Goal: Task Accomplishment & Management: Manage account settings

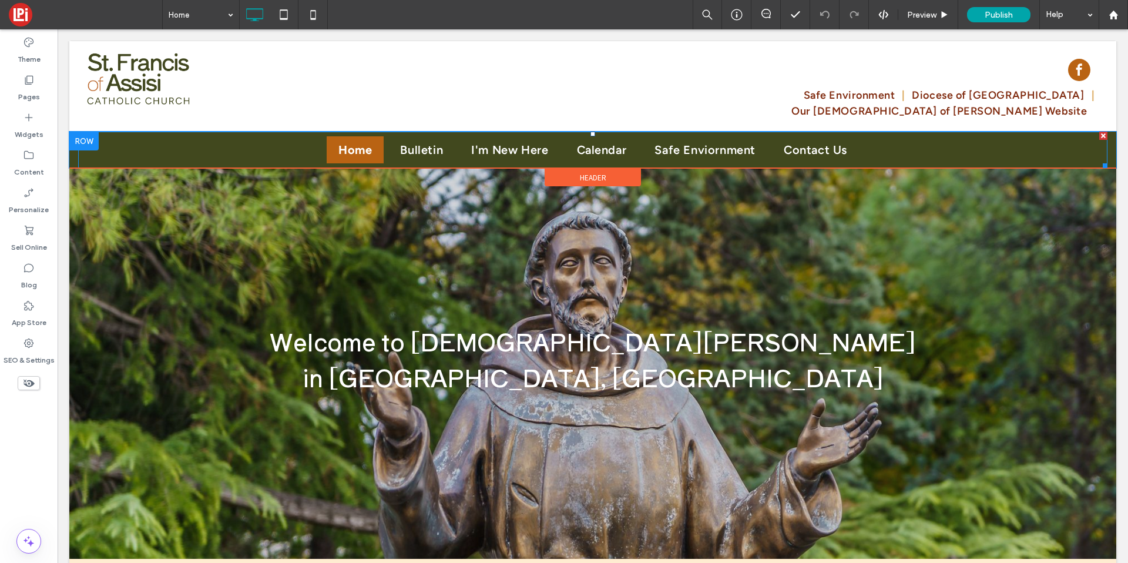
click at [375, 136] on link "Home" at bounding box center [355, 149] width 57 height 27
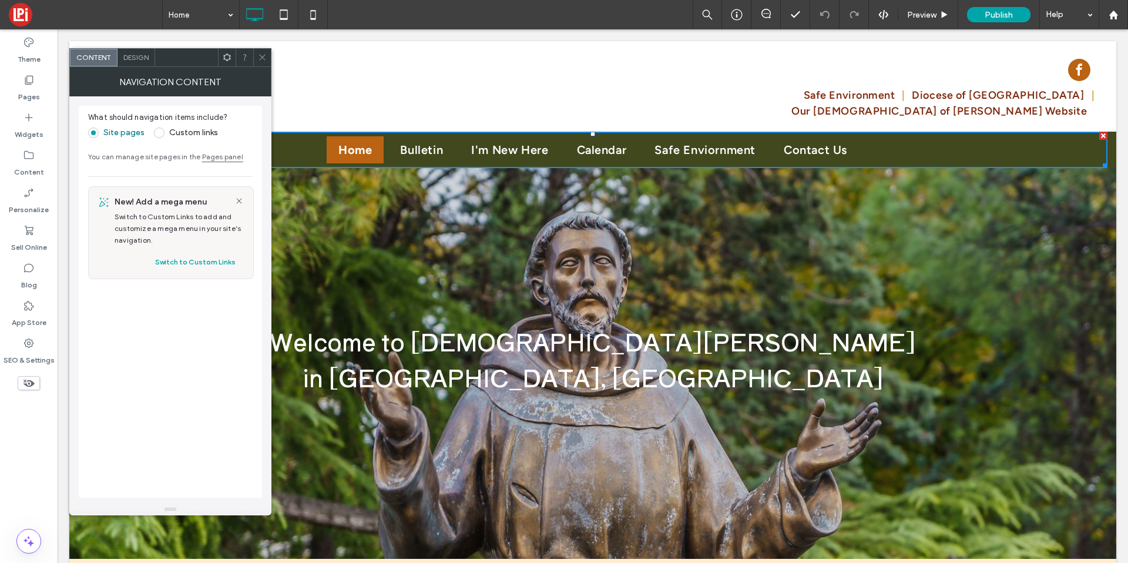
click at [128, 53] on span "Design" at bounding box center [135, 57] width 25 height 9
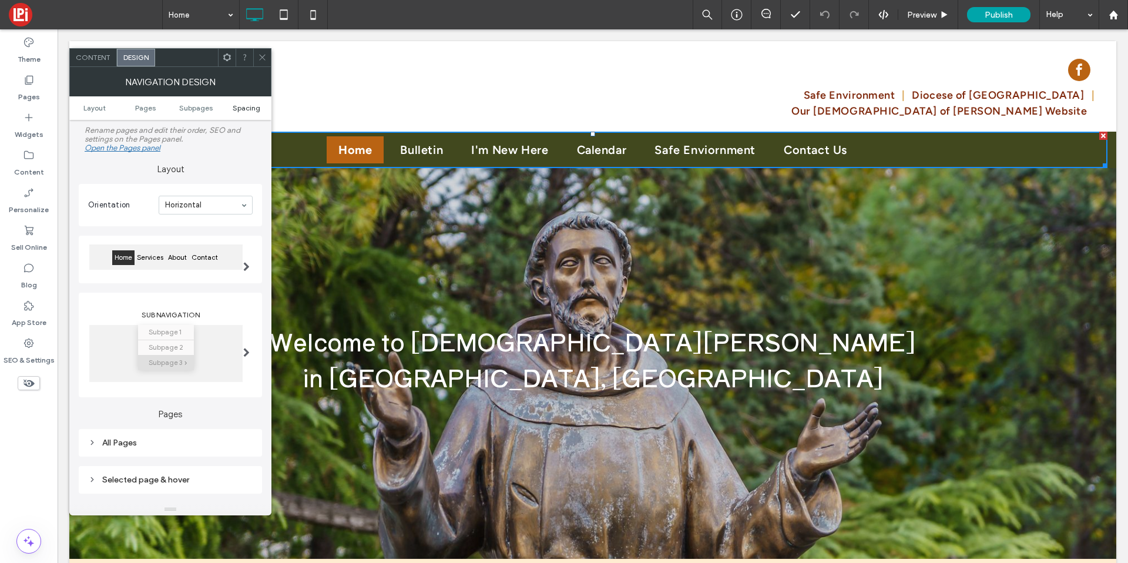
click at [233, 106] on span "Spacing" at bounding box center [247, 107] width 28 height 9
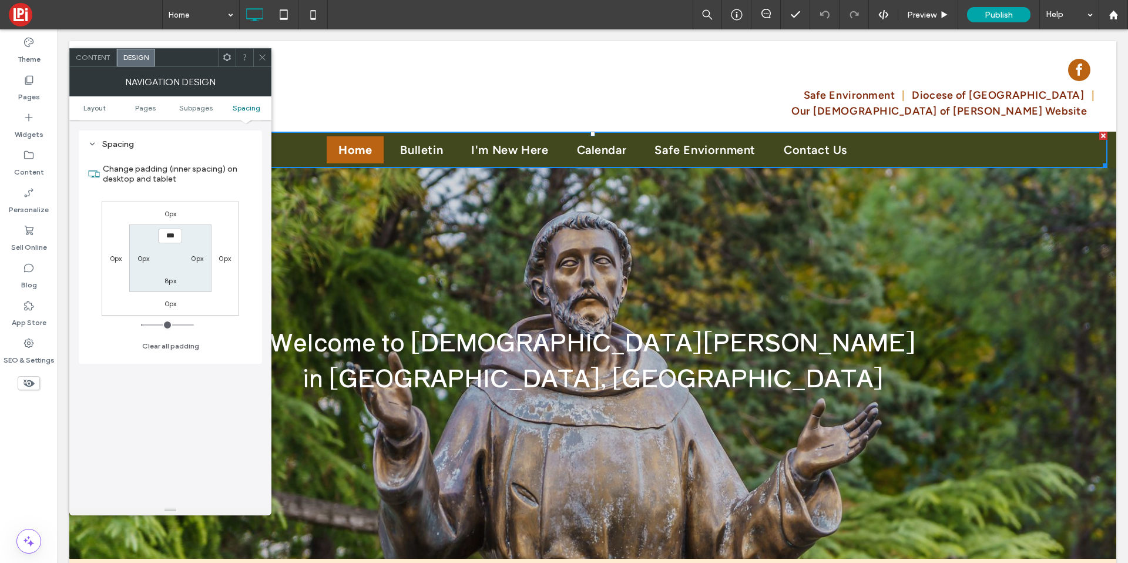
scroll to position [433, 0]
type input "*"
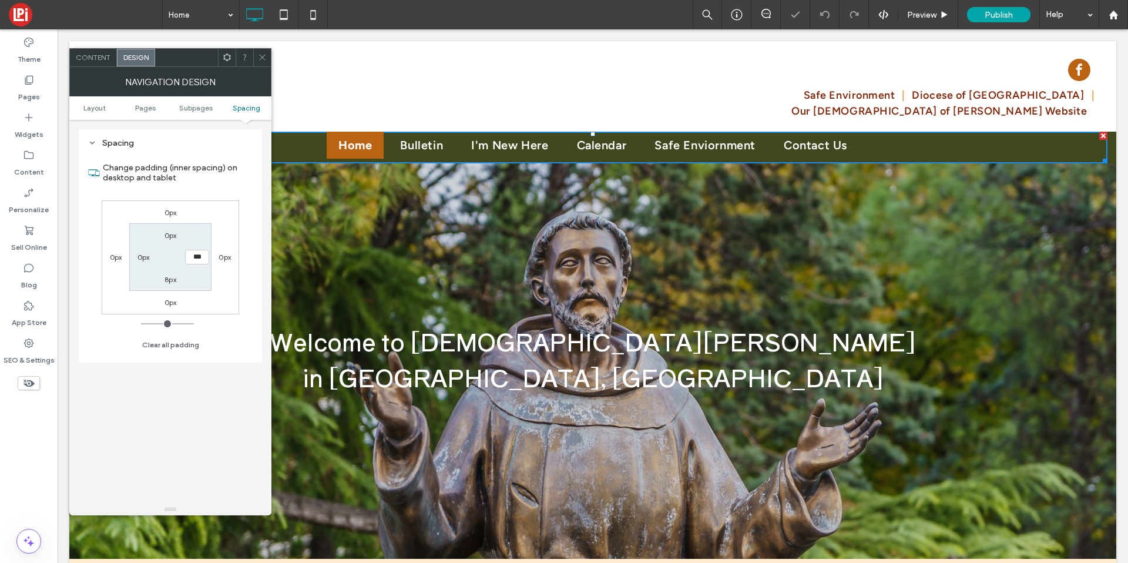
type input "*"
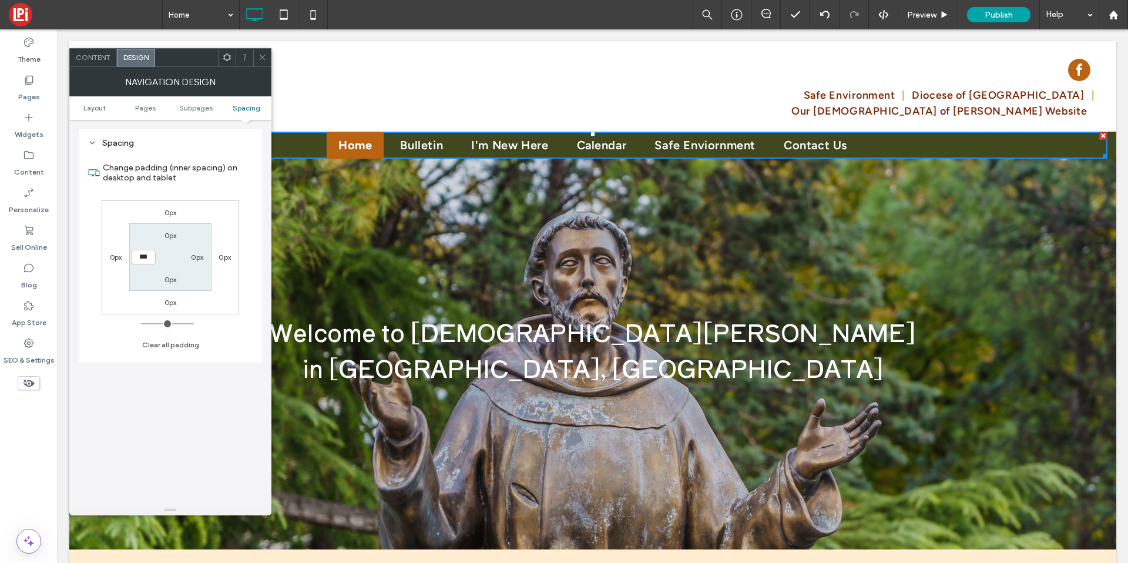
click at [263, 59] on icon at bounding box center [262, 57] width 9 height 9
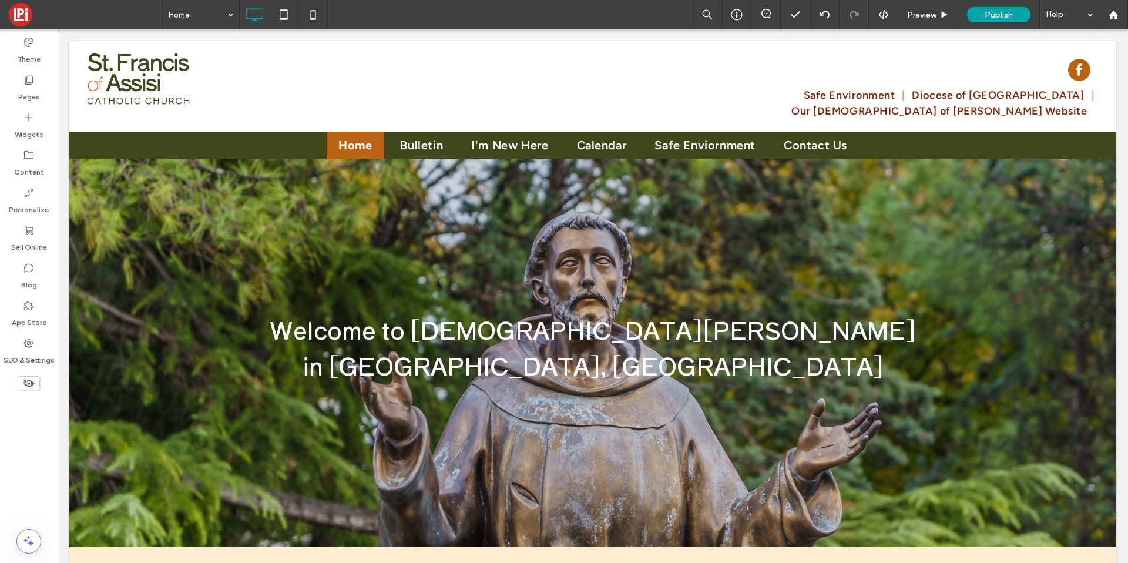
scroll to position [371, 0]
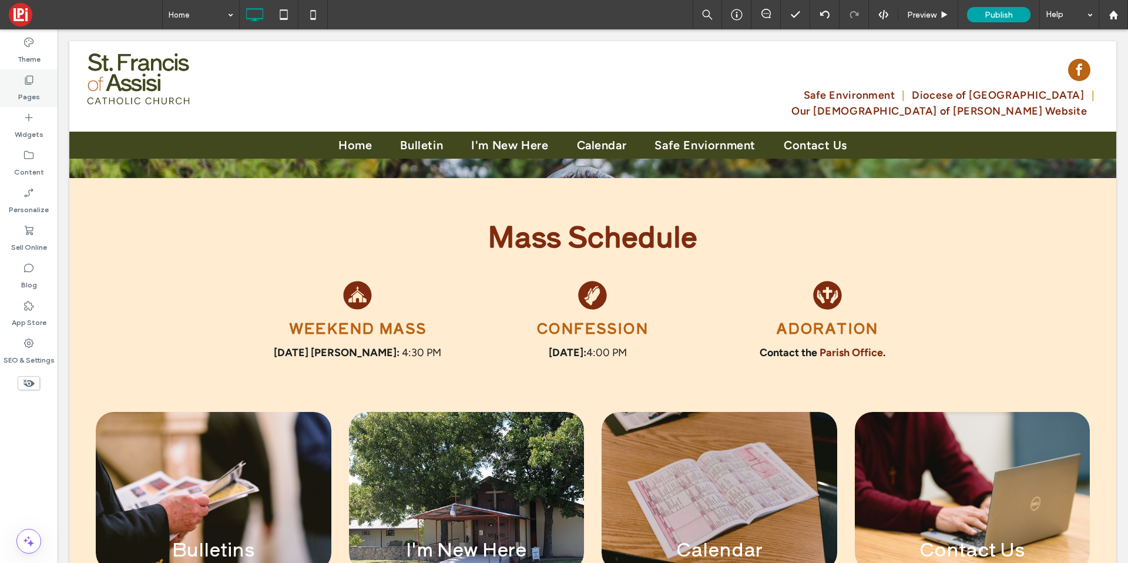
click at [13, 78] on div "Pages" at bounding box center [29, 88] width 58 height 38
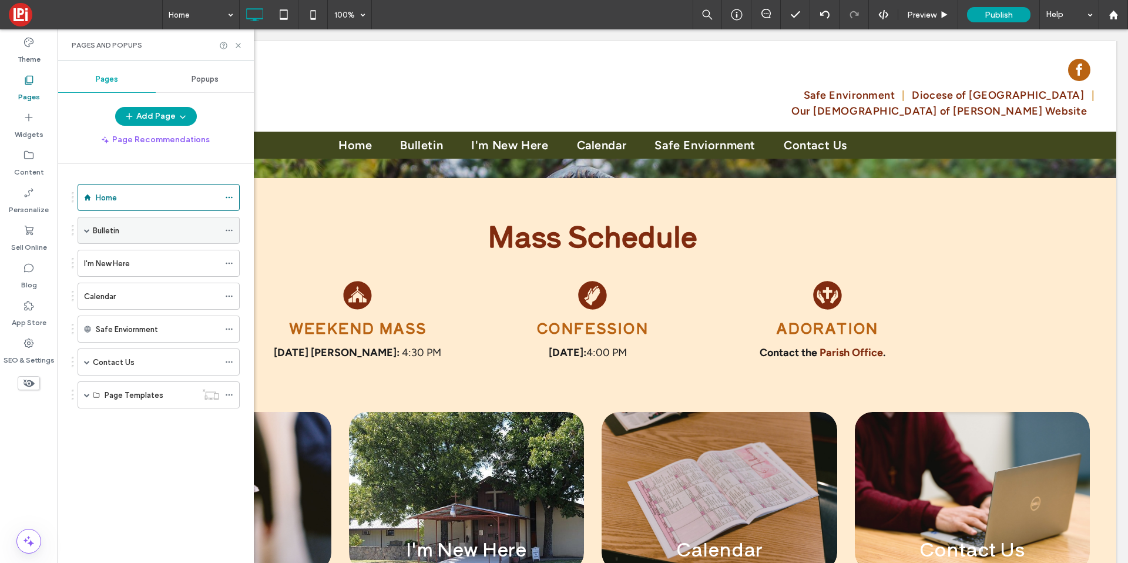
click at [109, 233] on label "Bulletin" at bounding box center [106, 230] width 26 height 21
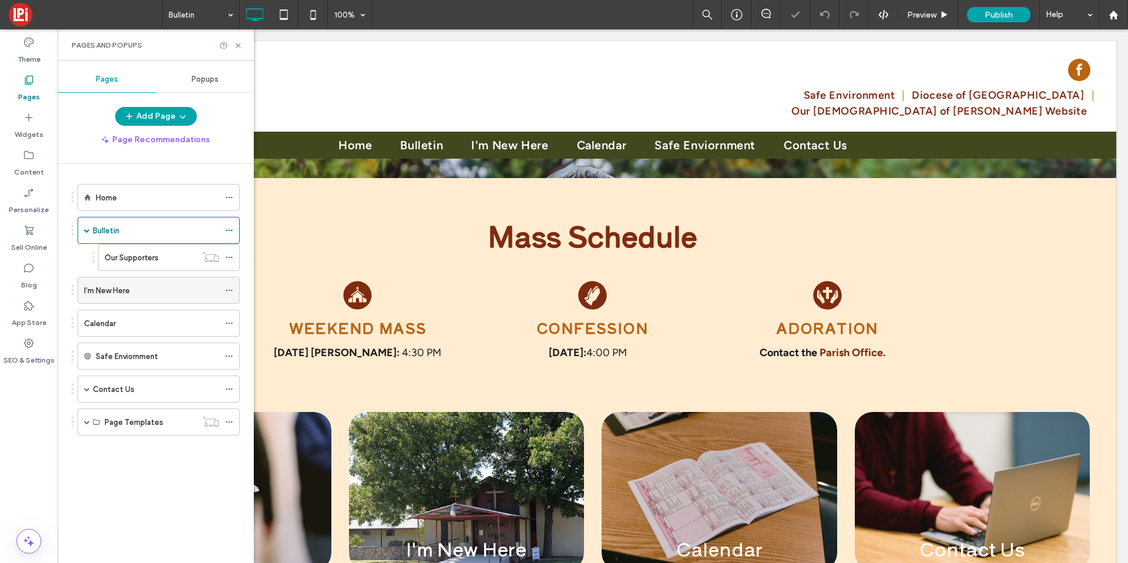
click at [143, 294] on div "I'm New Here" at bounding box center [151, 290] width 135 height 12
click at [119, 330] on div "Calendar" at bounding box center [151, 323] width 135 height 26
click at [116, 204] on div "Home" at bounding box center [157, 197] width 123 height 26
click at [36, 355] on label "SEO & Settings" at bounding box center [29, 357] width 51 height 16
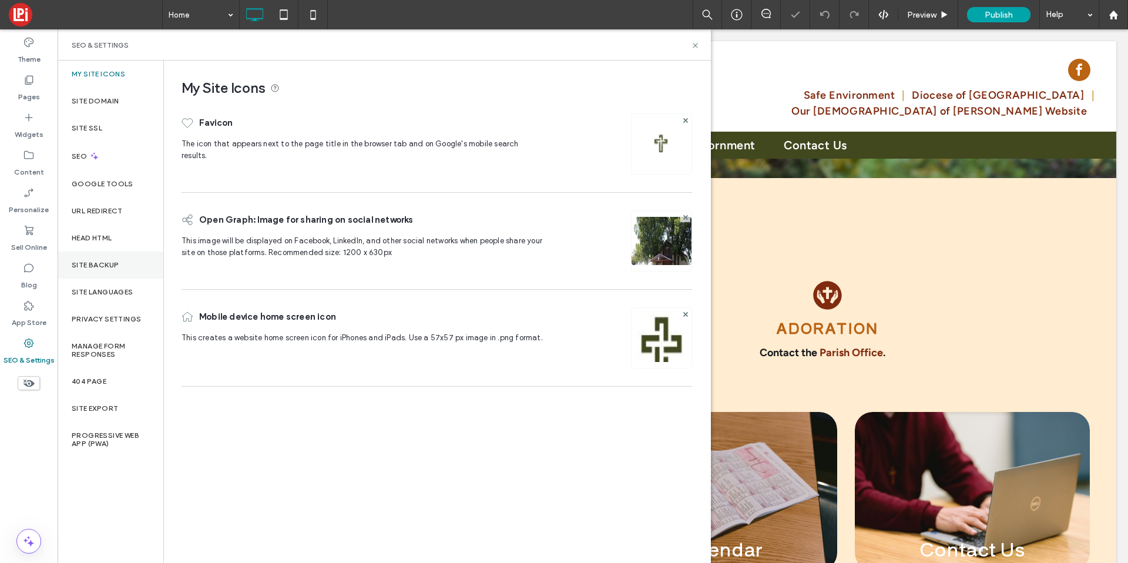
click at [89, 265] on label "Site Backup" at bounding box center [95, 265] width 47 height 8
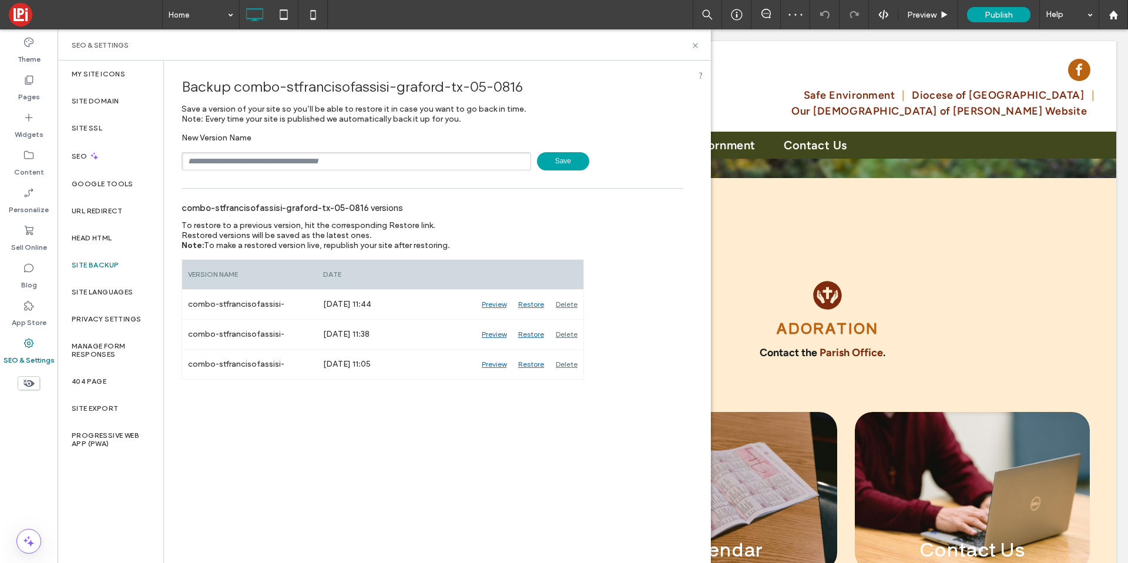
click at [569, 165] on span "Save" at bounding box center [563, 161] width 52 height 18
click at [318, 22] on icon at bounding box center [313, 15] width 24 height 24
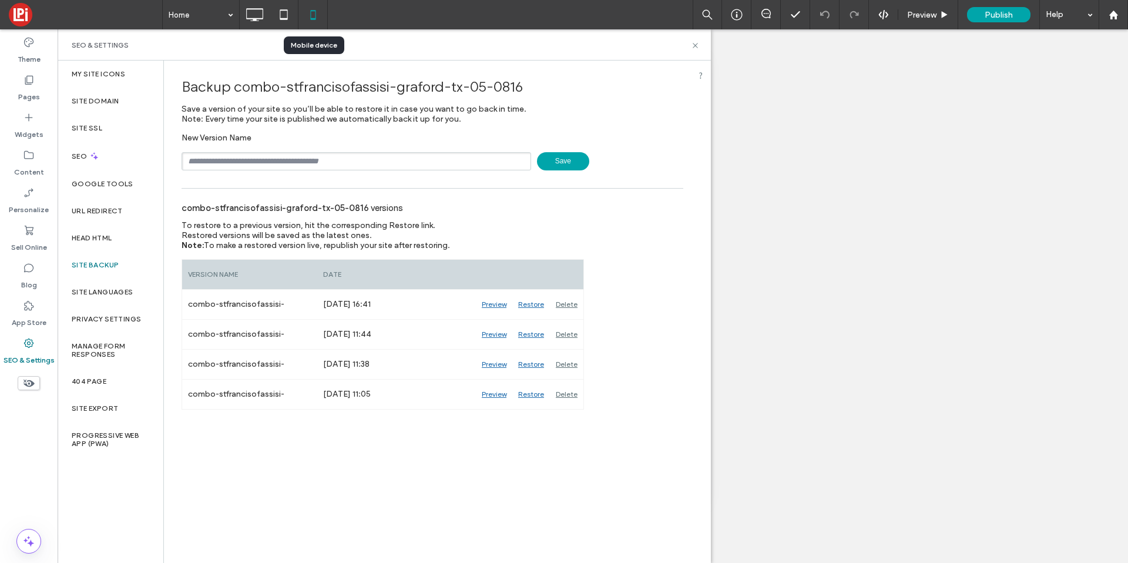
click at [308, 8] on icon at bounding box center [313, 15] width 24 height 24
click at [697, 46] on icon at bounding box center [695, 45] width 9 height 9
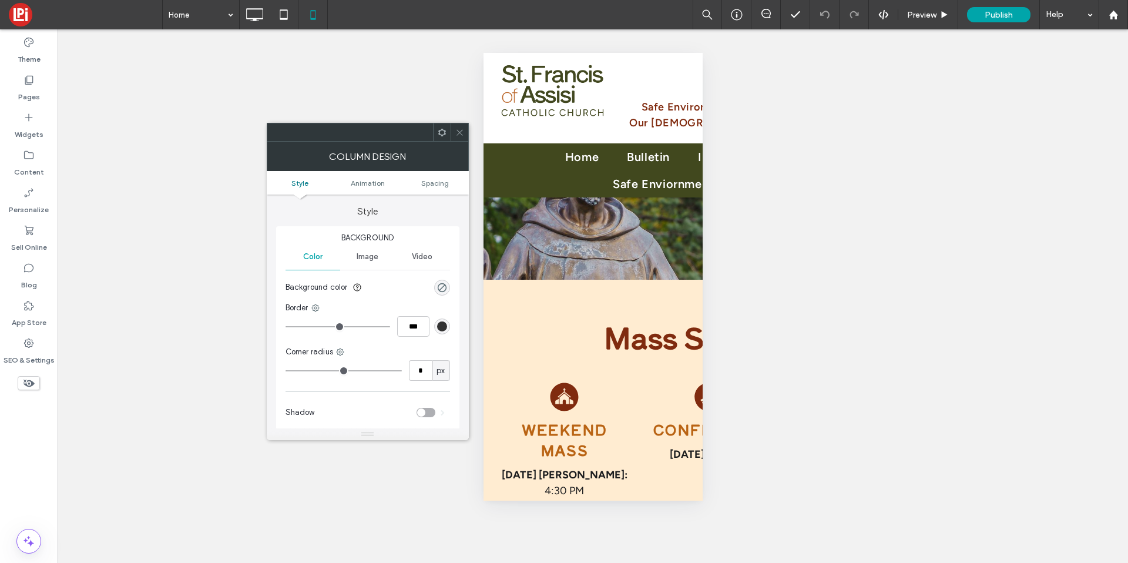
click at [432, 191] on ul "Style Animation Spacing" at bounding box center [368, 183] width 202 height 24
click at [431, 187] on ul "Style Animation Spacing" at bounding box center [368, 183] width 202 height 24
click at [431, 185] on span "Spacing" at bounding box center [435, 183] width 28 height 9
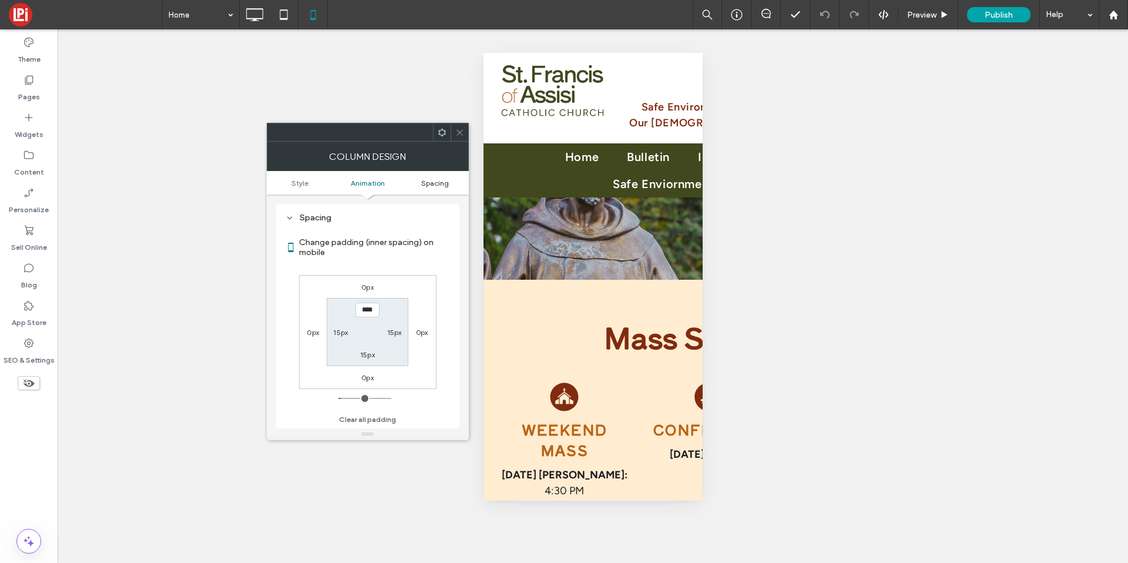
scroll to position [276, 0]
type input "*"
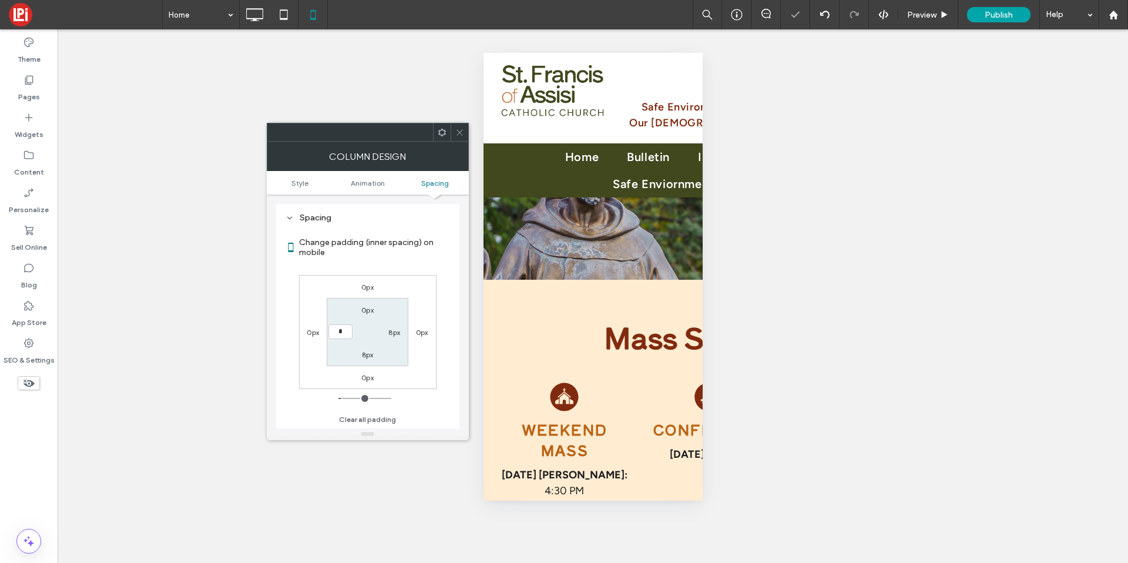
type input "*"
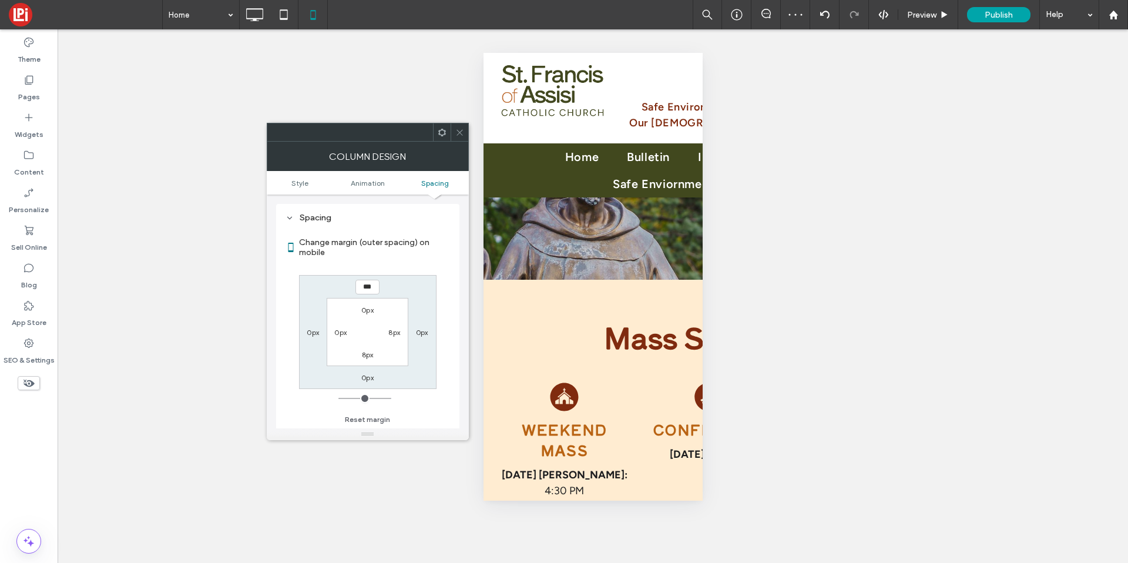
click at [449, 132] on div at bounding box center [442, 132] width 18 height 18
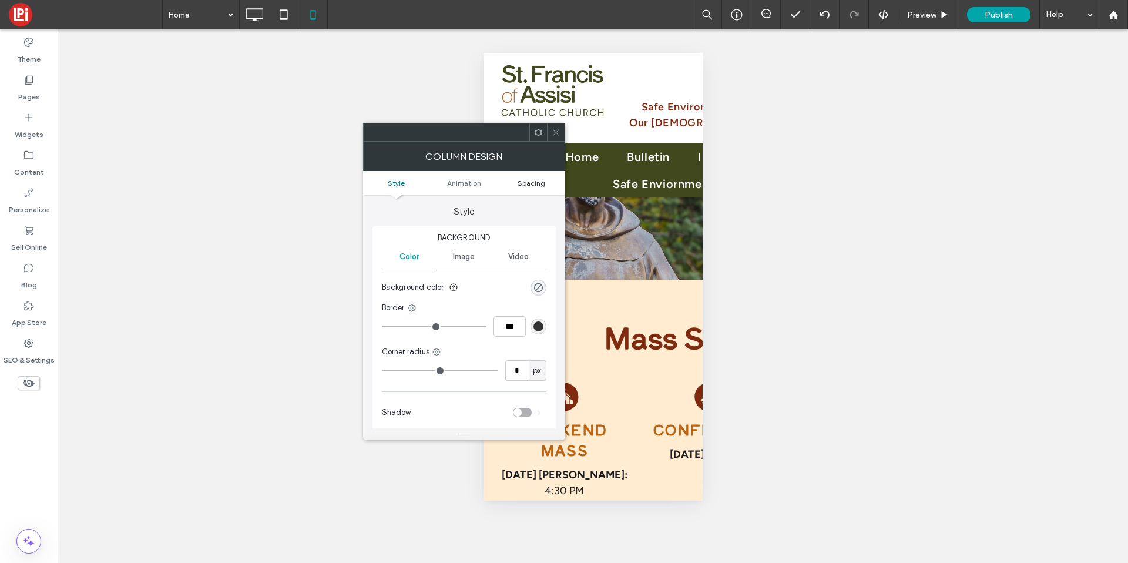
click at [527, 186] on span "Spacing" at bounding box center [532, 183] width 28 height 9
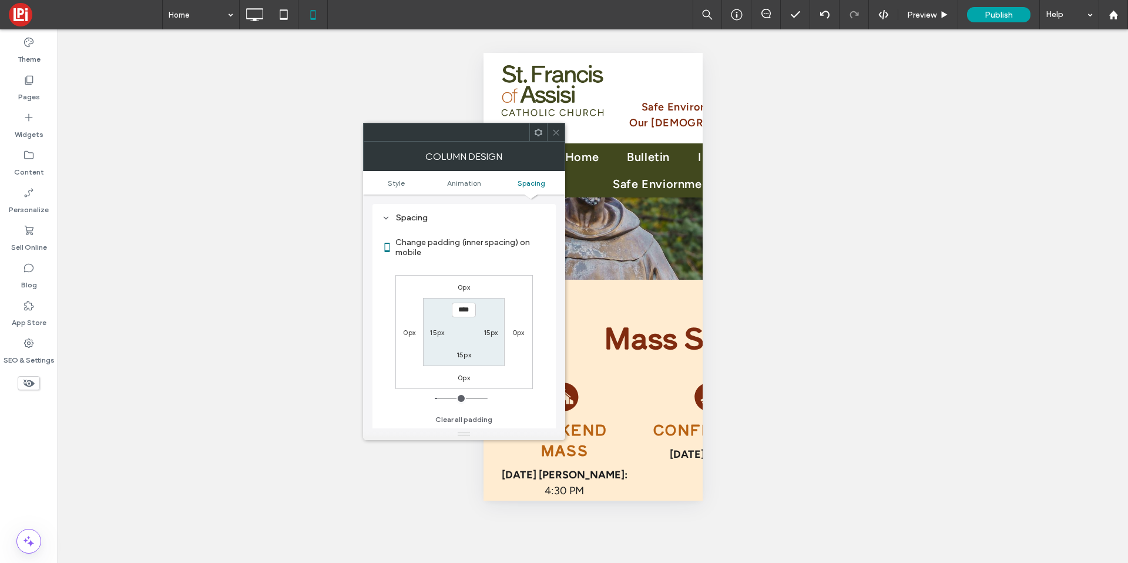
type input "*"
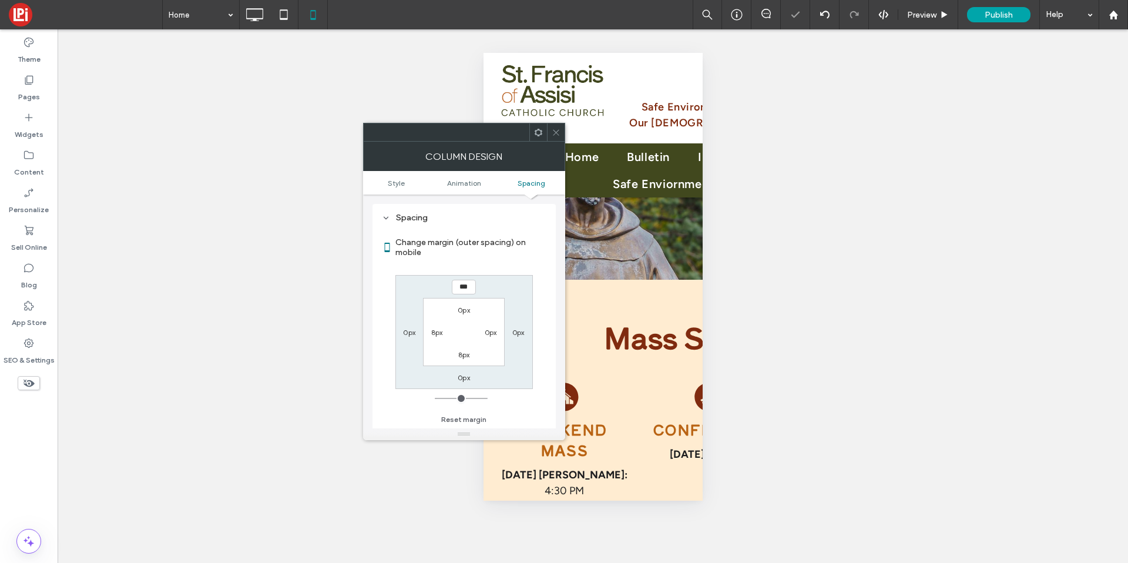
click at [553, 133] on icon at bounding box center [556, 132] width 9 height 9
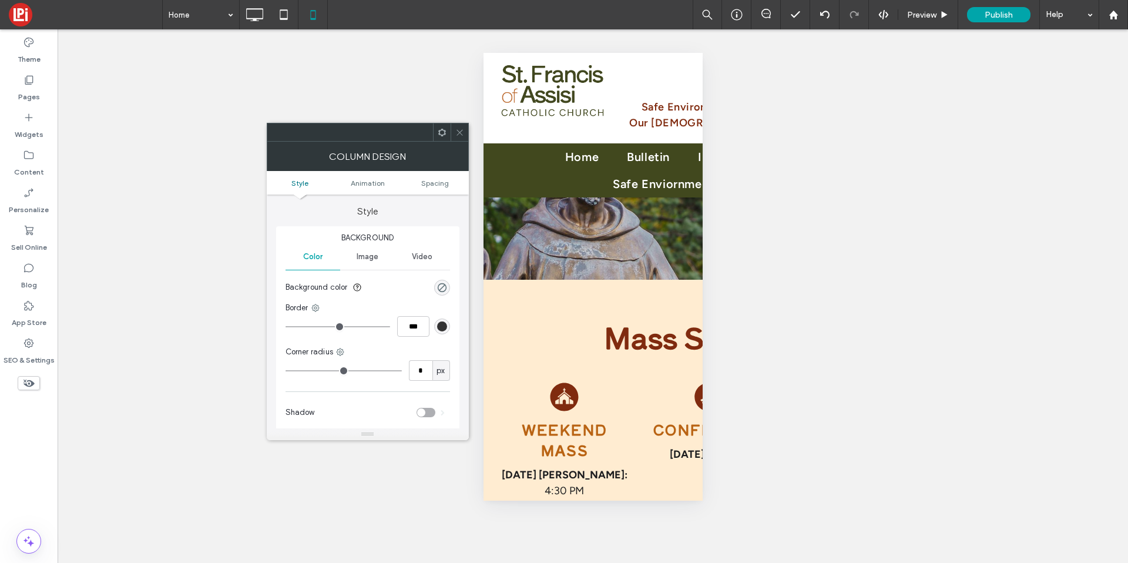
click at [434, 177] on ul "Style Animation Spacing" at bounding box center [368, 183] width 202 height 24
click at [431, 186] on span "Spacing" at bounding box center [435, 183] width 28 height 9
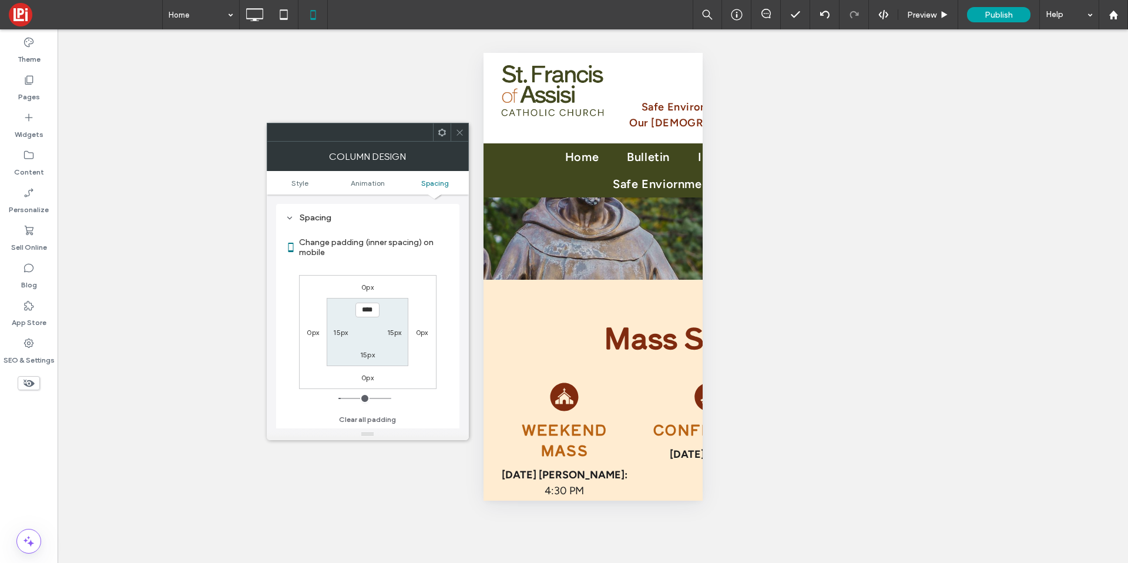
type input "*"
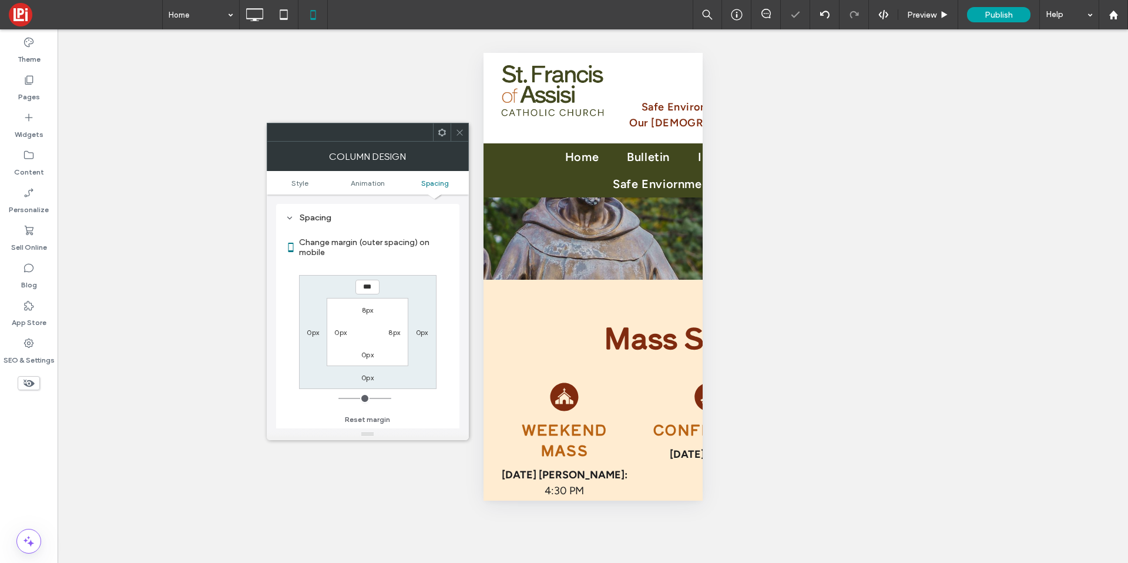
click at [459, 128] on icon at bounding box center [459, 132] width 9 height 9
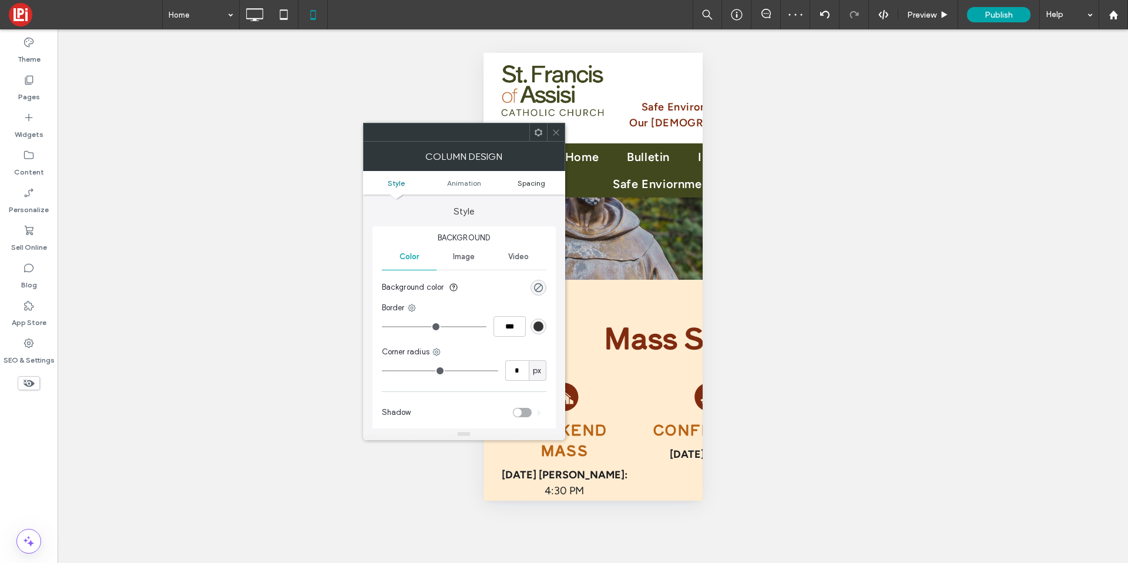
click at [524, 180] on span "Spacing" at bounding box center [532, 183] width 28 height 9
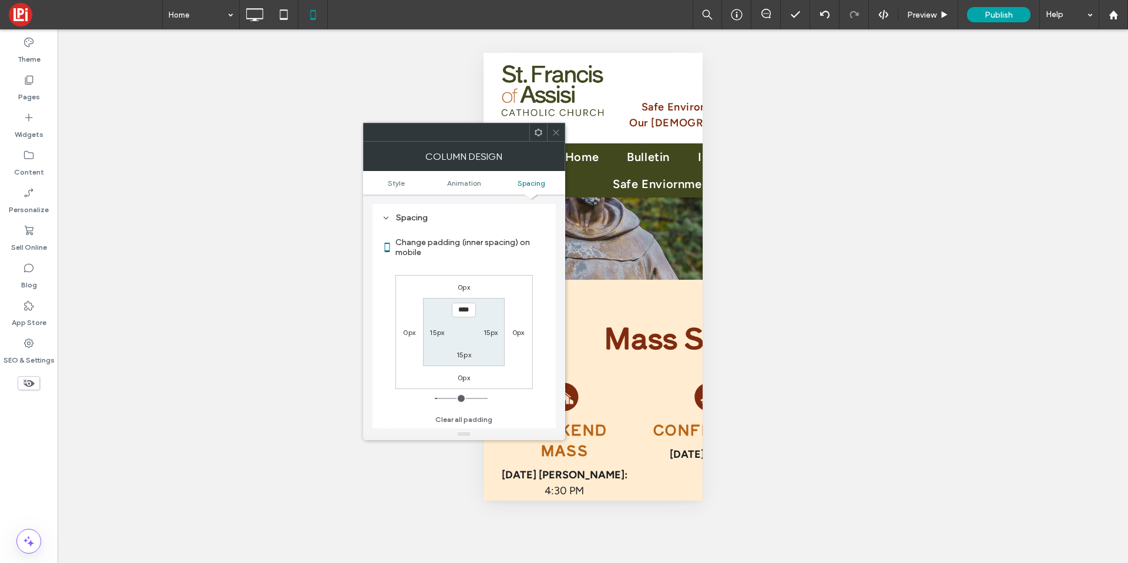
type input "*"
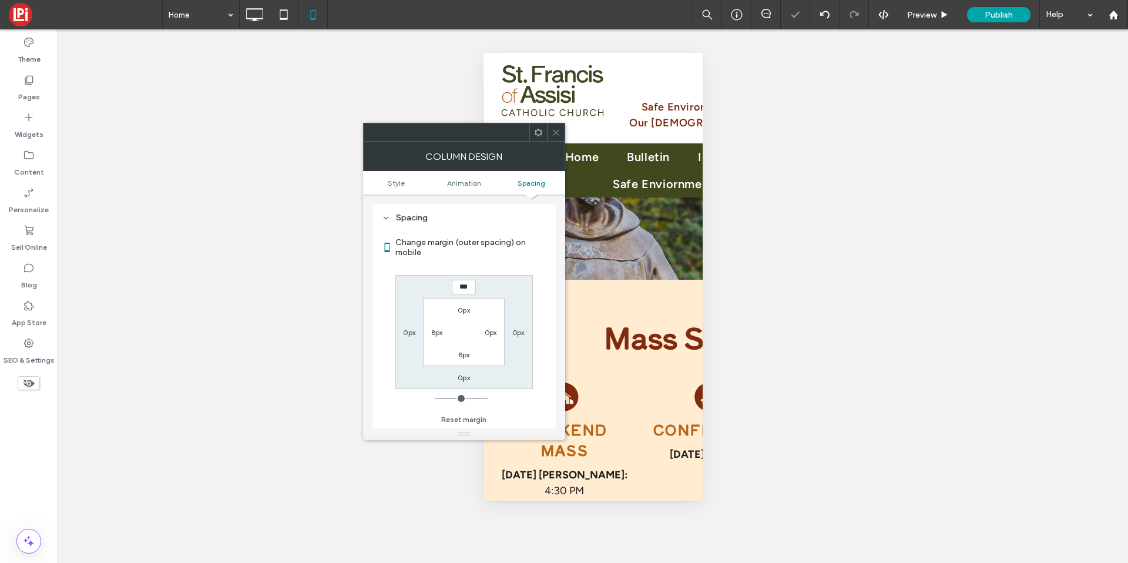
click at [559, 130] on icon at bounding box center [556, 132] width 9 height 9
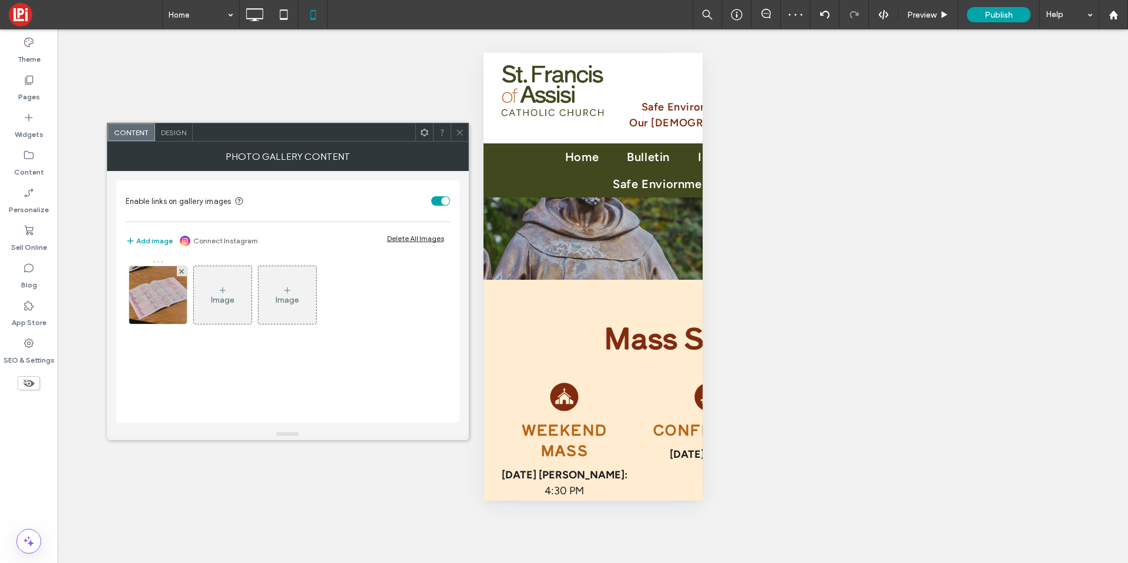
click at [177, 129] on span "Design" at bounding box center [173, 132] width 25 height 9
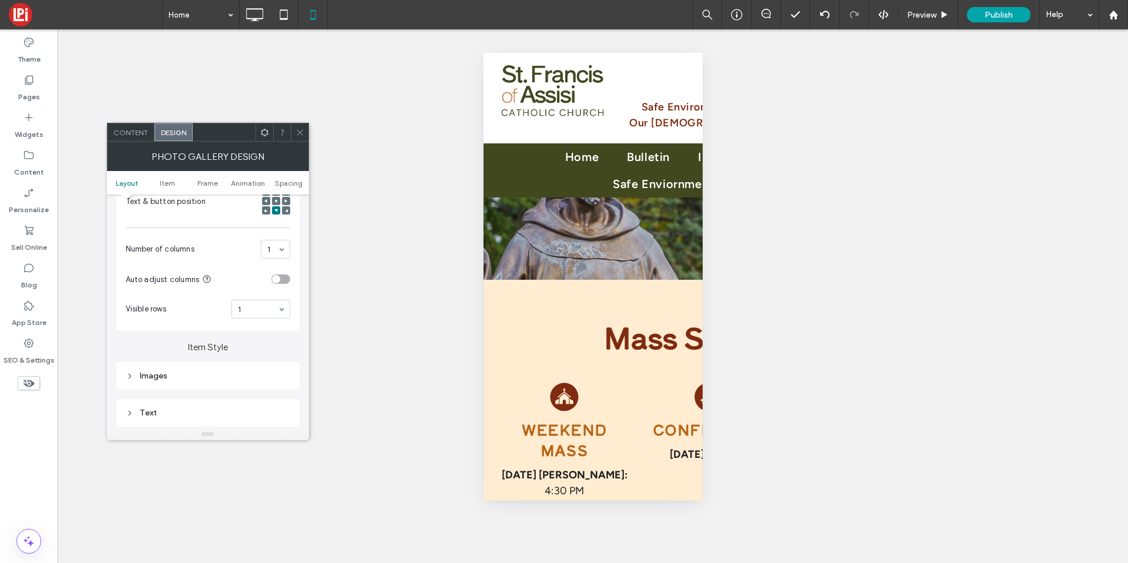
scroll to position [281, 0]
click at [218, 421] on div "Text" at bounding box center [207, 412] width 183 height 28
click at [221, 417] on div "Text" at bounding box center [208, 412] width 165 height 10
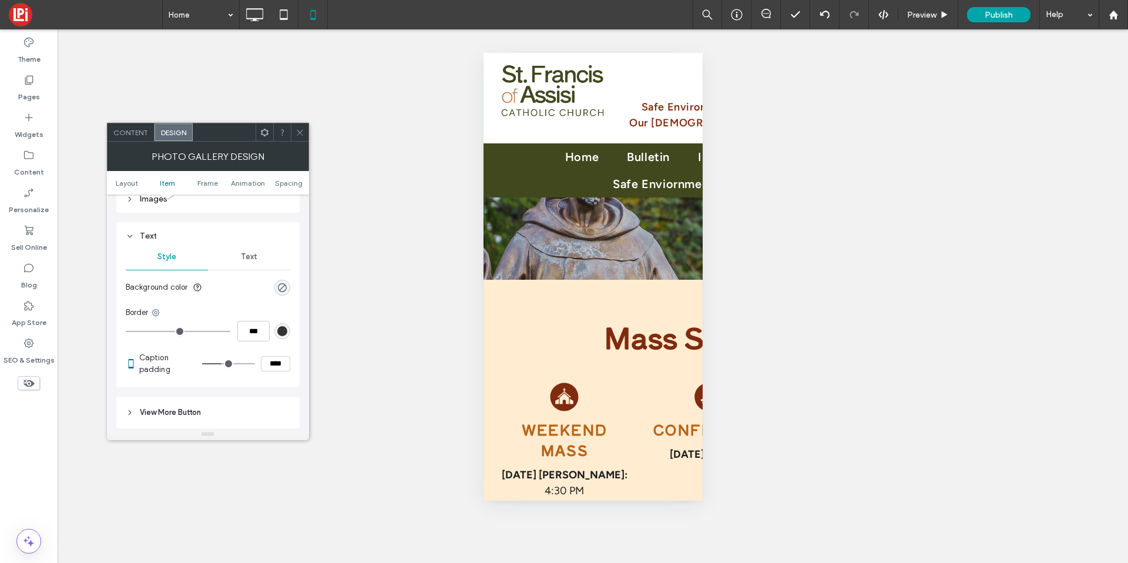
scroll to position [468, 0]
click at [241, 244] on span "Text" at bounding box center [249, 246] width 16 height 9
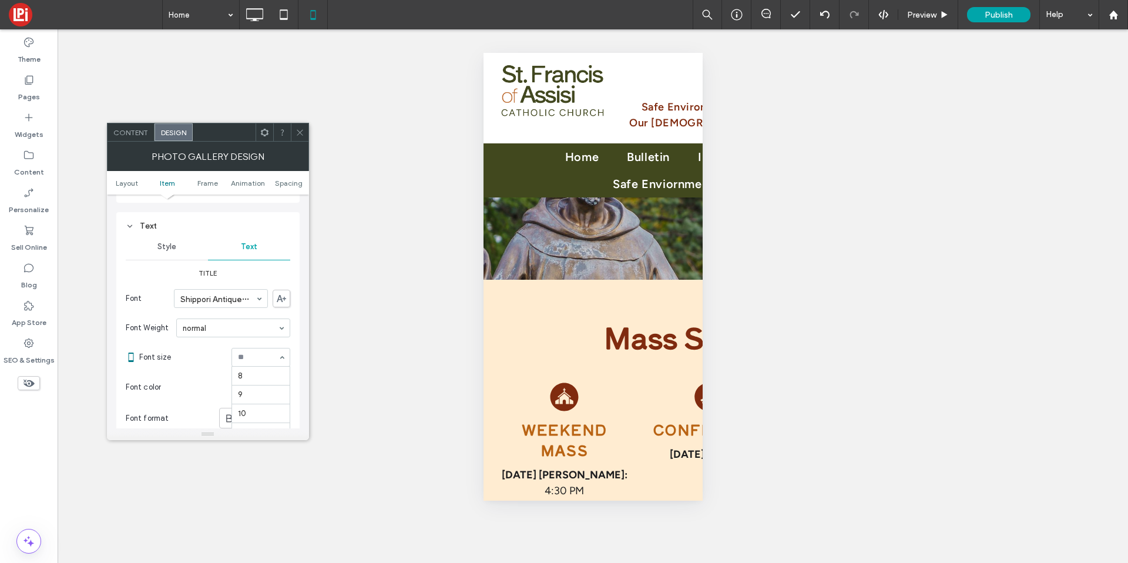
scroll to position [113, 0]
drag, startPoint x: 255, startPoint y: 398, endPoint x: 260, endPoint y: 391, distance: 8.5
click at [299, 132] on use at bounding box center [300, 132] width 6 height 6
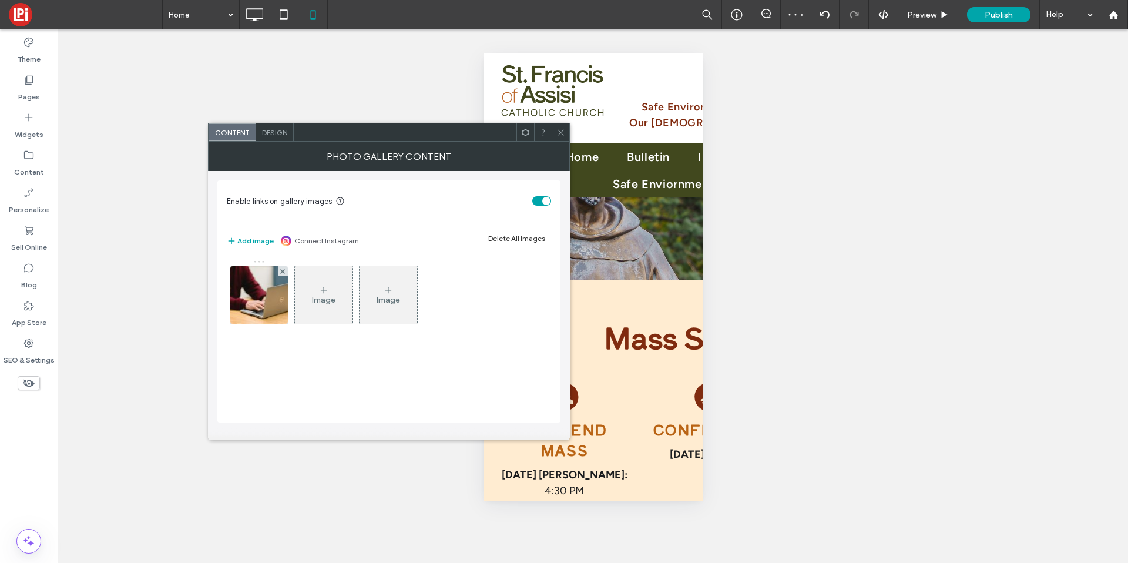
click at [278, 125] on div "Design" at bounding box center [275, 132] width 38 height 18
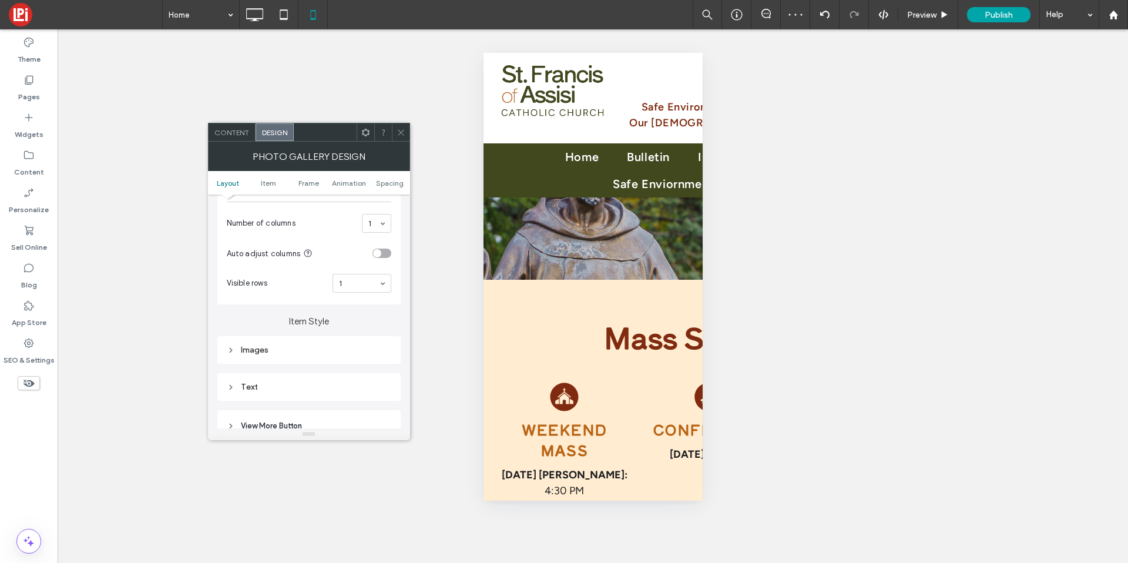
scroll to position [378, 0]
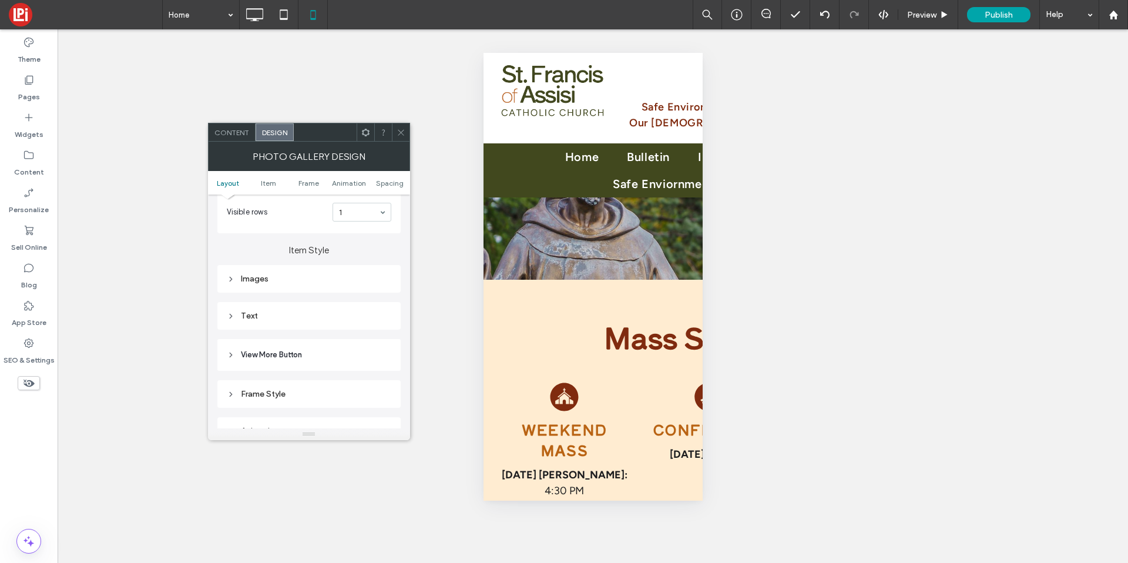
click at [283, 315] on div "Text" at bounding box center [309, 316] width 165 height 10
click at [360, 333] on div "Text" at bounding box center [350, 337] width 82 height 26
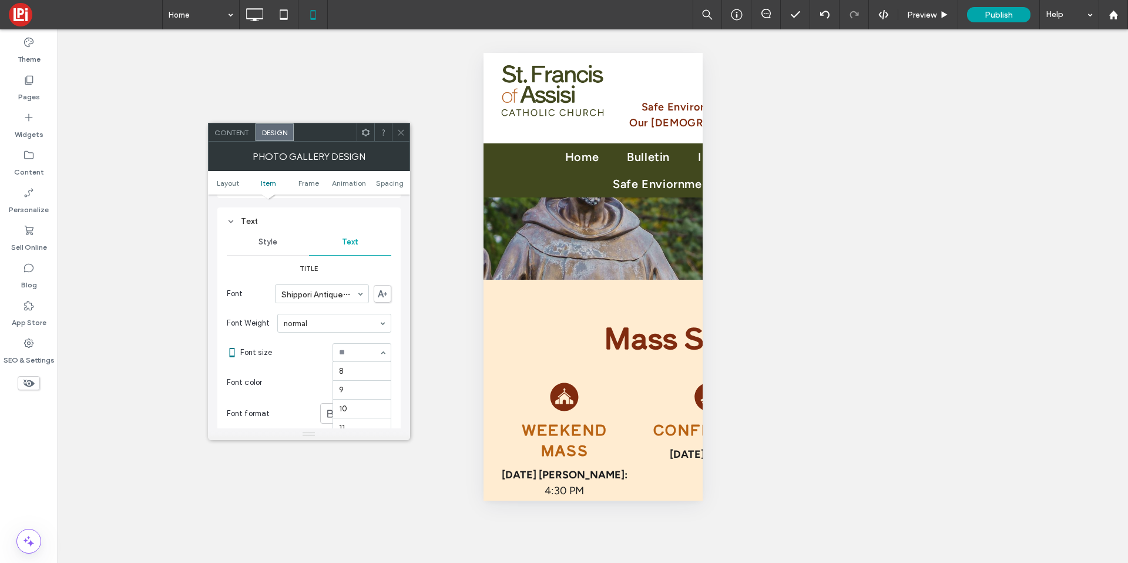
scroll to position [113, 0]
drag, startPoint x: 351, startPoint y: 392, endPoint x: 353, endPoint y: 384, distance: 9.0
click at [397, 126] on span at bounding box center [401, 132] width 9 height 18
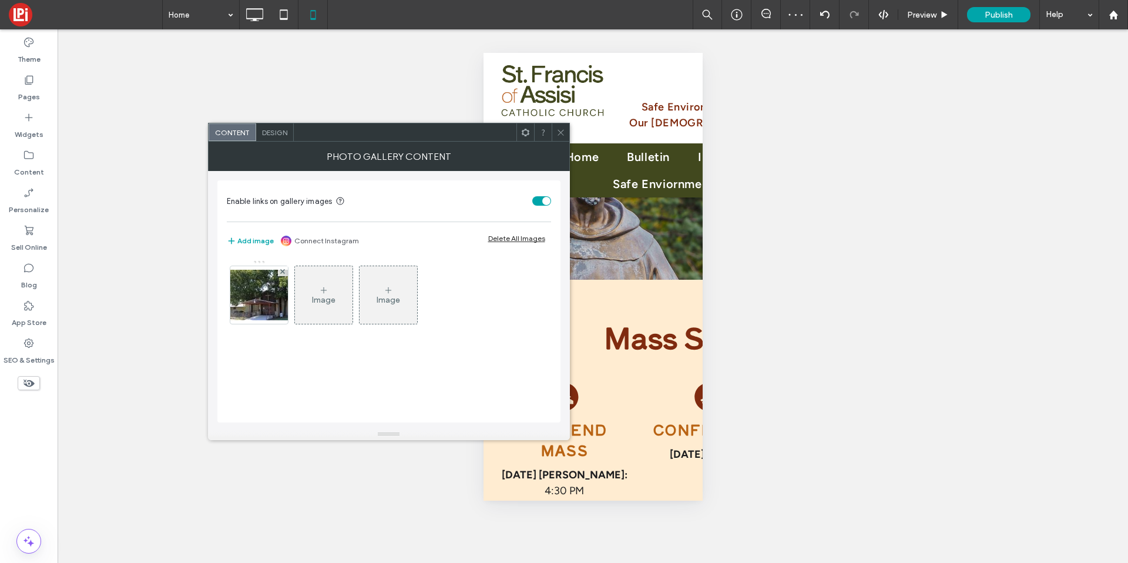
click at [263, 123] on div "Design" at bounding box center [275, 132] width 38 height 18
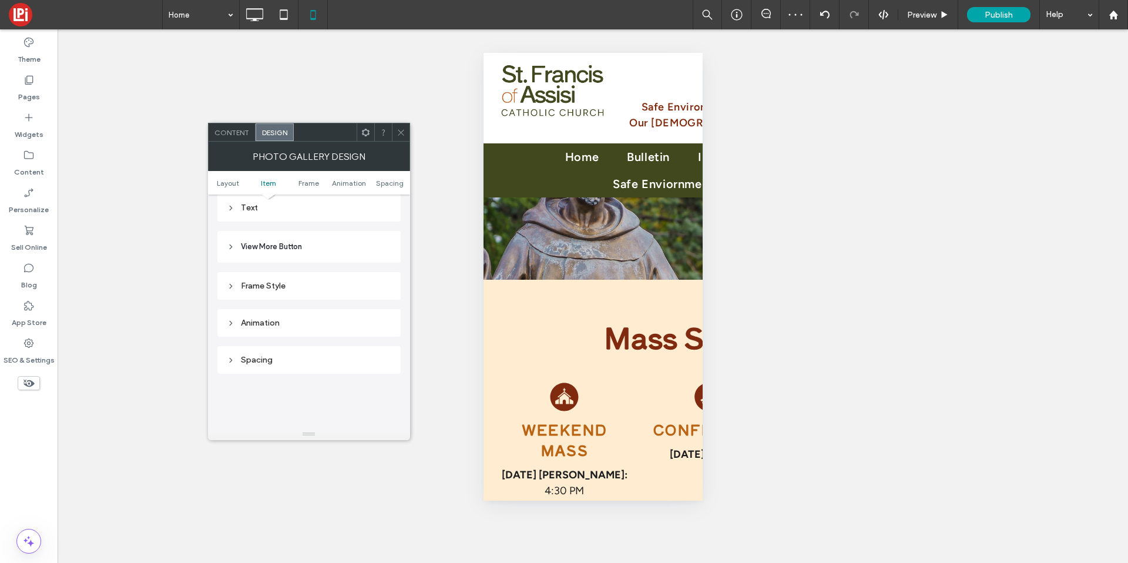
scroll to position [495, 0]
click at [259, 204] on div "Text" at bounding box center [309, 199] width 165 height 10
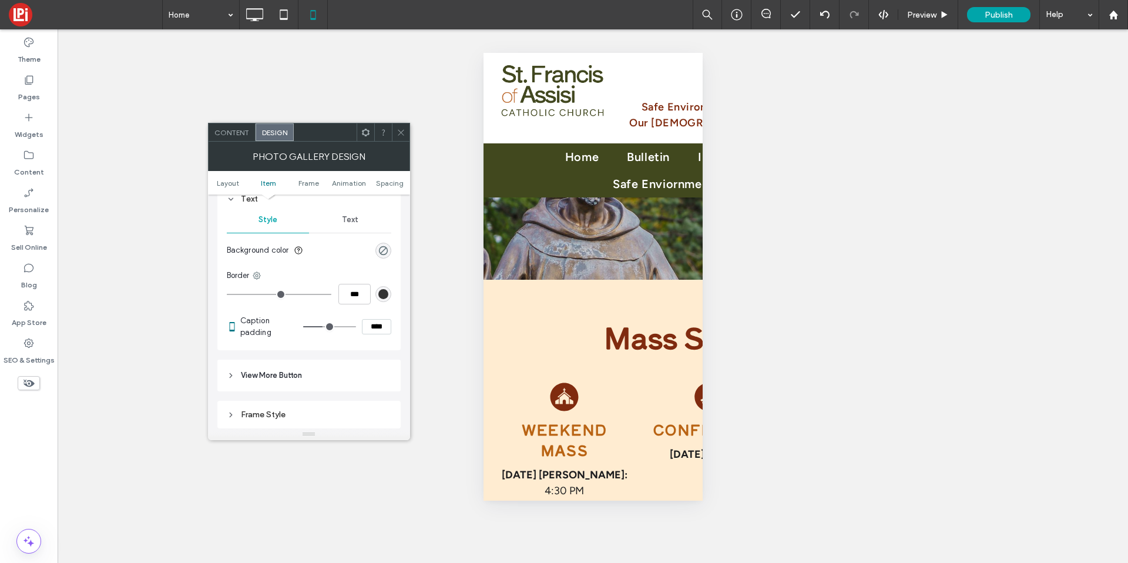
click at [354, 227] on div "Text" at bounding box center [350, 220] width 82 height 26
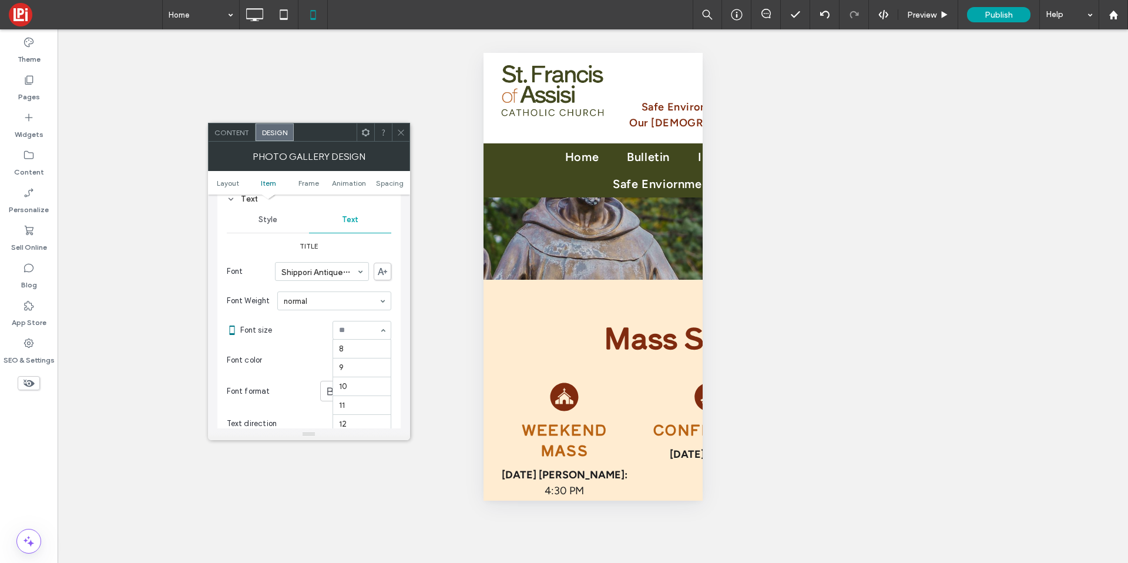
scroll to position [113, 0]
click at [397, 133] on icon at bounding box center [401, 132] width 9 height 9
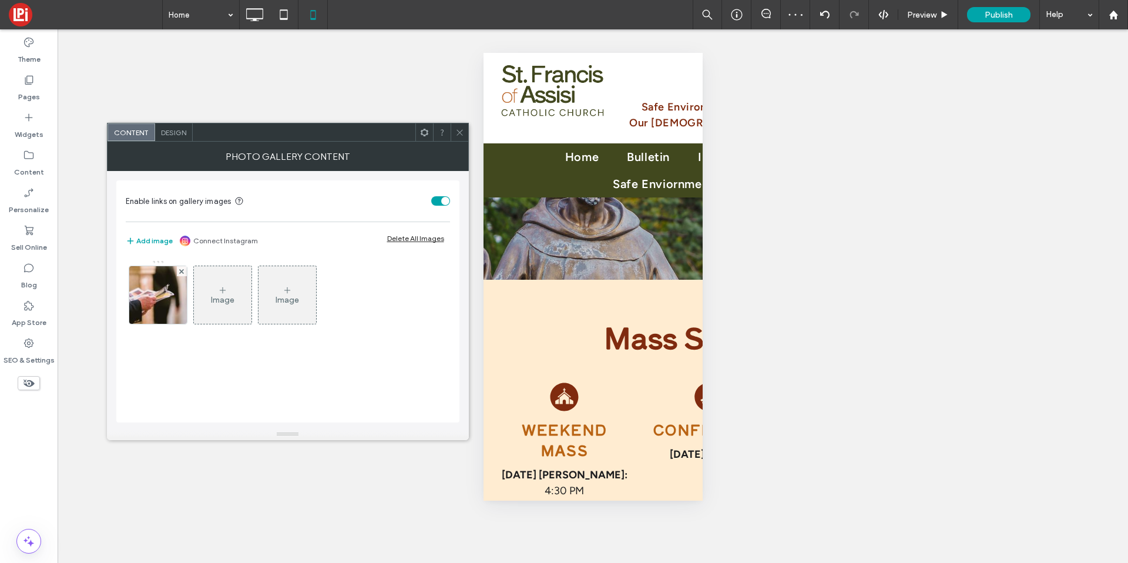
click at [171, 132] on span "Design" at bounding box center [173, 132] width 25 height 9
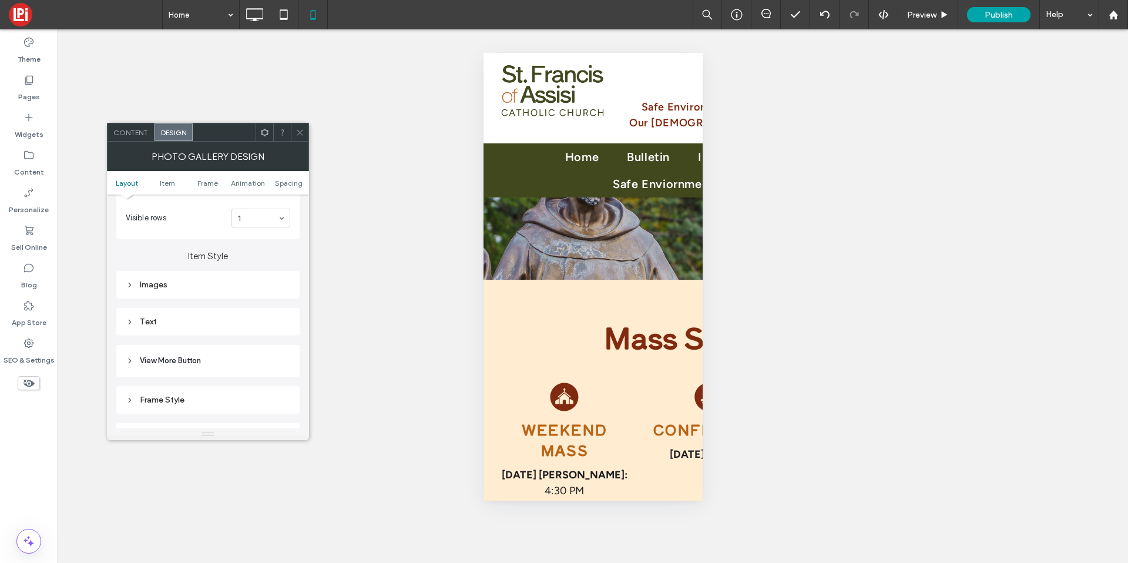
click at [166, 317] on div "Text" at bounding box center [208, 322] width 165 height 10
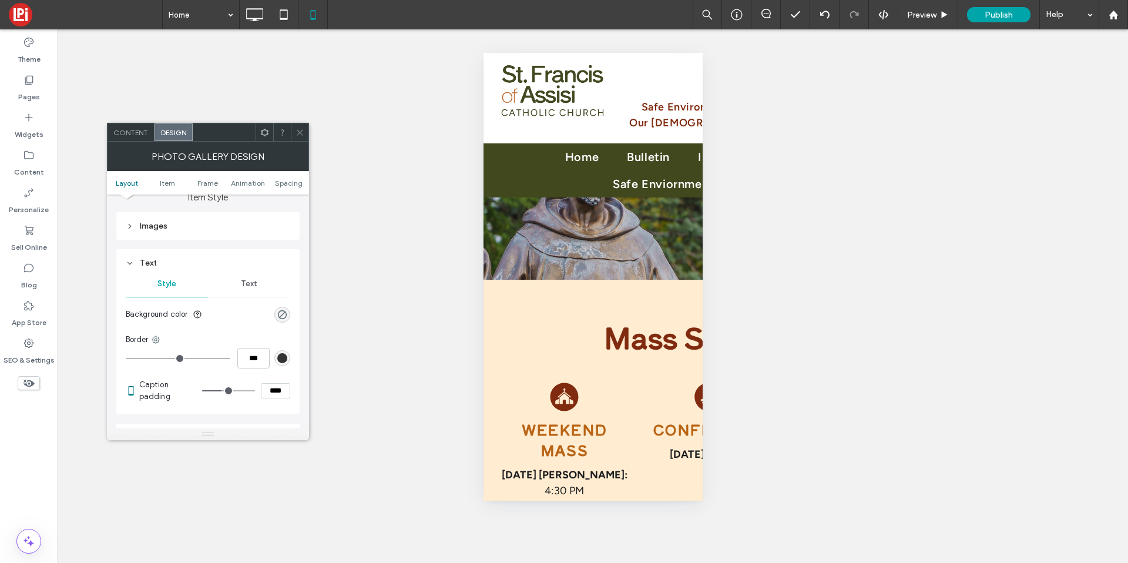
scroll to position [443, 0]
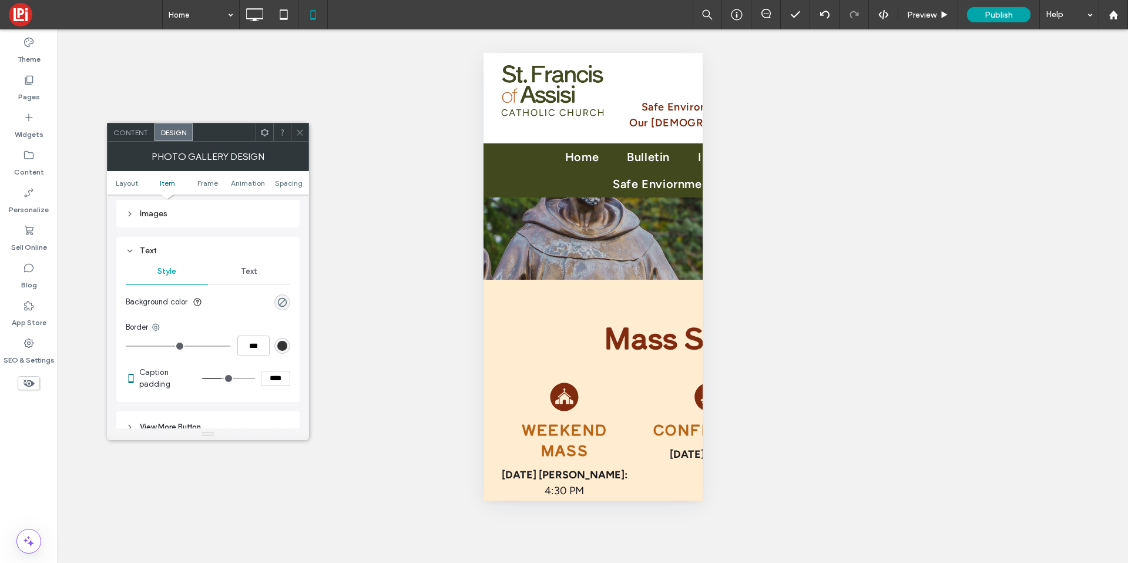
click at [256, 277] on div "Text" at bounding box center [249, 272] width 82 height 26
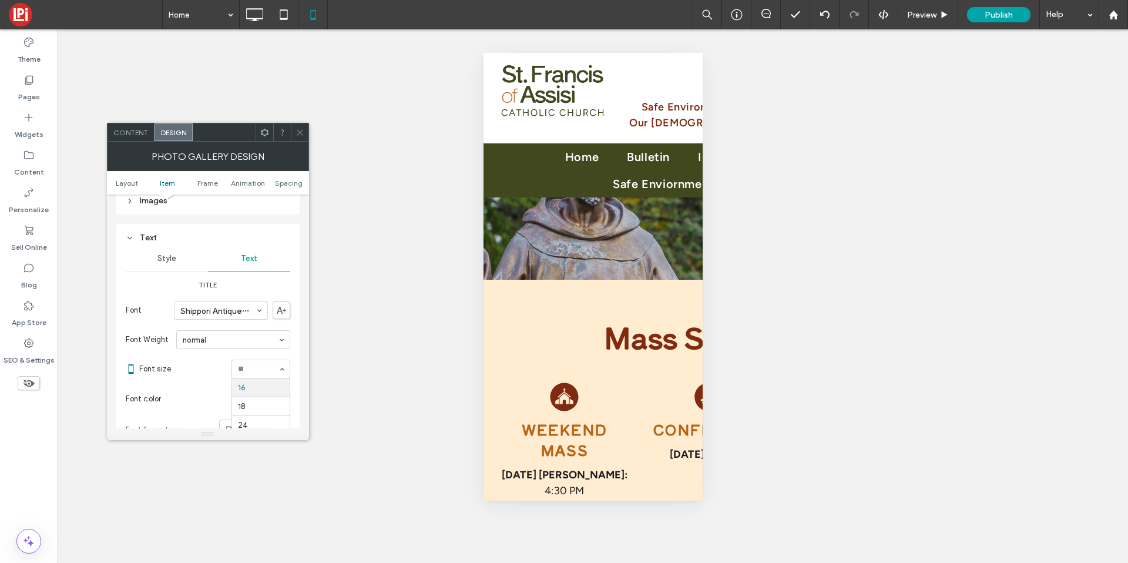
scroll to position [538, 0]
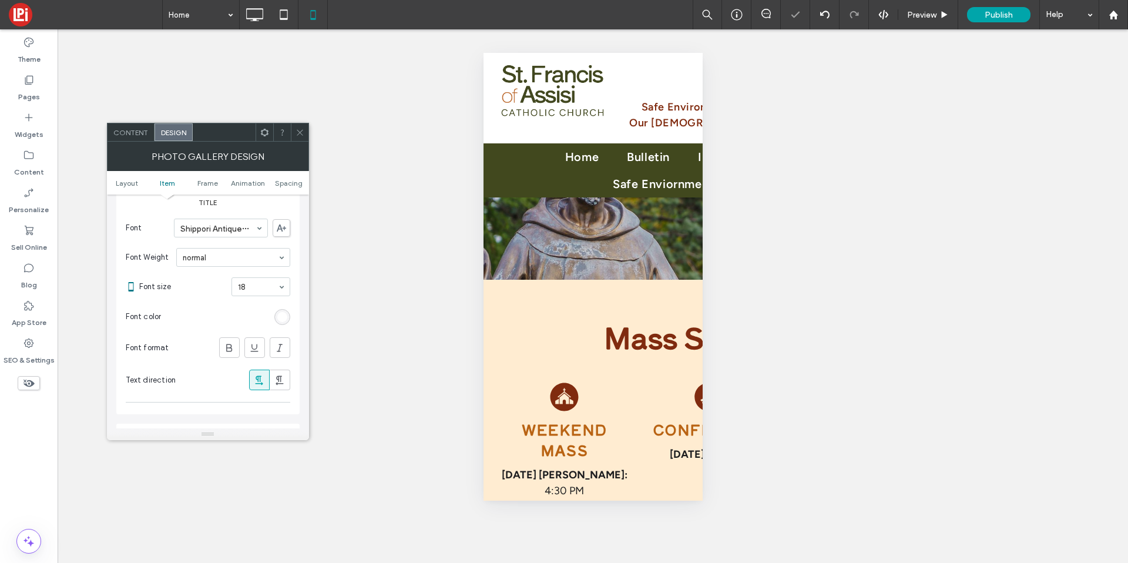
click at [301, 132] on icon at bounding box center [300, 132] width 9 height 9
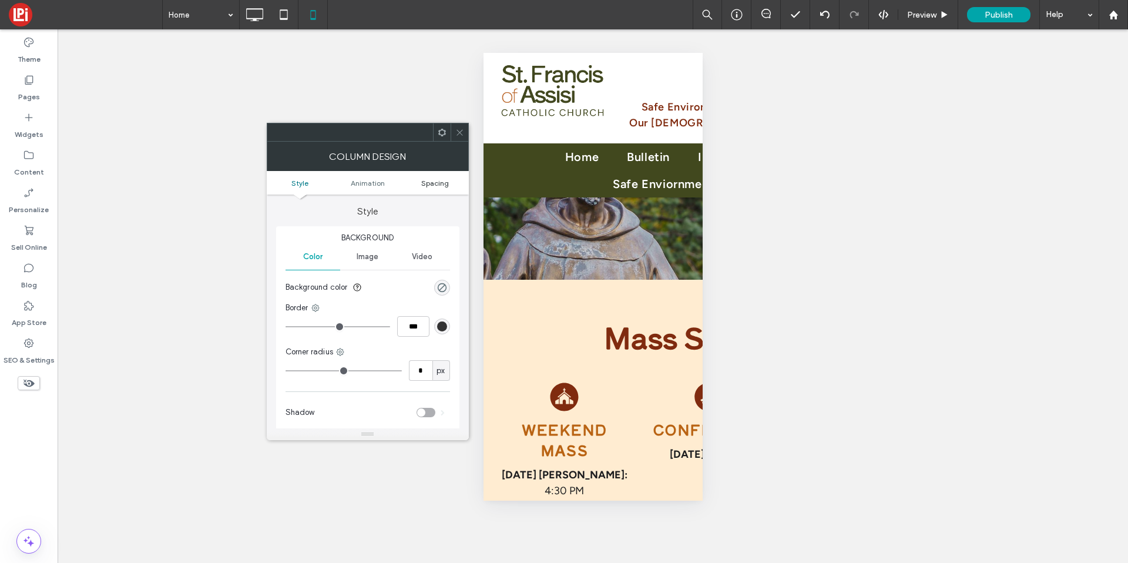
click at [435, 185] on span "Spacing" at bounding box center [435, 183] width 28 height 9
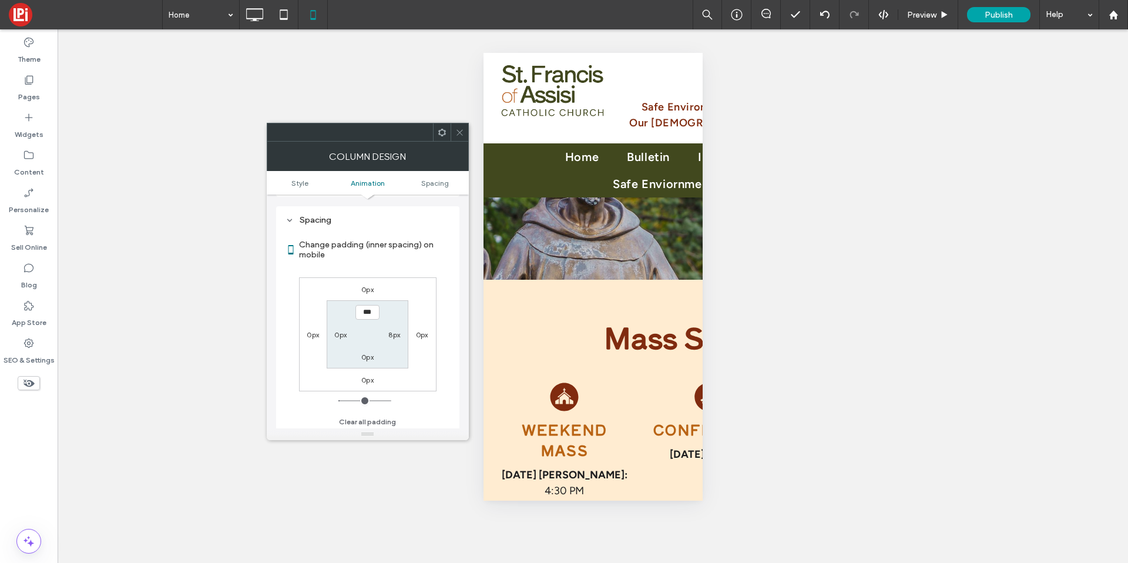
scroll to position [276, 0]
type input "*"
click at [458, 130] on use at bounding box center [459, 132] width 6 height 6
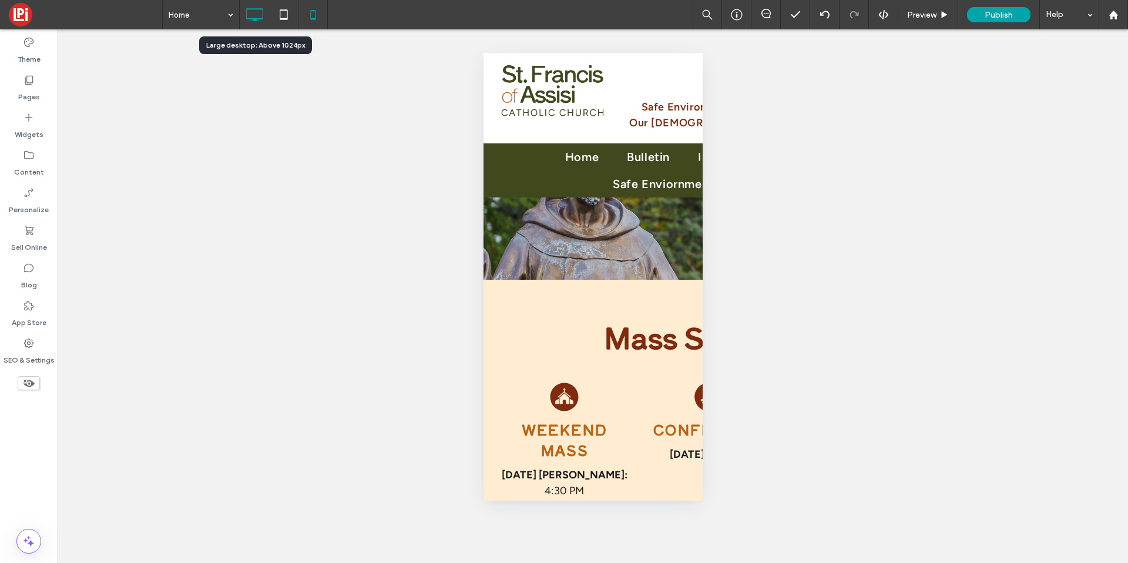
click at [256, 20] on use at bounding box center [255, 14] width 17 height 13
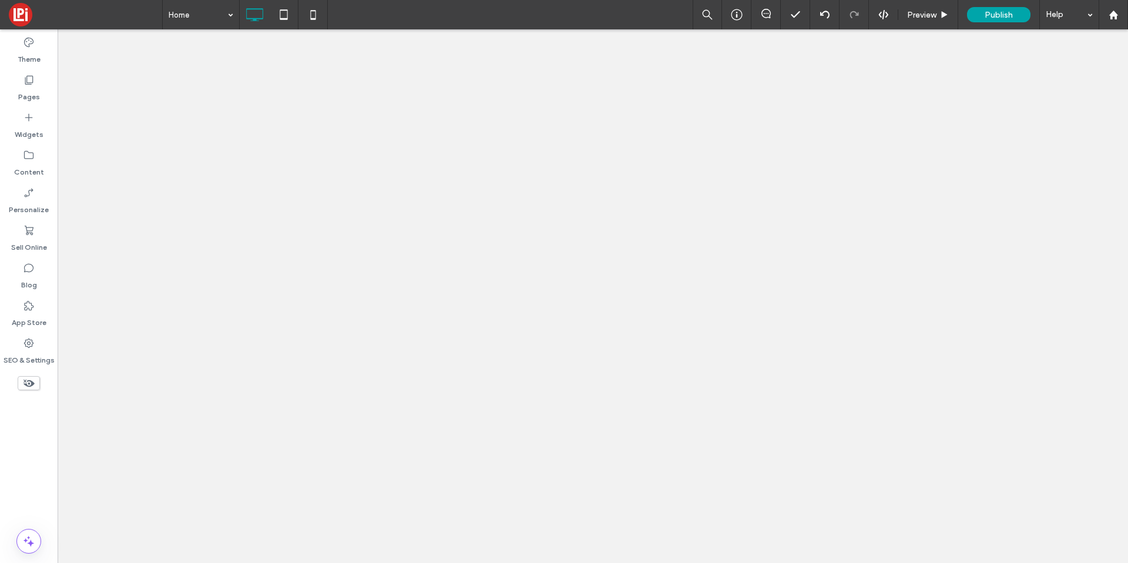
click at [22, 353] on div at bounding box center [564, 281] width 1128 height 563
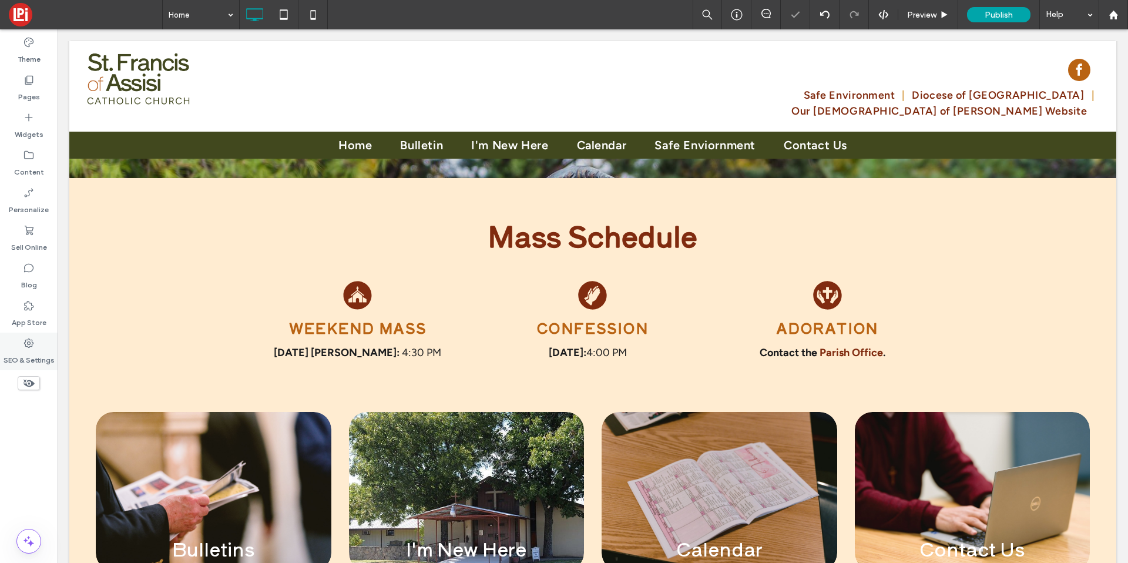
click at [25, 348] on icon at bounding box center [29, 343] width 12 height 12
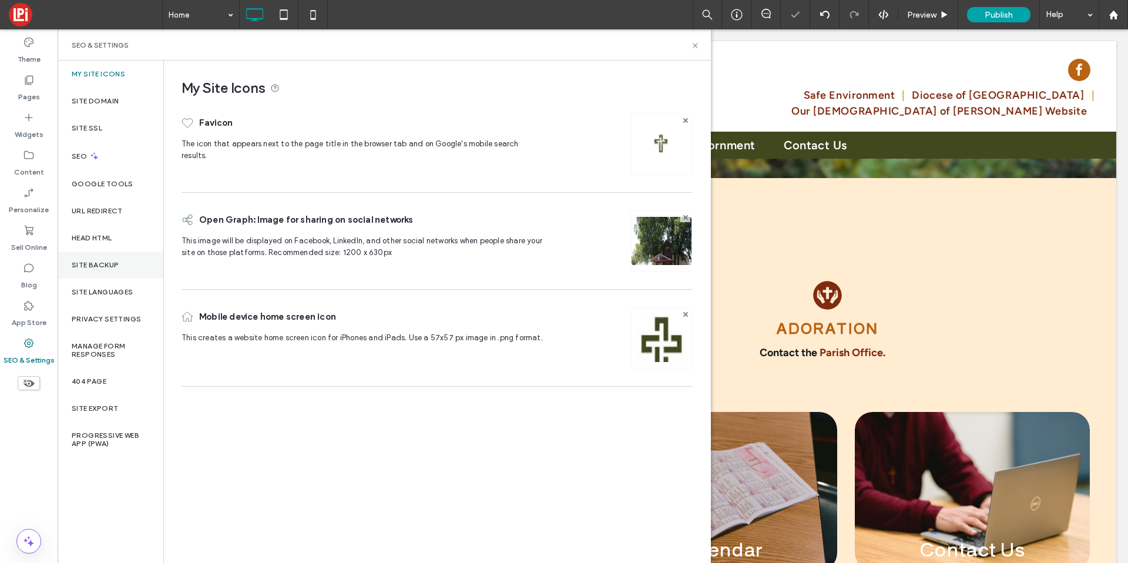
click at [92, 269] on div "Site Backup" at bounding box center [111, 264] width 106 height 27
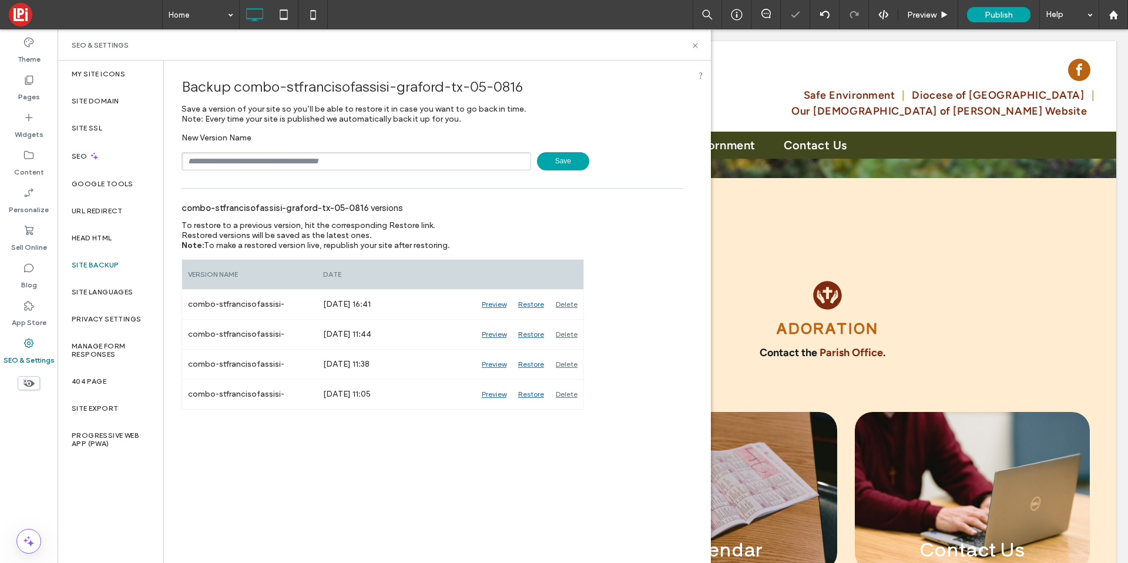
click at [565, 165] on span "Save" at bounding box center [563, 161] width 52 height 18
click at [697, 43] on icon at bounding box center [695, 45] width 9 height 9
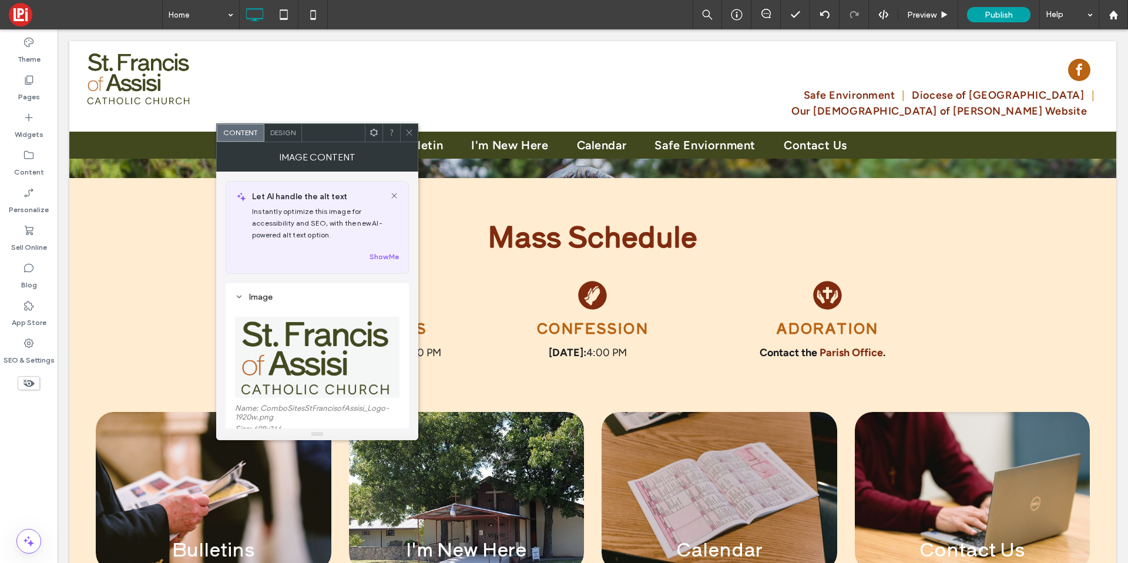
click at [251, 398] on div at bounding box center [317, 357] width 165 height 93
click at [309, 374] on img at bounding box center [316, 357] width 153 height 81
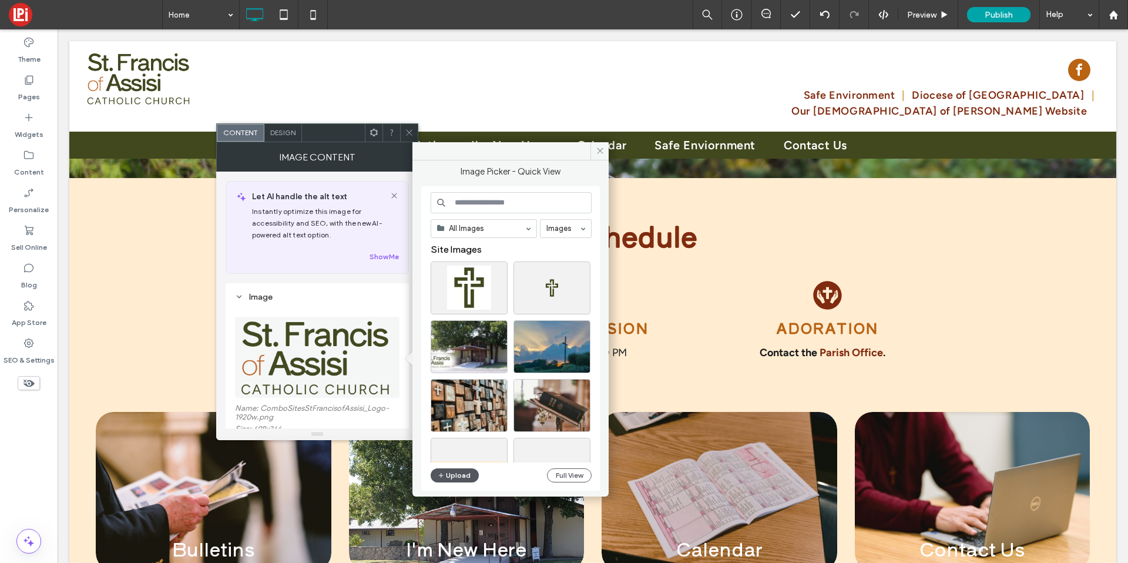
click at [448, 479] on button "Upload" at bounding box center [455, 475] width 48 height 14
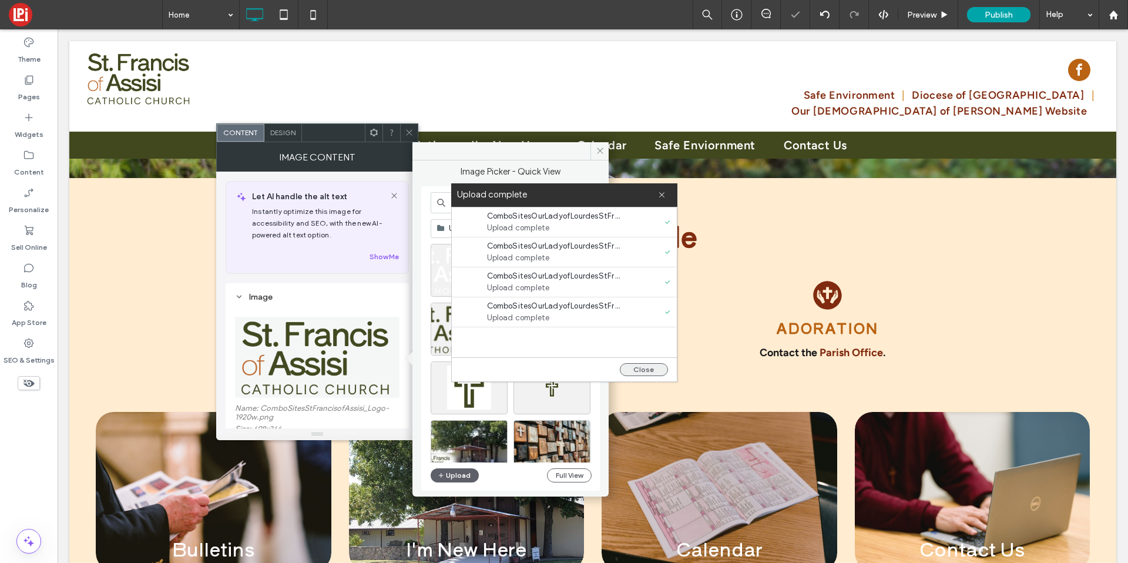
click at [623, 370] on button "Close" at bounding box center [644, 369] width 48 height 13
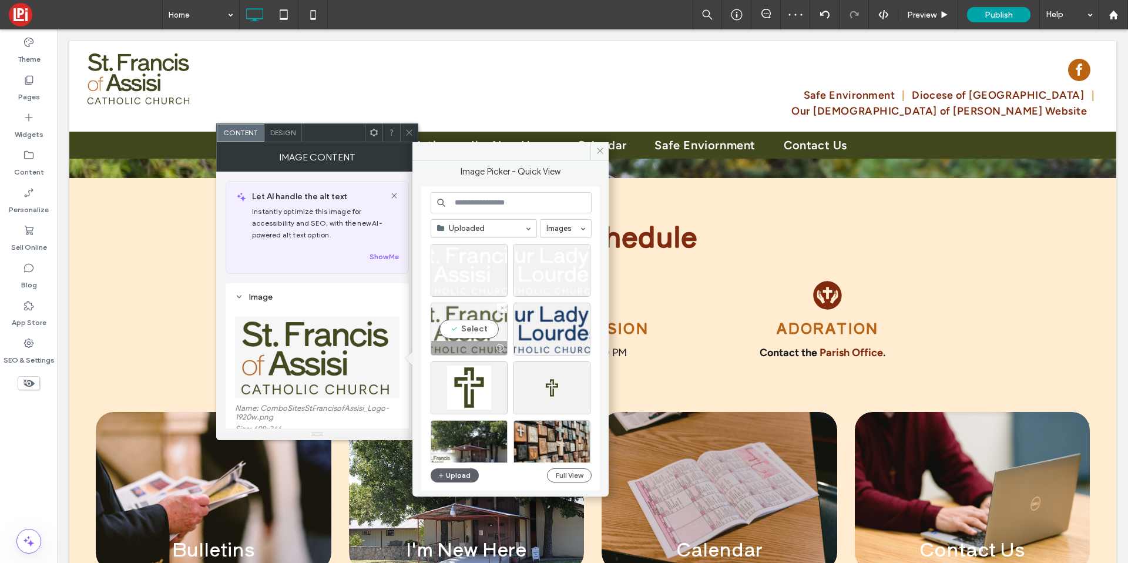
click at [482, 332] on div "Select" at bounding box center [469, 329] width 77 height 53
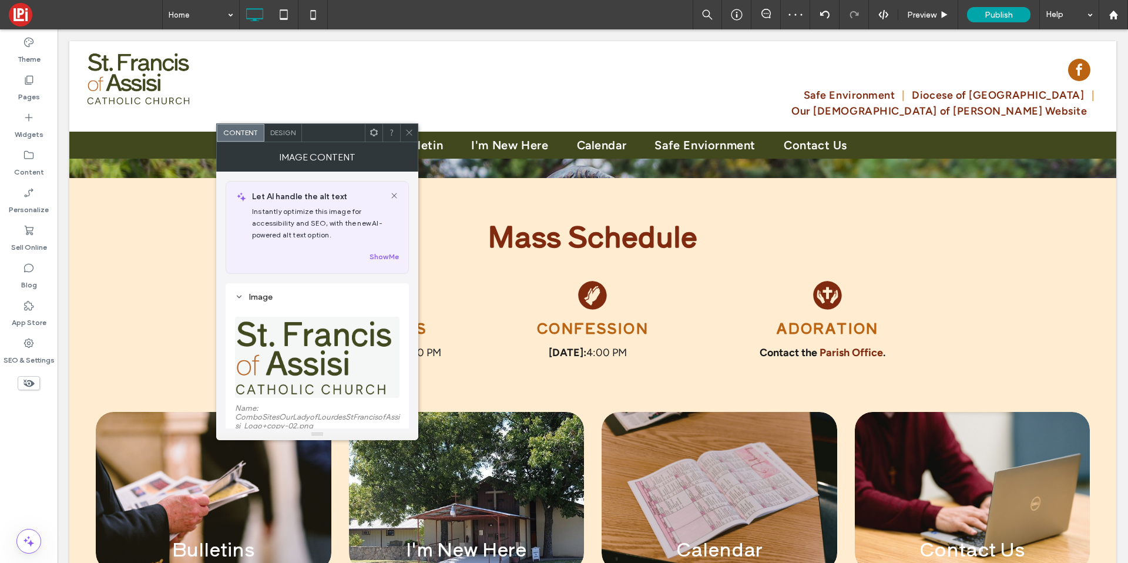
click at [407, 126] on span at bounding box center [409, 133] width 9 height 18
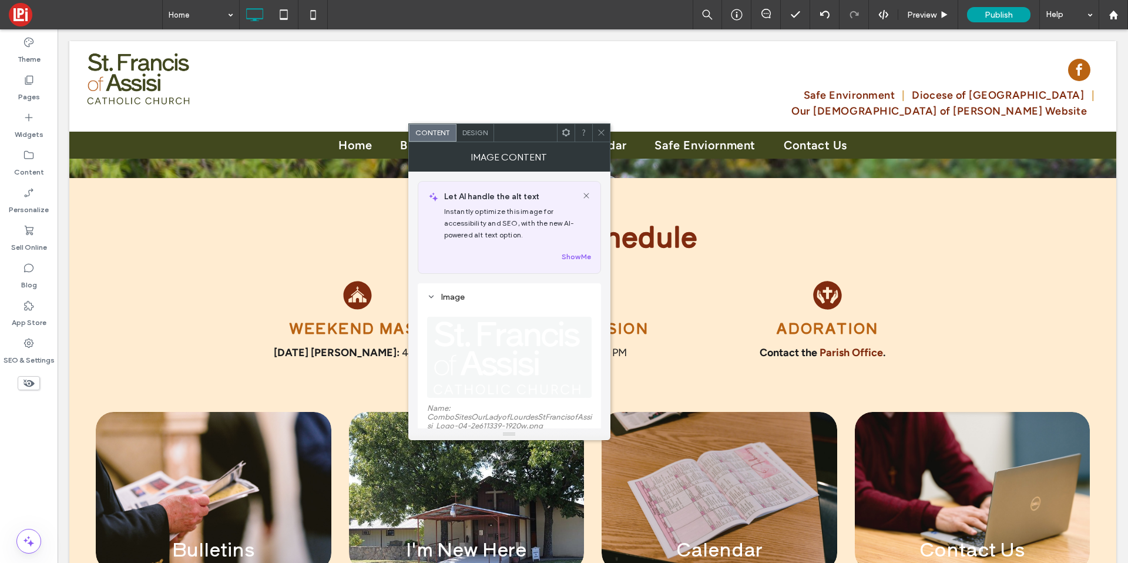
click at [457, 338] on img at bounding box center [508, 357] width 153 height 81
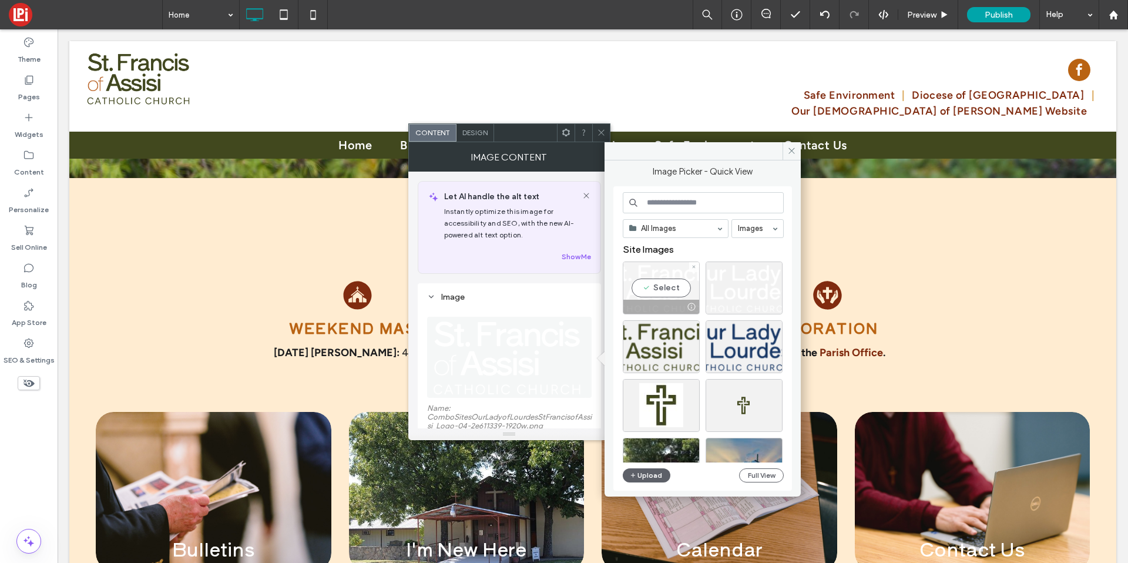
click at [670, 281] on div "Select" at bounding box center [661, 287] width 77 height 53
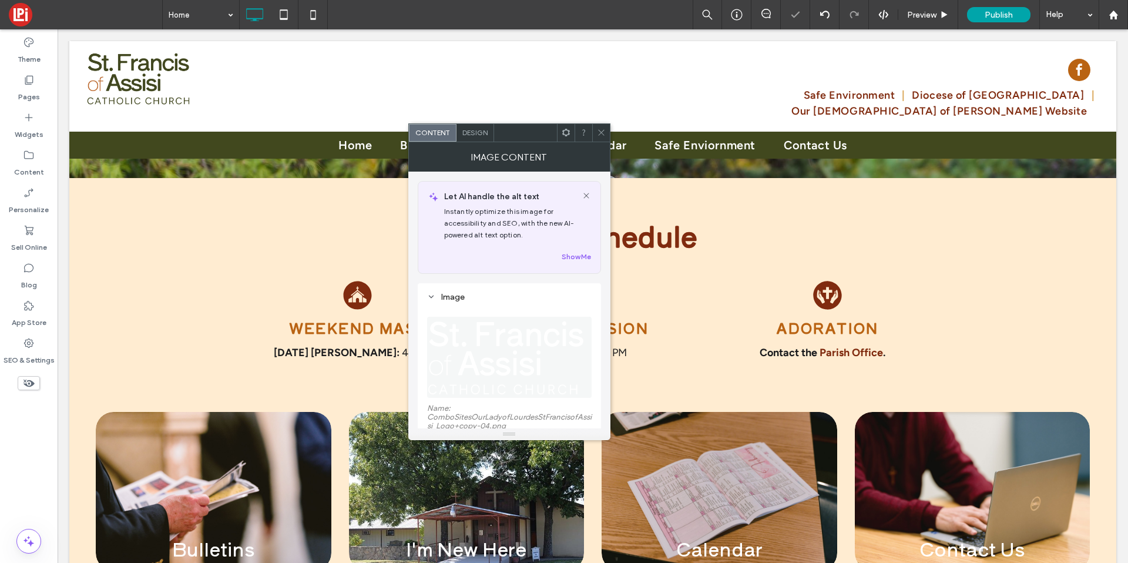
click at [599, 128] on icon at bounding box center [601, 132] width 9 height 9
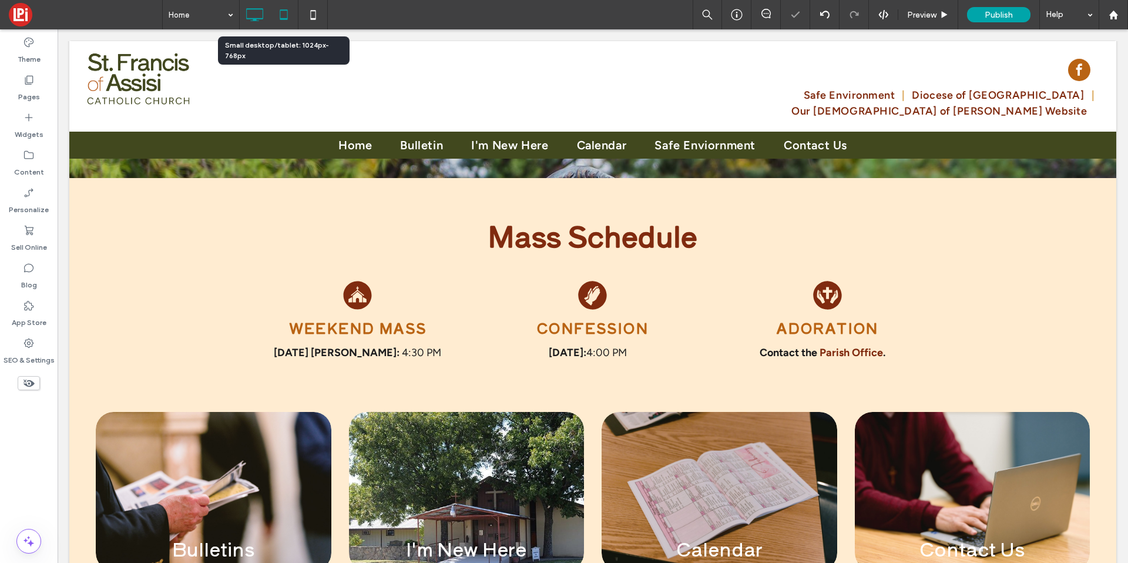
click at [288, 9] on icon at bounding box center [284, 15] width 24 height 24
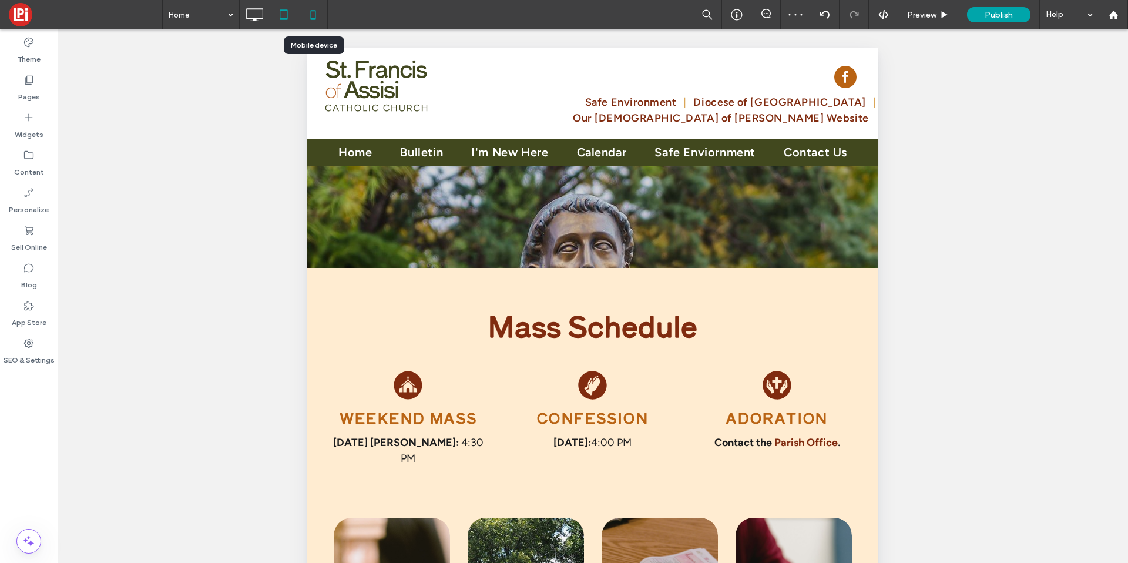
click at [318, 8] on icon at bounding box center [313, 15] width 24 height 24
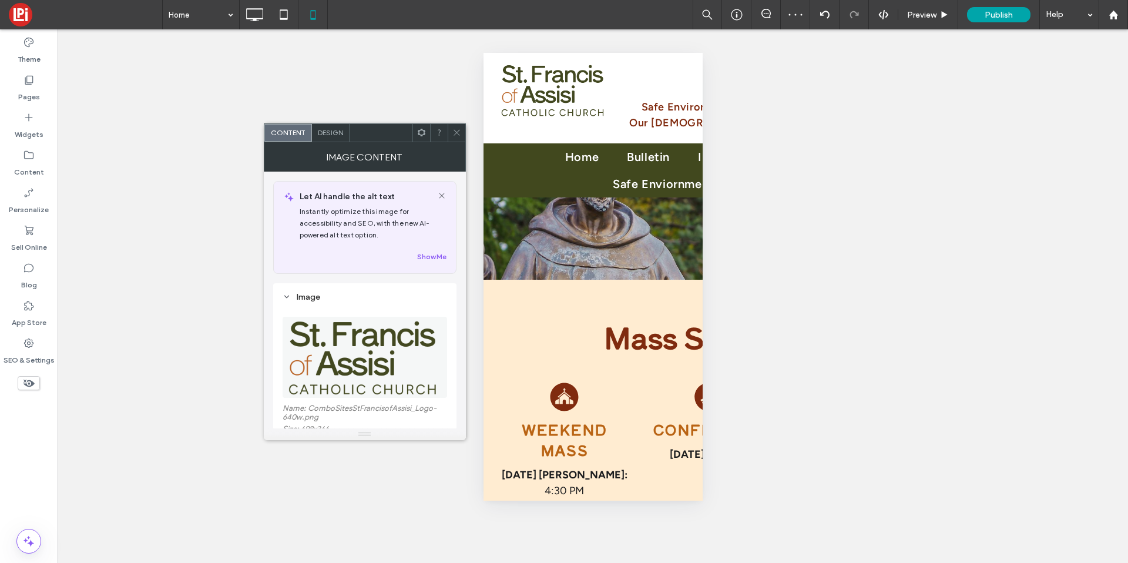
click at [321, 331] on img at bounding box center [364, 357] width 153 height 81
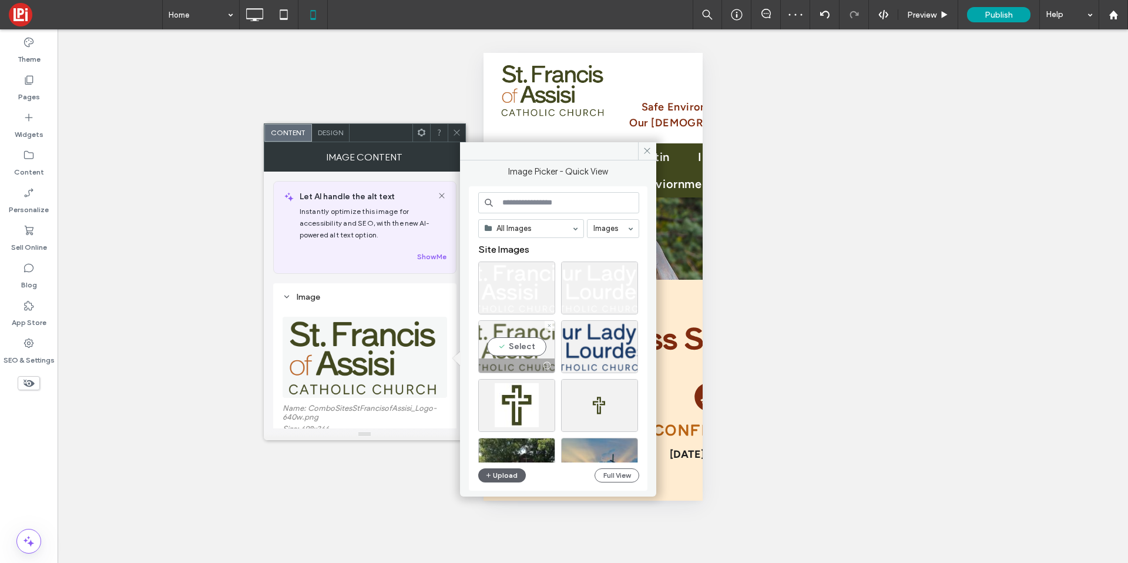
click at [513, 358] on div at bounding box center [517, 365] width 76 height 14
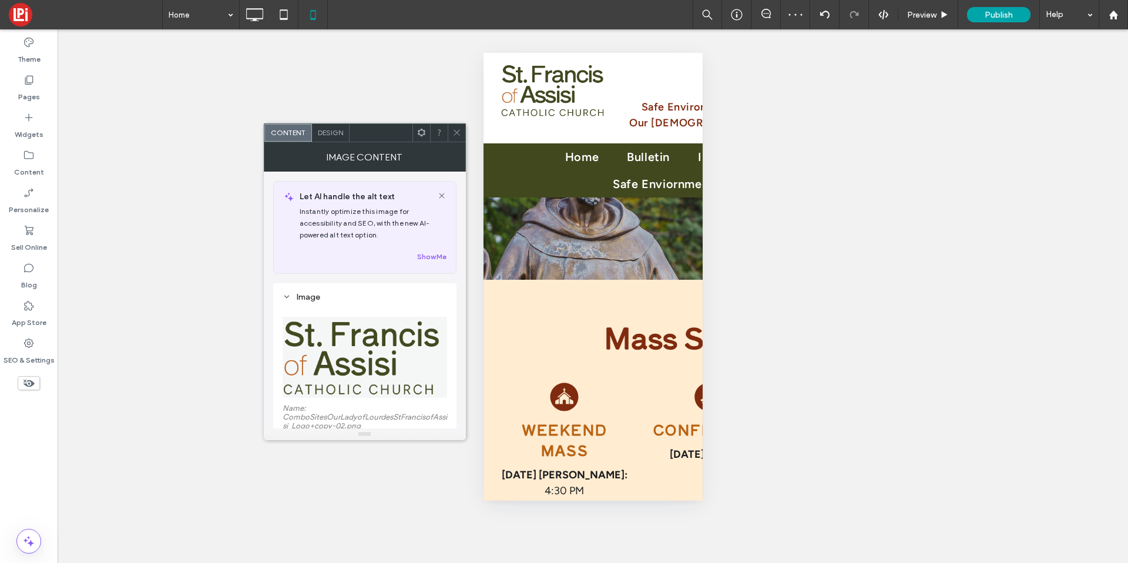
click at [453, 132] on icon at bounding box center [456, 132] width 9 height 9
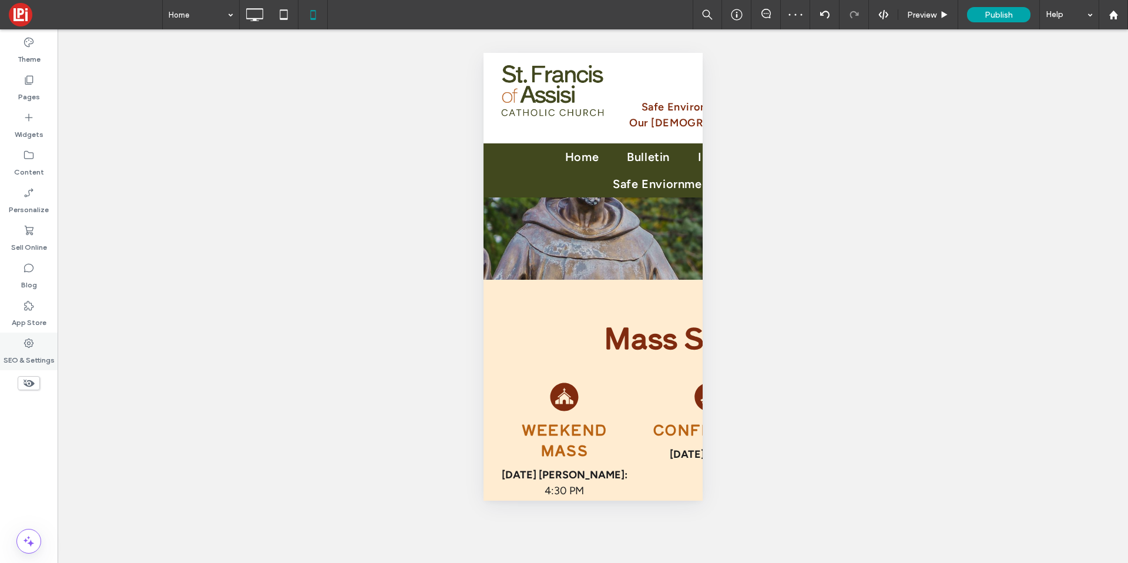
click at [21, 355] on label "SEO & Settings" at bounding box center [29, 357] width 51 height 16
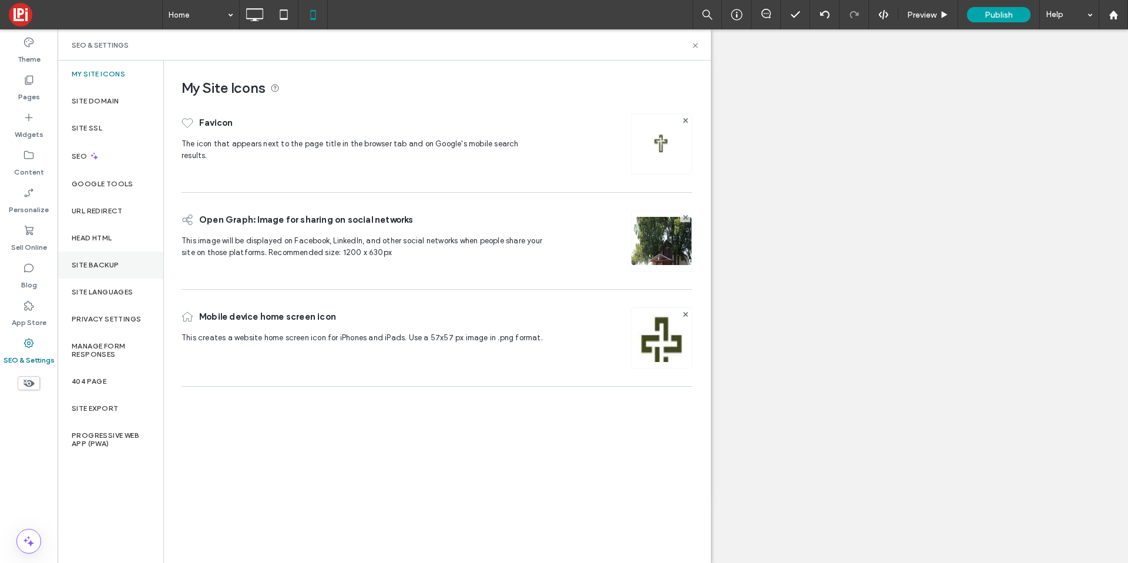
click at [100, 265] on label "Site Backup" at bounding box center [95, 265] width 47 height 8
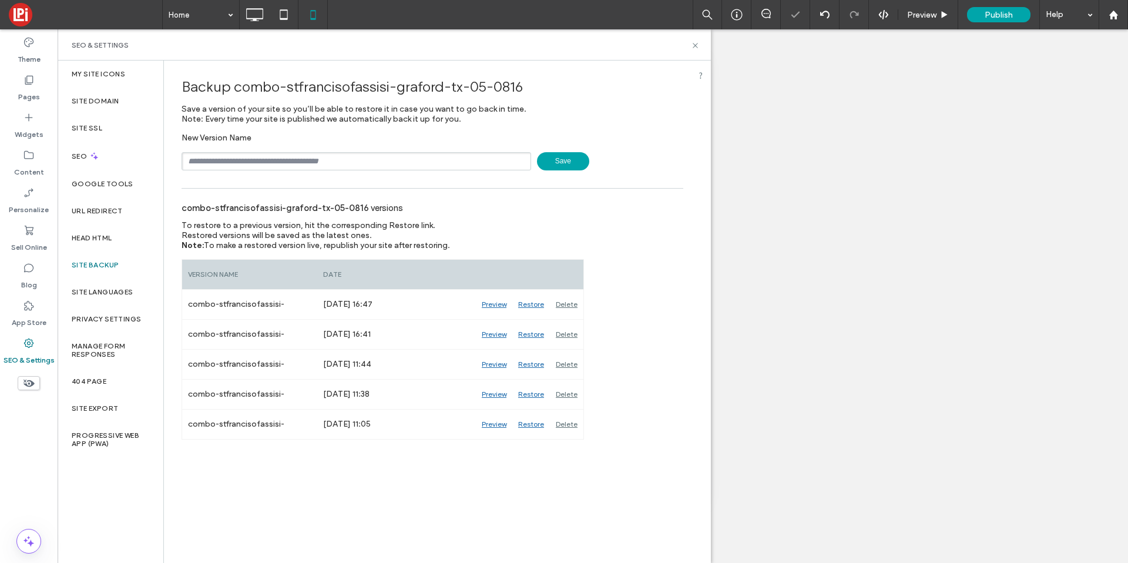
click at [557, 166] on span "Save" at bounding box center [563, 161] width 52 height 18
click at [693, 44] on icon at bounding box center [695, 45] width 9 height 9
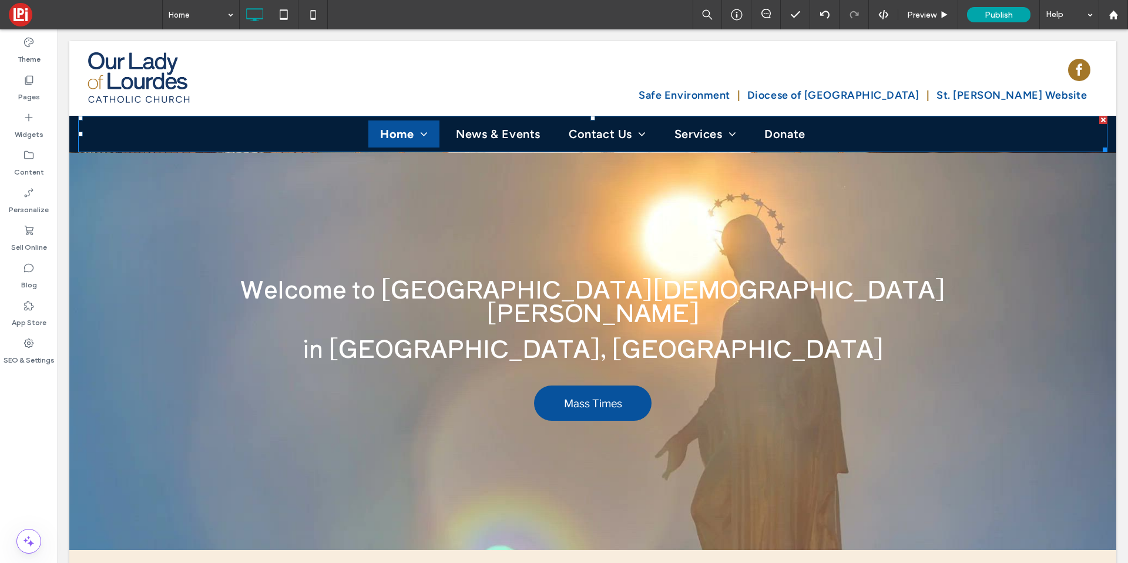
click at [414, 147] on link "Past Events" at bounding box center [454, 156] width 177 height 28
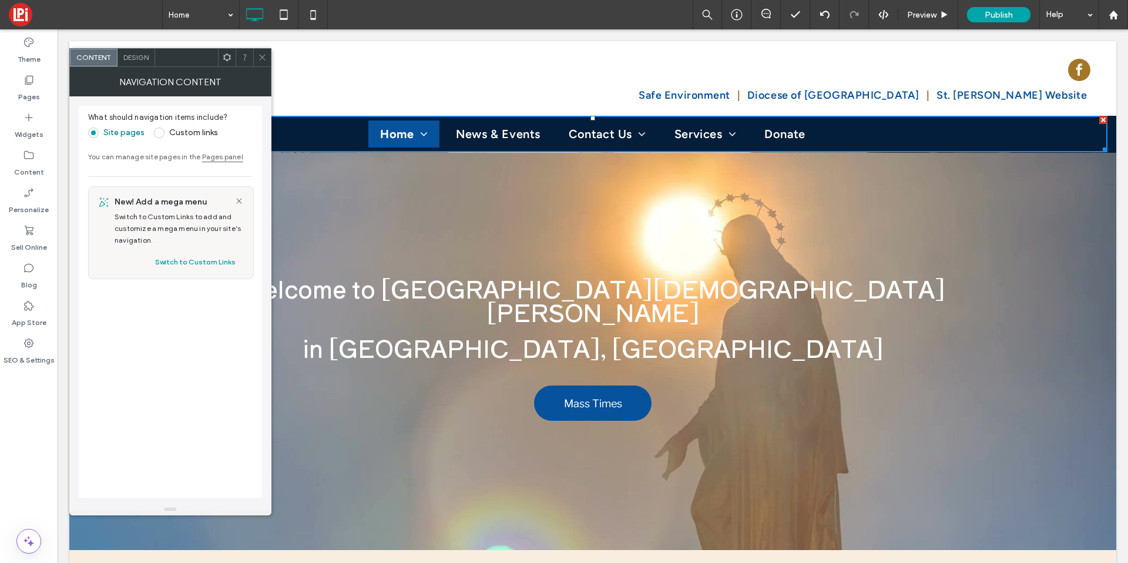
click at [143, 64] on div "Design" at bounding box center [137, 58] width 38 height 18
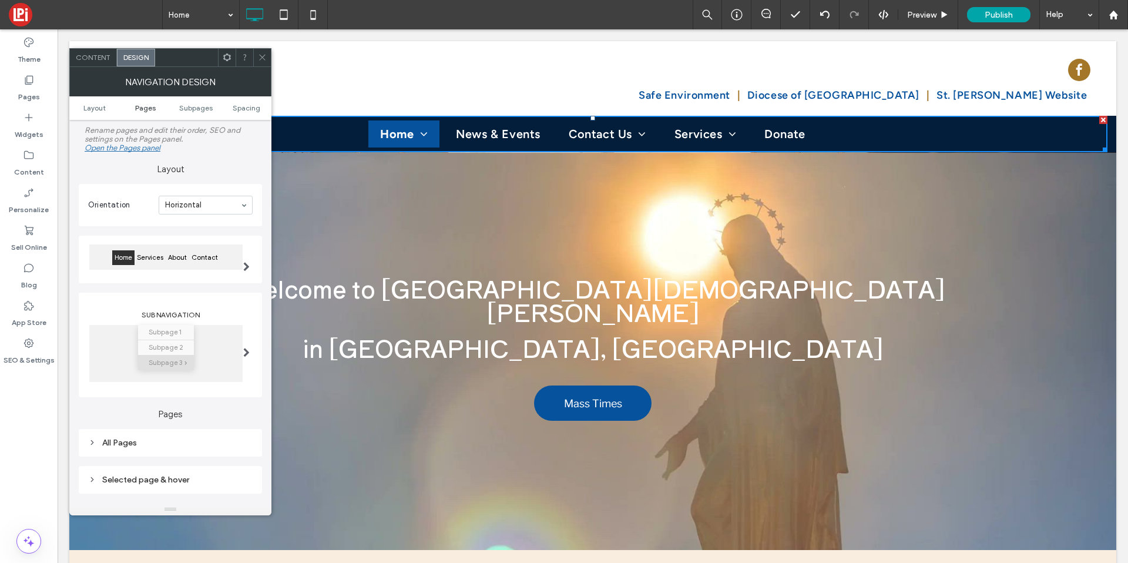
click at [143, 104] on span "Pages" at bounding box center [145, 107] width 21 height 9
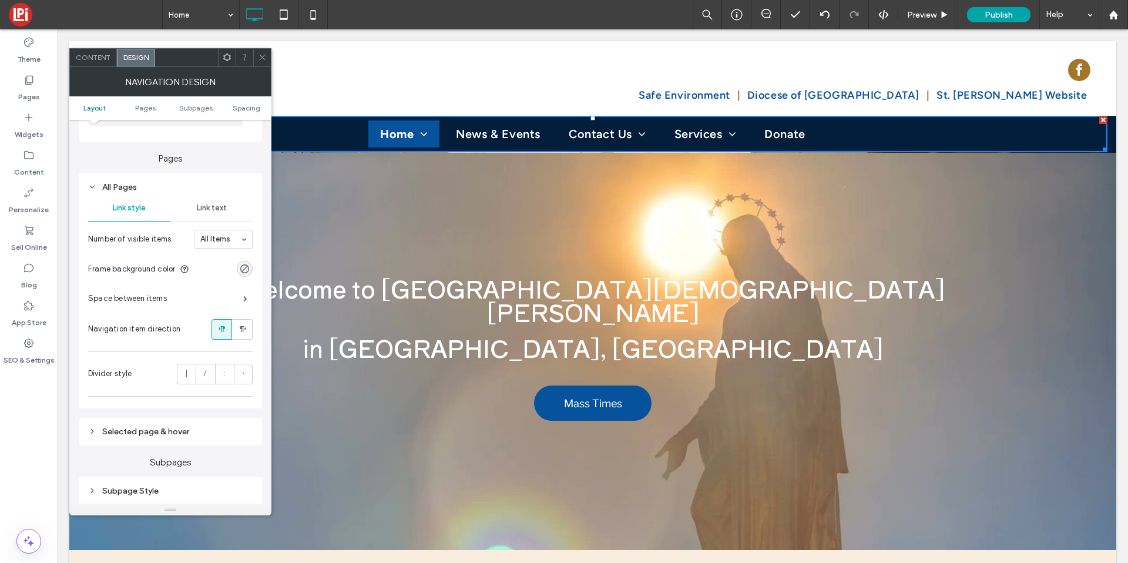
scroll to position [277, 0]
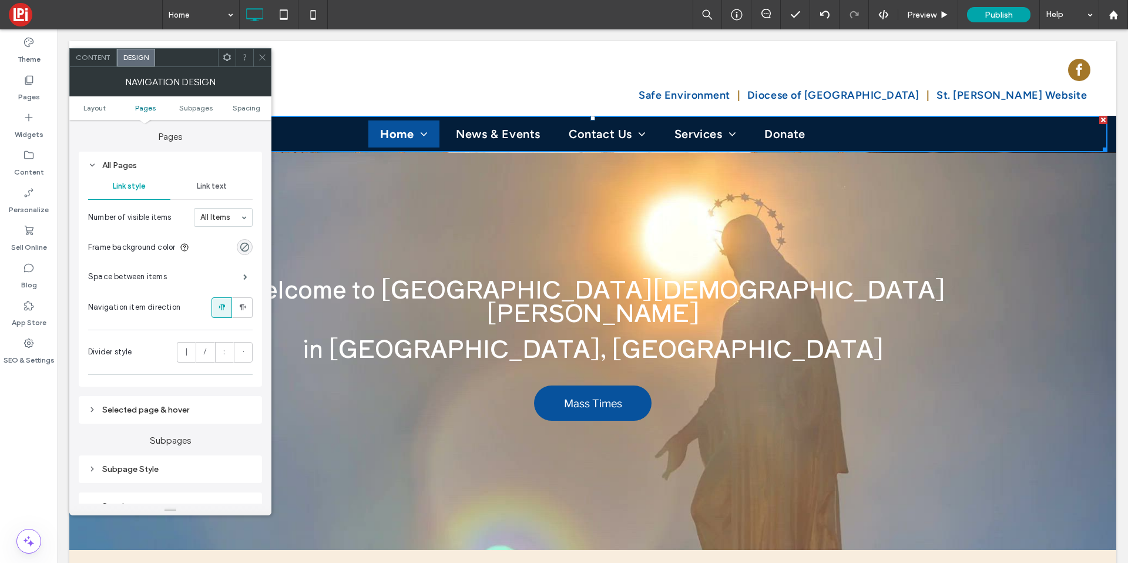
click at [214, 182] on span "Link text" at bounding box center [212, 186] width 30 height 9
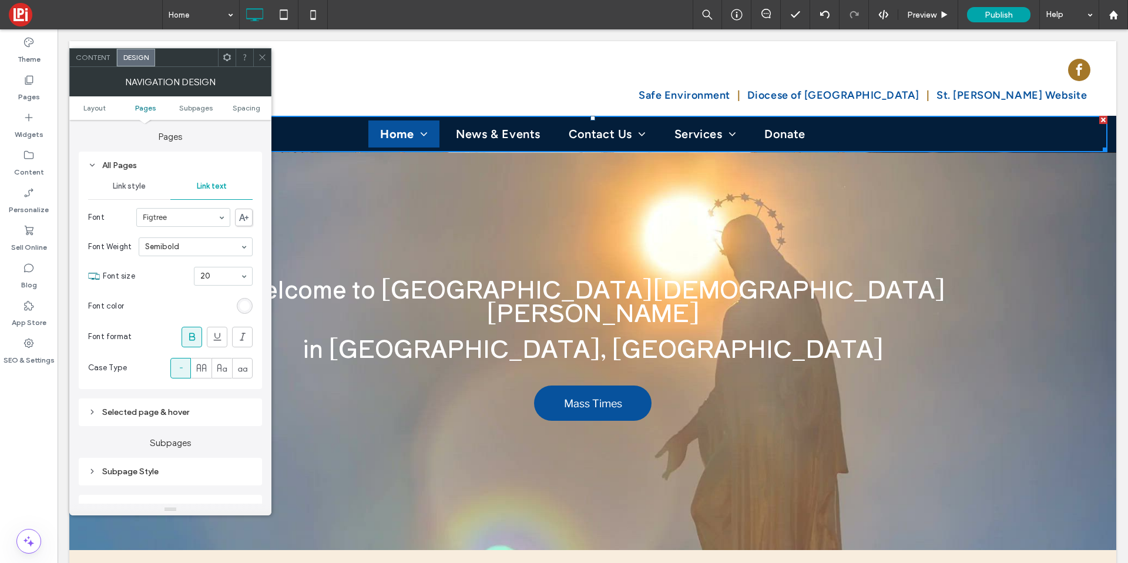
click at [145, 186] on span "Link style" at bounding box center [129, 186] width 33 height 9
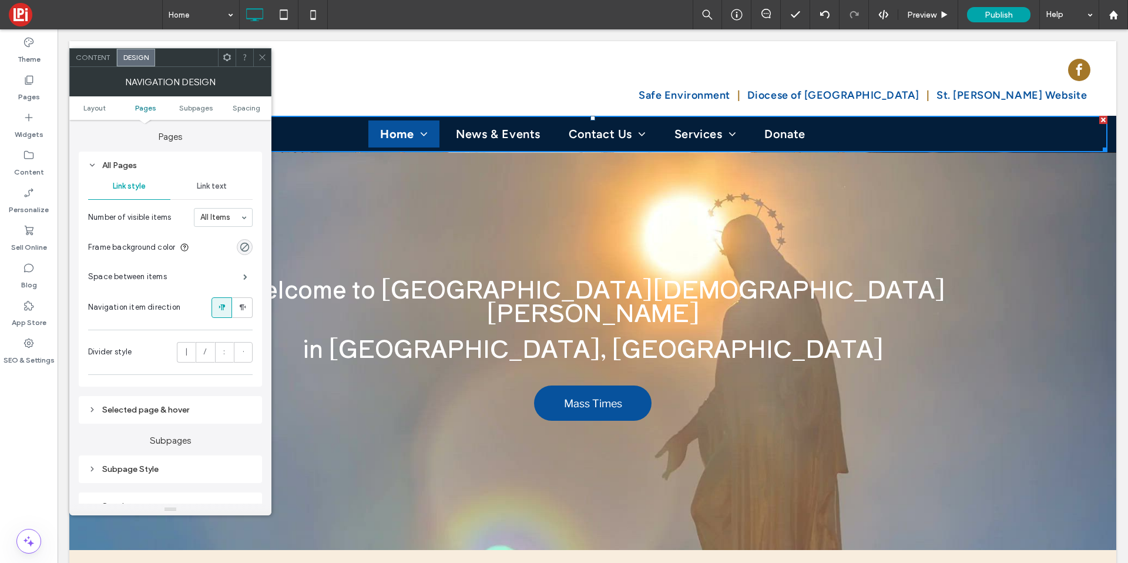
click at [236, 273] on div "Space between items" at bounding box center [170, 276] width 165 height 29
click at [243, 275] on span at bounding box center [245, 277] width 4 height 6
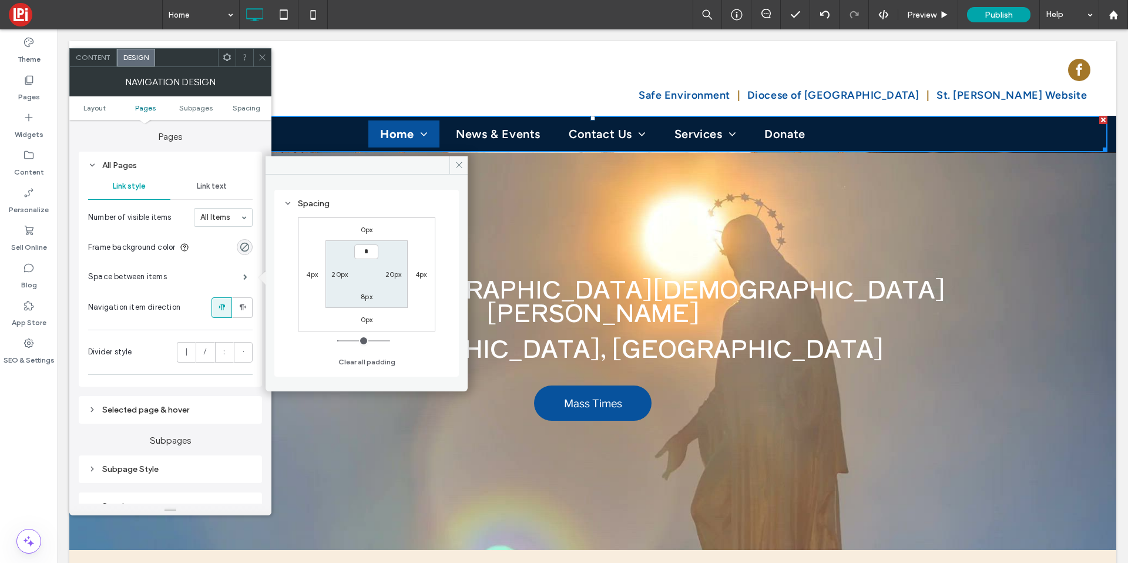
type input "**"
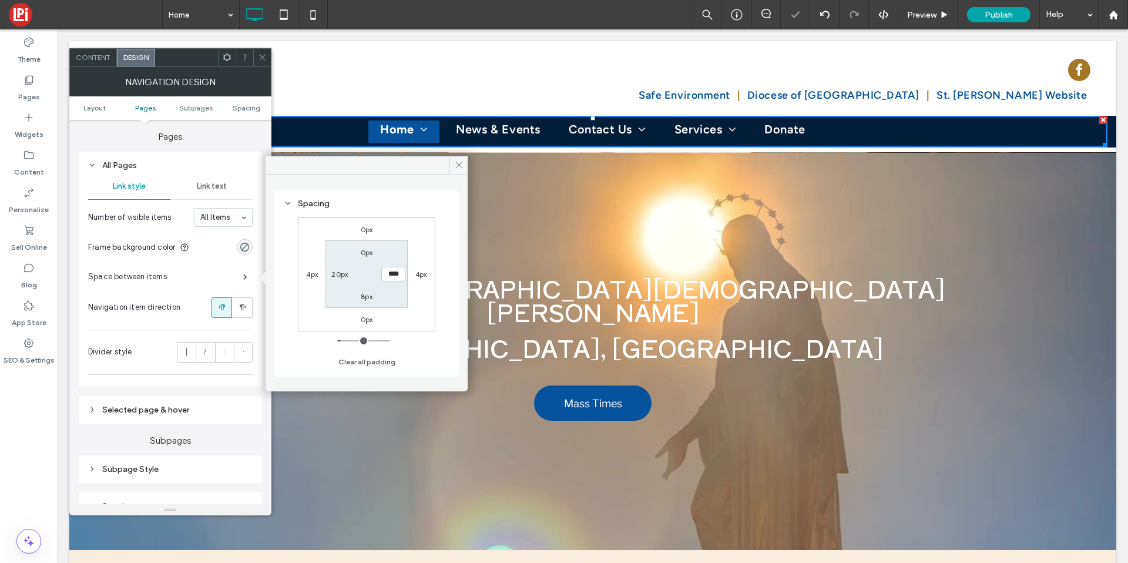
type input "*"
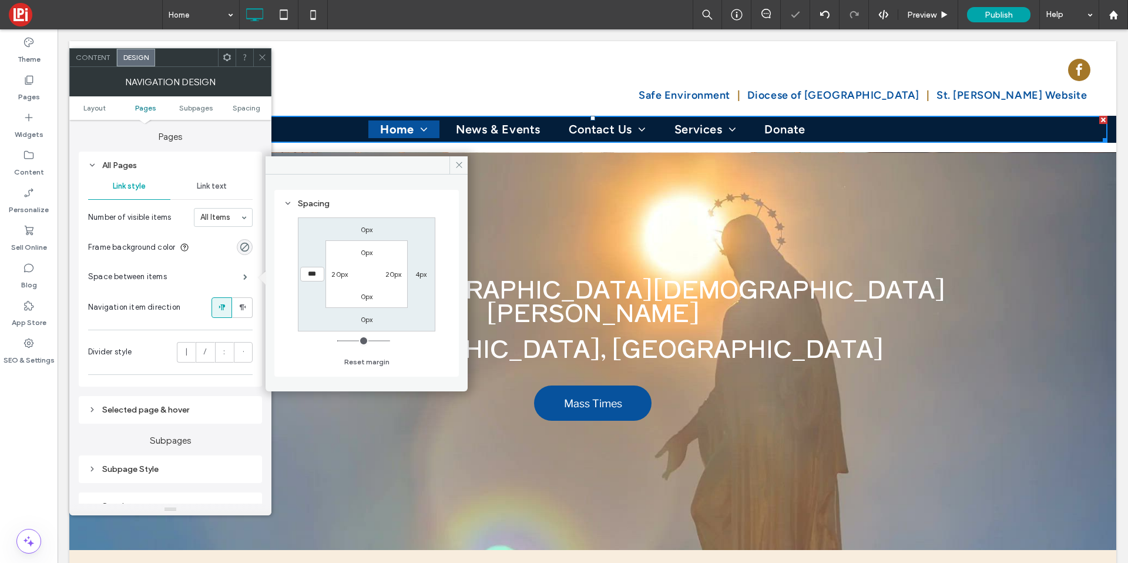
type input "*"
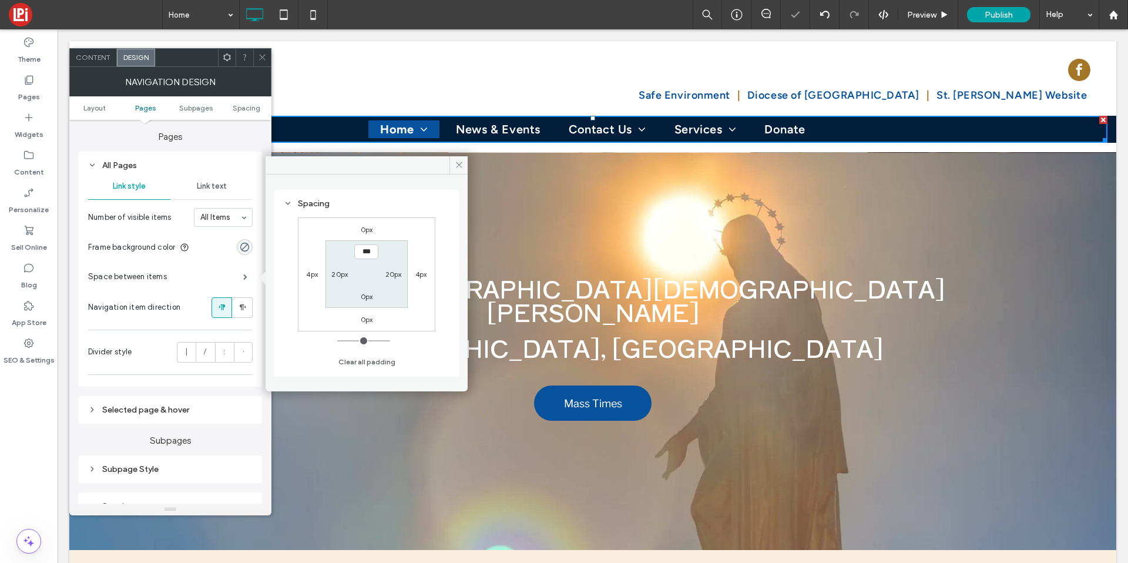
type input "*"
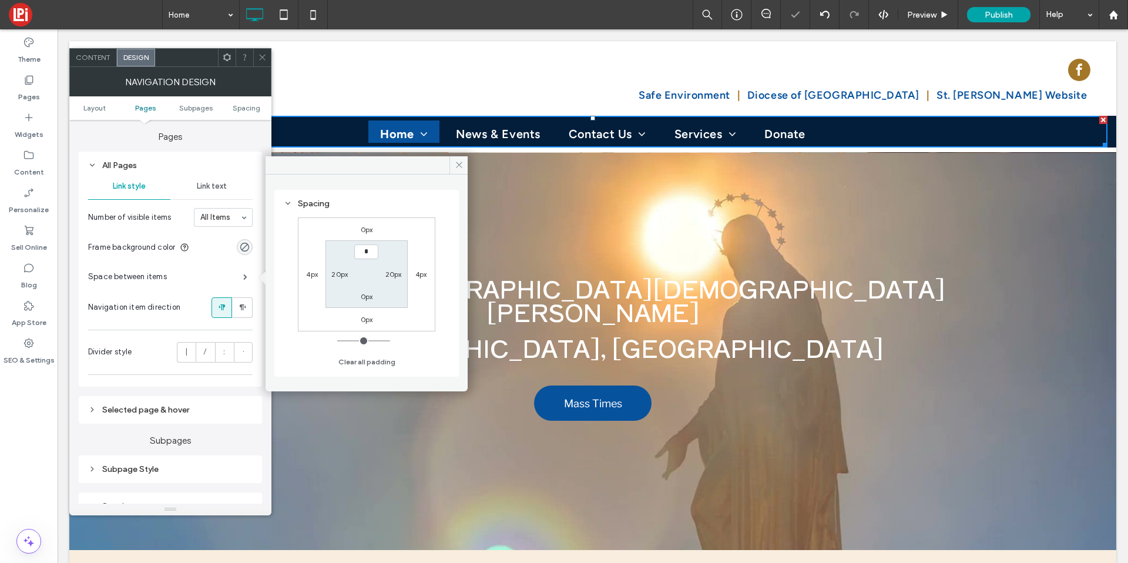
type input "*"
type input "**"
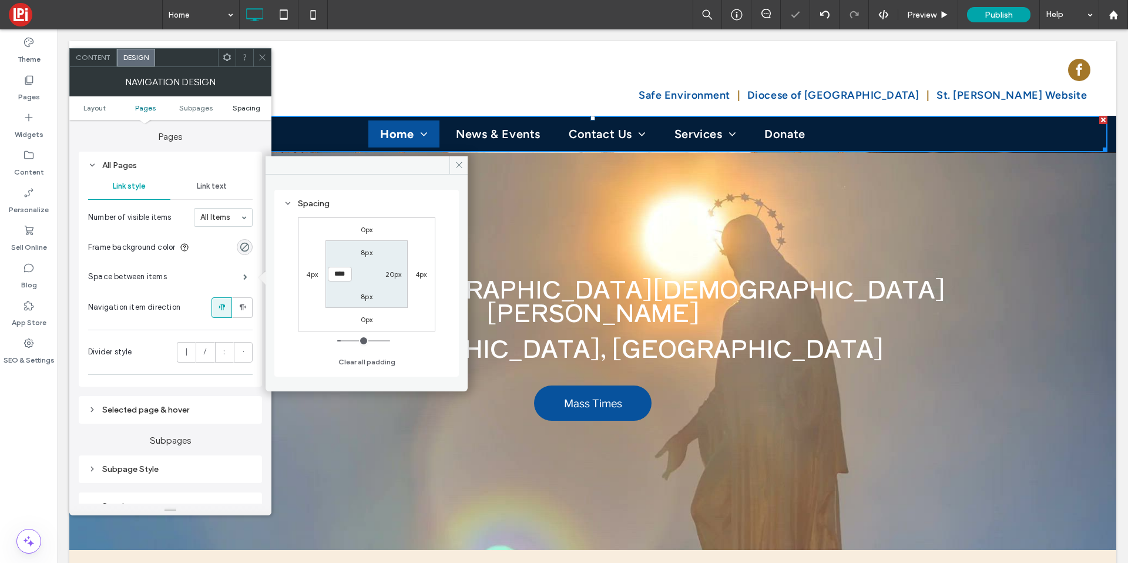
click at [246, 105] on span "Spacing" at bounding box center [247, 107] width 28 height 9
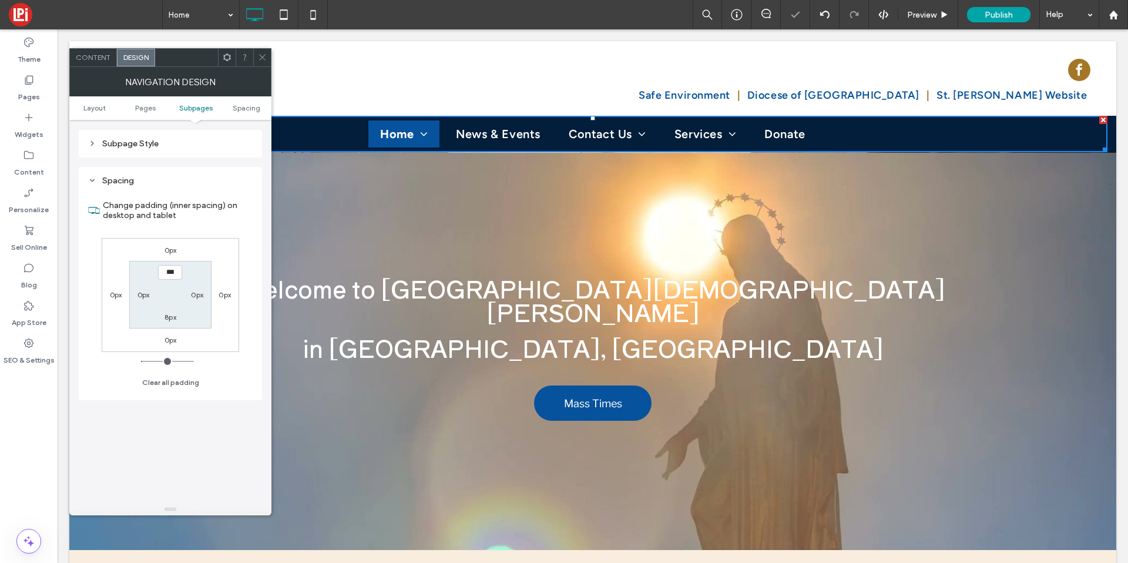
scroll to position [640, 0]
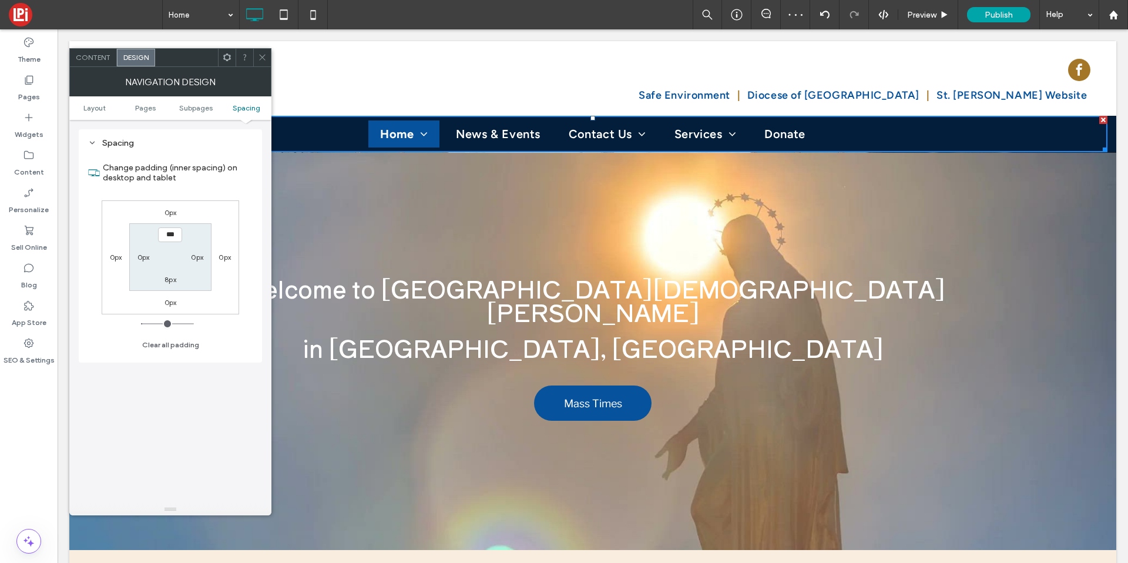
type input "*"
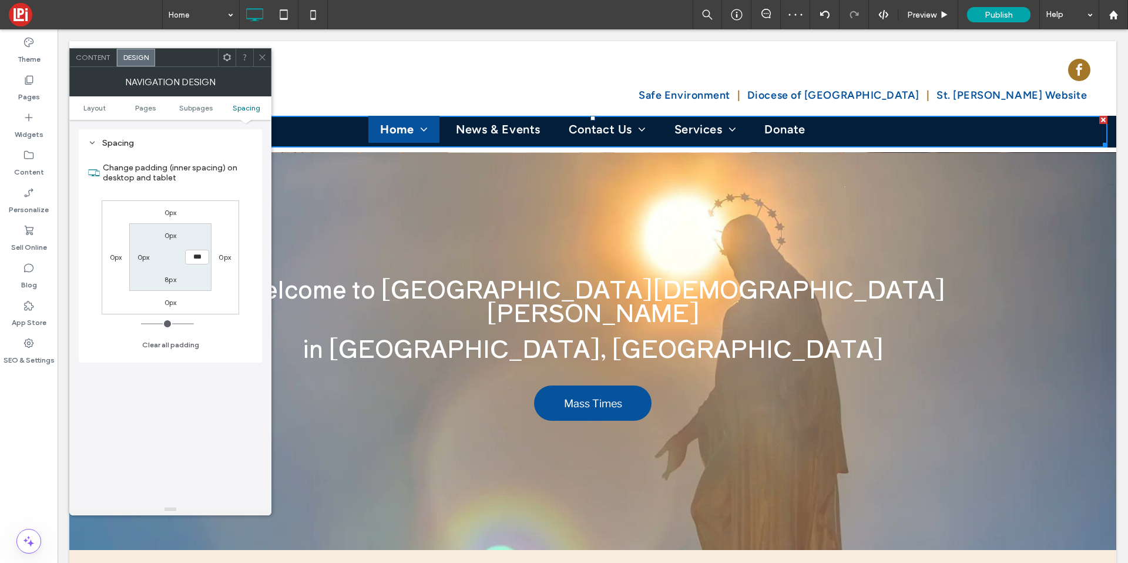
type input "*"
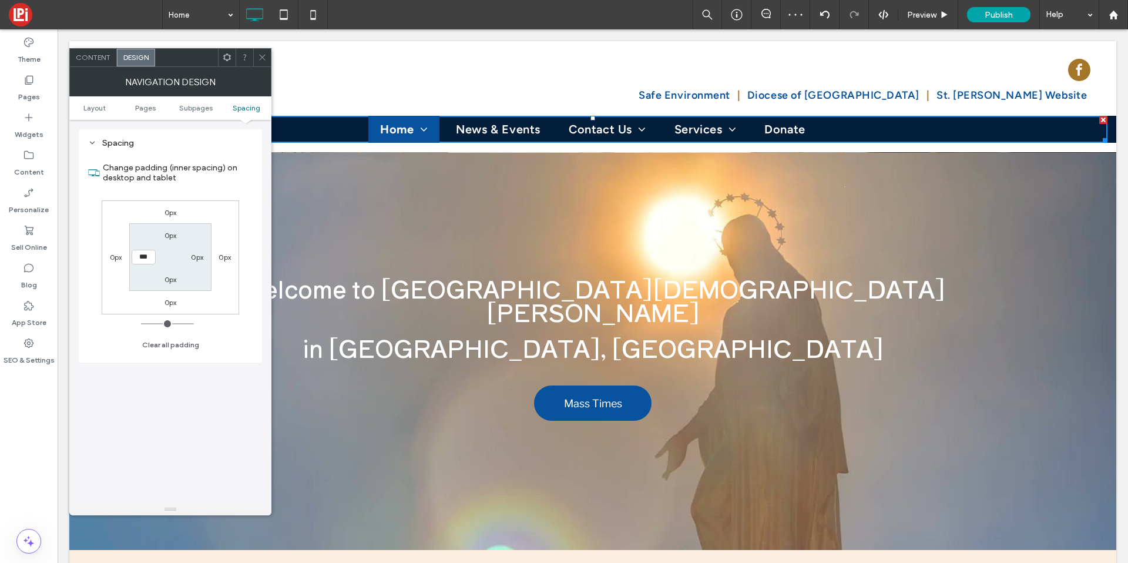
click at [257, 57] on div at bounding box center [262, 58] width 18 height 18
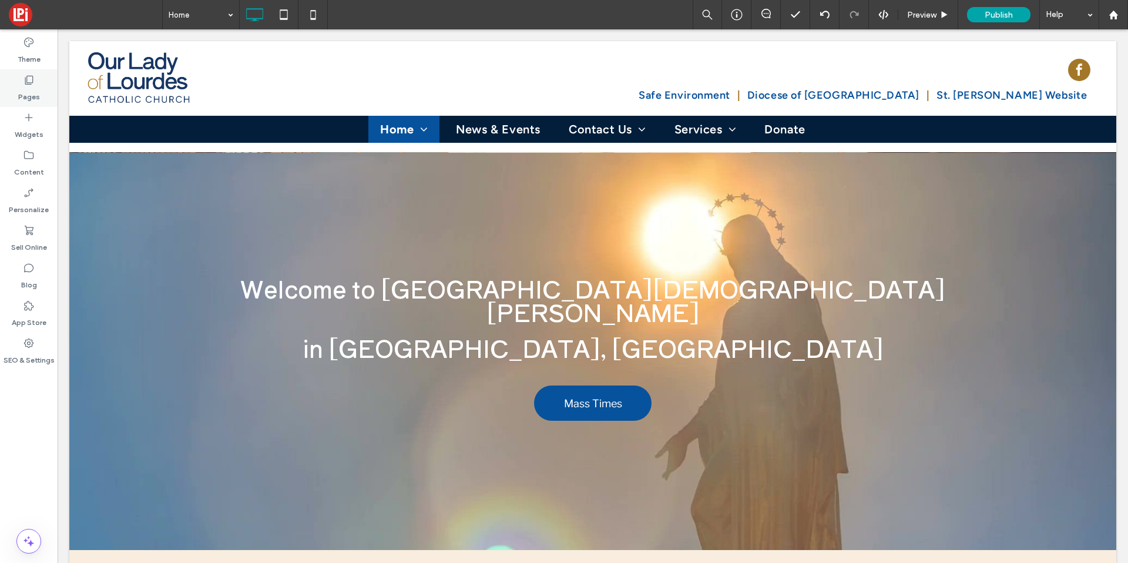
click at [42, 90] on div "Pages" at bounding box center [29, 88] width 58 height 38
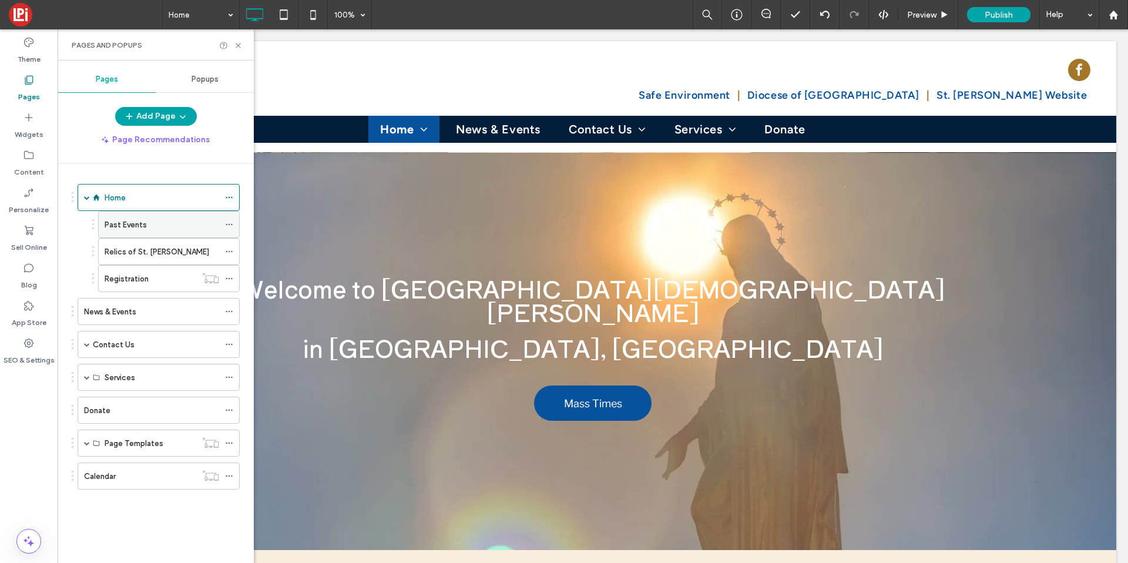
click at [109, 225] on label "Past Events" at bounding box center [126, 224] width 42 height 21
click at [237, 41] on icon at bounding box center [238, 45] width 9 height 9
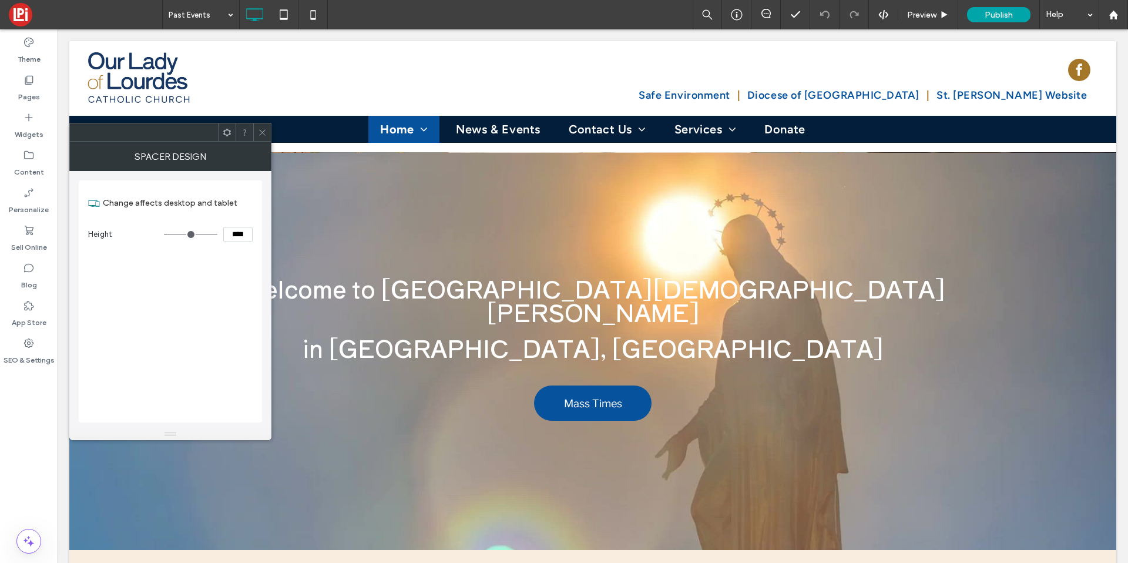
click at [257, 137] on div at bounding box center [262, 132] width 18 height 18
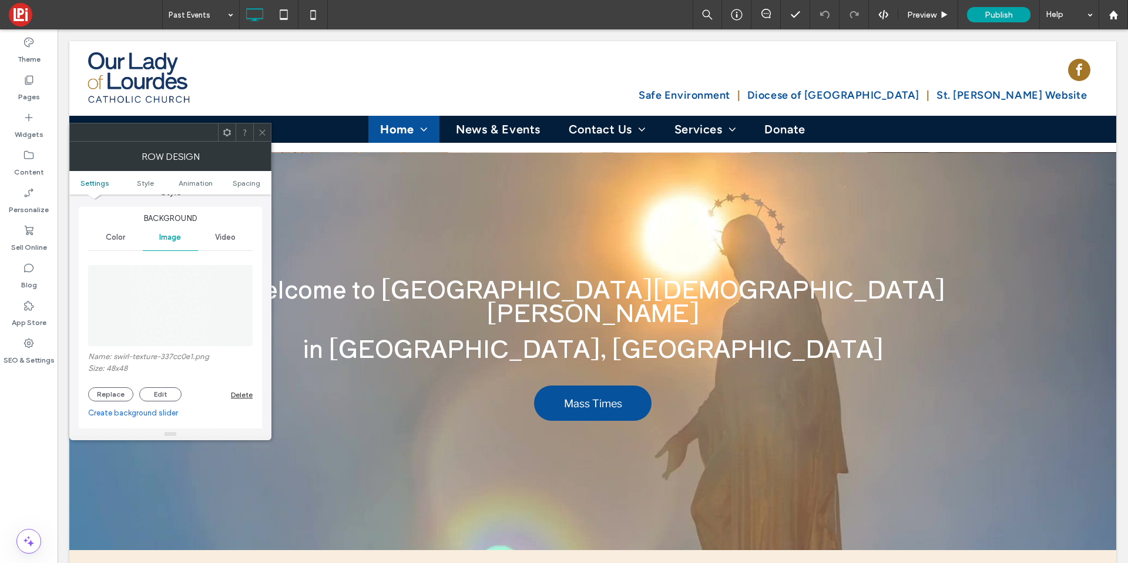
scroll to position [139, 0]
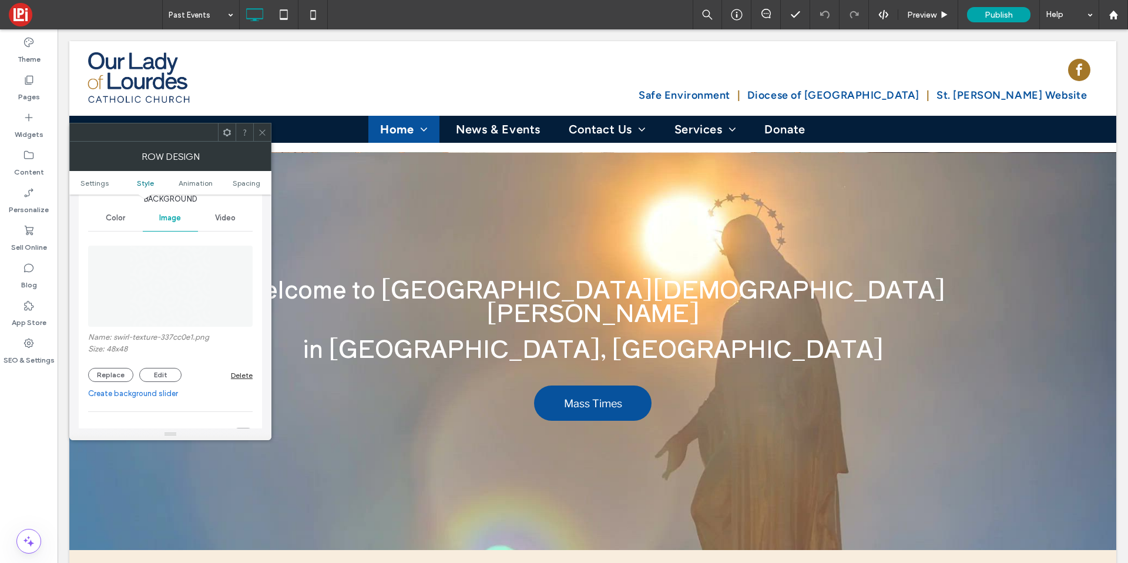
click at [118, 223] on div "Color" at bounding box center [115, 218] width 55 height 26
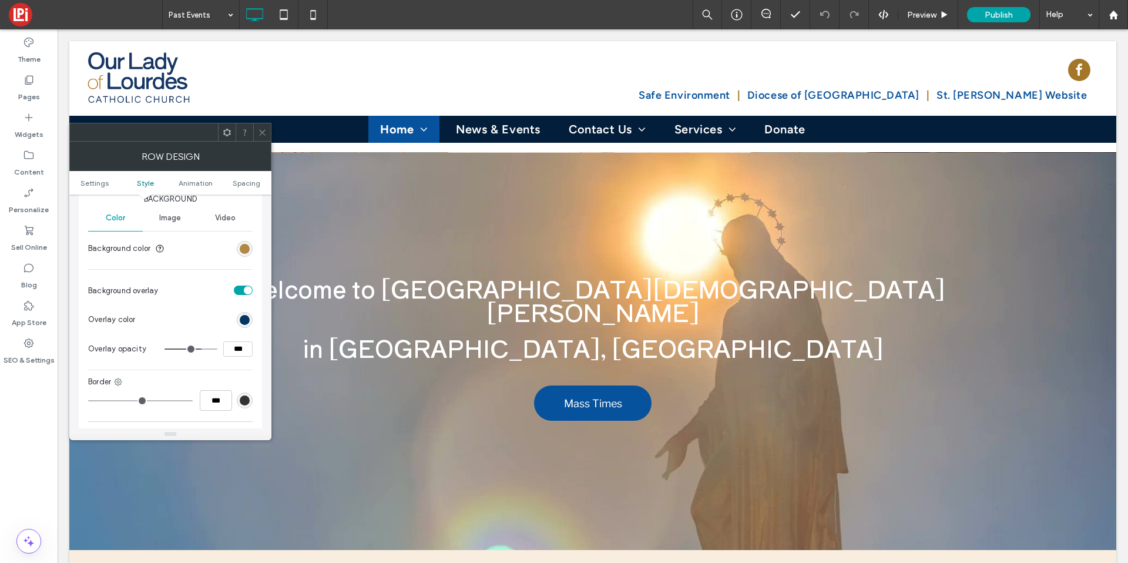
click at [248, 246] on div "rgb(164, 119, 40)" at bounding box center [245, 249] width 10 height 10
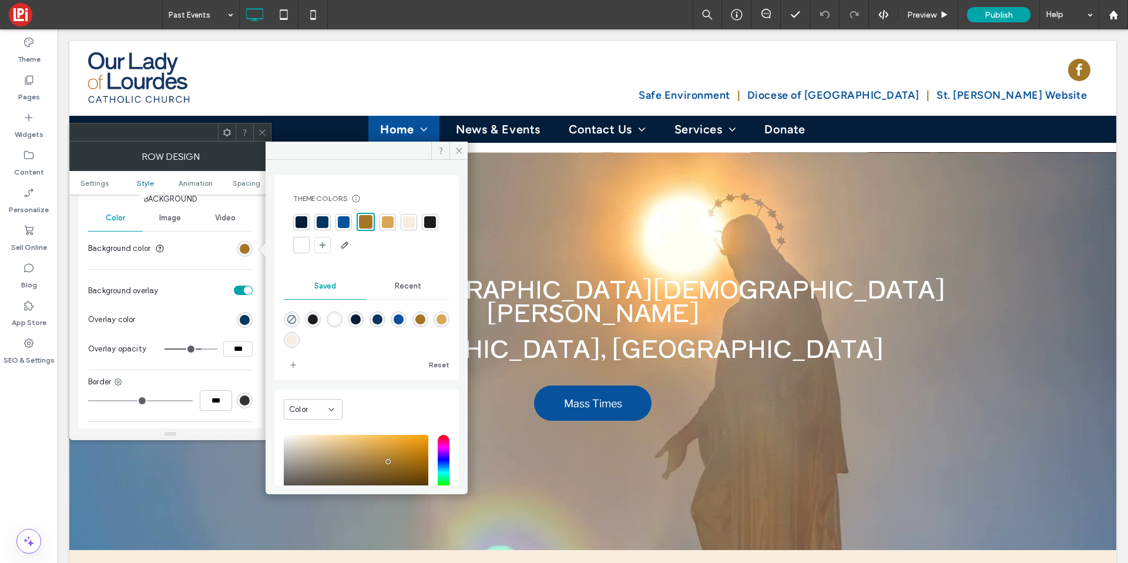
click at [348, 222] on div at bounding box center [344, 222] width 12 height 12
click at [263, 139] on span at bounding box center [262, 132] width 9 height 18
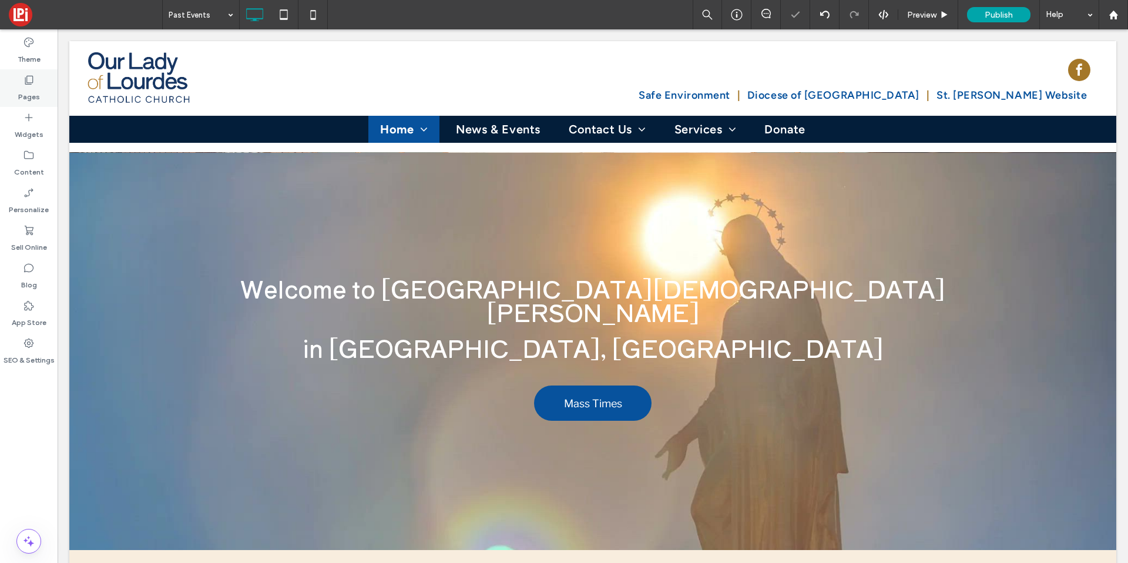
click at [25, 100] on label "Pages" at bounding box center [29, 94] width 22 height 16
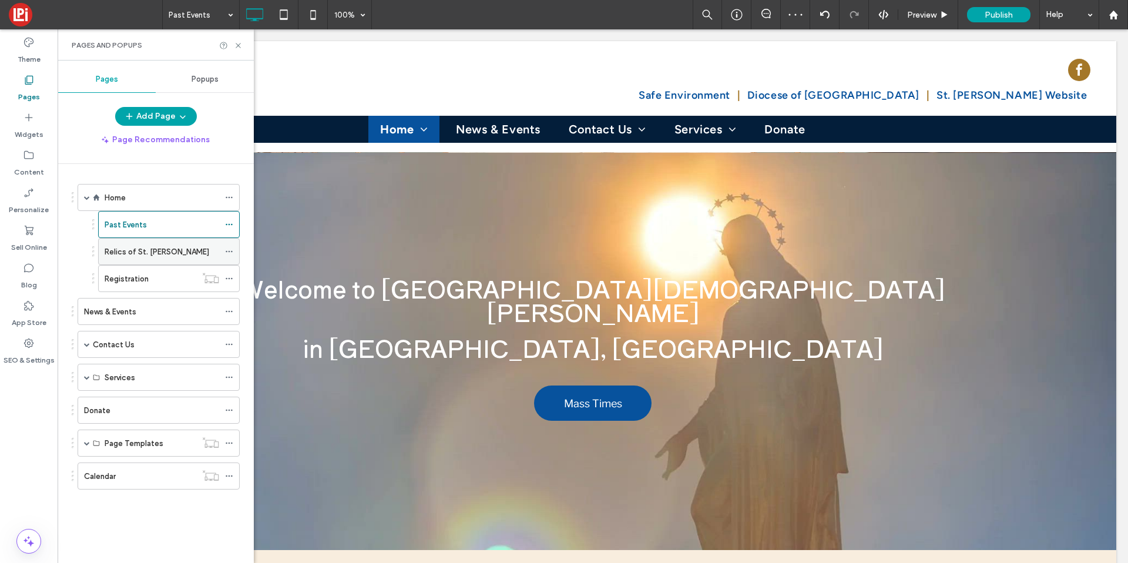
click at [131, 249] on label "Relics of St. [PERSON_NAME]" at bounding box center [157, 251] width 105 height 21
click at [239, 44] on icon at bounding box center [238, 45] width 9 height 9
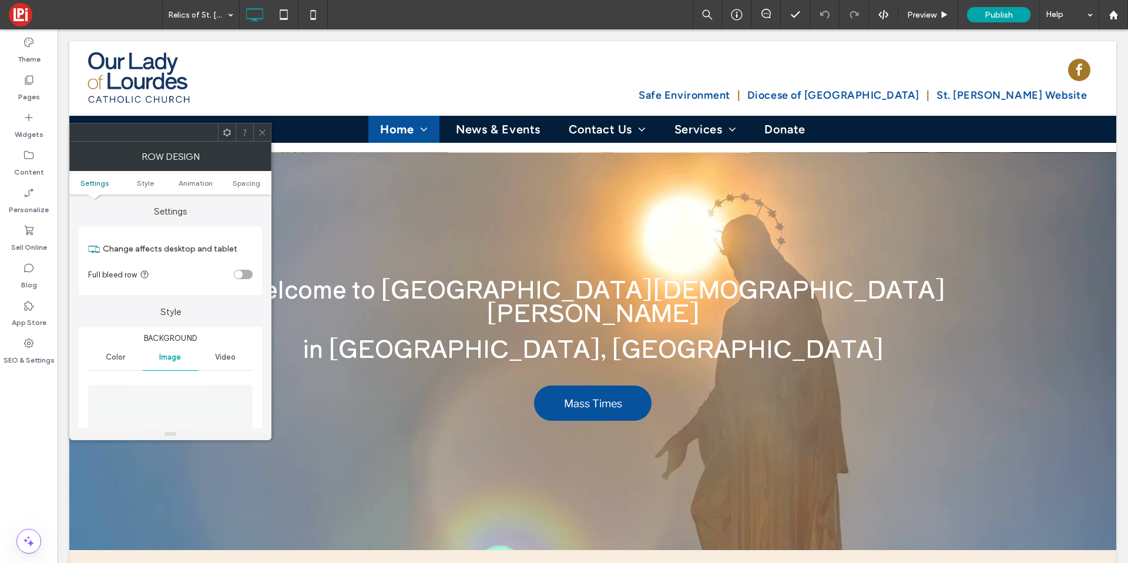
click at [113, 351] on div "Color" at bounding box center [115, 357] width 55 height 26
click at [249, 385] on div "rgb(164, 119, 40)" at bounding box center [245, 388] width 10 height 10
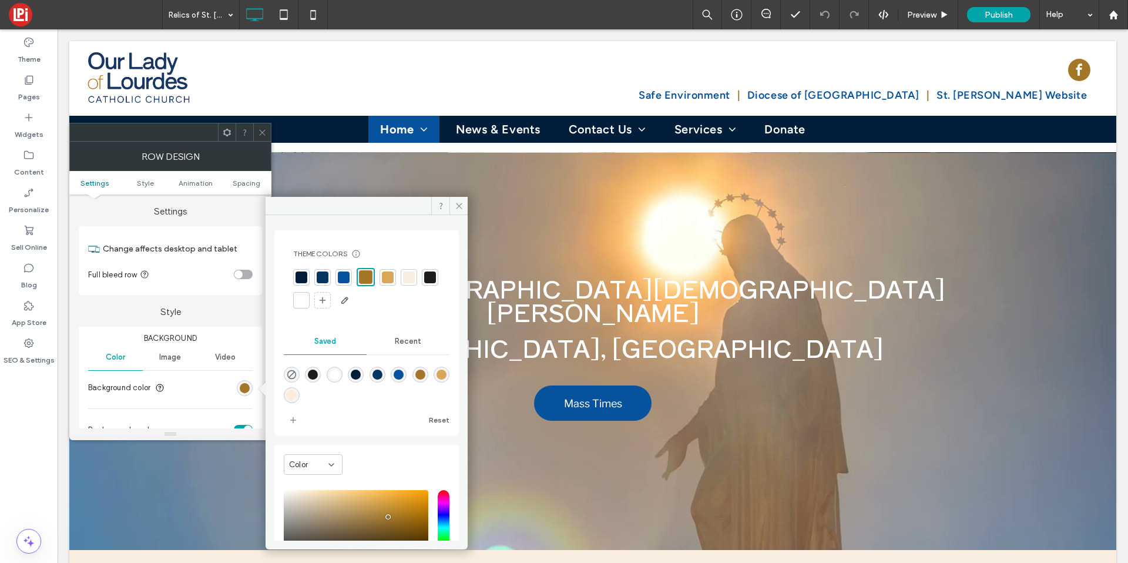
click at [347, 281] on div at bounding box center [344, 277] width 12 height 12
click at [21, 96] on label "Pages" at bounding box center [29, 94] width 22 height 16
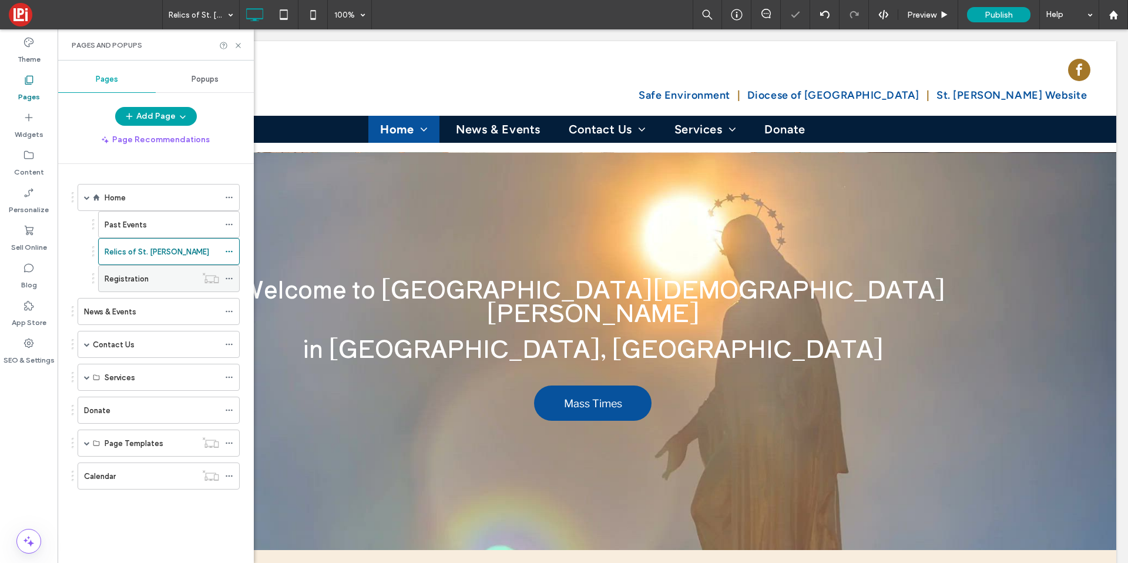
click at [136, 287] on div "Registration" at bounding box center [151, 279] width 92 height 26
click at [236, 48] on icon at bounding box center [238, 45] width 9 height 9
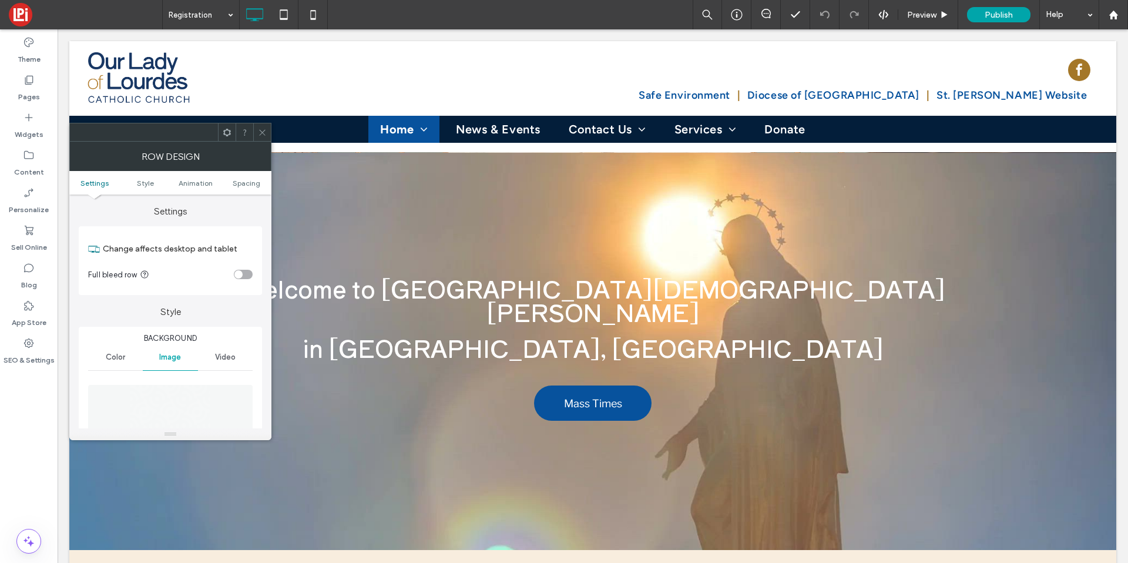
click at [130, 347] on div "Color" at bounding box center [115, 357] width 55 height 26
click at [240, 387] on div "rgb(164, 119, 40)" at bounding box center [245, 388] width 10 height 10
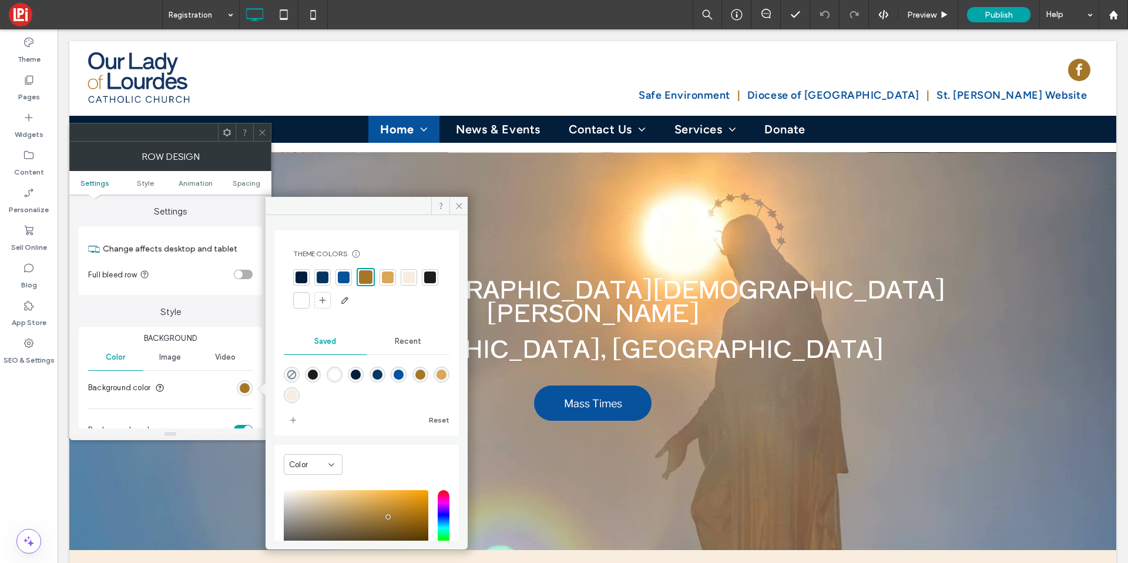
click at [338, 275] on div at bounding box center [344, 277] width 12 height 12
click at [261, 128] on icon at bounding box center [262, 132] width 9 height 9
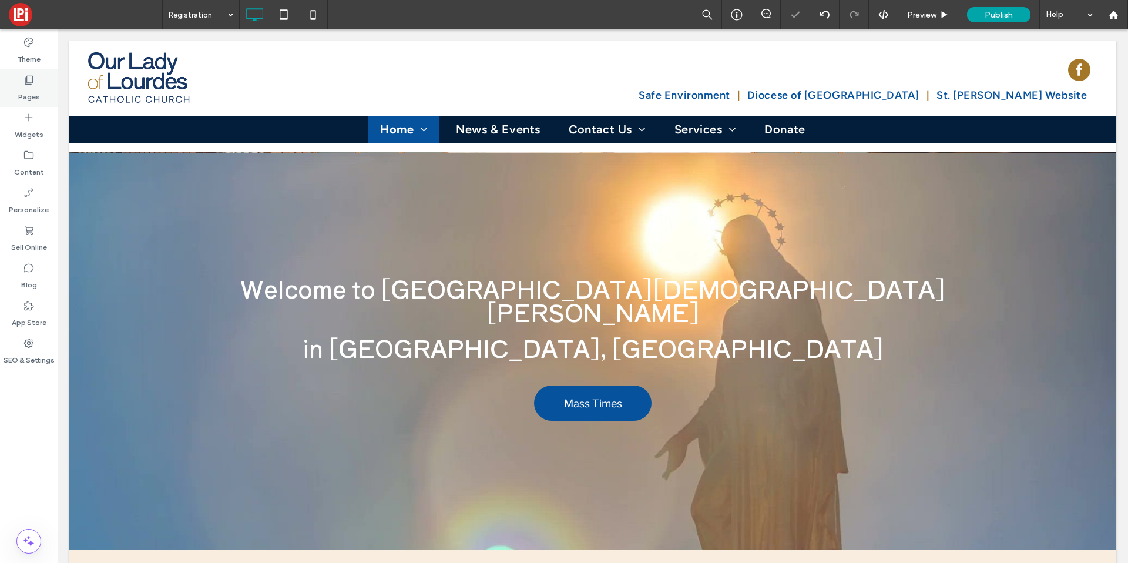
click at [26, 78] on use at bounding box center [29, 80] width 8 height 9
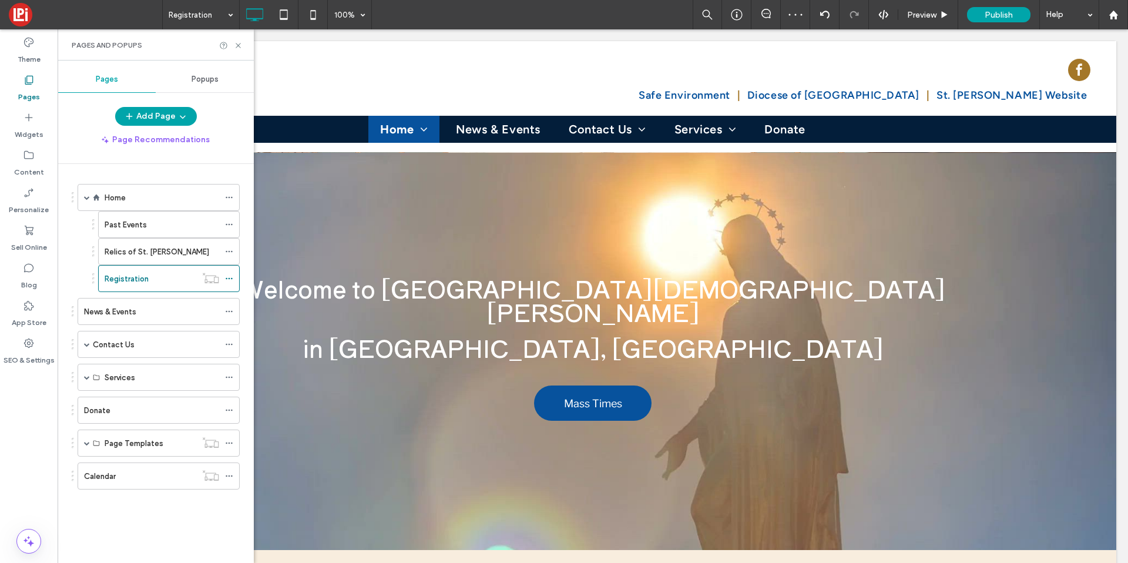
click at [118, 311] on label "News & Events" at bounding box center [110, 311] width 52 height 21
click at [236, 39] on div "Pages and Popups" at bounding box center [156, 44] width 196 height 31
click at [236, 41] on icon at bounding box center [238, 45] width 9 height 9
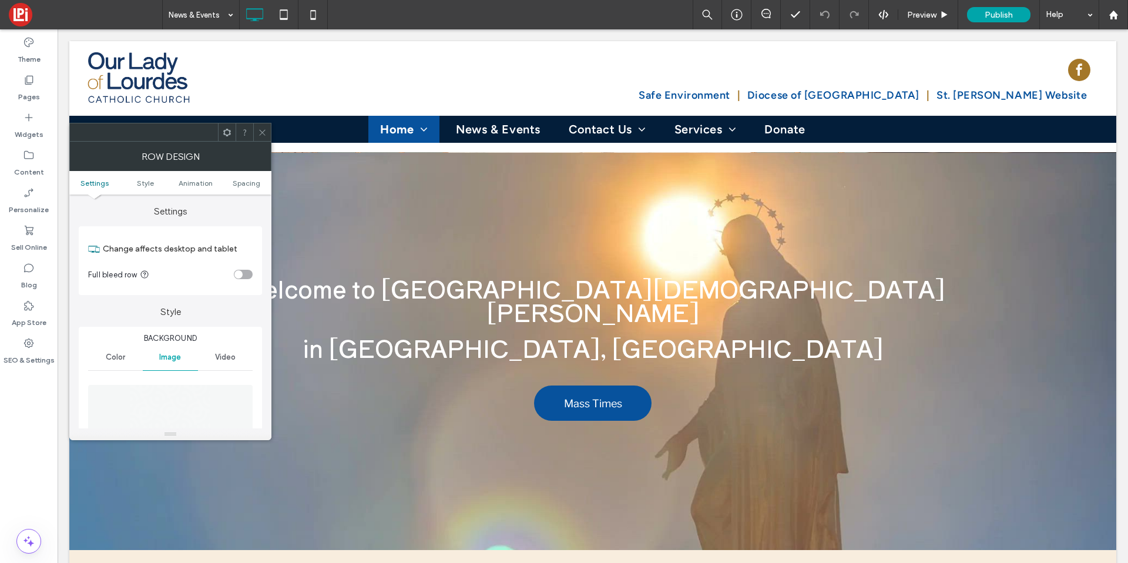
click at [108, 351] on div "Color" at bounding box center [115, 357] width 55 height 26
click at [250, 391] on div "rgb(164, 119, 40)" at bounding box center [245, 388] width 16 height 16
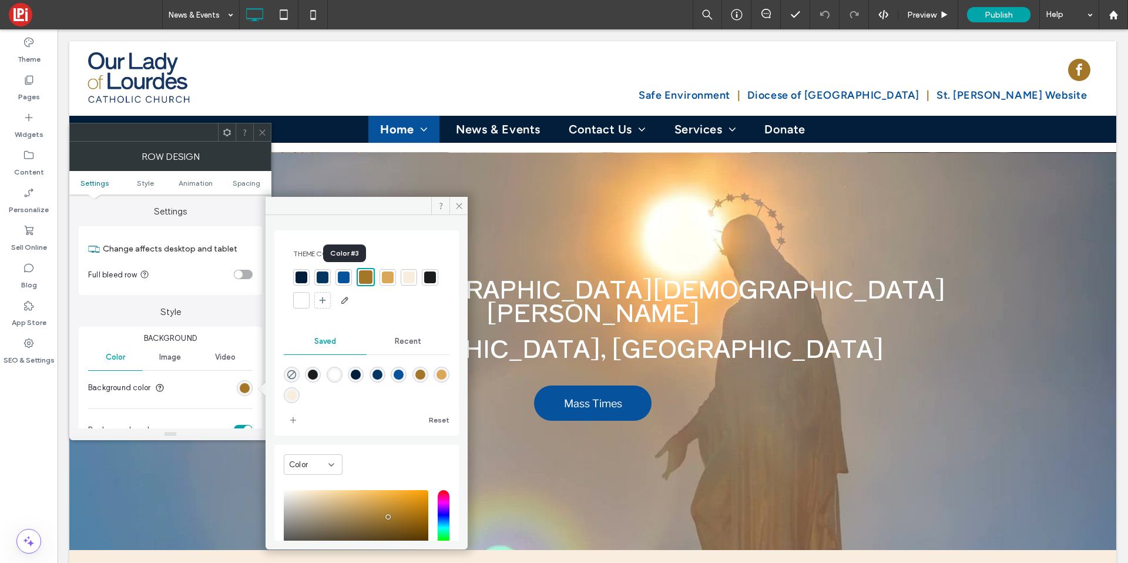
click at [348, 274] on div at bounding box center [344, 277] width 12 height 12
click at [458, 207] on icon at bounding box center [459, 206] width 9 height 9
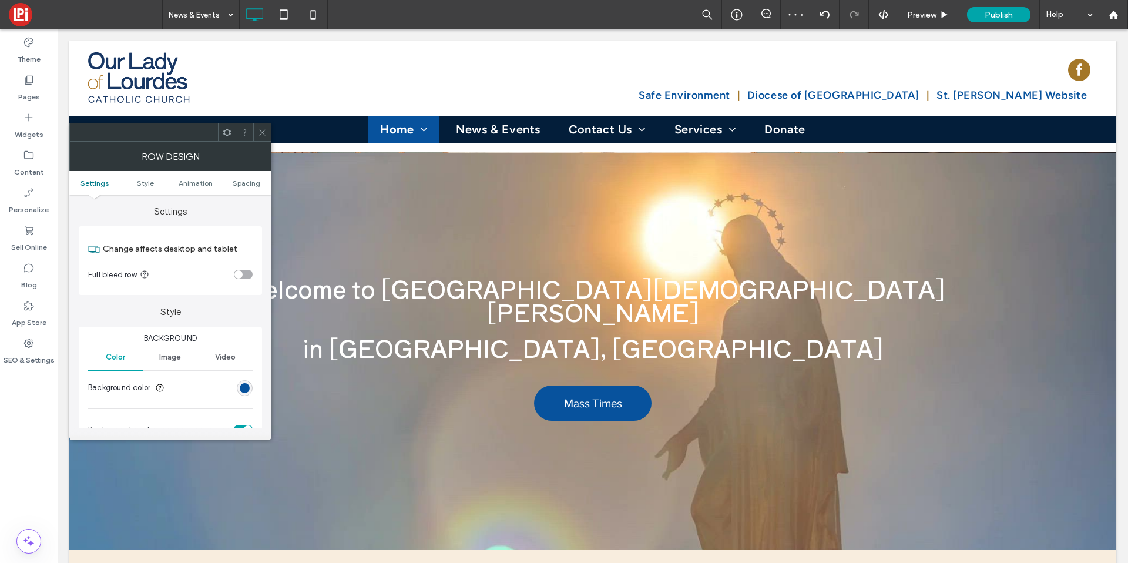
click at [264, 135] on icon at bounding box center [262, 132] width 9 height 9
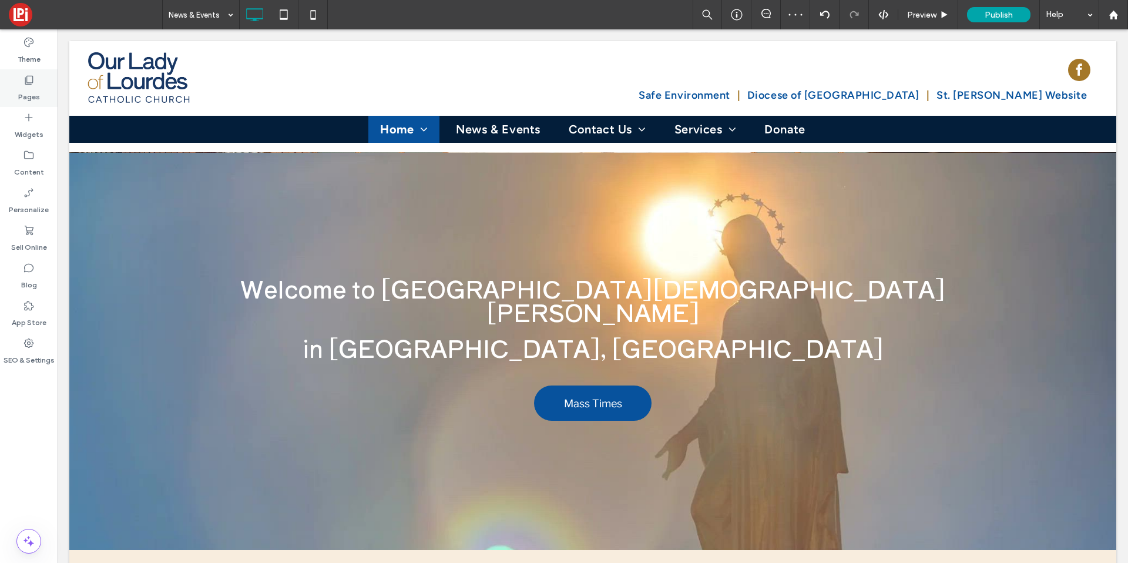
click at [37, 99] on label "Pages" at bounding box center [29, 94] width 22 height 16
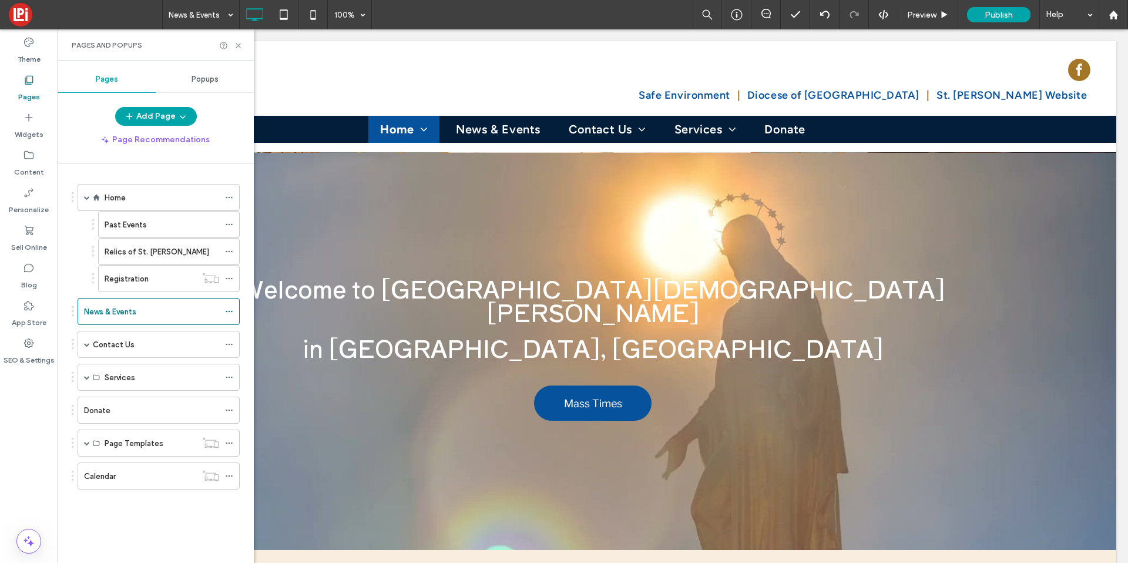
click at [119, 340] on label "Contact Us" at bounding box center [114, 344] width 42 height 21
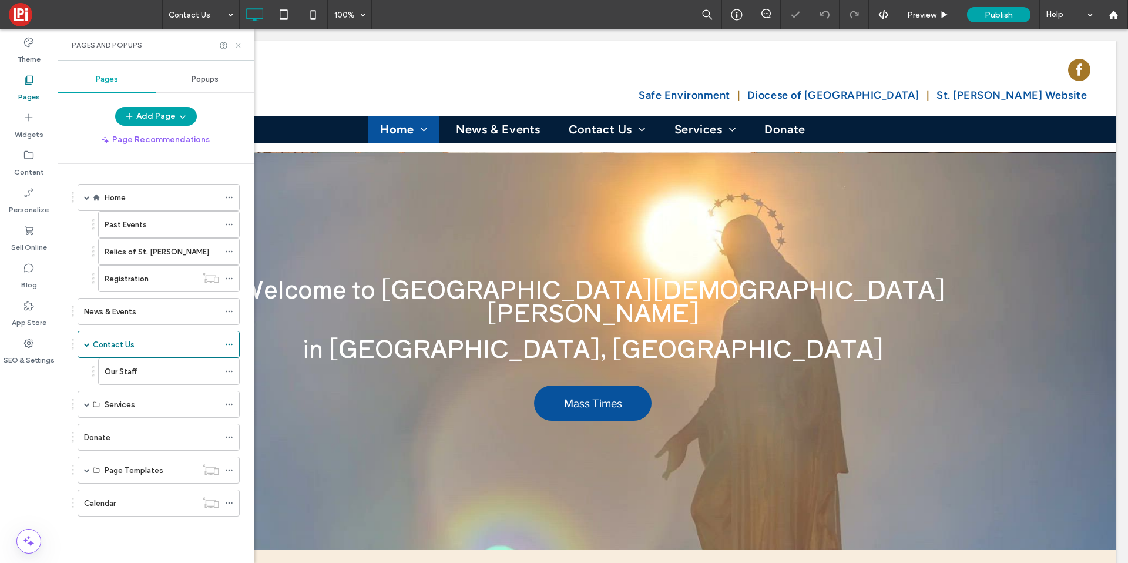
click at [235, 43] on icon at bounding box center [238, 45] width 9 height 9
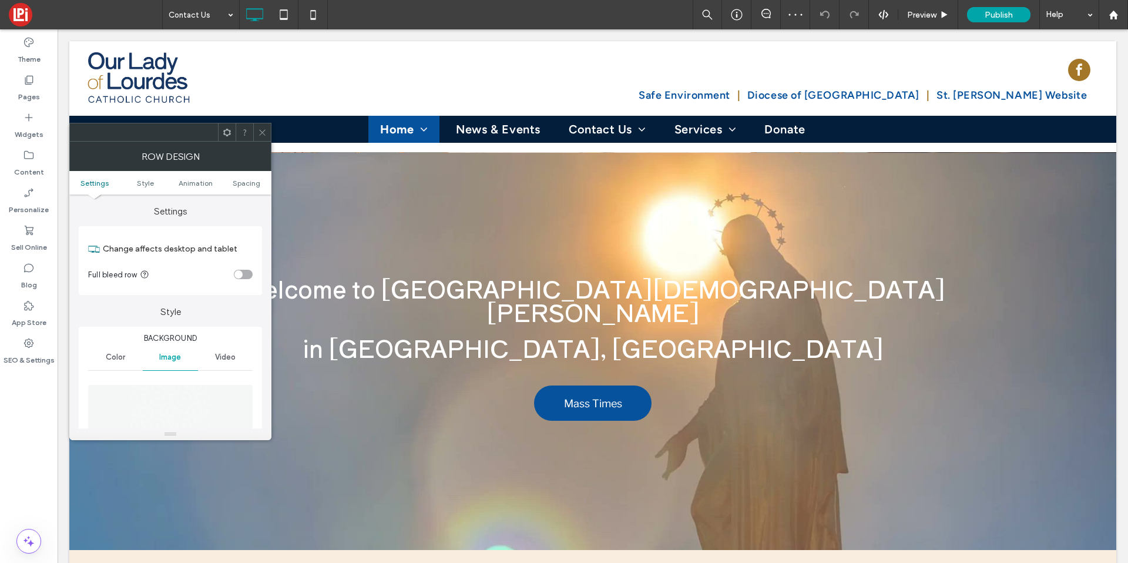
click at [110, 341] on span "Background" at bounding box center [170, 339] width 165 height 12
click at [113, 347] on div "Color" at bounding box center [115, 357] width 55 height 26
click at [241, 389] on div "rgb(164, 119, 40)" at bounding box center [245, 388] width 10 height 10
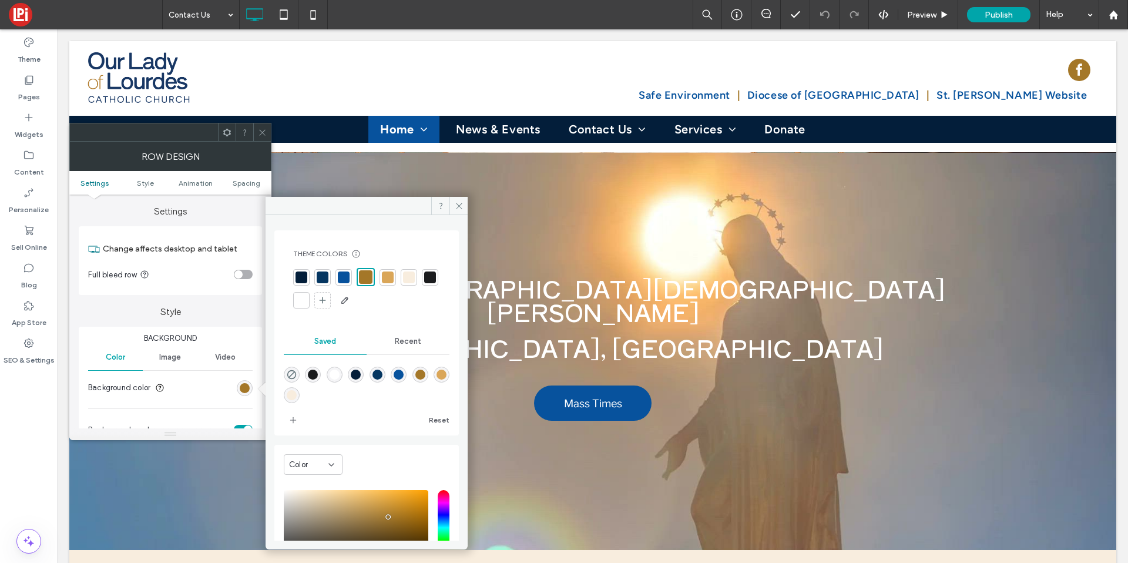
click at [344, 283] on div at bounding box center [344, 277] width 12 height 12
click at [259, 128] on icon at bounding box center [262, 132] width 9 height 9
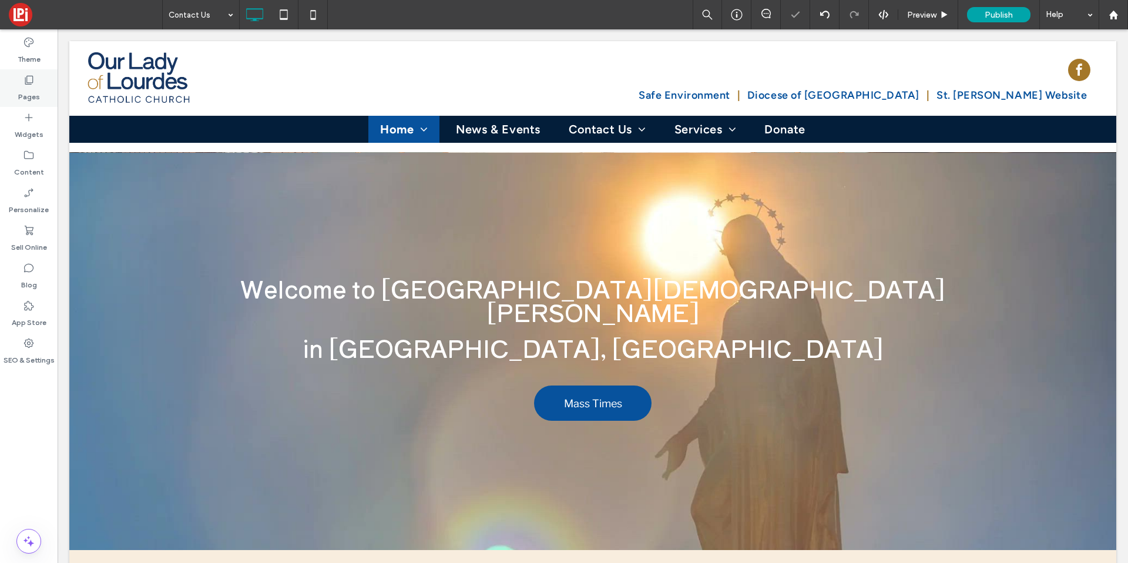
click at [25, 81] on icon at bounding box center [29, 80] width 12 height 12
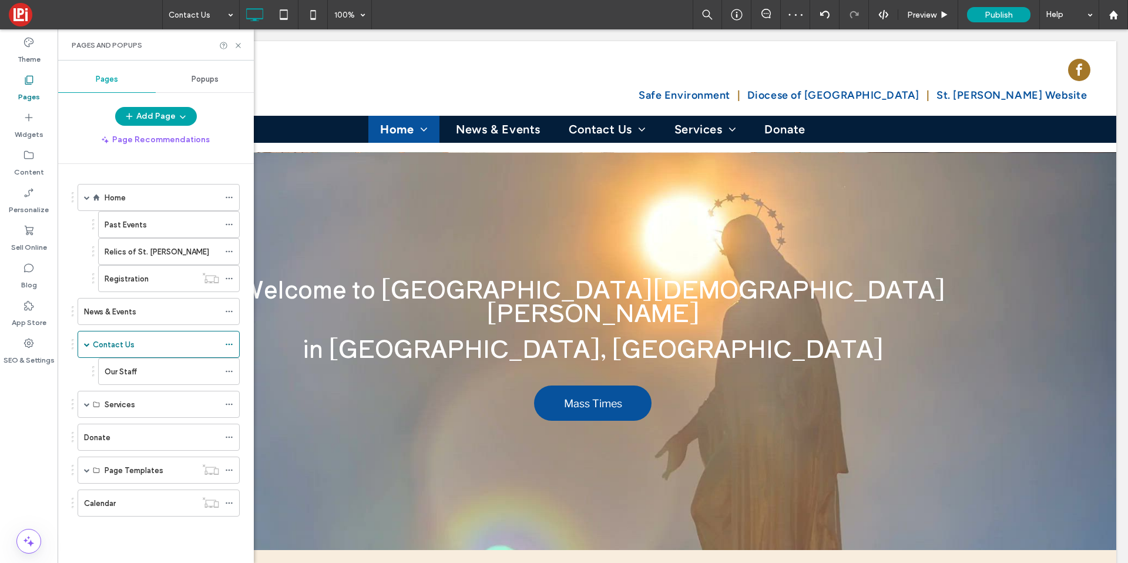
click at [114, 364] on div "Our Staff" at bounding box center [162, 371] width 115 height 26
click at [236, 46] on icon at bounding box center [238, 45] width 9 height 9
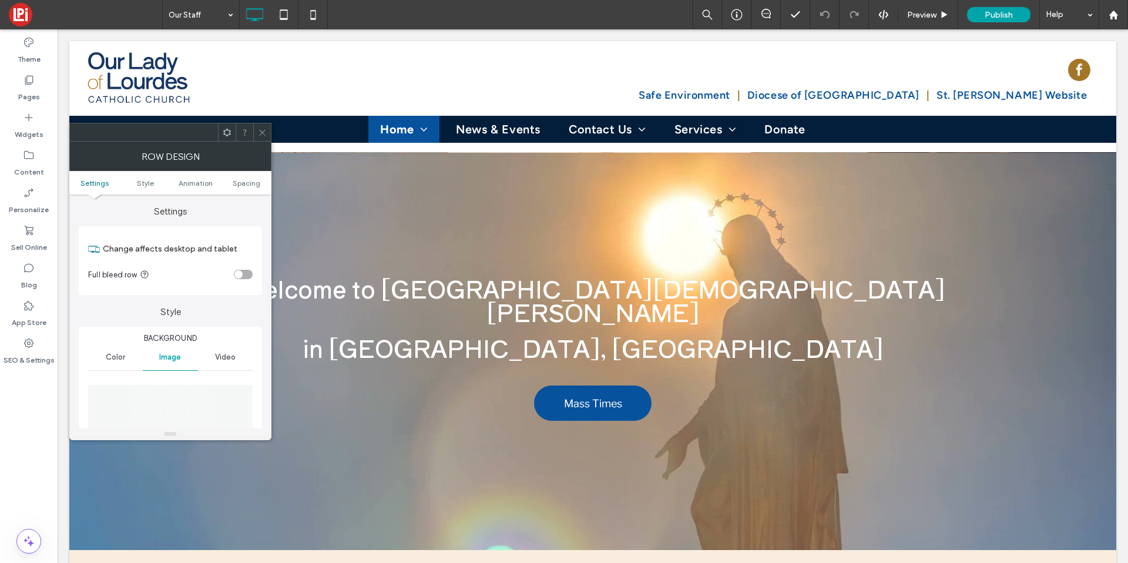
click at [116, 351] on div "Color" at bounding box center [115, 357] width 55 height 26
click at [247, 390] on div "rgb(164, 119, 40)" at bounding box center [245, 388] width 10 height 10
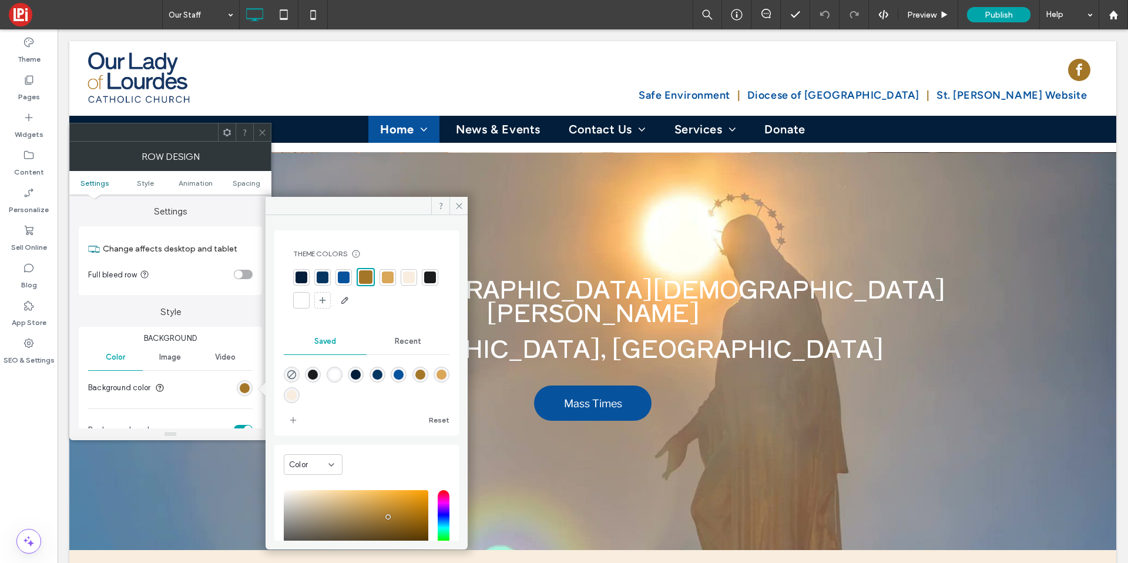
click at [341, 276] on div at bounding box center [344, 277] width 12 height 12
click at [267, 131] on div at bounding box center [262, 132] width 18 height 18
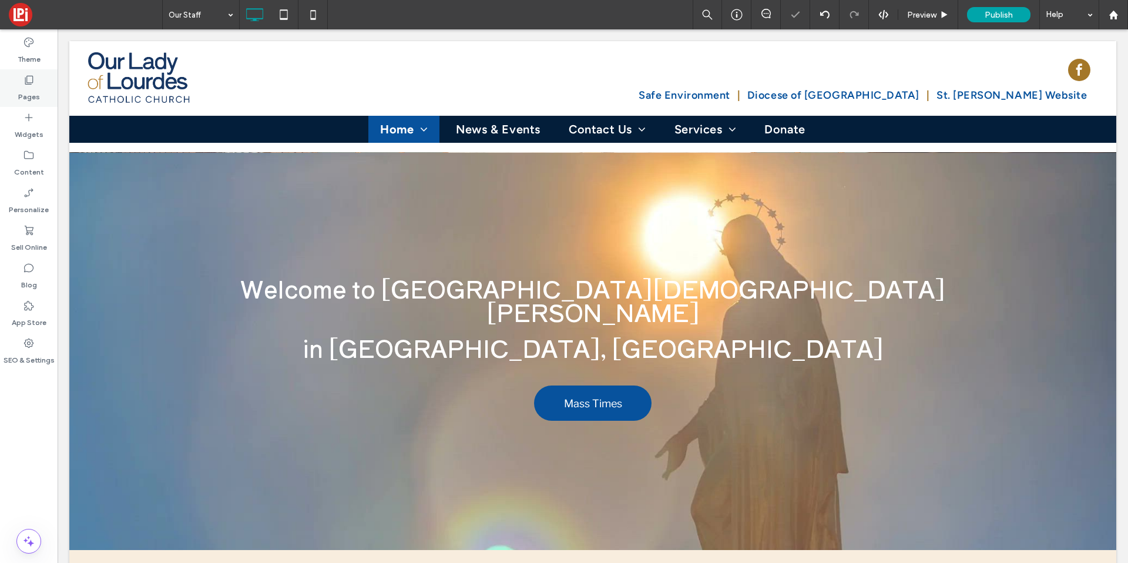
click at [50, 90] on div "Pages" at bounding box center [29, 88] width 58 height 38
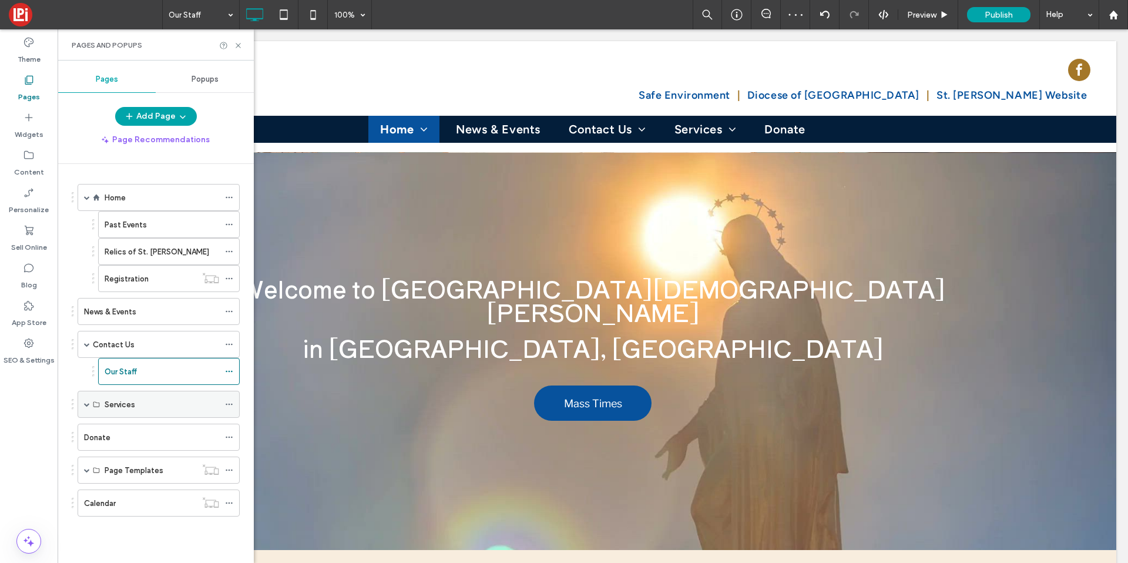
click at [93, 405] on use at bounding box center [96, 404] width 6 height 5
click at [89, 406] on span at bounding box center [87, 404] width 6 height 6
click at [124, 432] on label "Bulletin" at bounding box center [126, 431] width 26 height 21
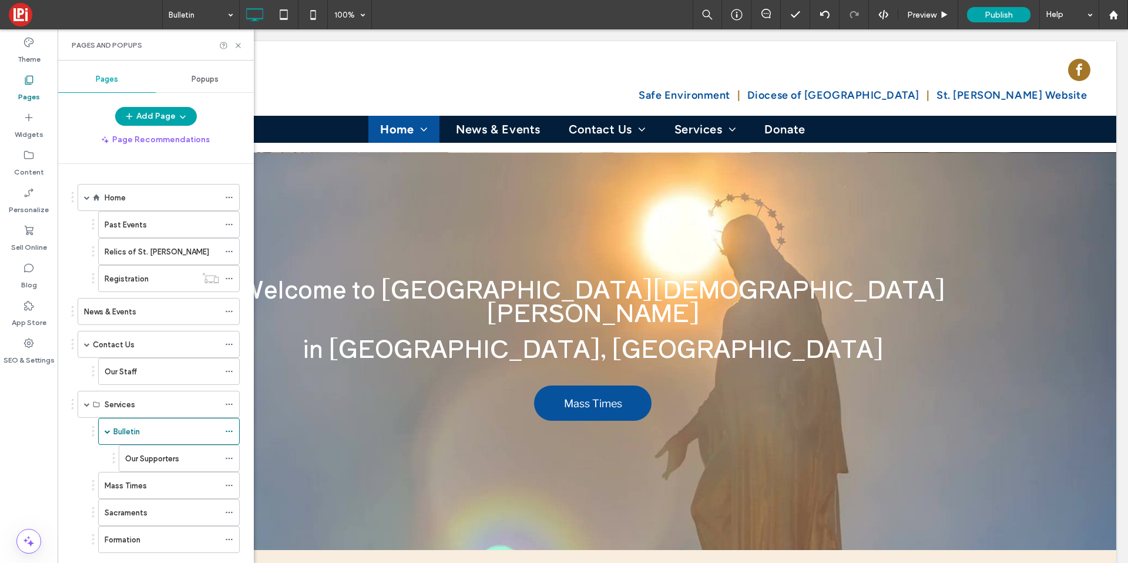
click at [239, 45] on div "Bulletin 100% Preview Publish Help Site Comments Team & Clients Automate new co…" at bounding box center [564, 281] width 1128 height 563
click at [239, 44] on use at bounding box center [238, 45] width 5 height 5
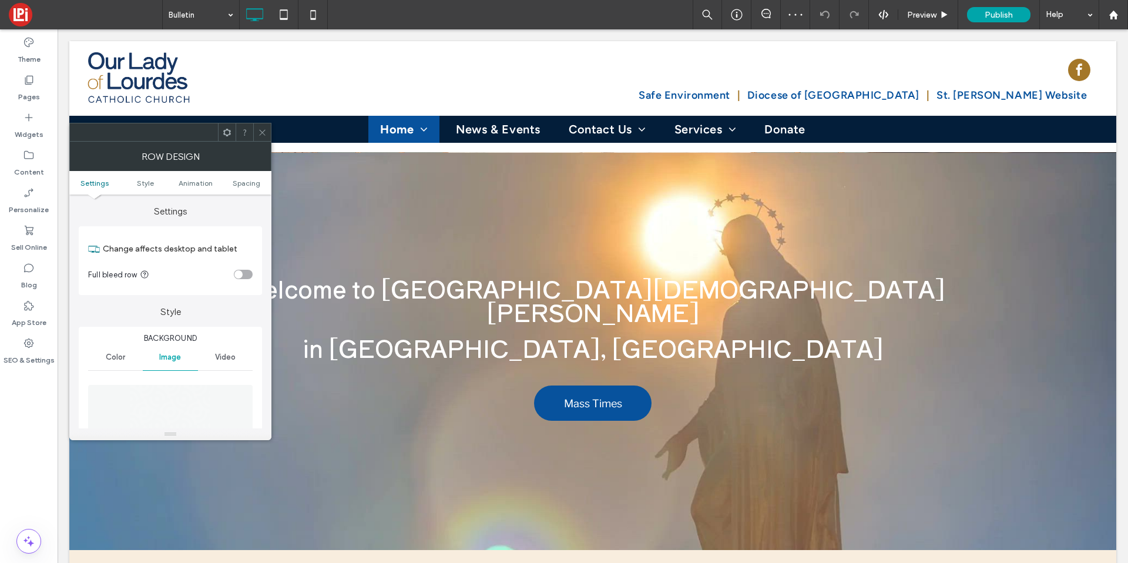
click at [114, 358] on span "Color" at bounding box center [115, 357] width 19 height 9
click at [241, 384] on div "rgb(164, 119, 40)" at bounding box center [245, 388] width 10 height 10
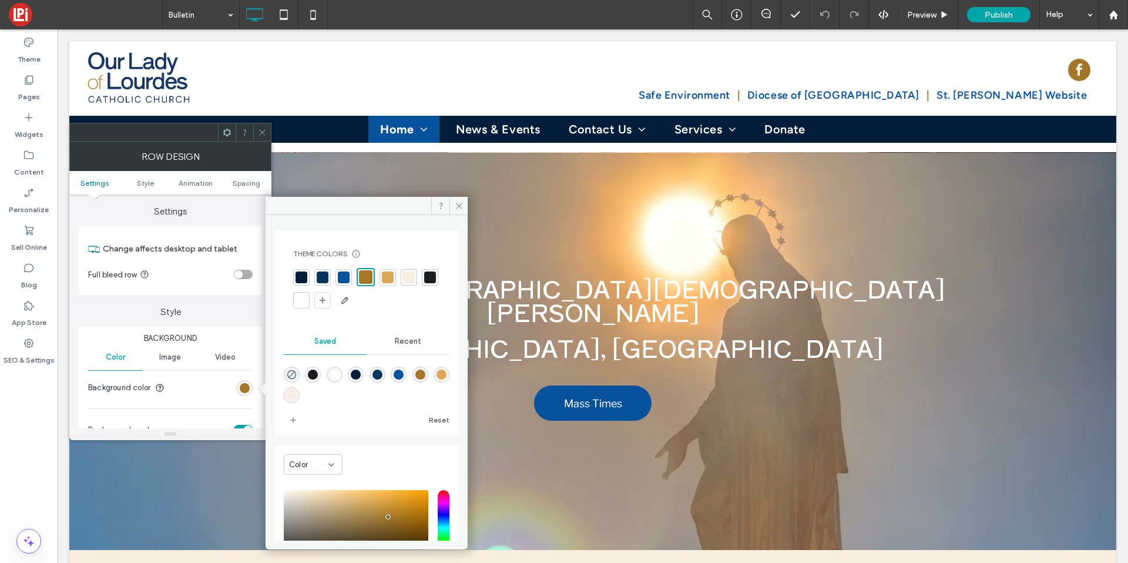
click at [337, 271] on div at bounding box center [343, 277] width 16 height 16
click at [260, 133] on icon at bounding box center [262, 132] width 9 height 9
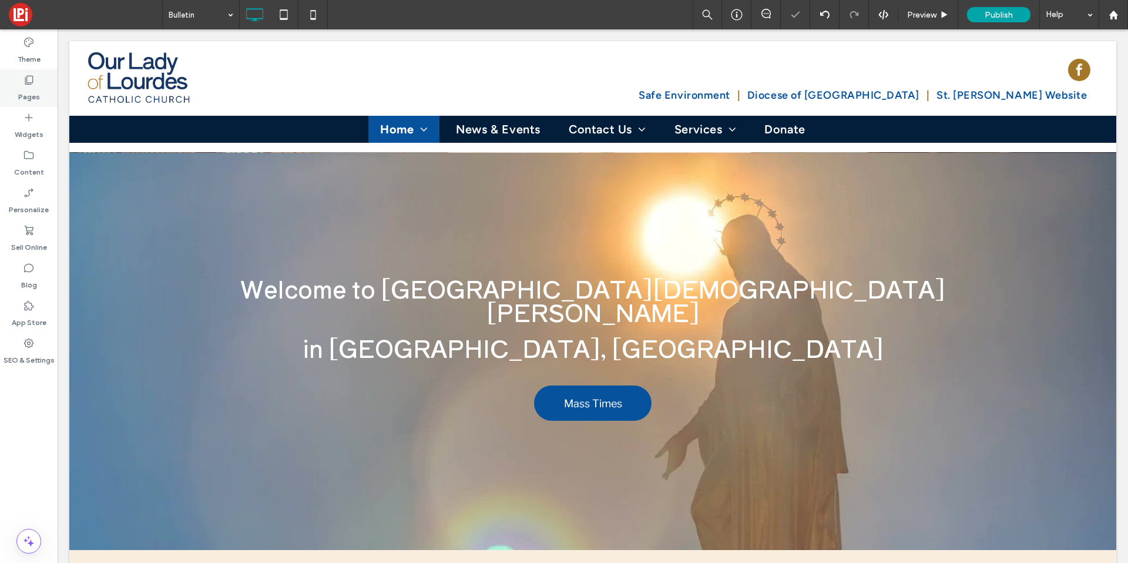
click at [35, 86] on label "Pages" at bounding box center [29, 94] width 22 height 16
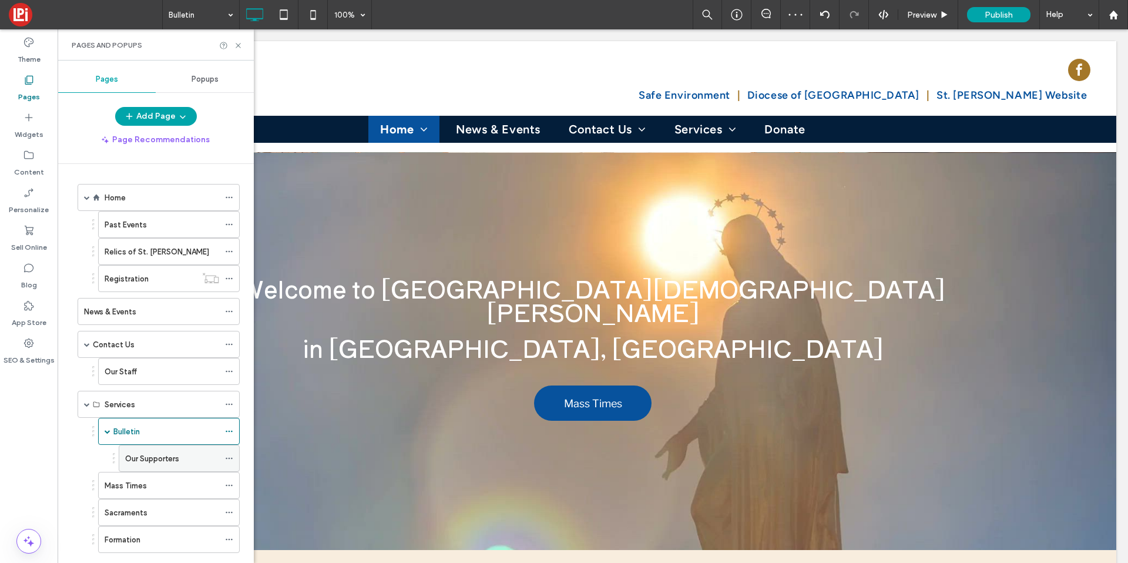
click at [136, 462] on label "Our Supporters" at bounding box center [152, 458] width 54 height 21
click at [241, 43] on icon at bounding box center [238, 45] width 9 height 9
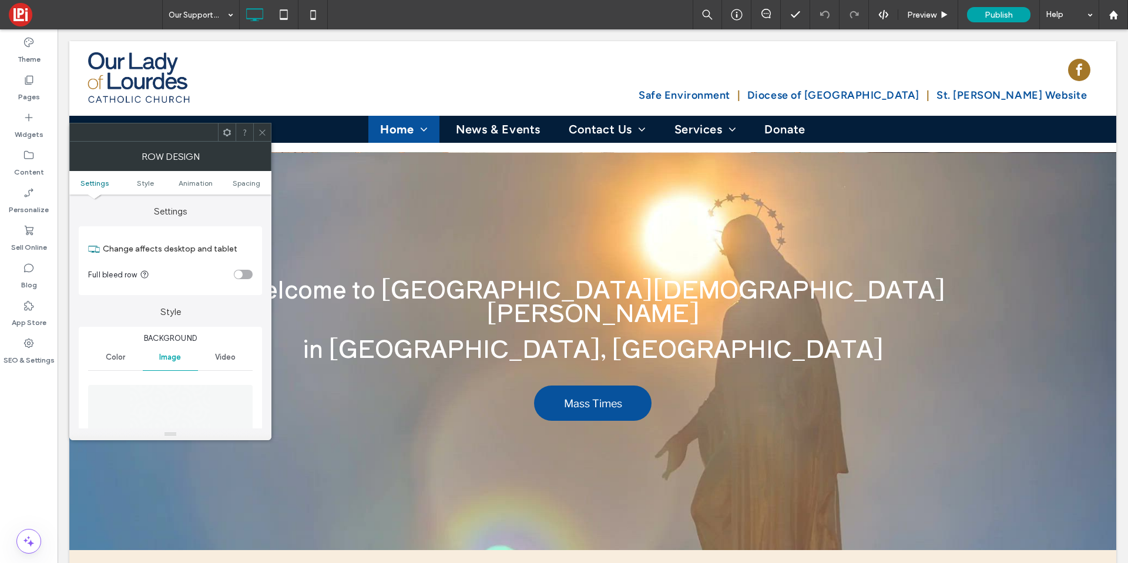
click at [126, 362] on div "Color" at bounding box center [115, 357] width 55 height 26
click at [249, 395] on section "Background color" at bounding box center [170, 387] width 165 height 29
click at [249, 388] on div "rgb(164, 119, 40)" at bounding box center [245, 388] width 10 height 10
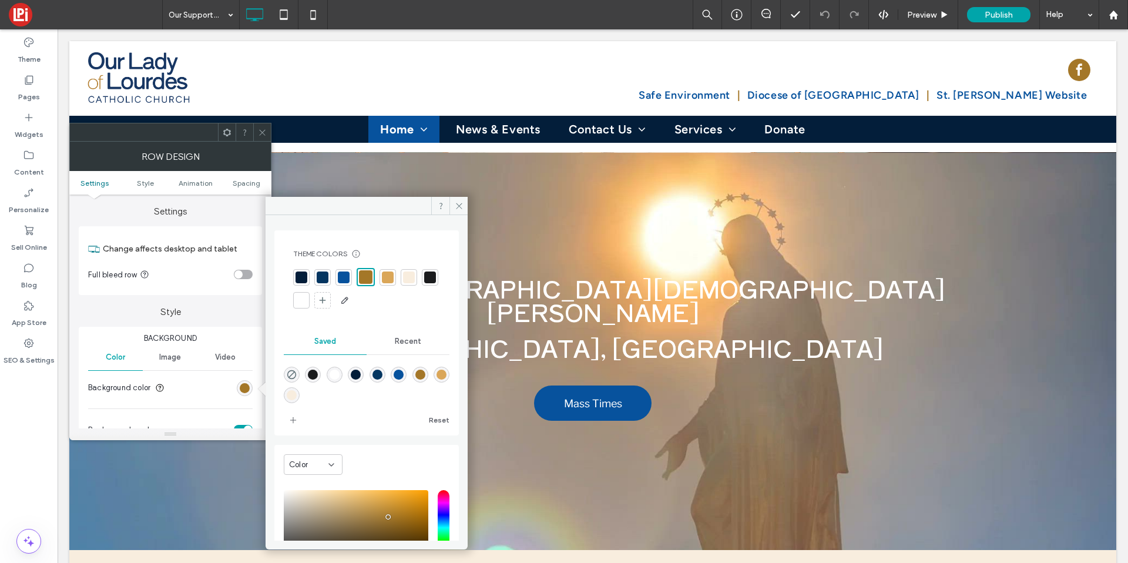
click at [338, 273] on div at bounding box center [344, 277] width 12 height 12
click at [258, 135] on icon at bounding box center [262, 132] width 9 height 9
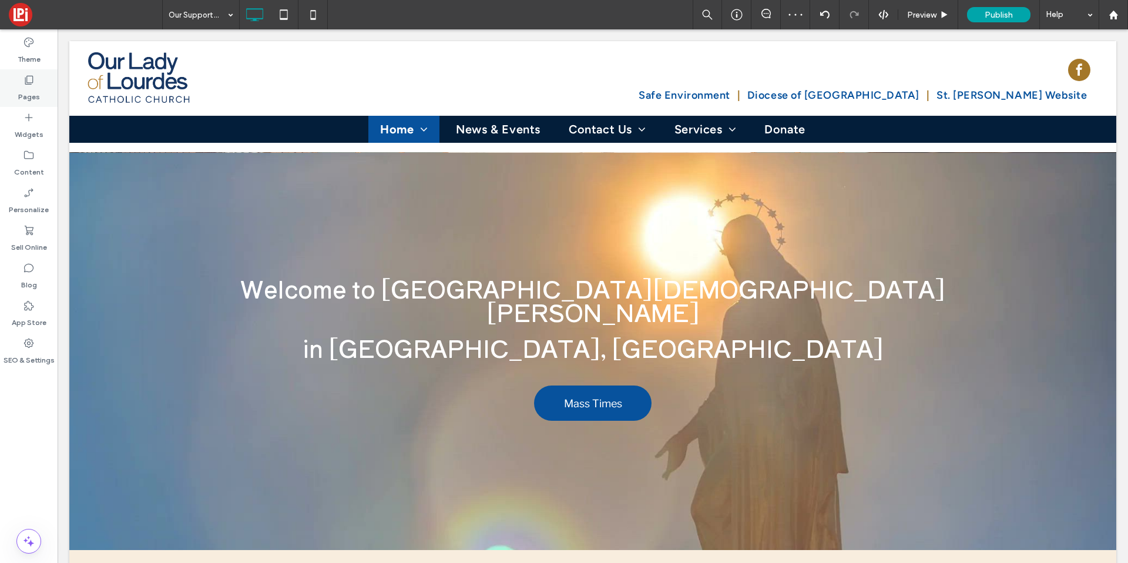
click at [41, 95] on div "Pages" at bounding box center [29, 88] width 58 height 38
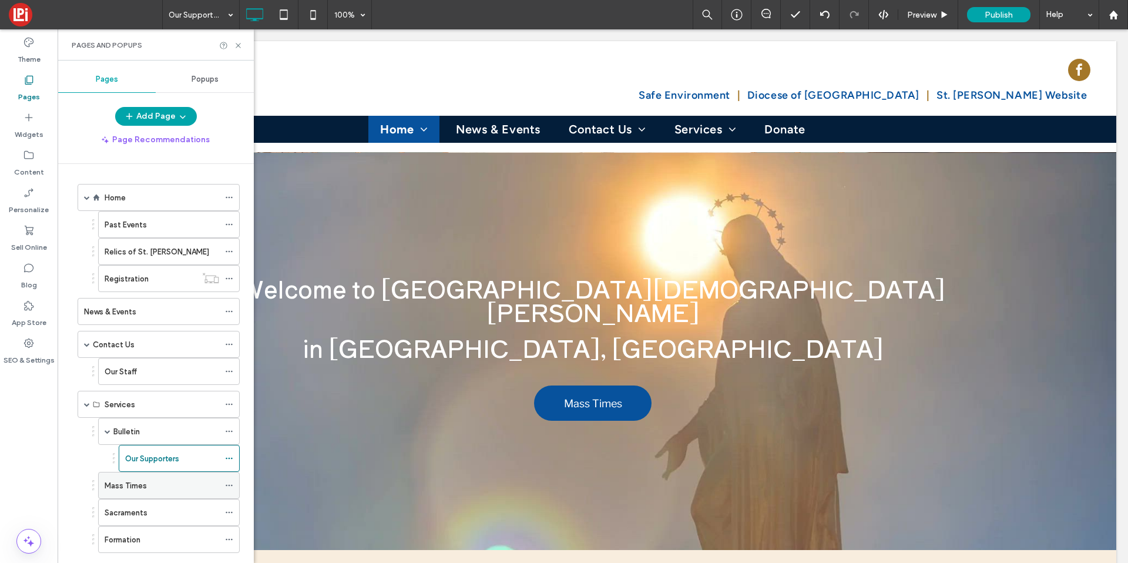
click at [125, 476] on div "Mass Times" at bounding box center [162, 485] width 115 height 26
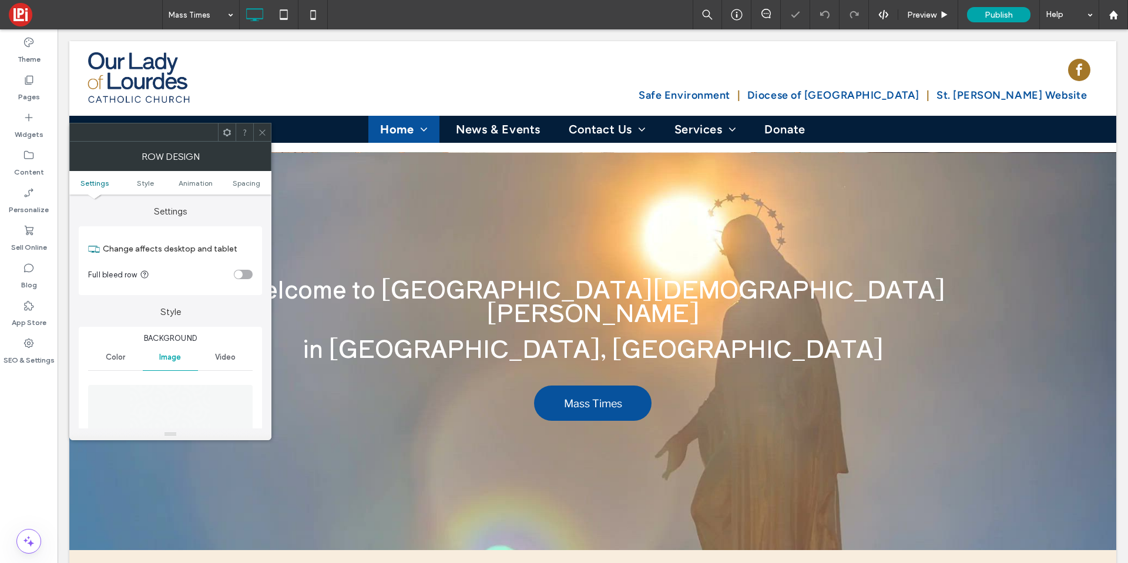
click at [134, 361] on div "Color" at bounding box center [115, 357] width 55 height 26
click at [247, 392] on div "rgb(164, 119, 40)" at bounding box center [245, 388] width 10 height 10
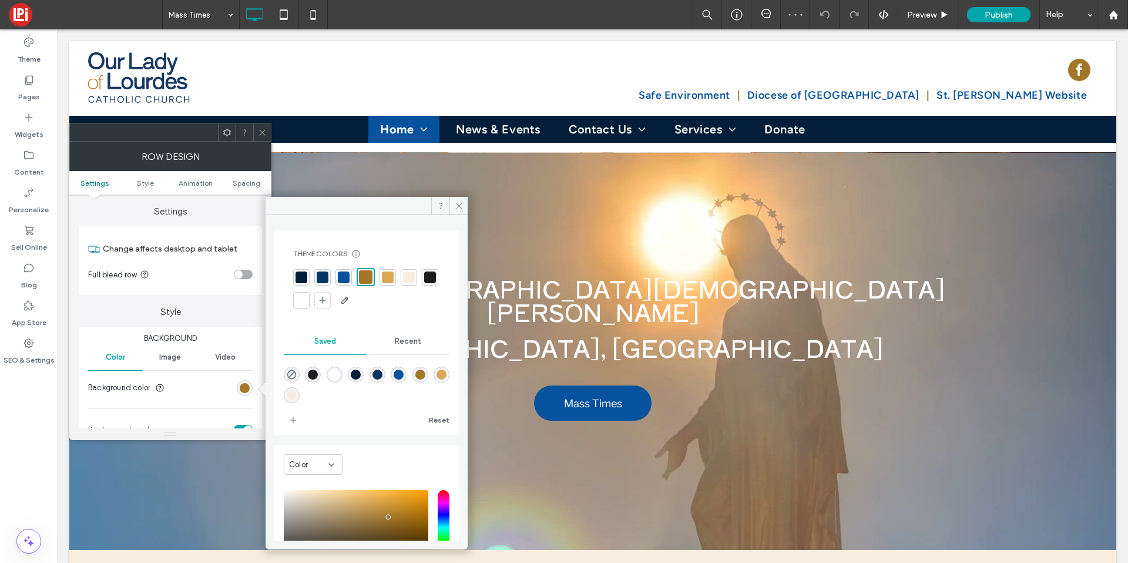
click at [340, 273] on div at bounding box center [344, 277] width 12 height 12
click at [261, 140] on span at bounding box center [262, 132] width 9 height 18
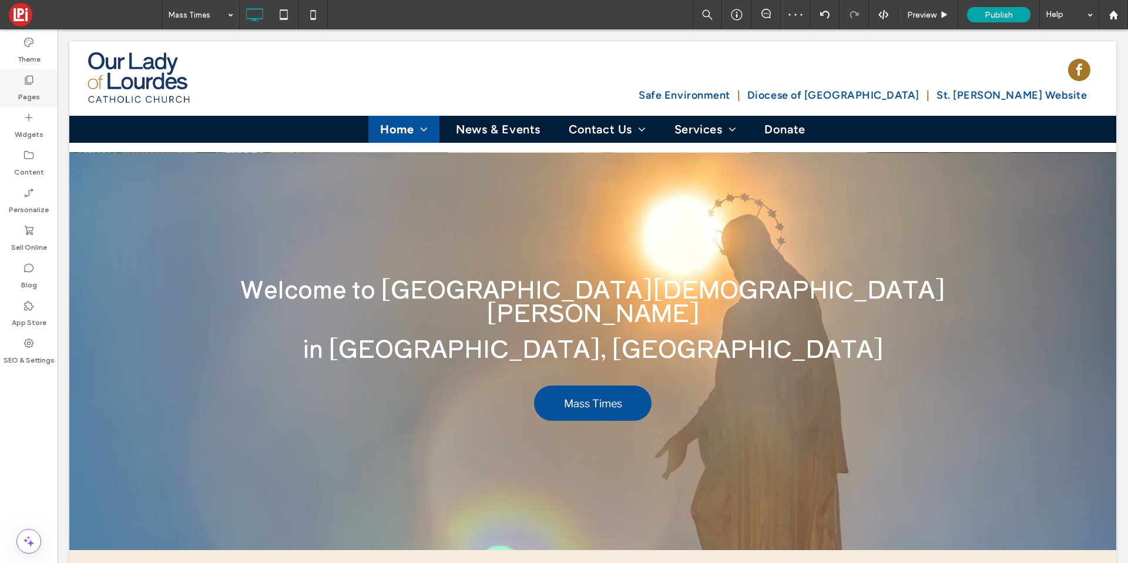
click at [28, 98] on label "Pages" at bounding box center [29, 94] width 22 height 16
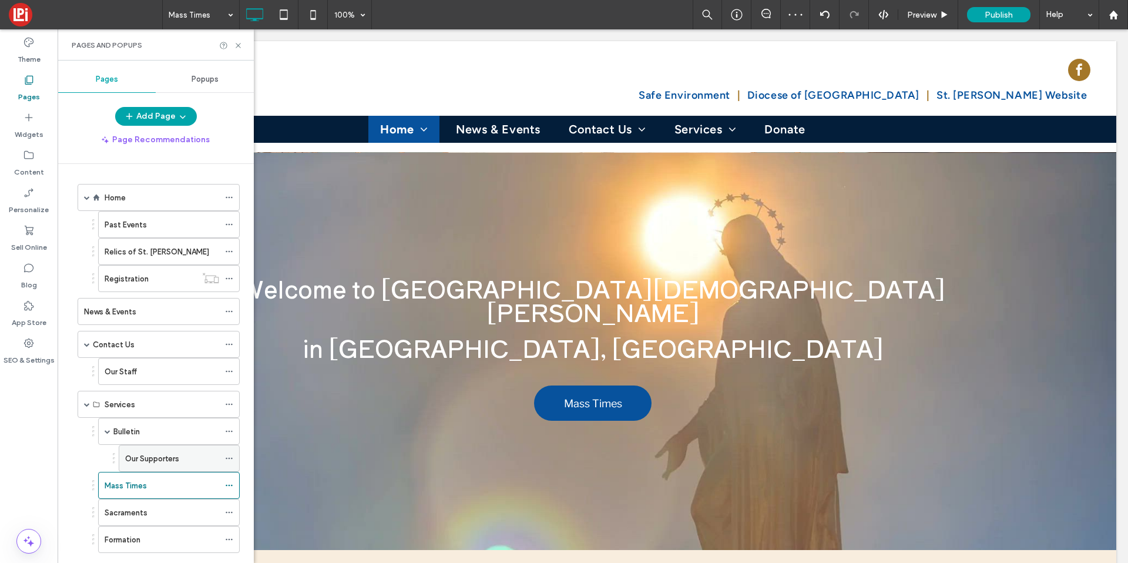
scroll to position [23, 0]
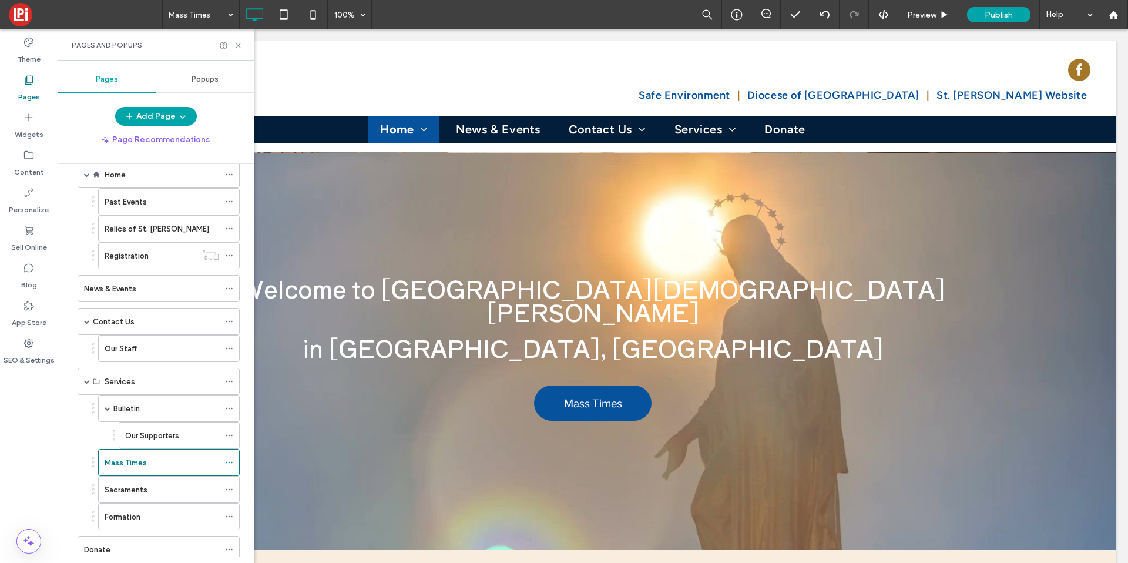
click at [119, 486] on label "Sacraments" at bounding box center [126, 489] width 43 height 21
click at [239, 44] on icon at bounding box center [238, 45] width 9 height 9
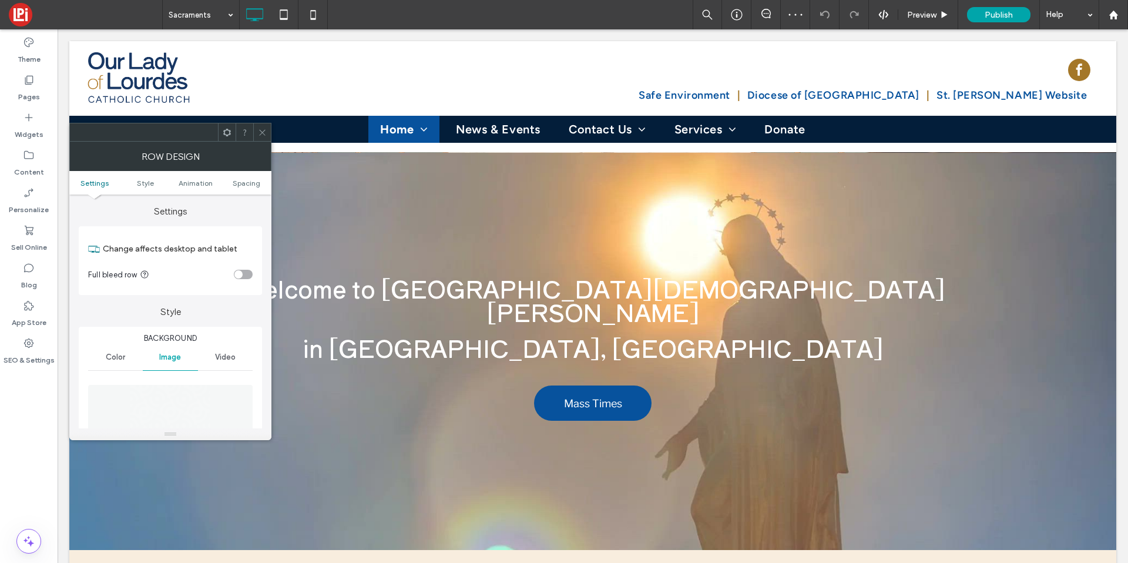
click at [124, 363] on div "Color" at bounding box center [115, 357] width 55 height 26
click at [249, 387] on div "rgb(164, 119, 40)" at bounding box center [245, 388] width 10 height 10
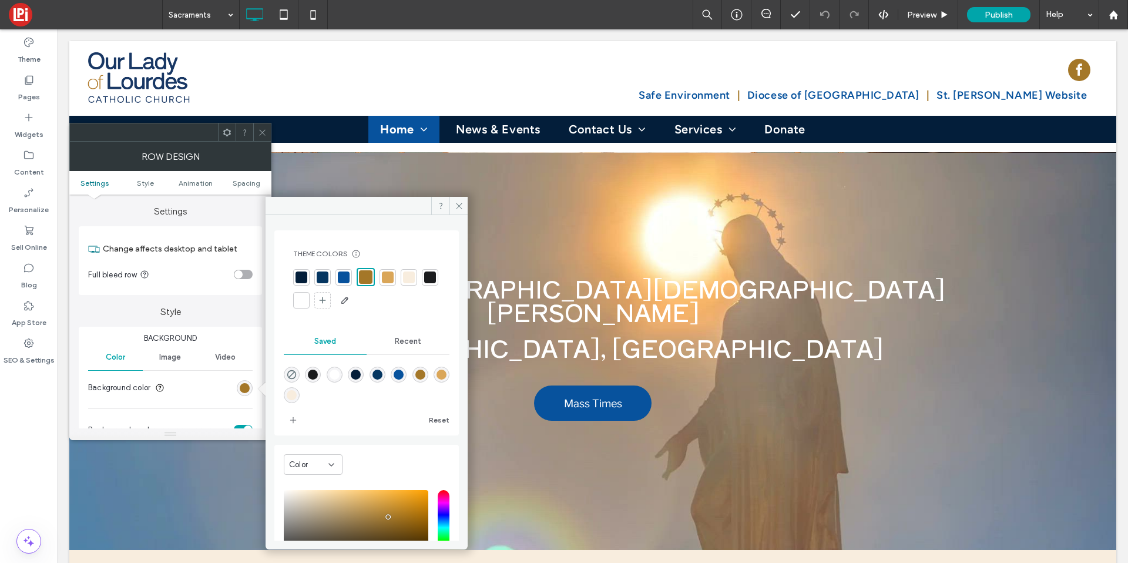
click at [338, 278] on div at bounding box center [344, 277] width 12 height 12
click at [263, 132] on icon at bounding box center [262, 132] width 9 height 9
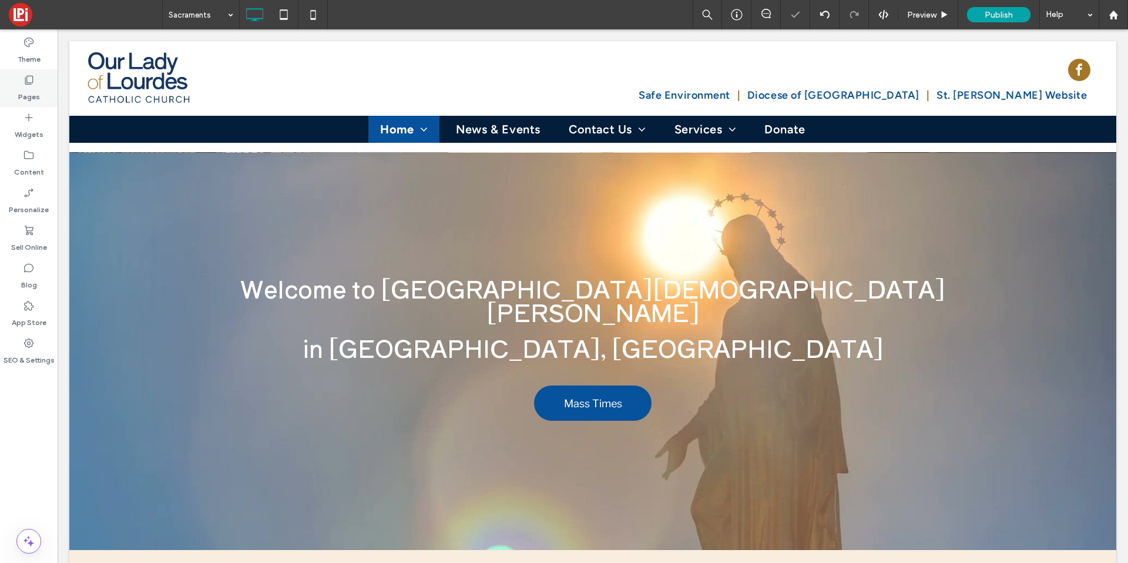
click at [11, 99] on div "Pages" at bounding box center [29, 88] width 58 height 38
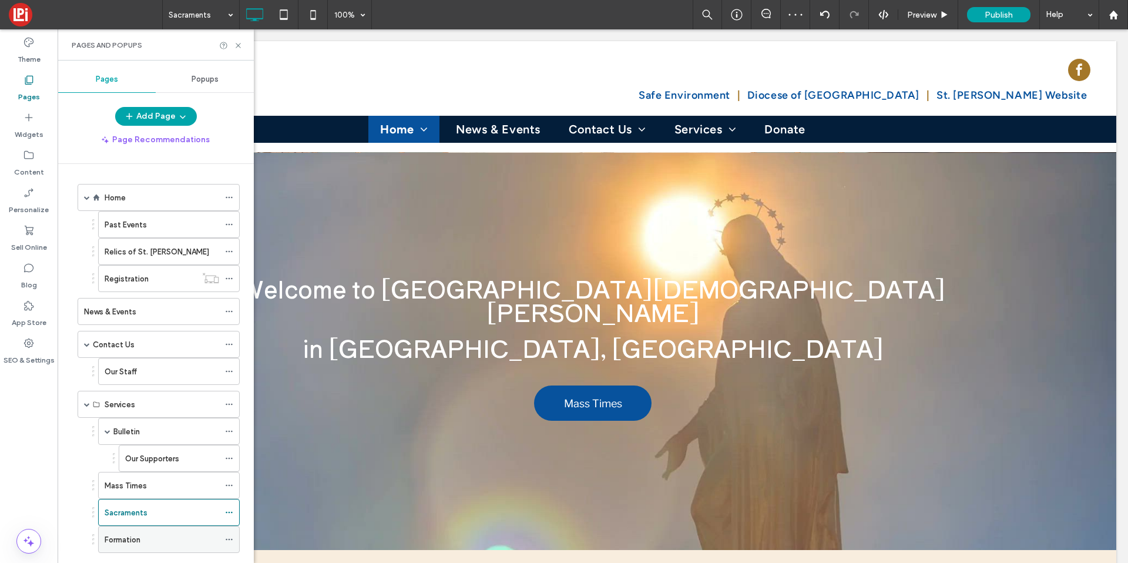
click at [133, 538] on label "Formation" at bounding box center [123, 539] width 36 height 21
click at [237, 41] on icon at bounding box center [238, 45] width 9 height 9
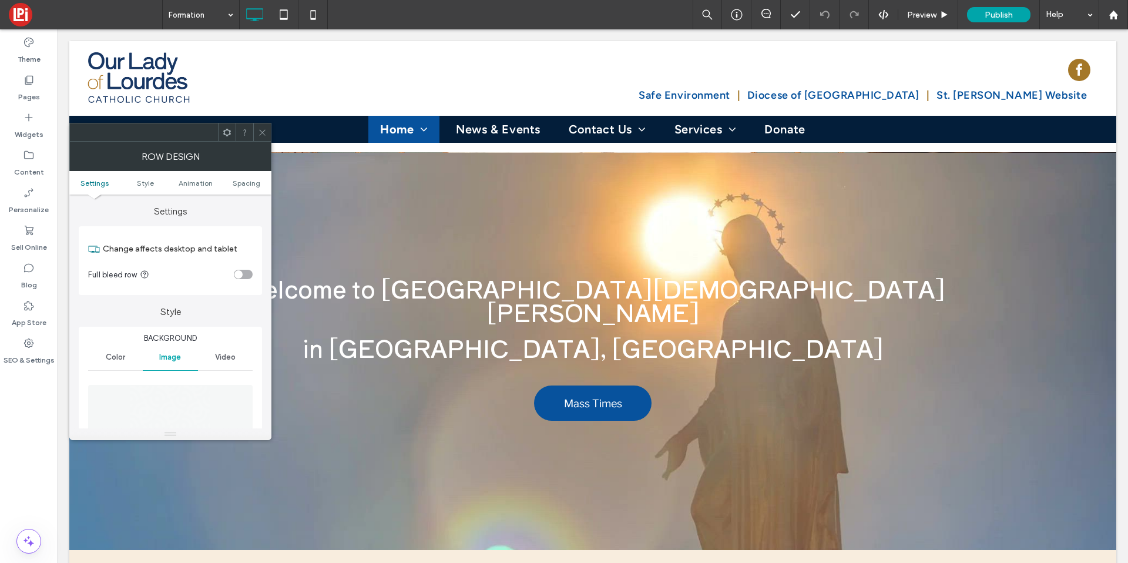
click at [120, 358] on span "Color" at bounding box center [115, 357] width 19 height 9
click at [241, 389] on div "rgb(164, 119, 40)" at bounding box center [245, 388] width 10 height 10
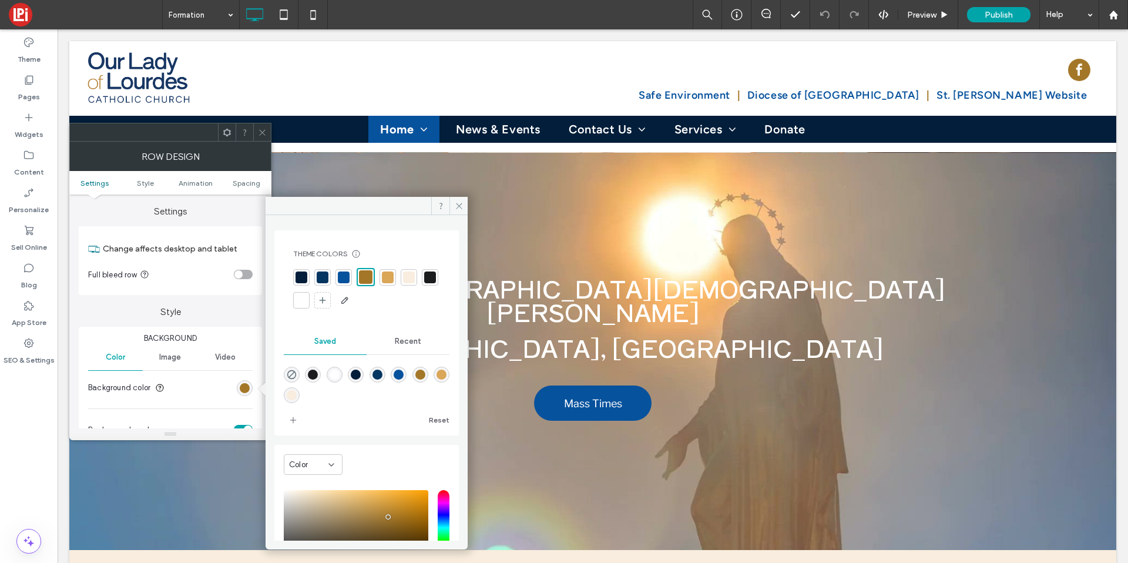
click at [343, 281] on div at bounding box center [344, 277] width 12 height 12
click at [262, 124] on span at bounding box center [262, 132] width 9 height 18
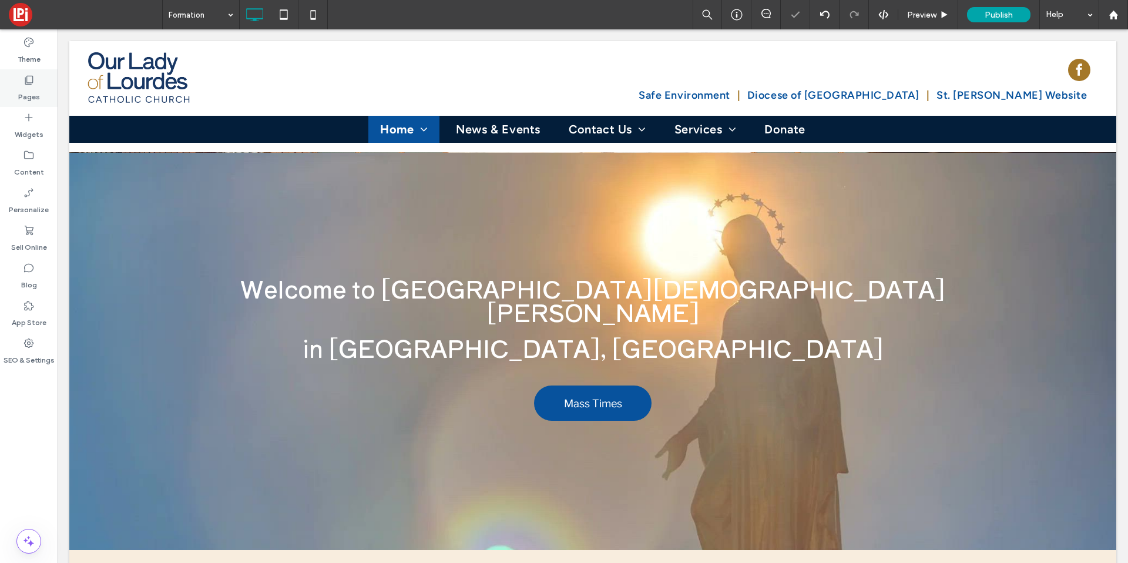
click at [24, 80] on icon at bounding box center [29, 80] width 12 height 12
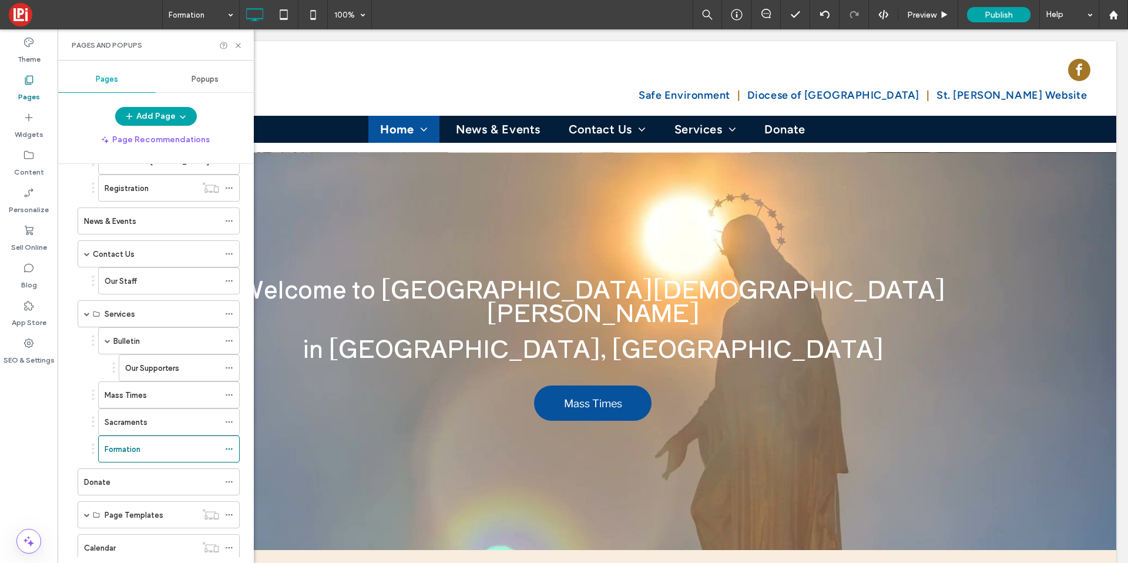
scroll to position [124, 0]
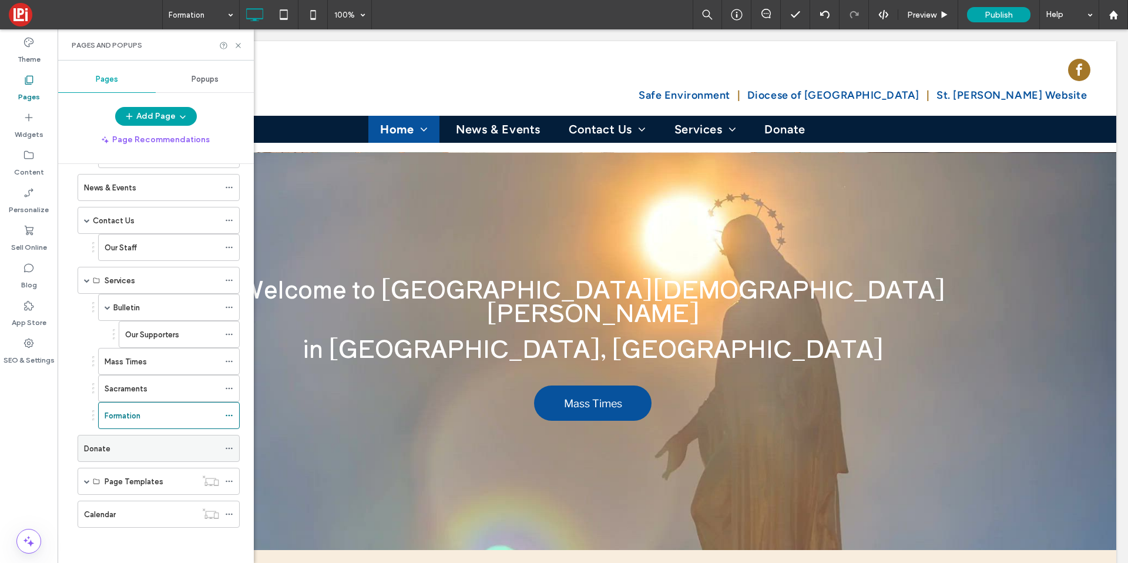
click at [109, 449] on label "Donate" at bounding box center [97, 448] width 26 height 21
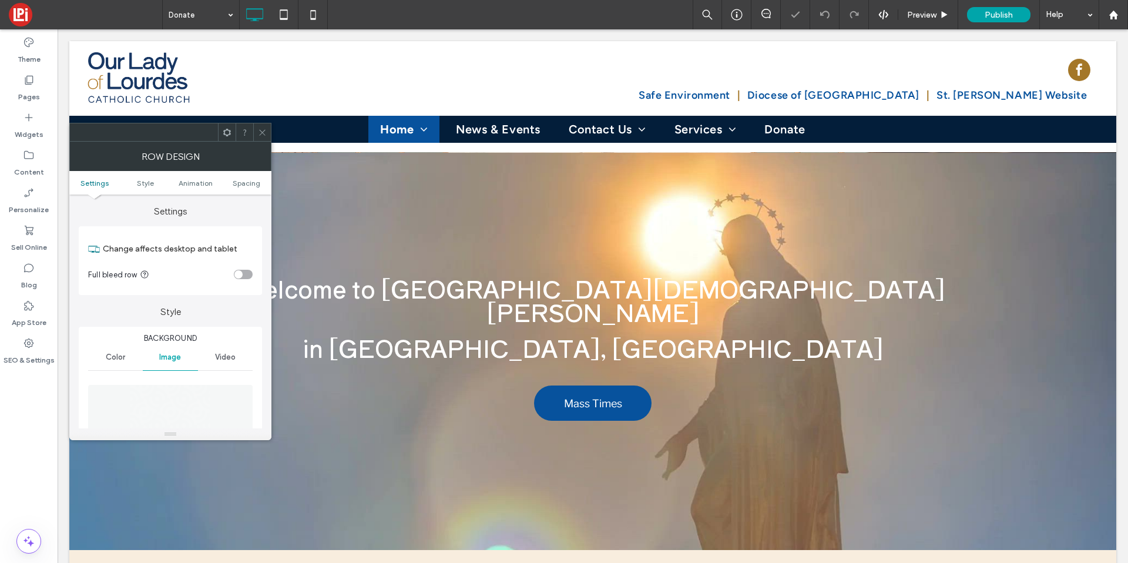
click at [125, 360] on span "Color" at bounding box center [115, 357] width 19 height 9
click at [254, 391] on div "Background Color Image Video Background color Background overlay Overlay color …" at bounding box center [170, 465] width 183 height 276
click at [249, 390] on div "rgb(164, 119, 40)" at bounding box center [245, 388] width 10 height 10
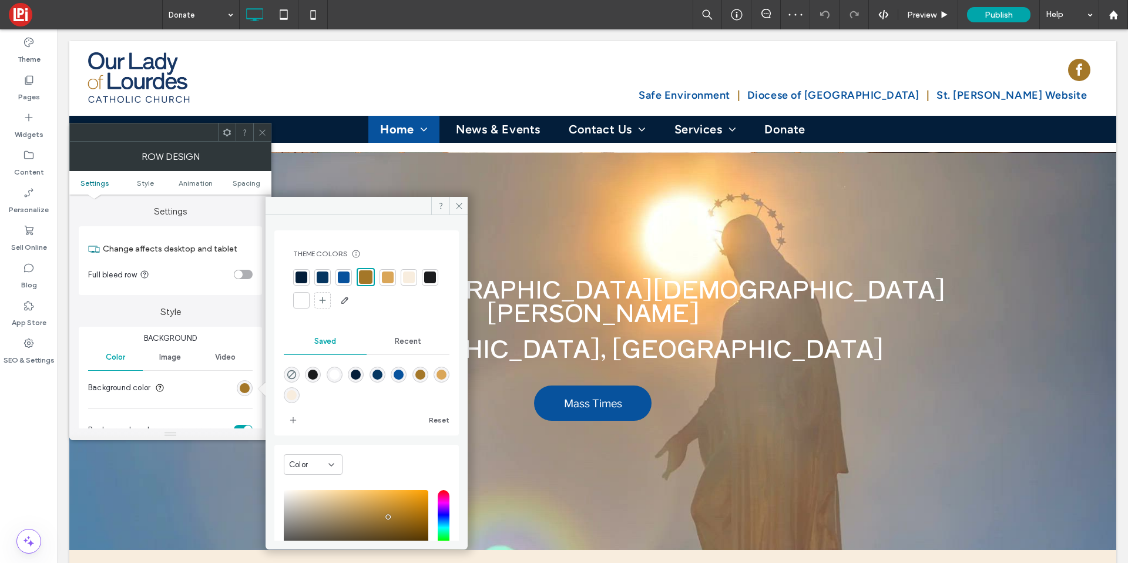
drag, startPoint x: 341, startPoint y: 272, endPoint x: 334, endPoint y: 260, distance: 14.2
click at [341, 272] on div at bounding box center [344, 277] width 12 height 12
click at [259, 132] on icon at bounding box center [262, 132] width 9 height 9
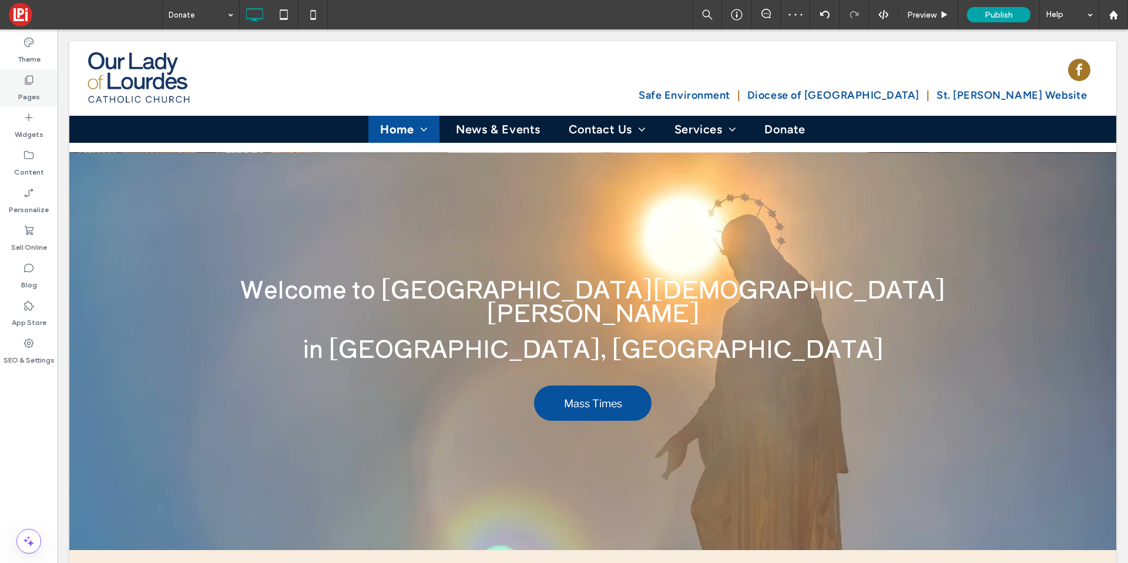
click at [44, 83] on div "Pages" at bounding box center [29, 88] width 58 height 38
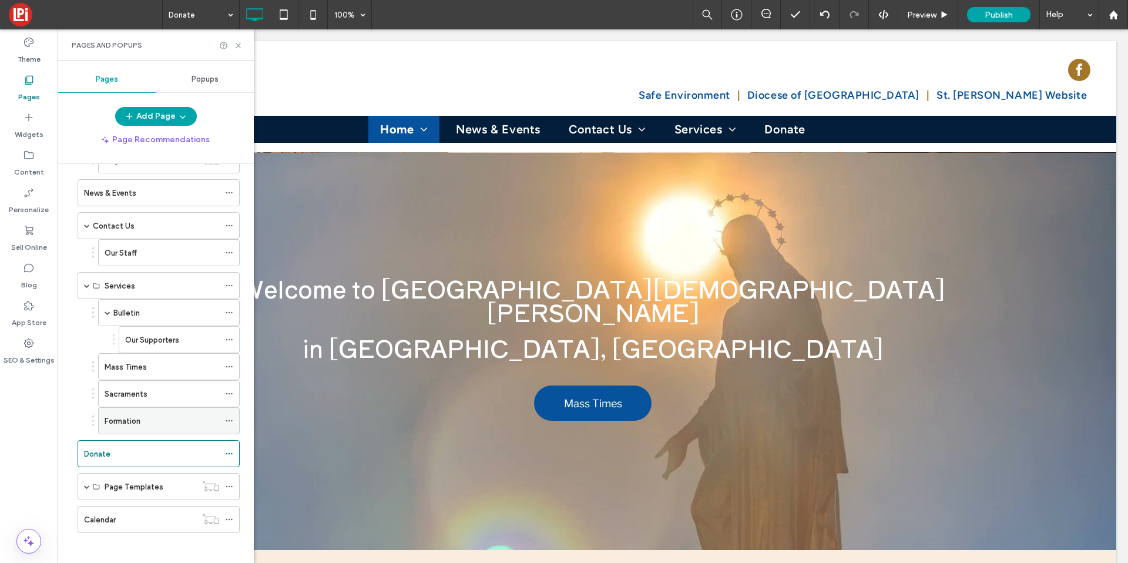
scroll to position [124, 0]
click at [101, 510] on label "Calendar" at bounding box center [100, 514] width 32 height 21
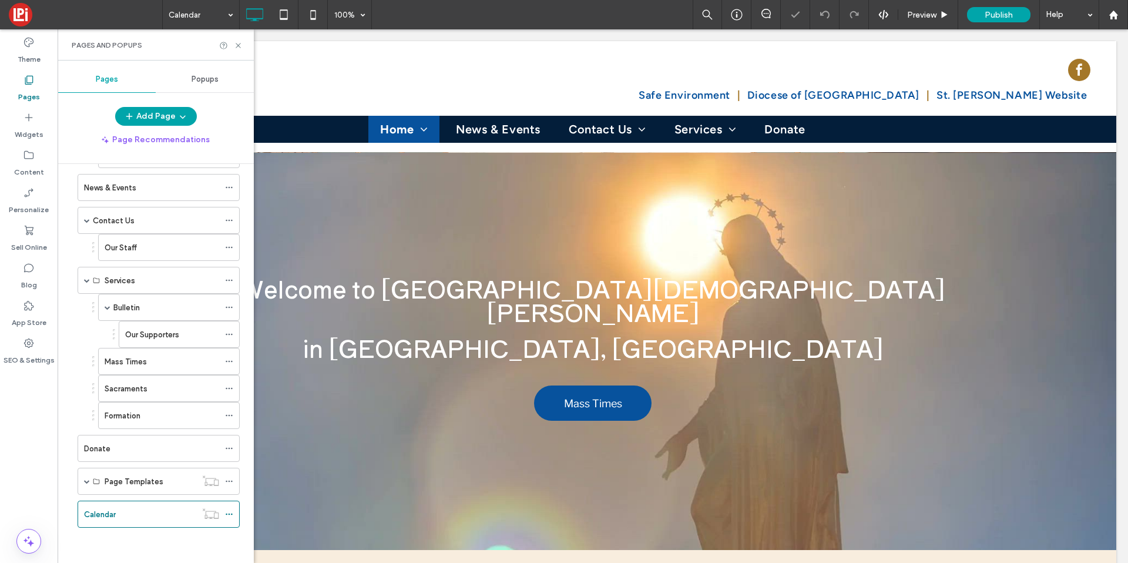
click at [243, 45] on div "Pages and Popups" at bounding box center [156, 44] width 196 height 31
click at [241, 45] on icon at bounding box center [238, 45] width 9 height 9
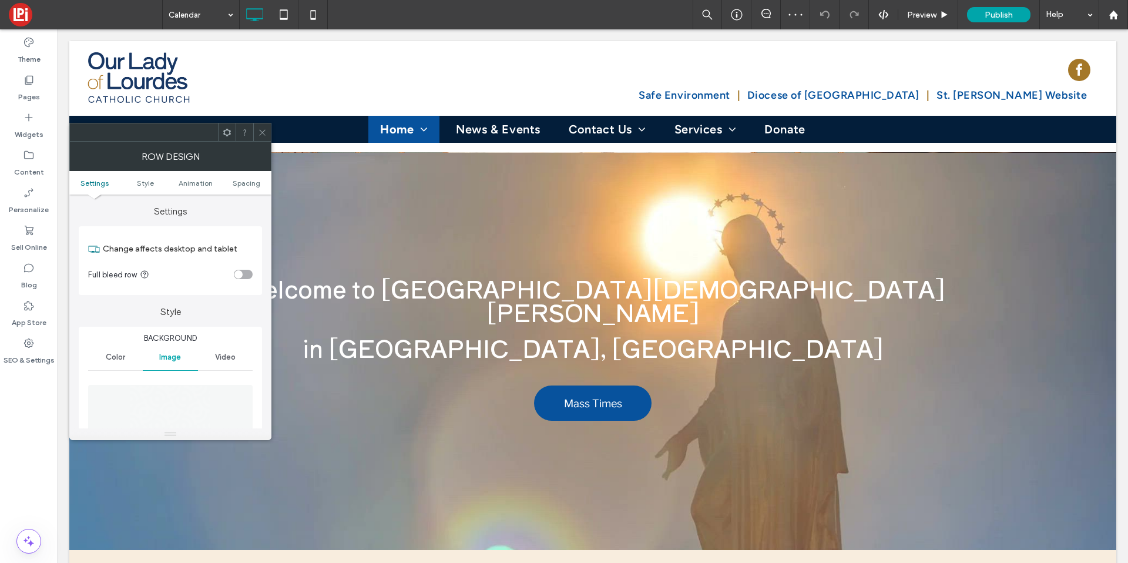
click at [101, 356] on div "Color" at bounding box center [115, 357] width 55 height 26
click at [240, 390] on div "rgb(164, 119, 40)" at bounding box center [245, 388] width 10 height 10
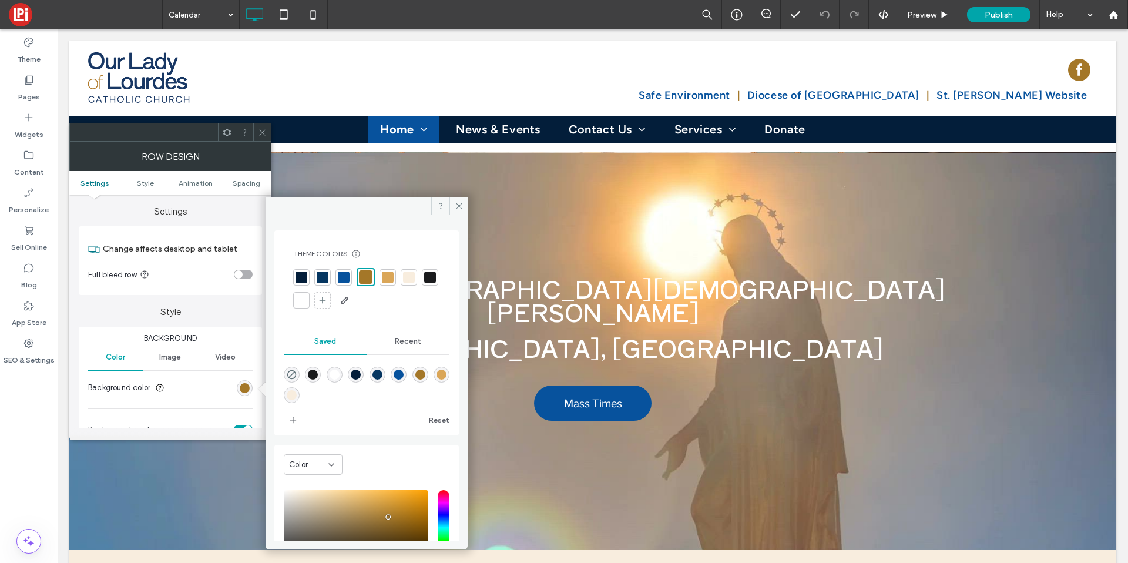
click at [346, 280] on div at bounding box center [344, 277] width 12 height 12
drag, startPoint x: 263, startPoint y: 127, endPoint x: 236, endPoint y: 123, distance: 27.9
click at [263, 128] on icon at bounding box center [262, 132] width 9 height 9
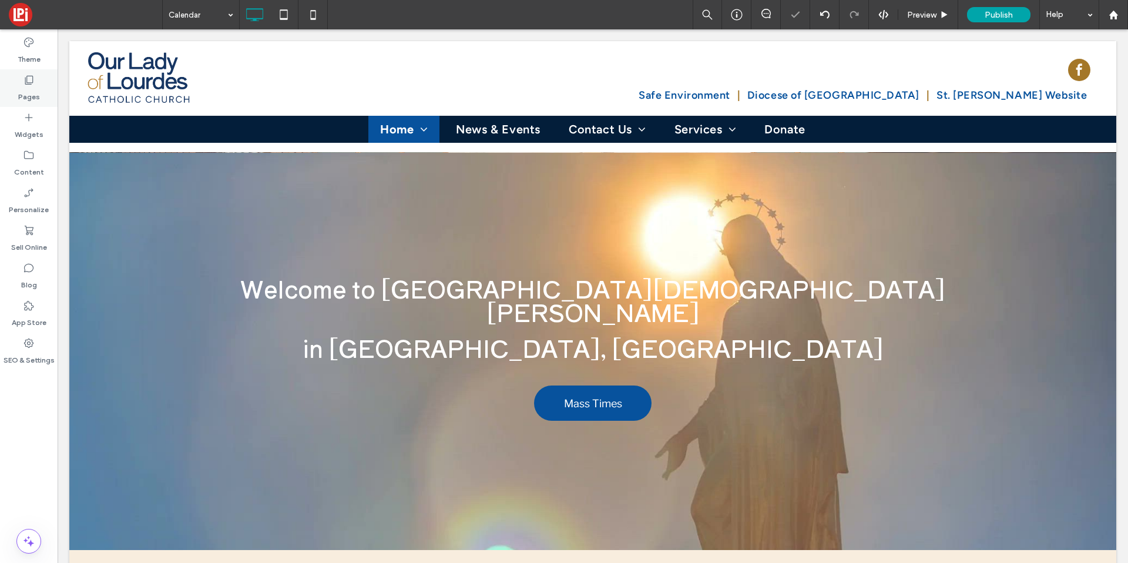
click at [25, 84] on use at bounding box center [29, 80] width 8 height 9
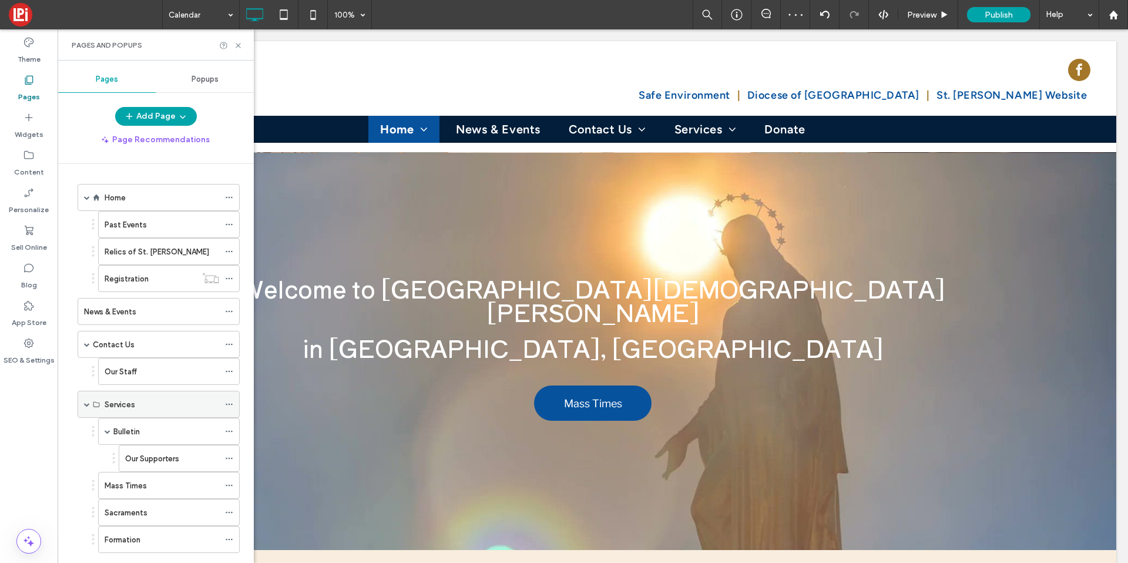
click at [89, 400] on span at bounding box center [87, 404] width 6 height 26
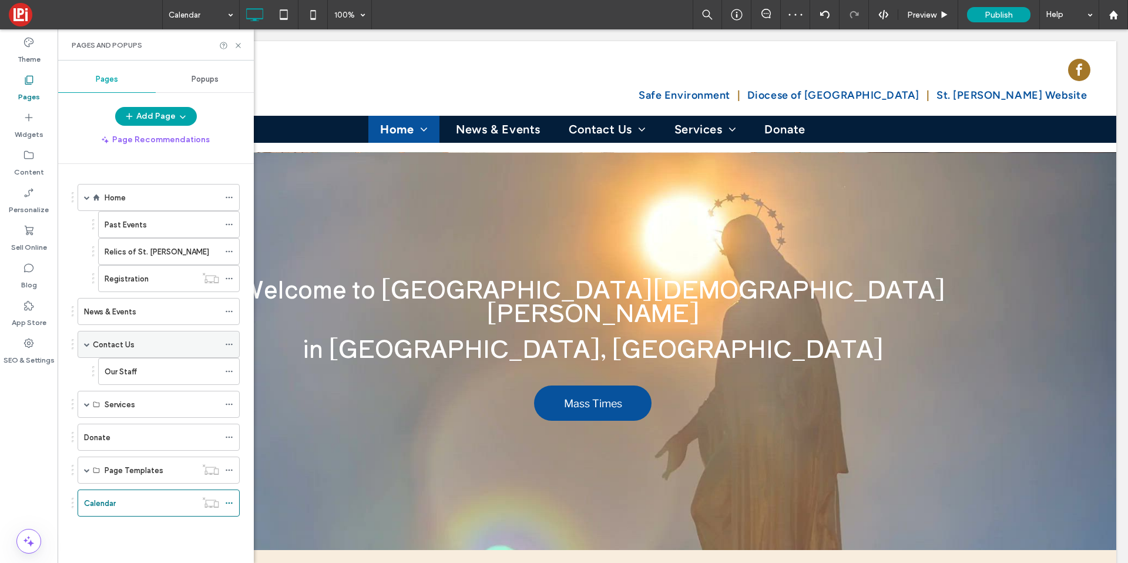
click at [84, 348] on span at bounding box center [87, 344] width 6 height 26
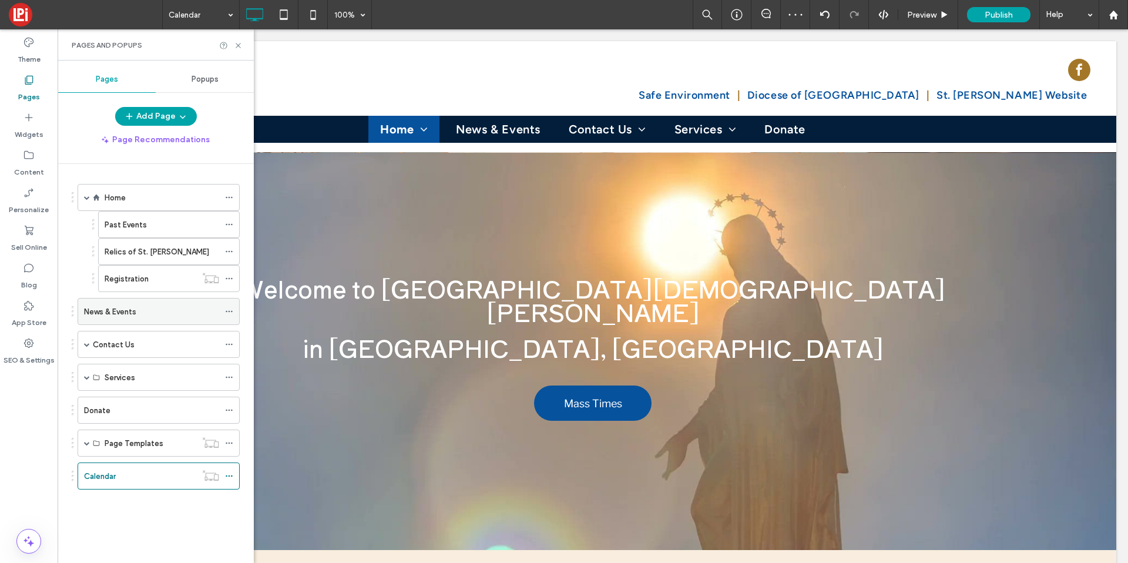
click at [92, 319] on div "News & Events" at bounding box center [151, 311] width 135 height 26
click at [116, 200] on label "Home" at bounding box center [115, 197] width 21 height 21
click at [86, 197] on div at bounding box center [564, 281] width 1128 height 563
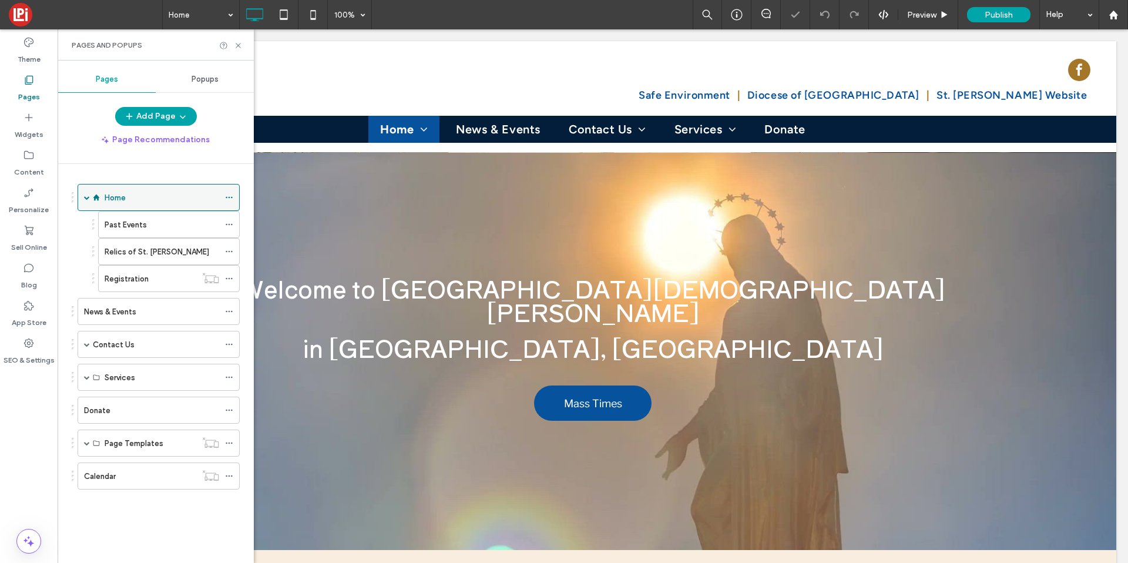
click at [86, 199] on span at bounding box center [87, 197] width 6 height 6
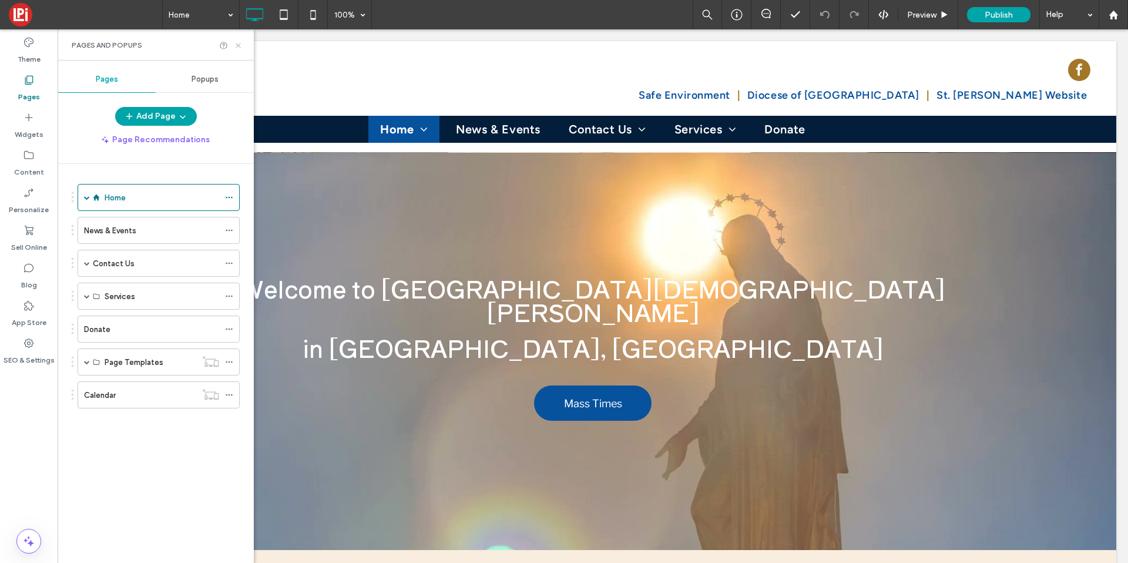
click at [237, 48] on icon at bounding box center [238, 45] width 9 height 9
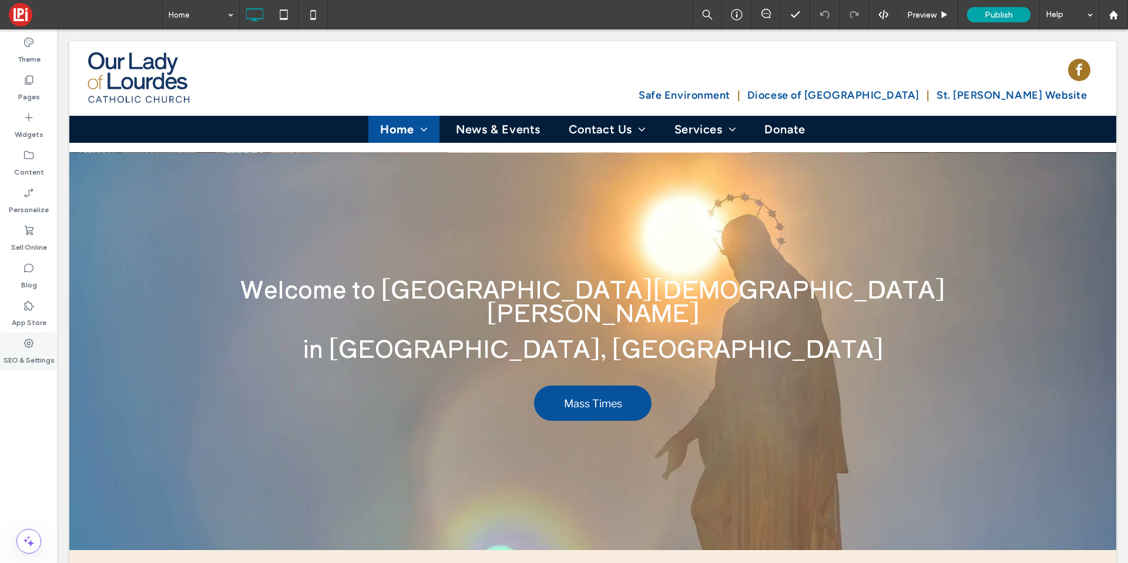
click at [28, 340] on use at bounding box center [28, 342] width 9 height 9
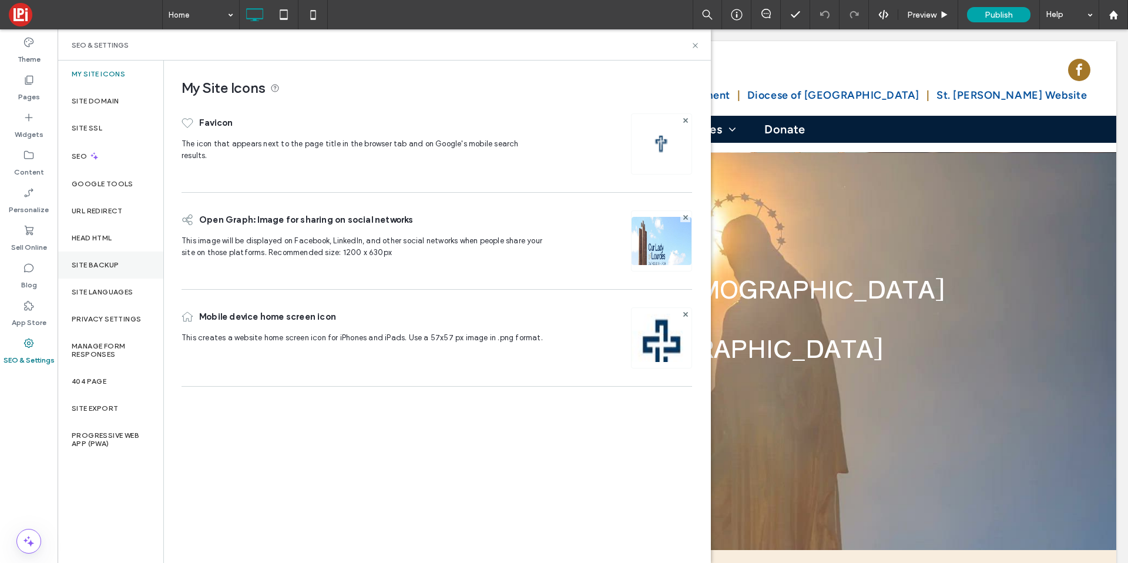
click at [103, 261] on label "Site Backup" at bounding box center [95, 265] width 47 height 8
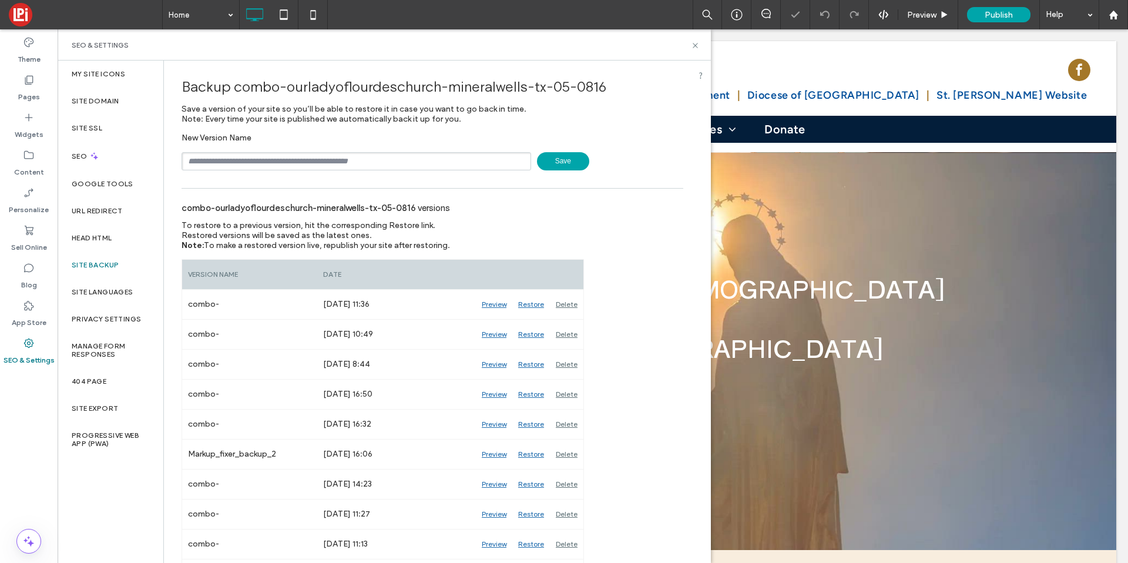
click at [549, 163] on span "Save" at bounding box center [563, 161] width 52 height 18
click at [691, 44] on icon at bounding box center [695, 45] width 9 height 9
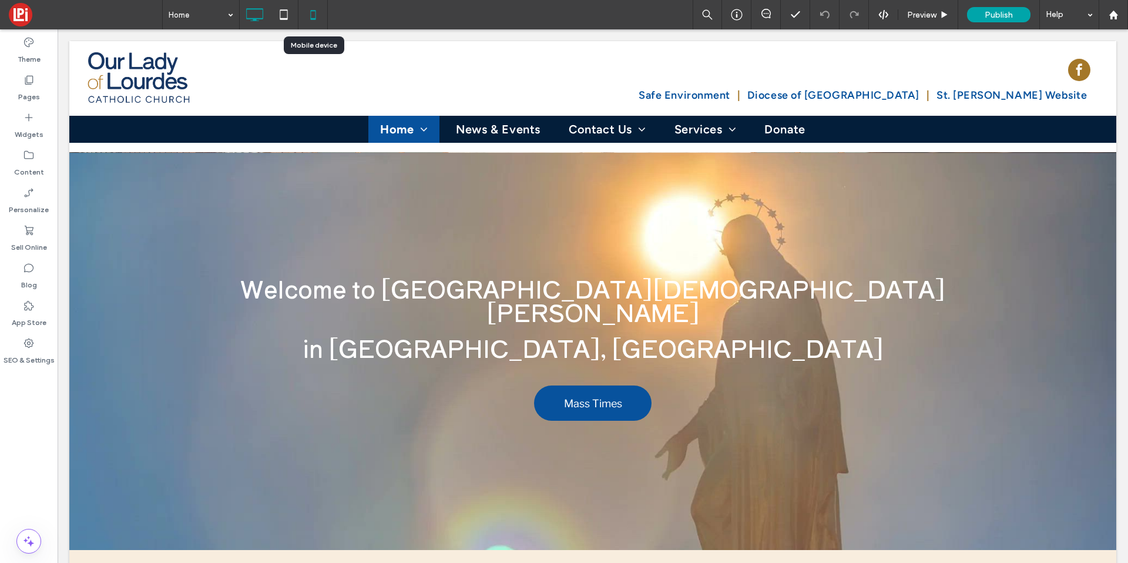
click at [308, 13] on icon at bounding box center [313, 15] width 24 height 24
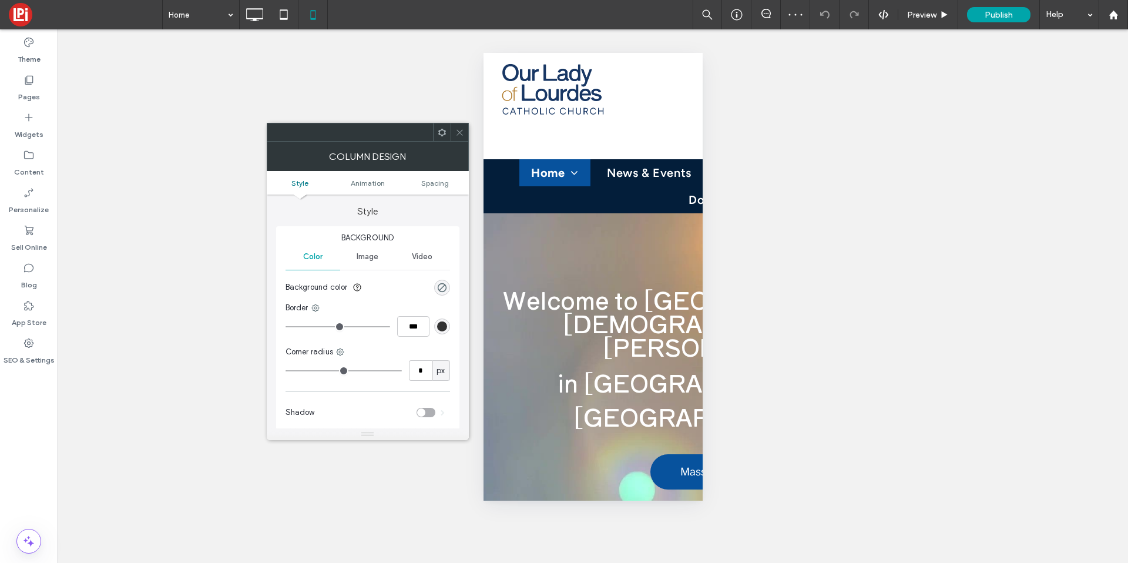
click at [438, 189] on ul "Style Animation Spacing" at bounding box center [368, 183] width 202 height 24
click at [439, 184] on span "Spacing" at bounding box center [435, 183] width 28 height 9
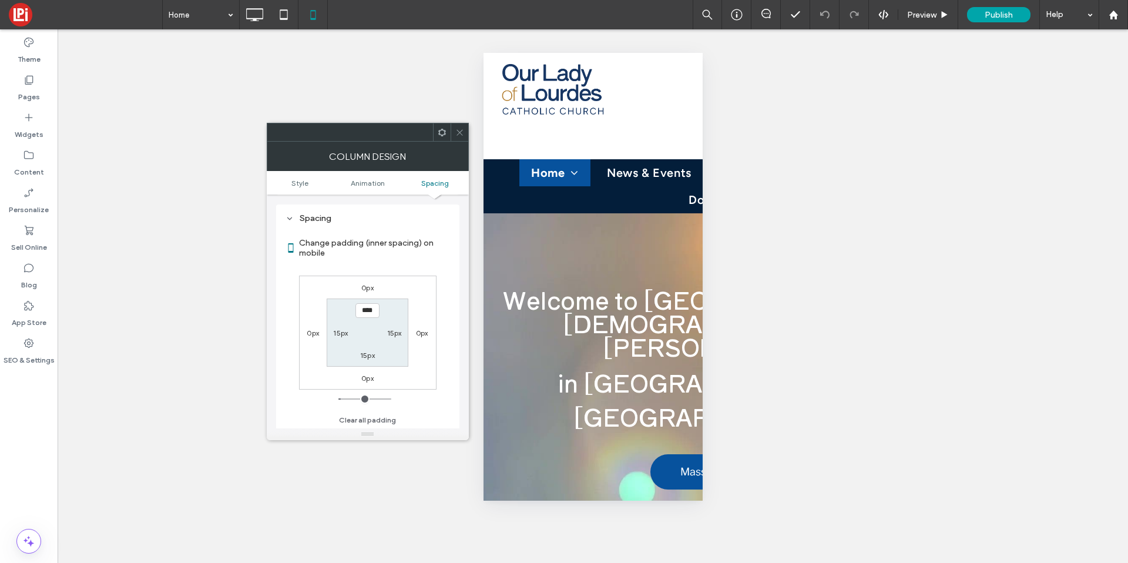
scroll to position [276, 0]
click at [385, 329] on div "15px" at bounding box center [394, 332] width 27 height 12
click at [388, 330] on label "15px" at bounding box center [394, 332] width 15 height 9
type input "*"
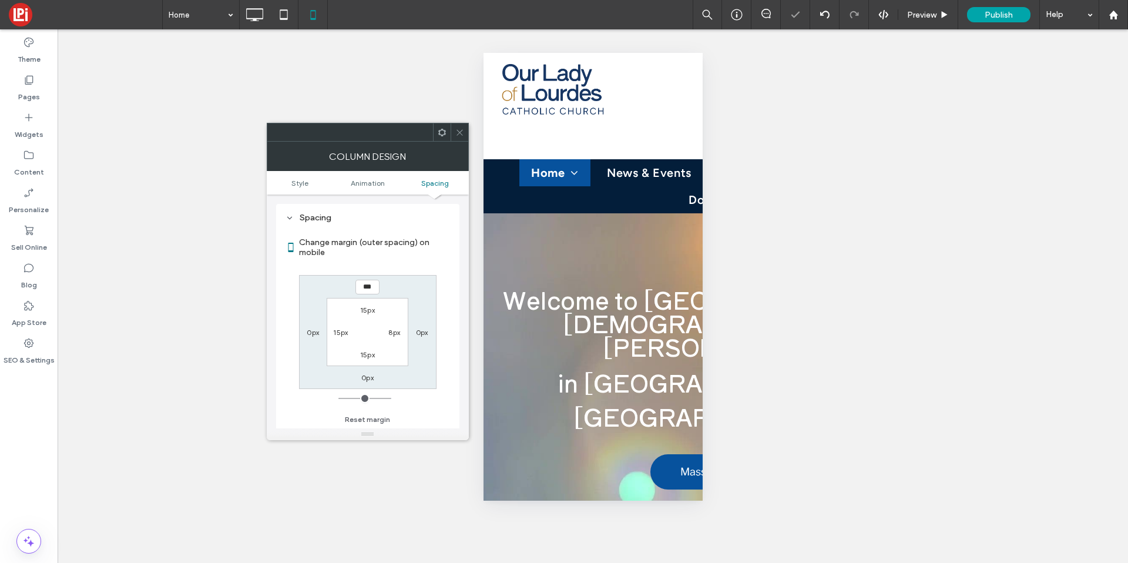
type input "*"
type input "**"
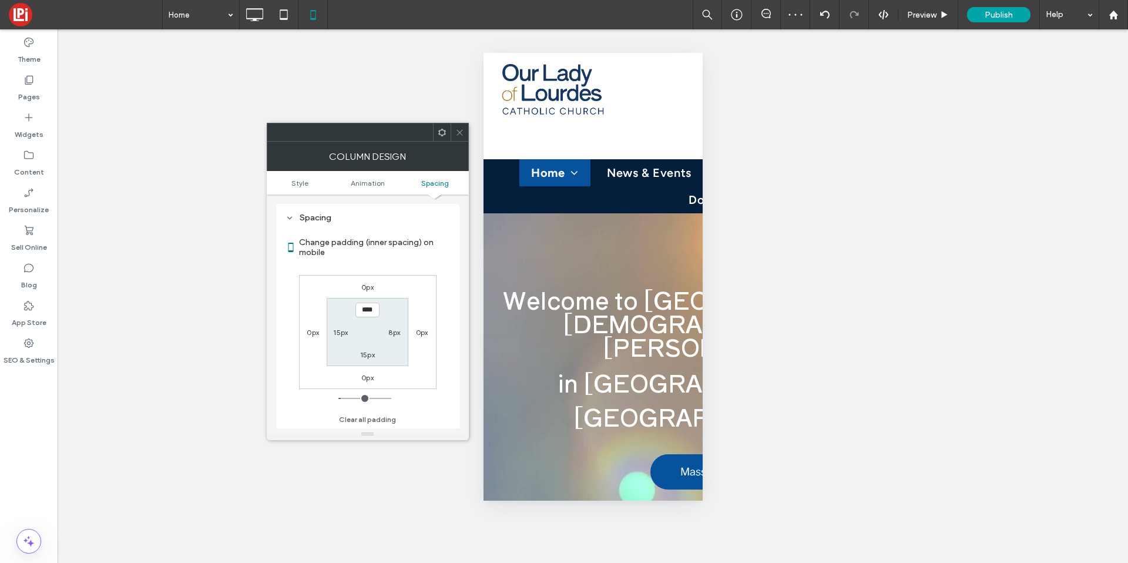
type input "*"
type input "**"
type input "*"
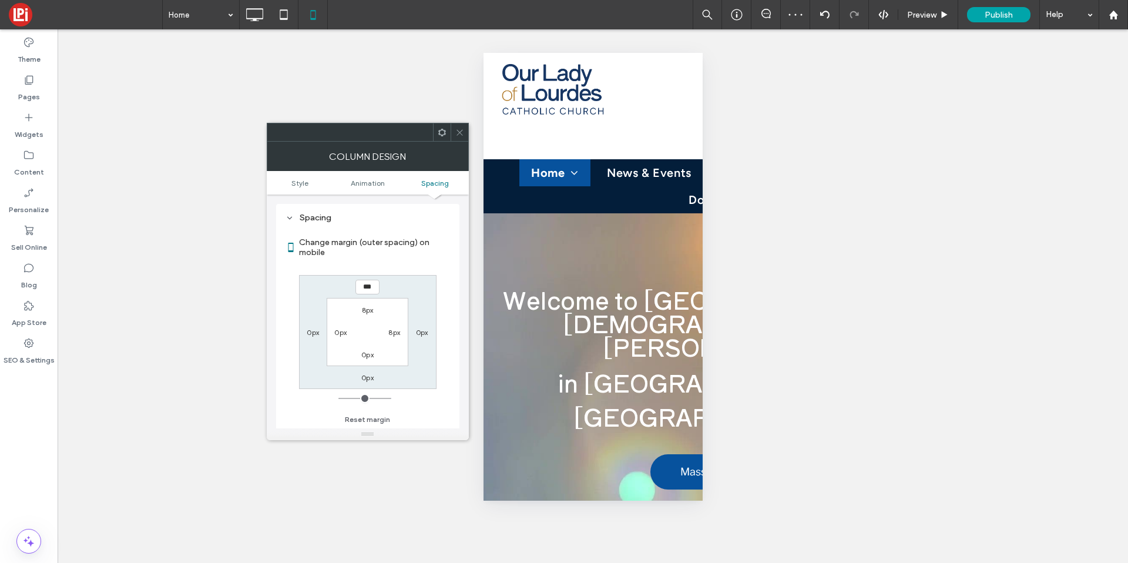
click at [456, 129] on icon at bounding box center [459, 132] width 9 height 9
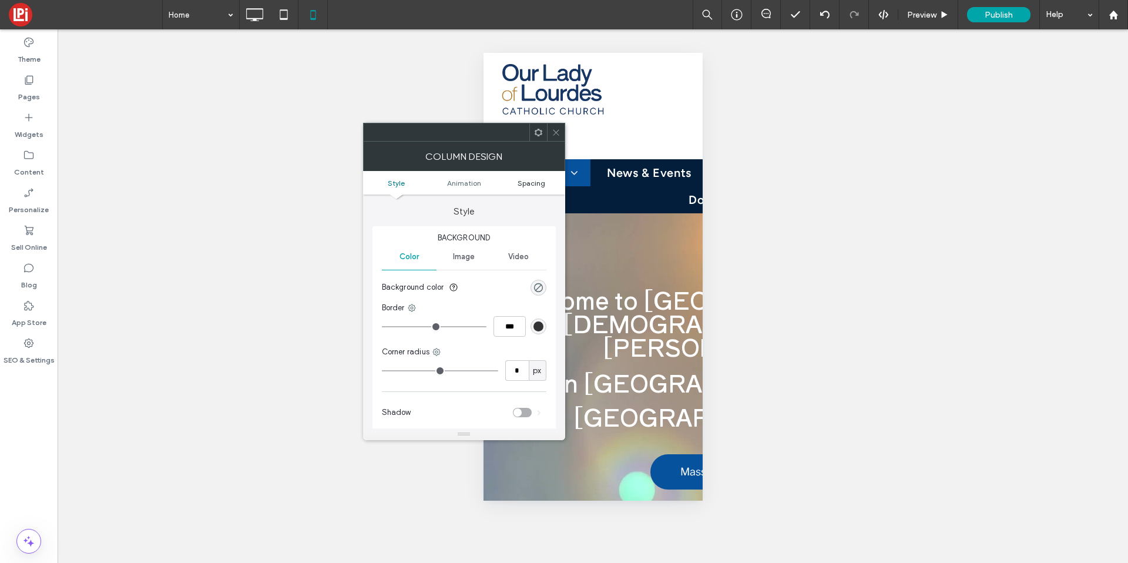
click at [526, 183] on span "Spacing" at bounding box center [532, 183] width 28 height 9
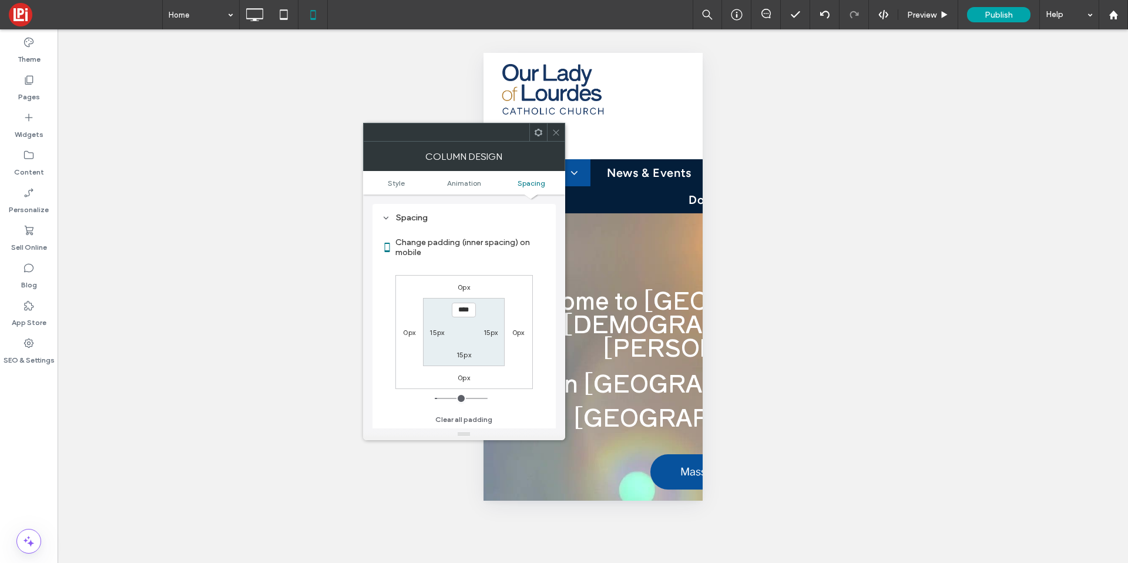
type input "*"
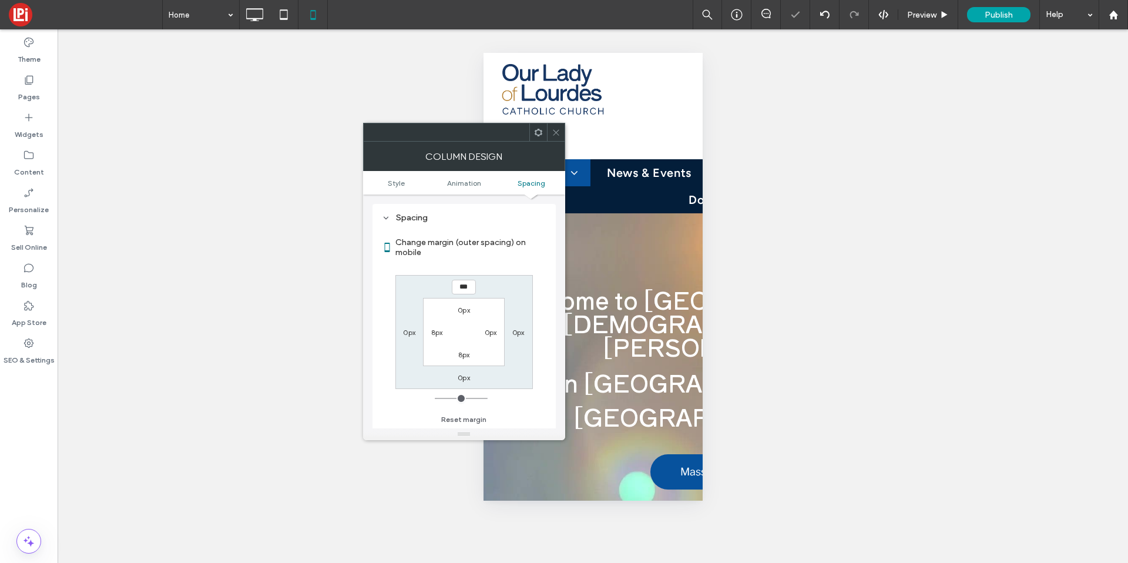
click at [459, 304] on div "0px" at bounding box center [464, 310] width 12 height 12
click at [459, 307] on label "0px" at bounding box center [464, 310] width 12 height 9
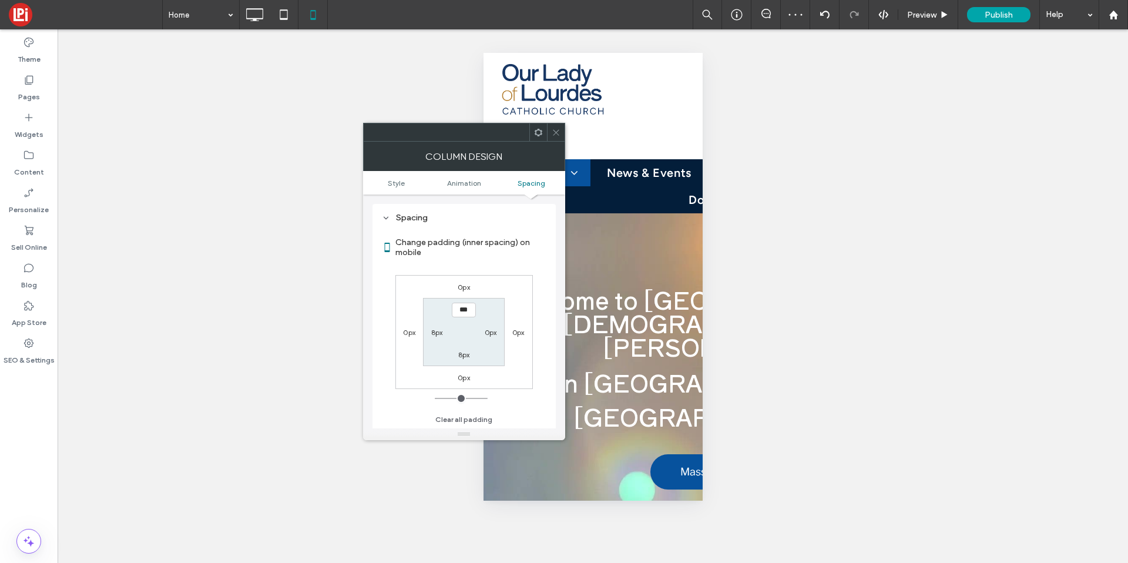
type input "*"
click at [553, 129] on use at bounding box center [556, 132] width 6 height 6
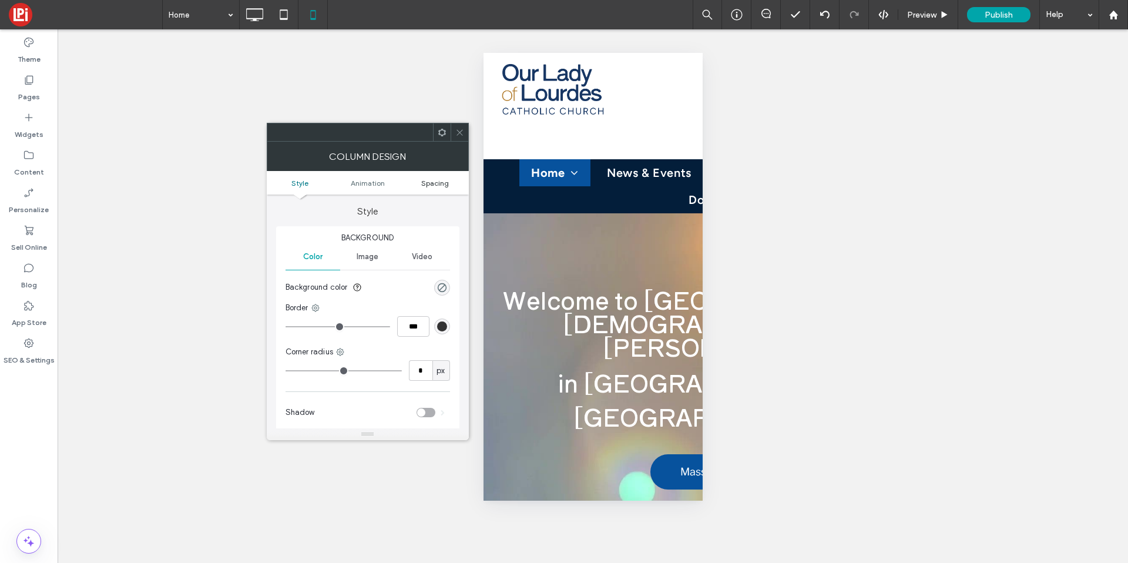
click at [422, 182] on span "Spacing" at bounding box center [435, 183] width 28 height 9
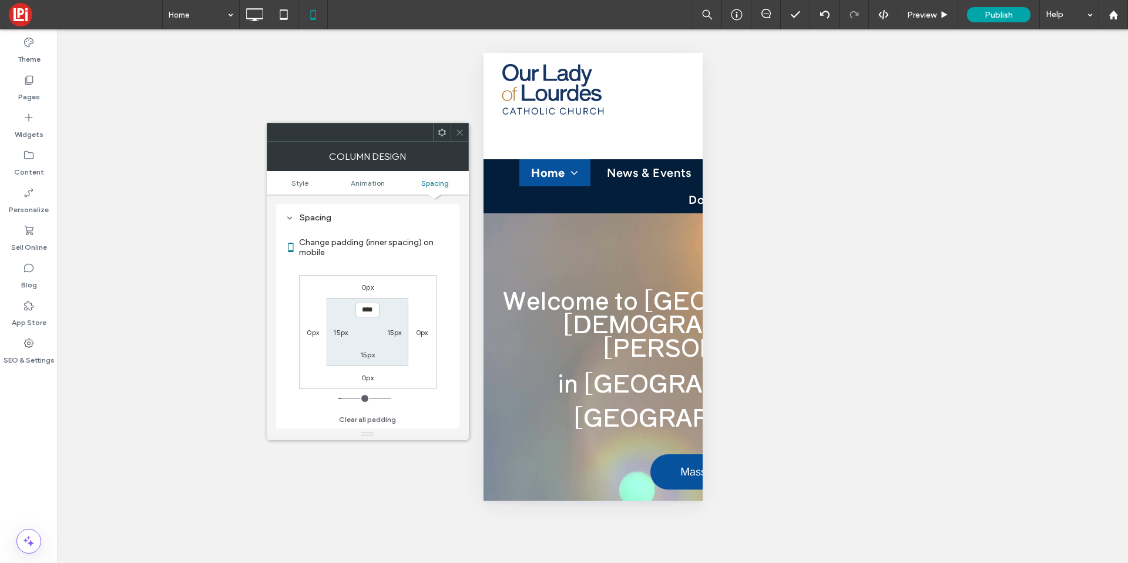
type input "*"
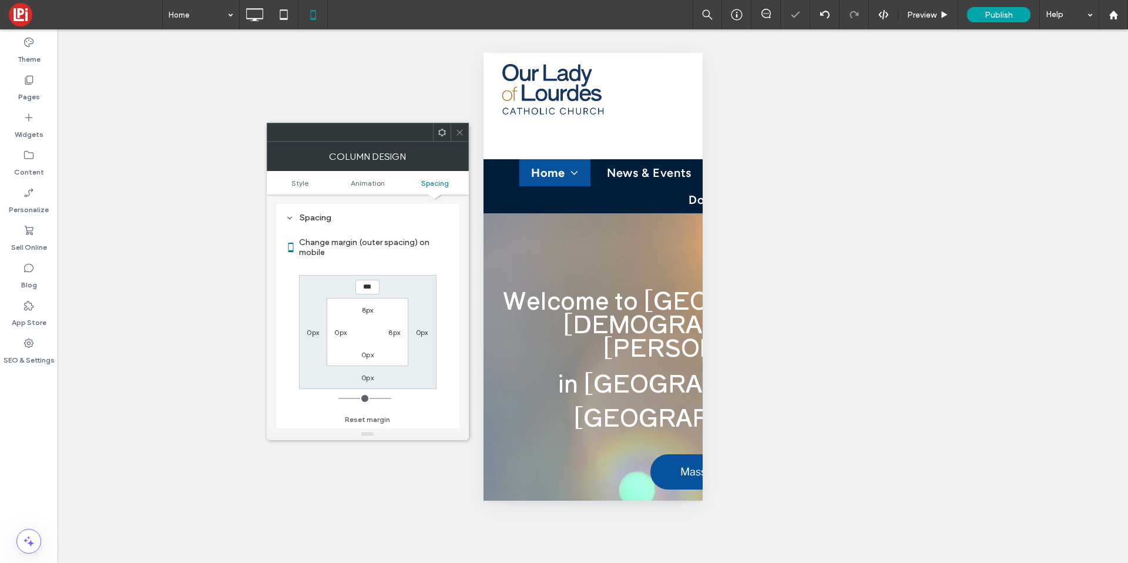
click at [458, 126] on span at bounding box center [459, 132] width 9 height 18
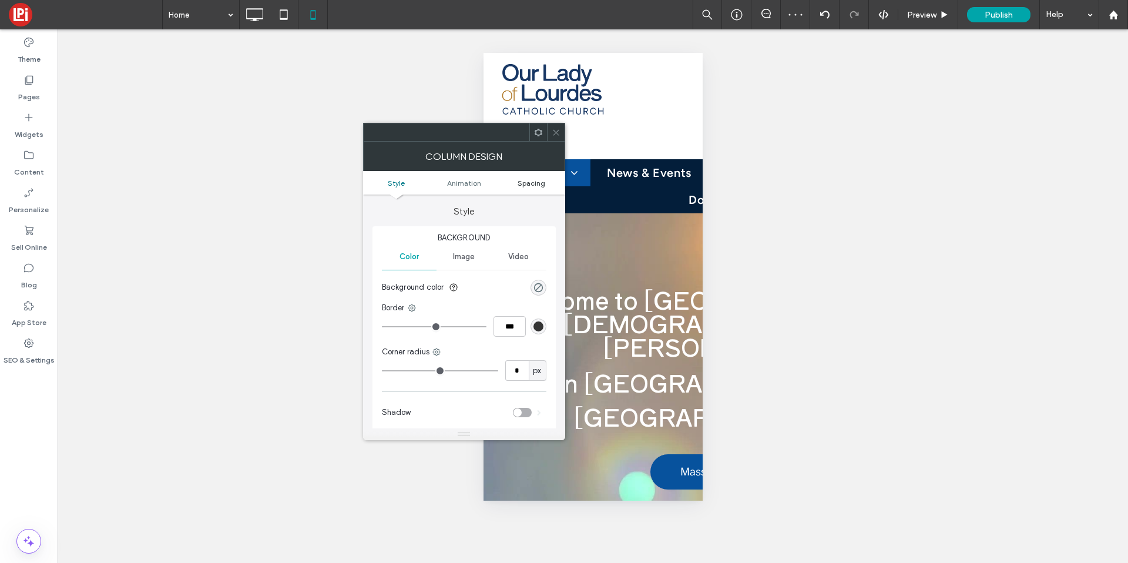
click at [525, 181] on span "Spacing" at bounding box center [532, 183] width 28 height 9
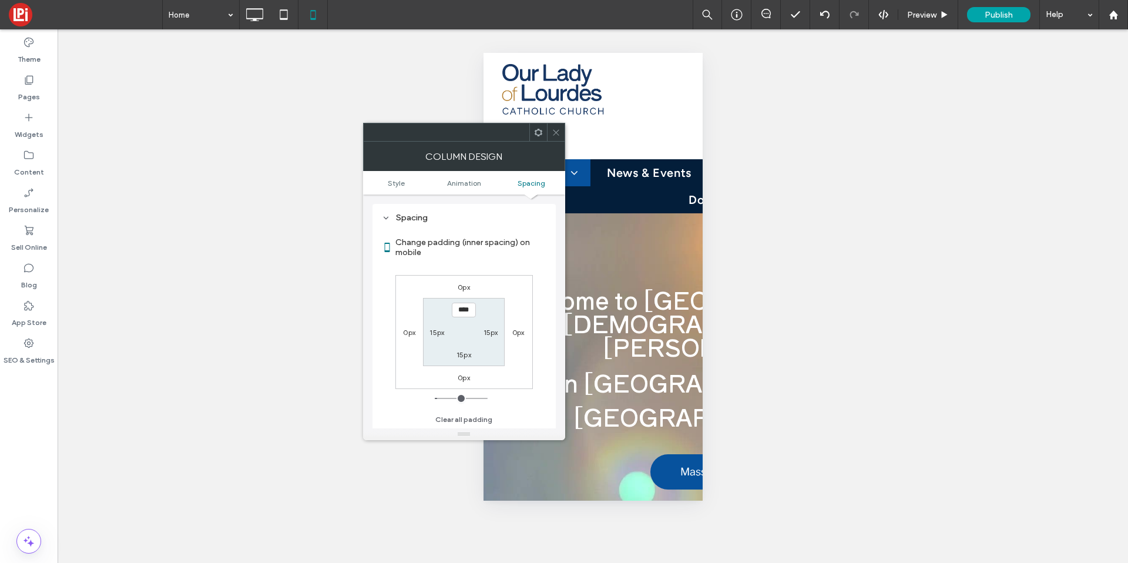
type input "*"
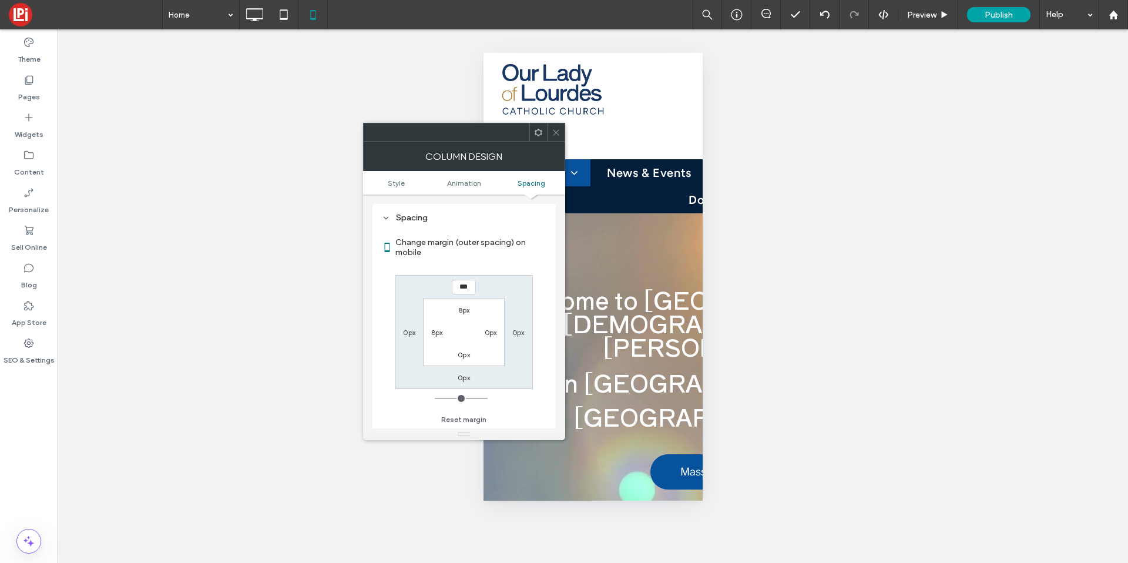
click at [548, 126] on div at bounding box center [556, 132] width 18 height 18
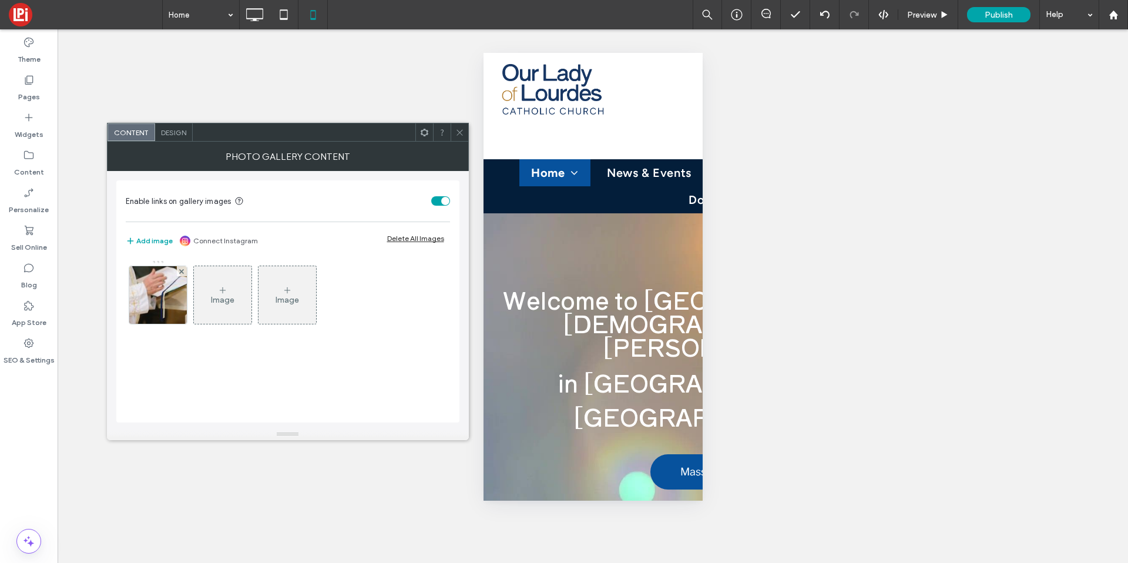
click at [172, 139] on div "Design" at bounding box center [174, 132] width 38 height 18
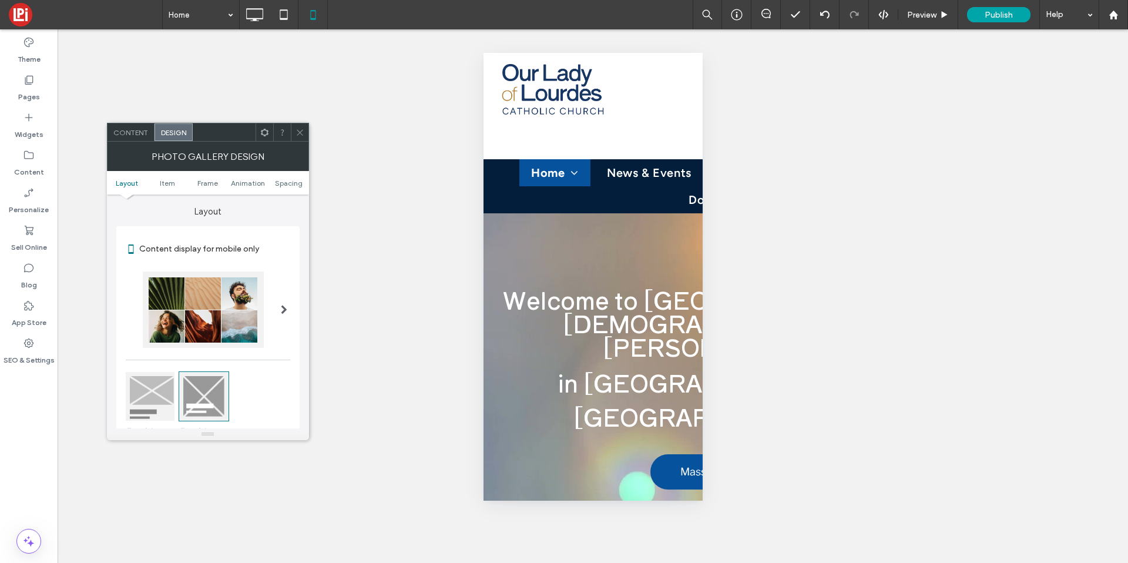
click at [170, 196] on label "Layout" at bounding box center [207, 205] width 183 height 22
click at [169, 183] on span "Item" at bounding box center [167, 183] width 15 height 9
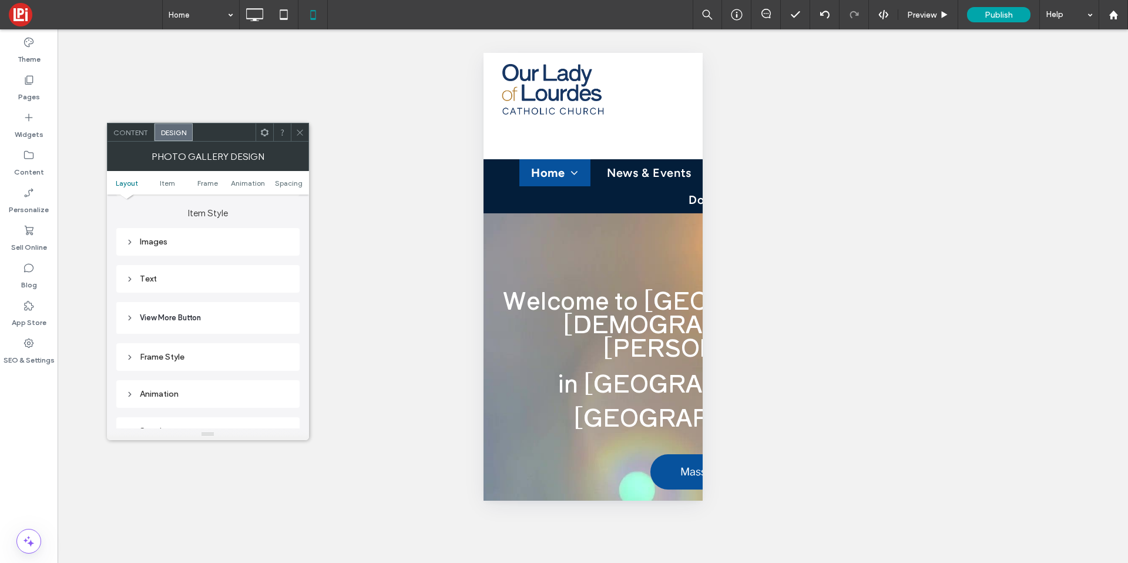
scroll to position [417, 0]
click at [157, 270] on div "Text" at bounding box center [208, 277] width 165 height 16
click at [249, 298] on span "Text" at bounding box center [249, 297] width 16 height 9
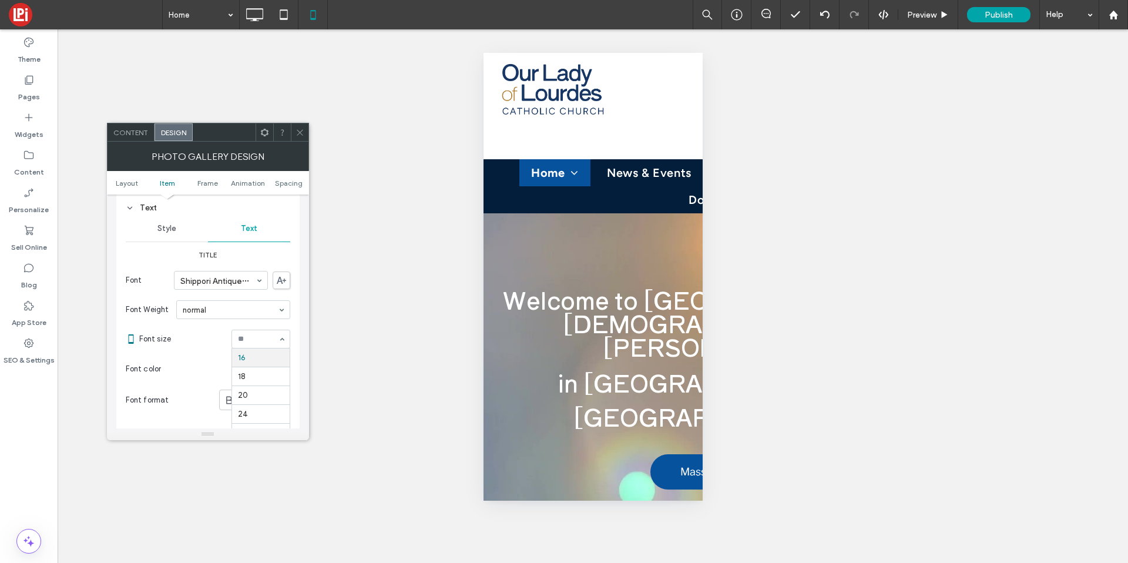
scroll to position [492, 0]
click at [302, 130] on icon at bounding box center [300, 132] width 9 height 9
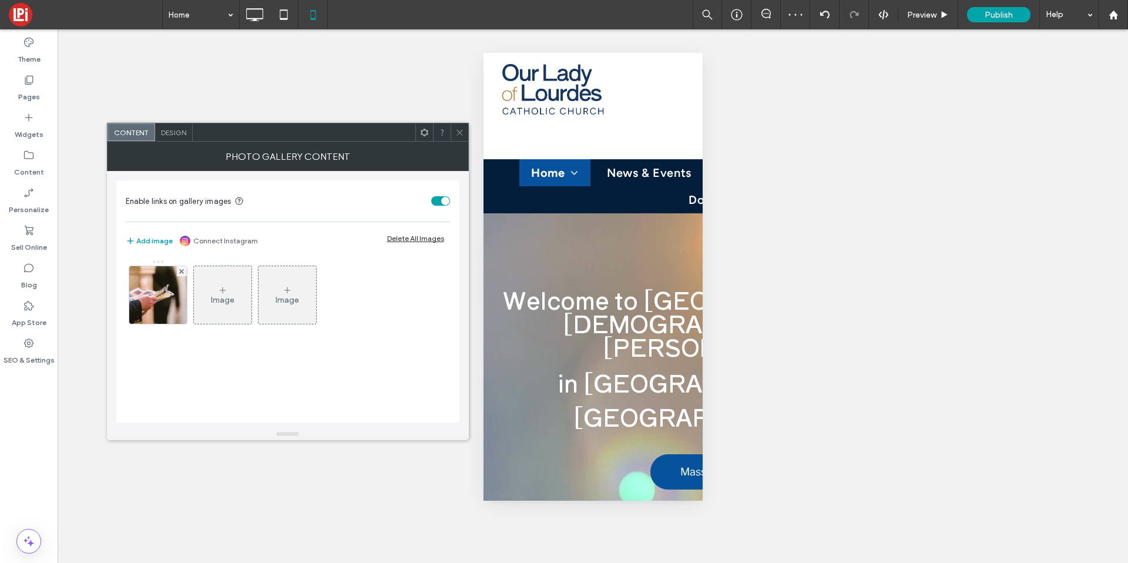
click at [173, 128] on span "Design" at bounding box center [173, 132] width 25 height 9
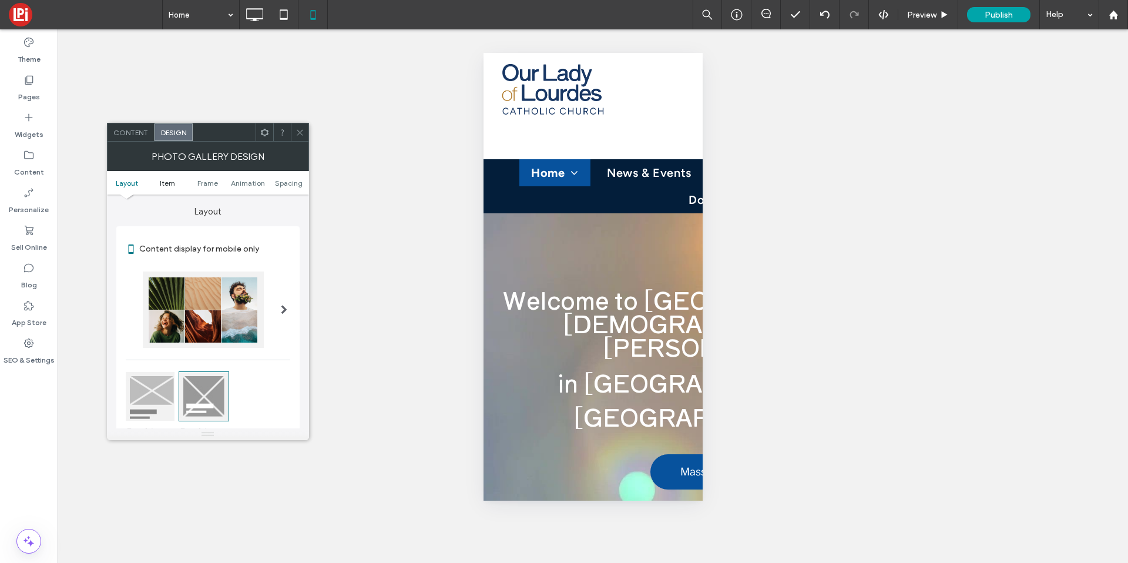
click at [170, 183] on span "Item" at bounding box center [167, 183] width 15 height 9
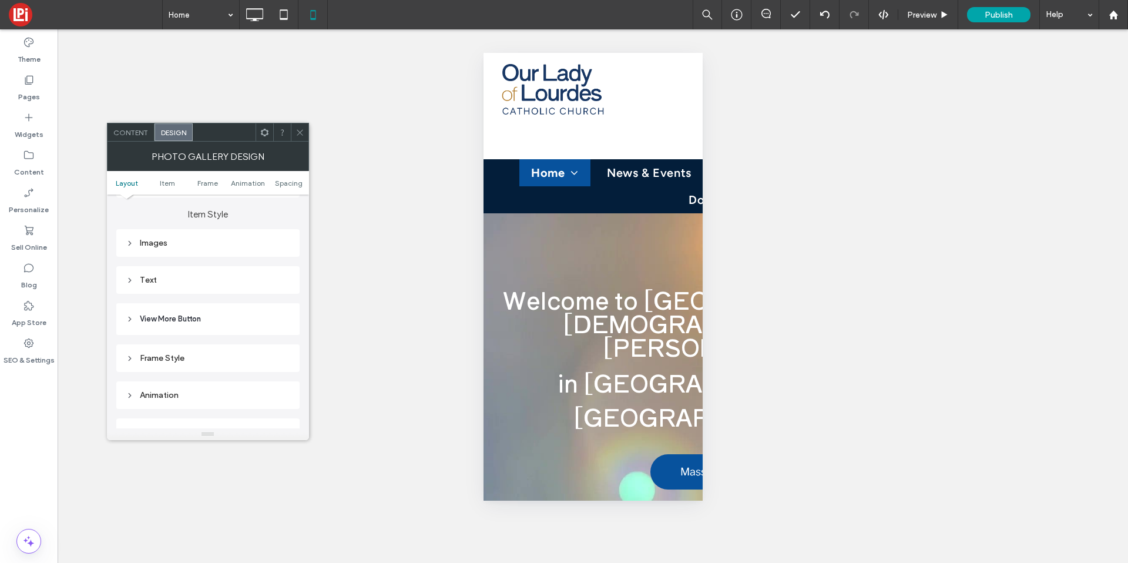
scroll to position [417, 0]
click at [142, 270] on div "Text" at bounding box center [208, 277] width 165 height 16
click at [250, 291] on span "Text" at bounding box center [249, 290] width 16 height 9
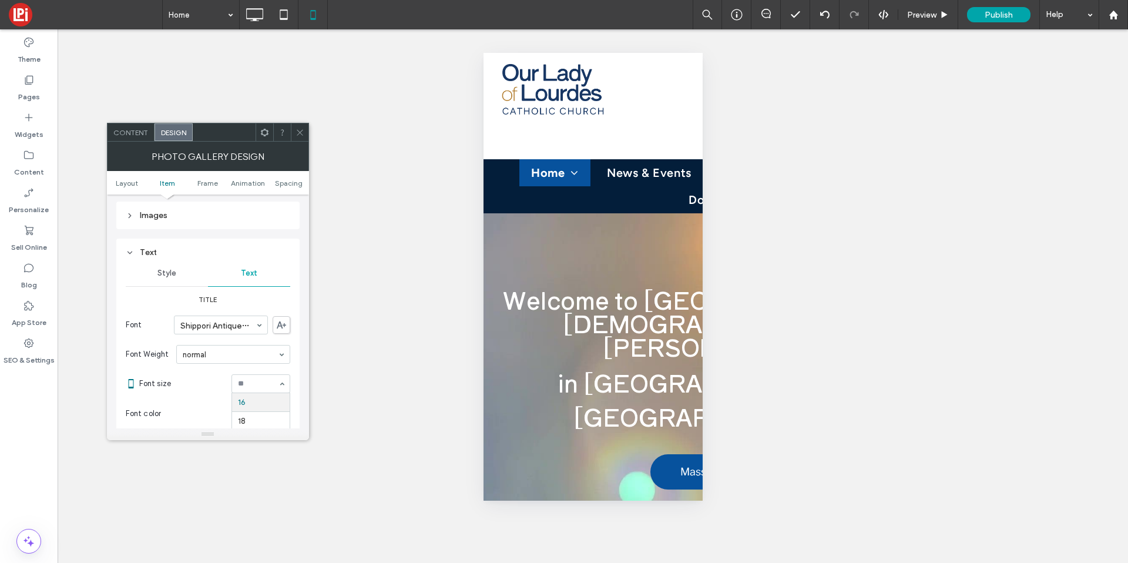
scroll to position [496, 0]
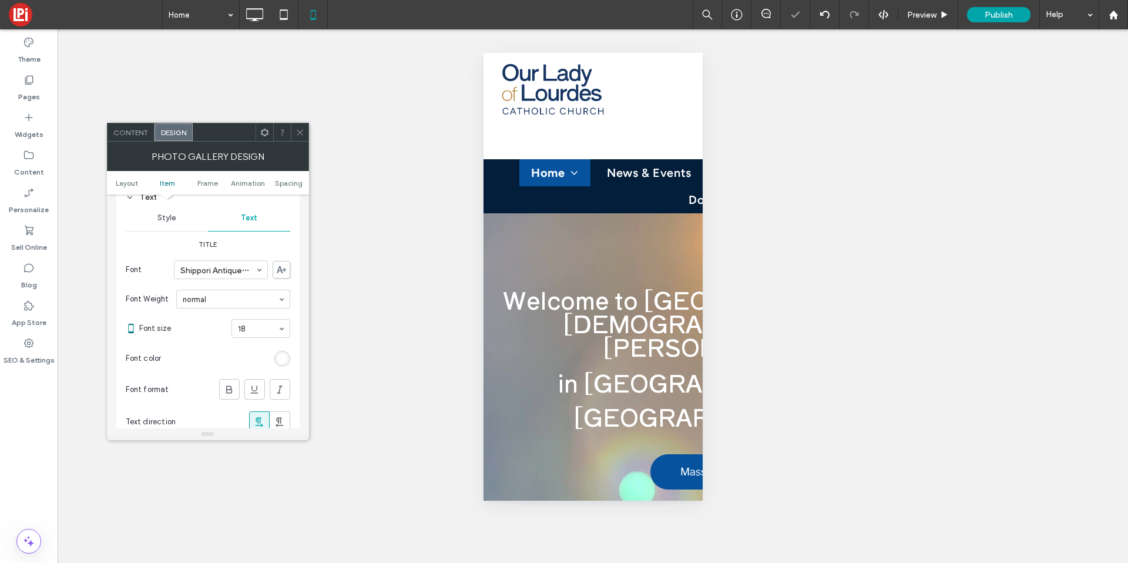
click at [298, 127] on span at bounding box center [300, 132] width 9 height 18
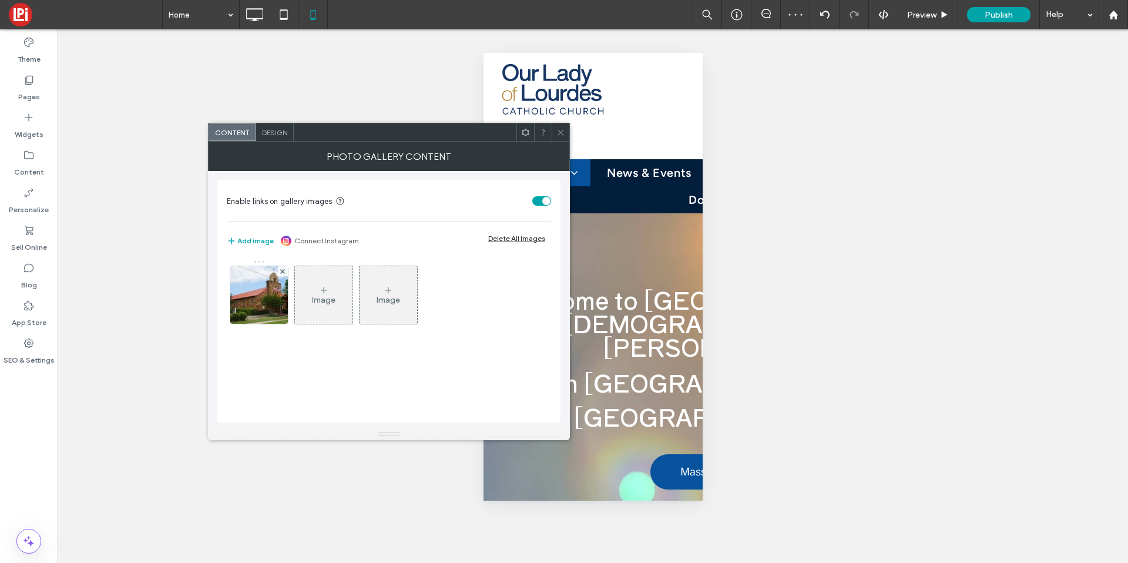
click at [267, 128] on span "Design" at bounding box center [274, 132] width 25 height 9
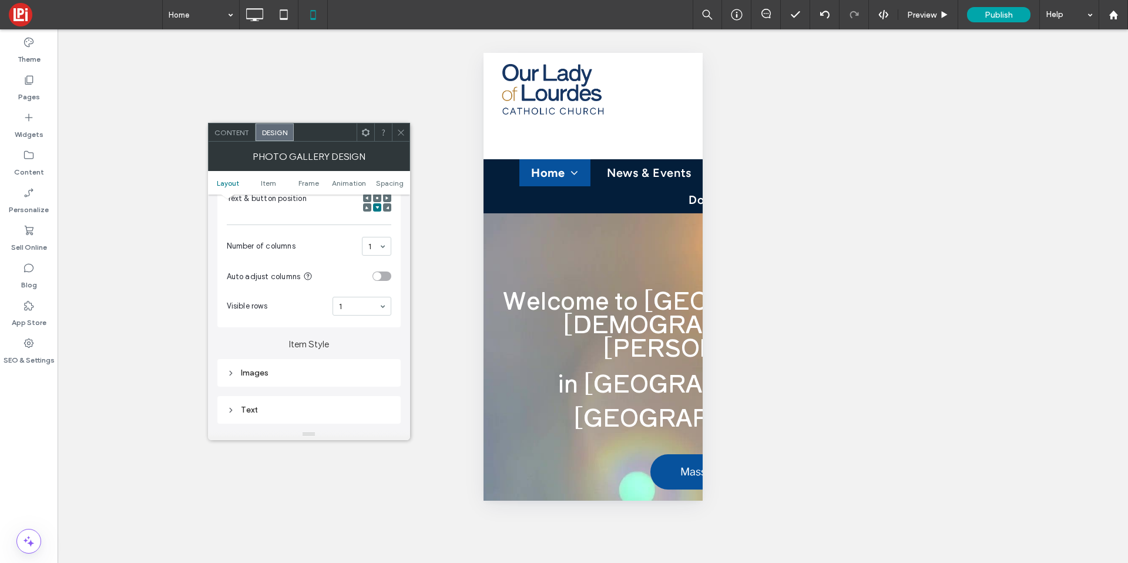
scroll to position [362, 0]
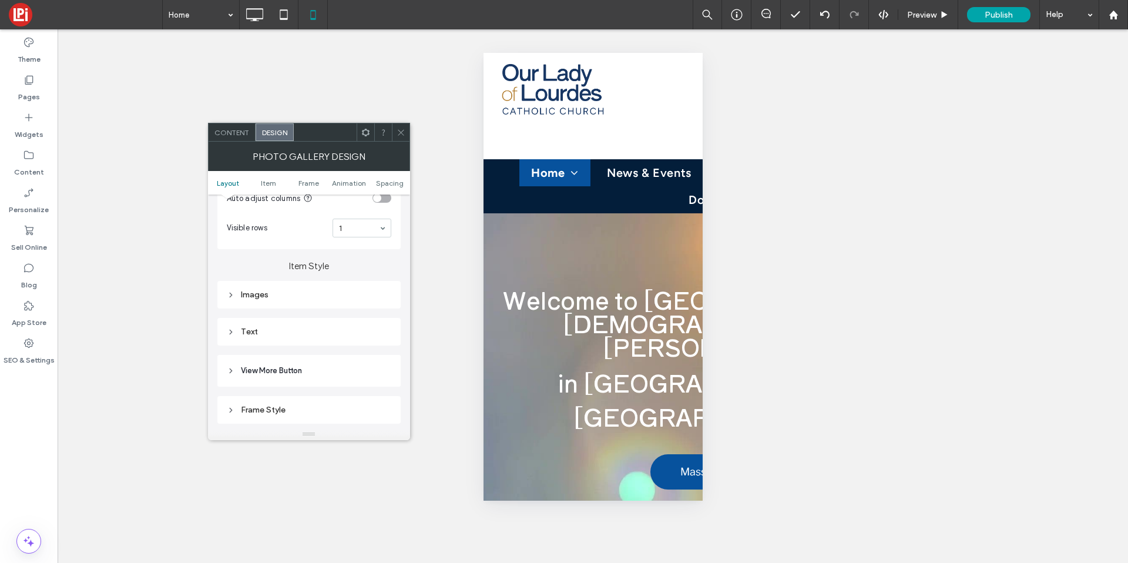
click at [286, 337] on div "Text" at bounding box center [309, 332] width 165 height 16
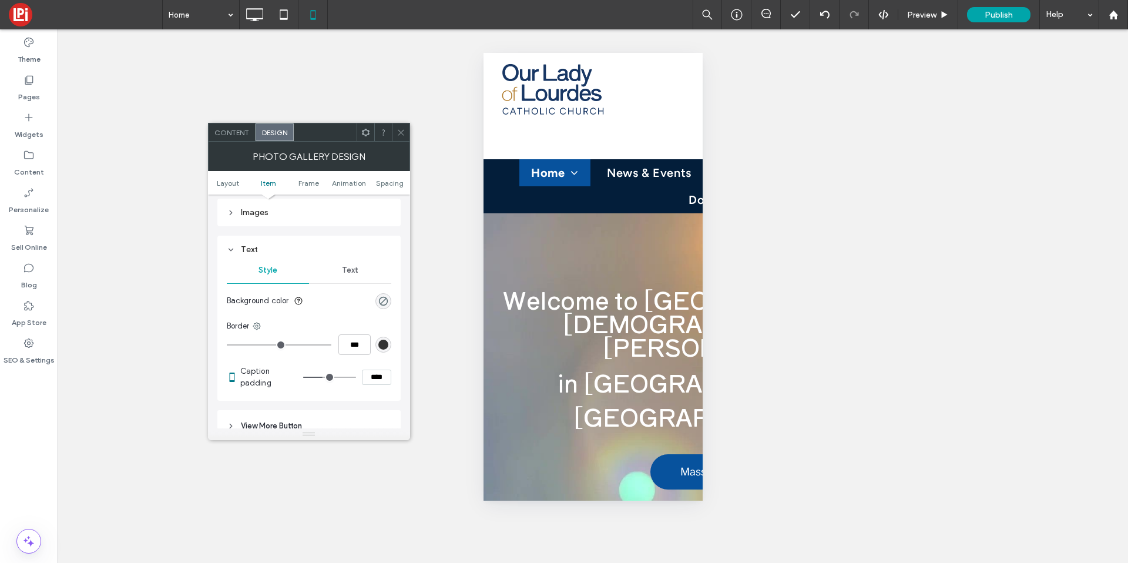
scroll to position [445, 0]
click at [347, 266] on span "Text" at bounding box center [350, 268] width 16 height 9
click at [397, 133] on icon at bounding box center [401, 132] width 9 height 9
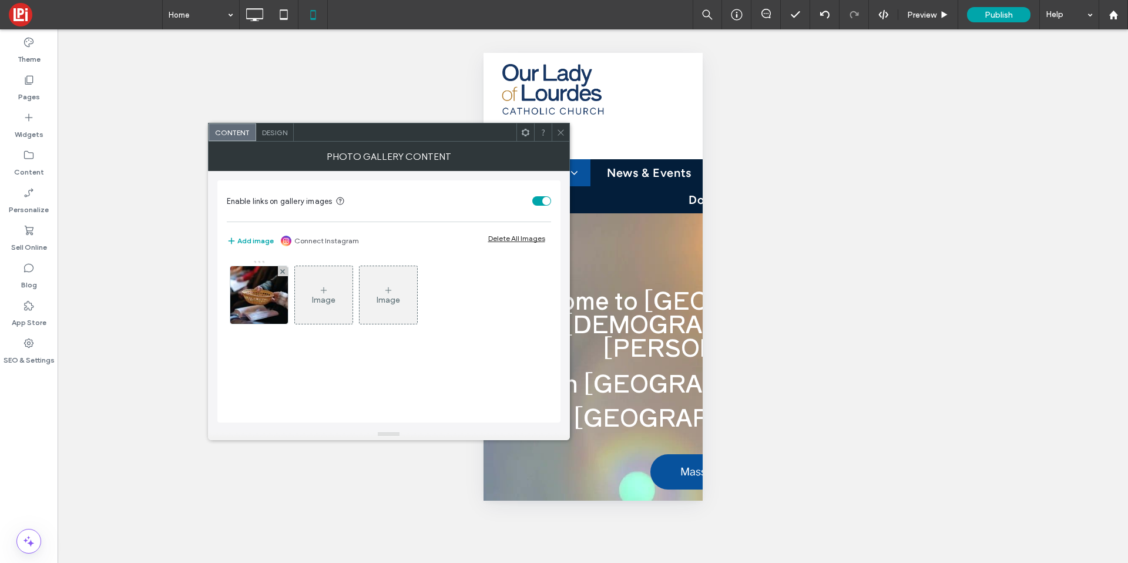
click at [282, 135] on span "Design" at bounding box center [274, 132] width 25 height 9
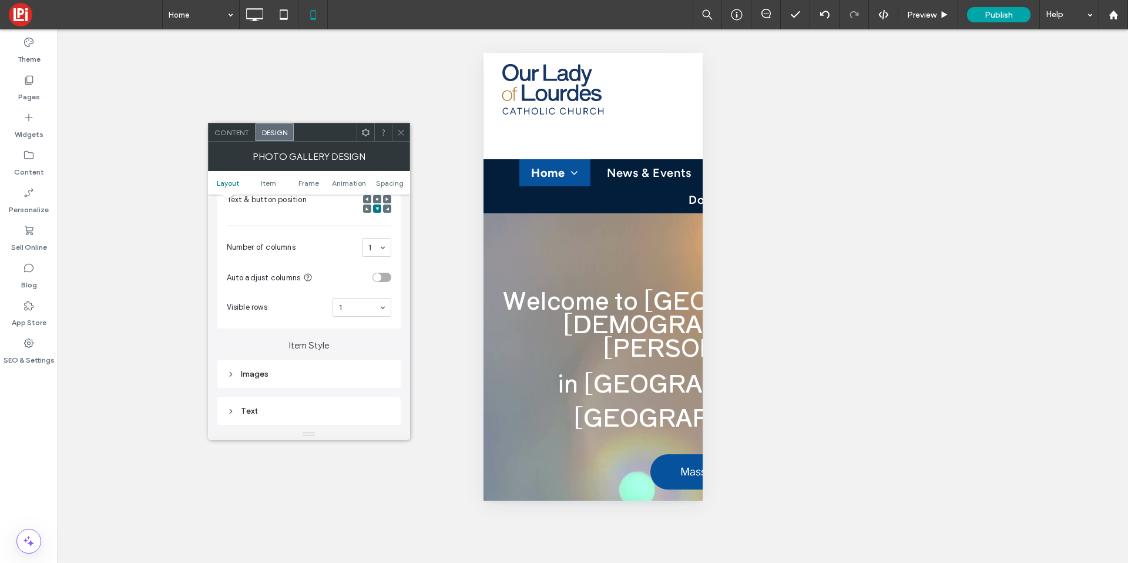
scroll to position [331, 0]
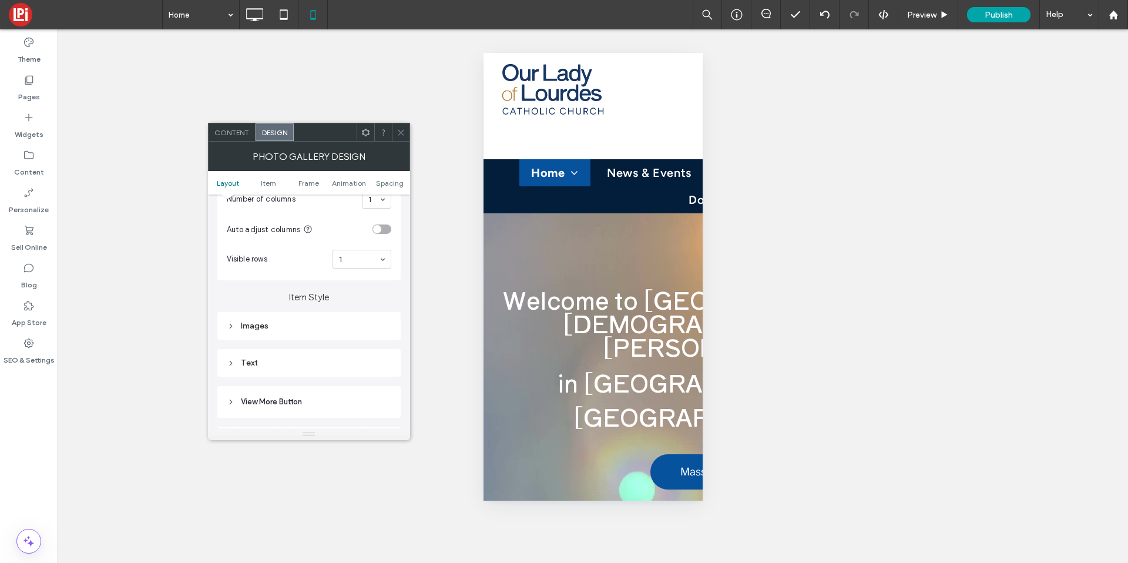
click at [276, 358] on div "Text" at bounding box center [309, 363] width 165 height 10
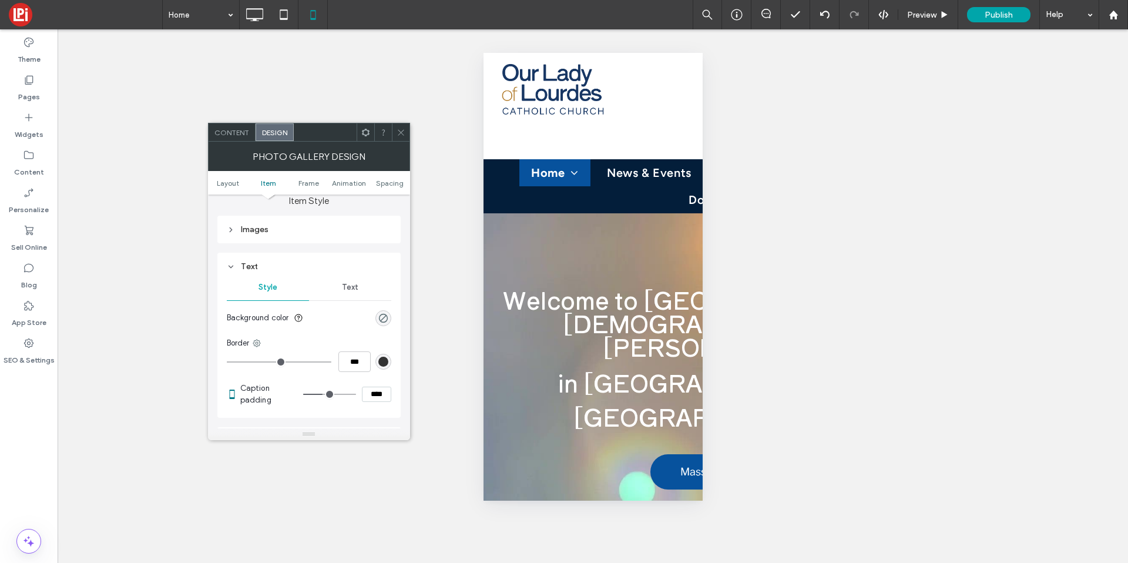
scroll to position [434, 0]
click at [354, 277] on span "Text" at bounding box center [350, 280] width 16 height 9
click at [397, 127] on span at bounding box center [401, 132] width 9 height 18
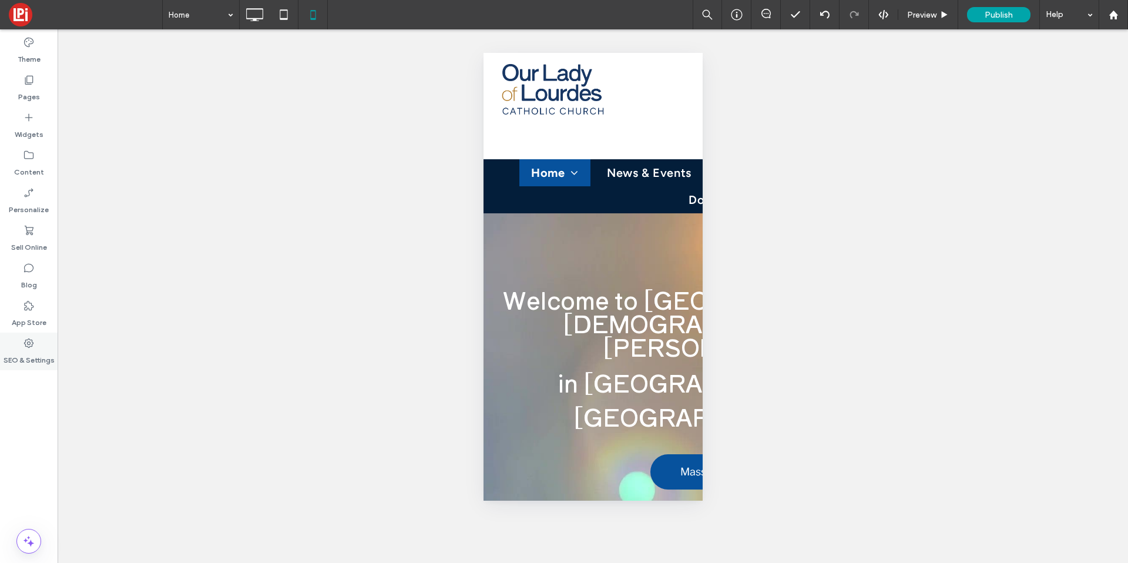
click at [32, 357] on label "SEO & Settings" at bounding box center [29, 357] width 51 height 16
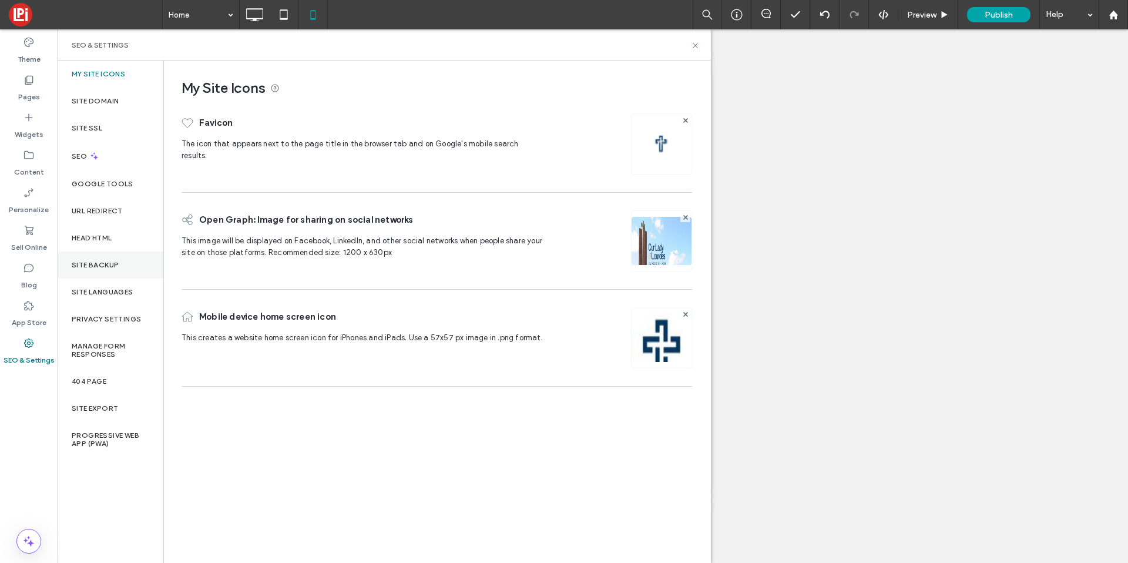
click at [82, 273] on div "Site Backup" at bounding box center [111, 264] width 106 height 27
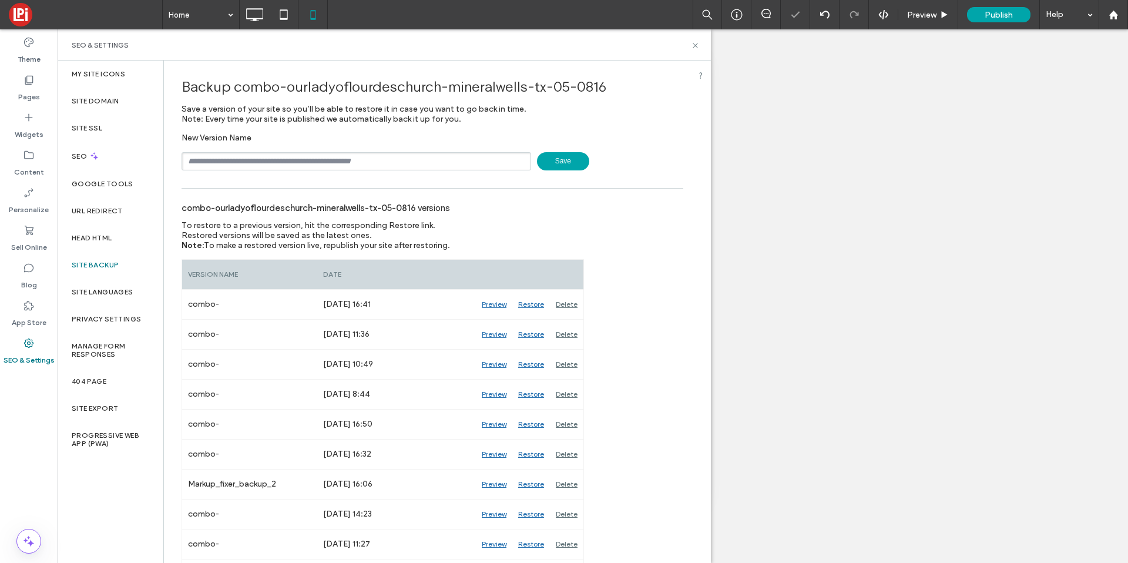
click at [539, 163] on span "Save" at bounding box center [563, 161] width 52 height 18
click at [692, 46] on icon at bounding box center [695, 45] width 9 height 9
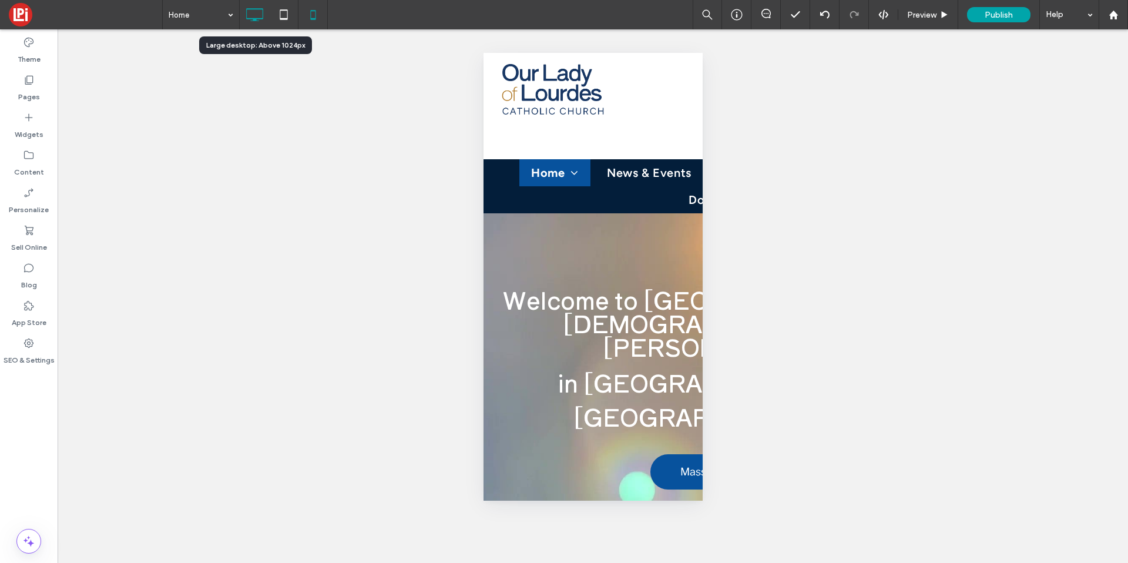
click at [257, 11] on icon at bounding box center [255, 15] width 24 height 24
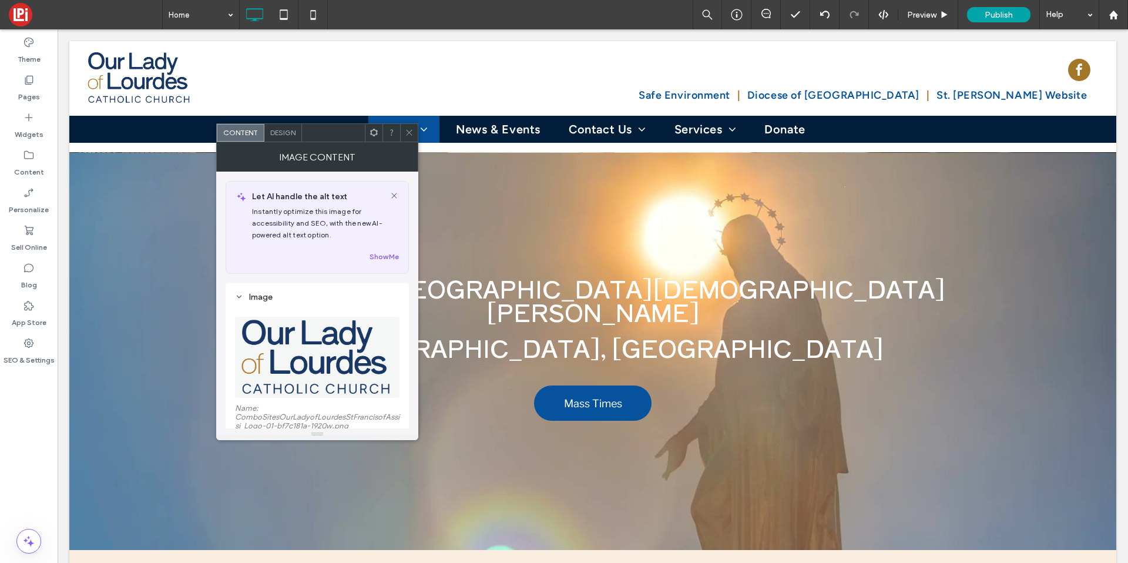
click at [303, 330] on img at bounding box center [318, 357] width 156 height 81
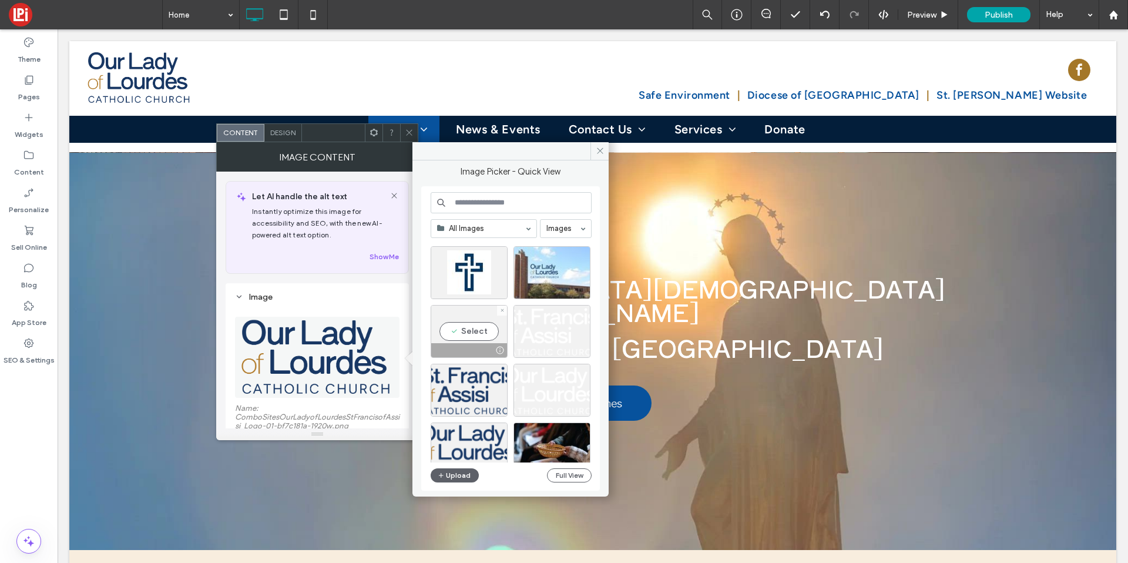
scroll to position [16, 0]
click at [454, 475] on button "Upload" at bounding box center [455, 475] width 48 height 14
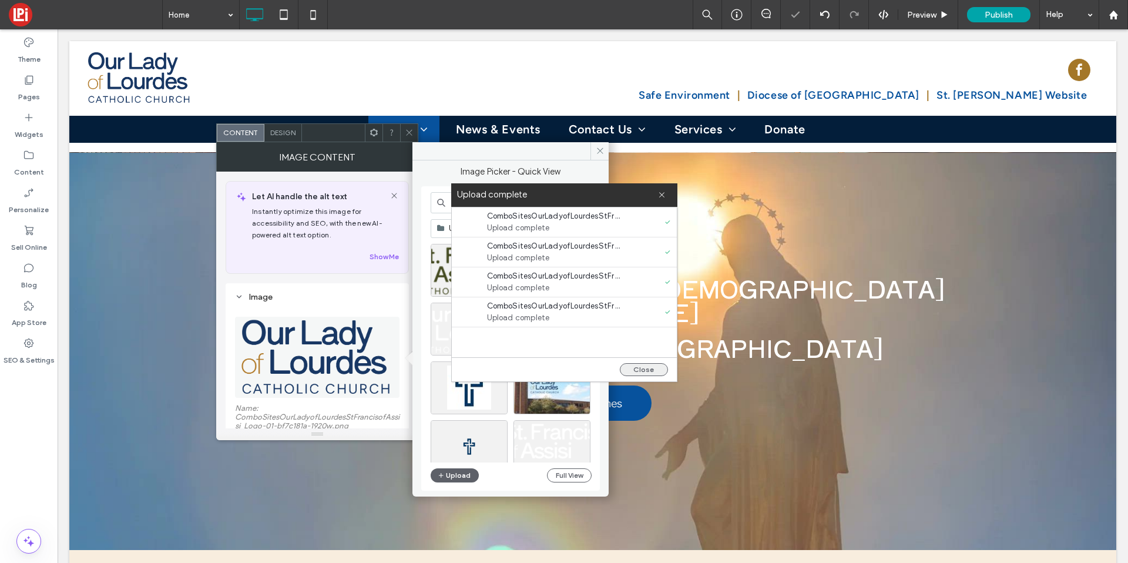
click at [643, 371] on button "Close" at bounding box center [644, 369] width 48 height 13
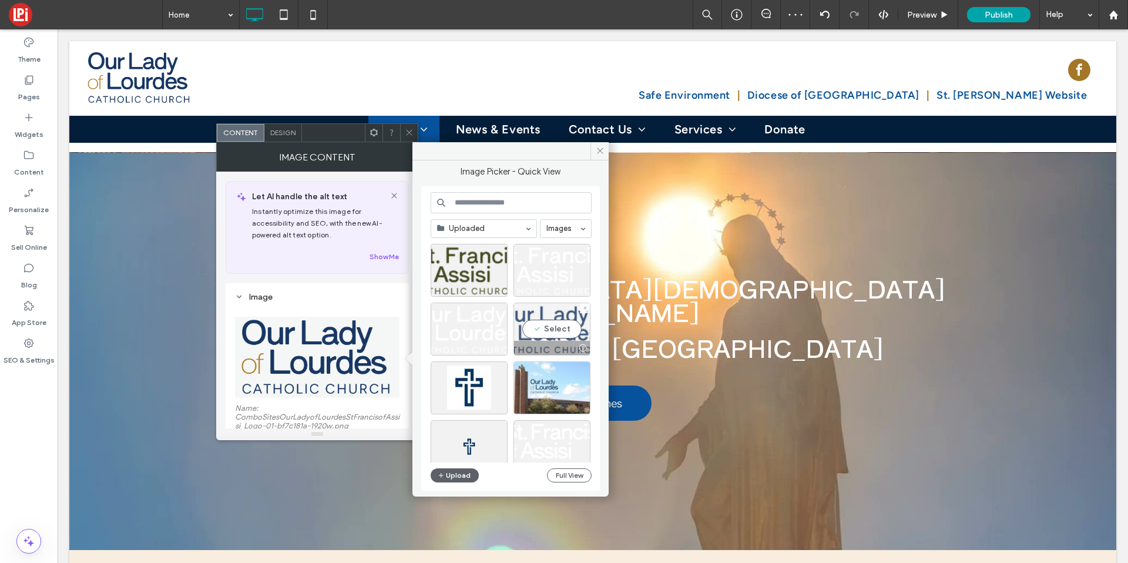
click at [537, 324] on div "Select" at bounding box center [551, 329] width 77 height 53
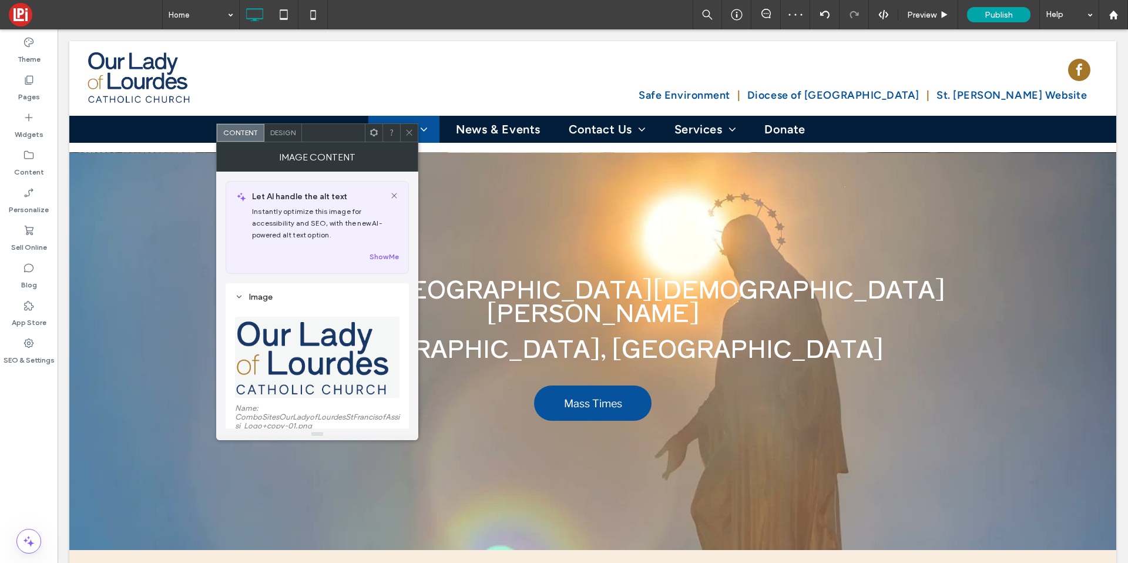
click at [409, 128] on icon at bounding box center [409, 132] width 9 height 9
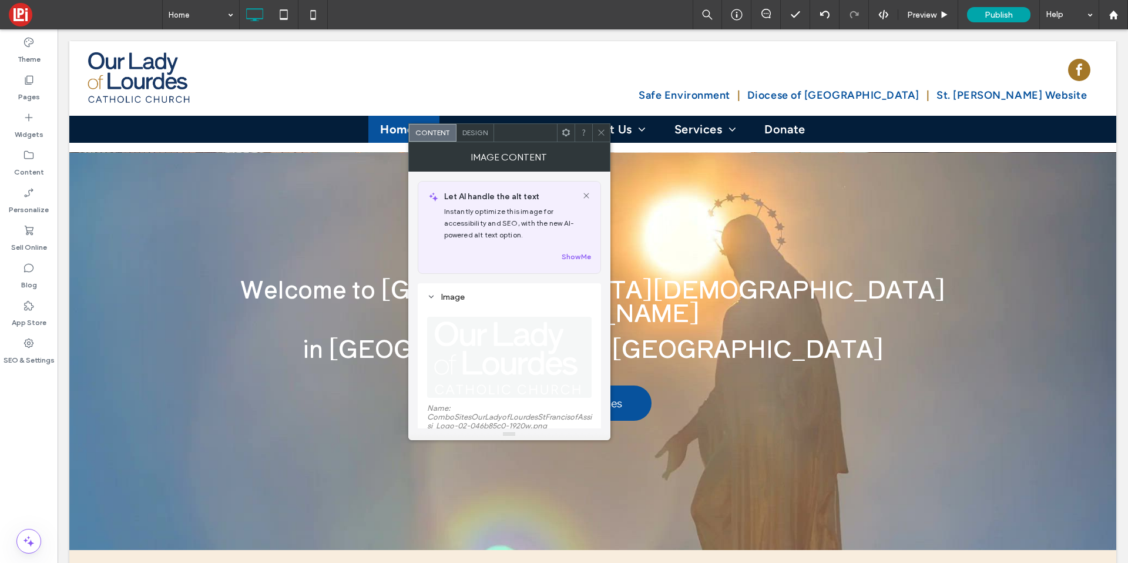
click at [478, 334] on img at bounding box center [508, 357] width 153 height 81
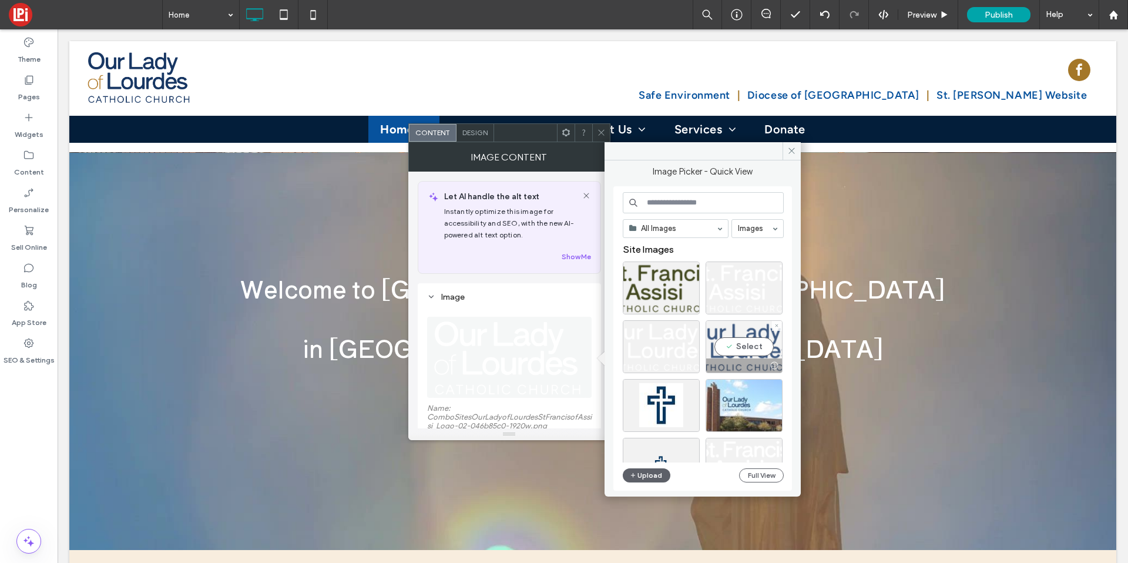
click at [722, 343] on div "Select" at bounding box center [744, 346] width 77 height 53
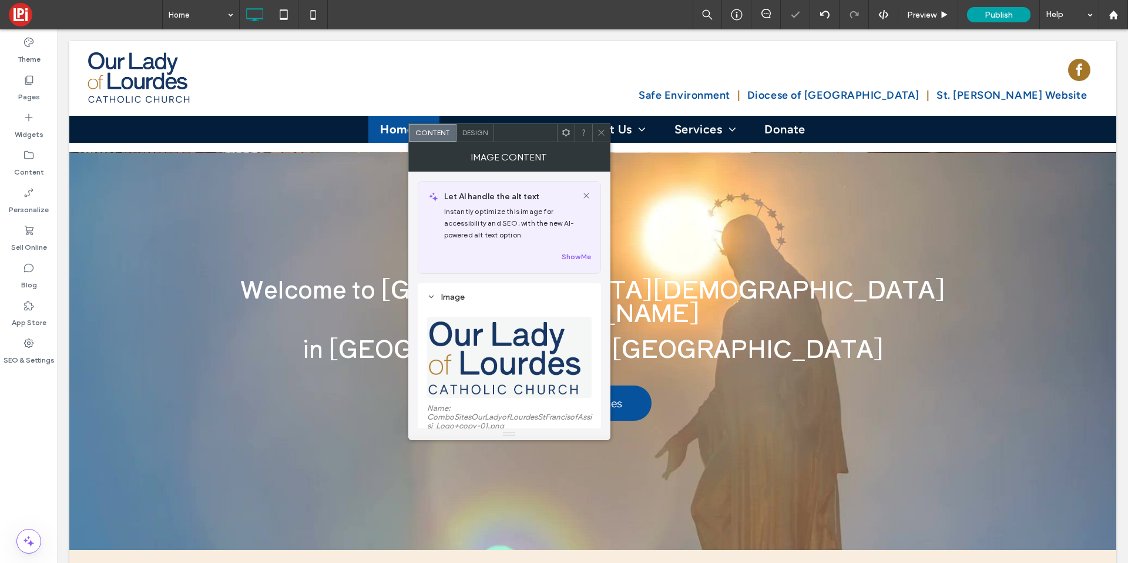
click at [480, 338] on img at bounding box center [510, 357] width 166 height 81
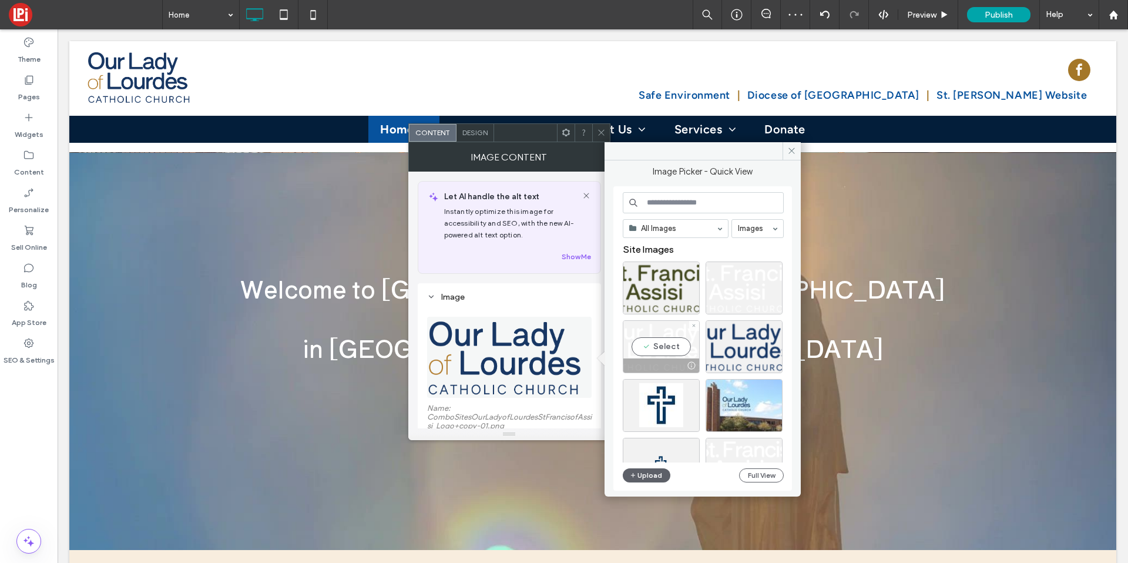
click at [686, 339] on div "Select" at bounding box center [661, 346] width 77 height 53
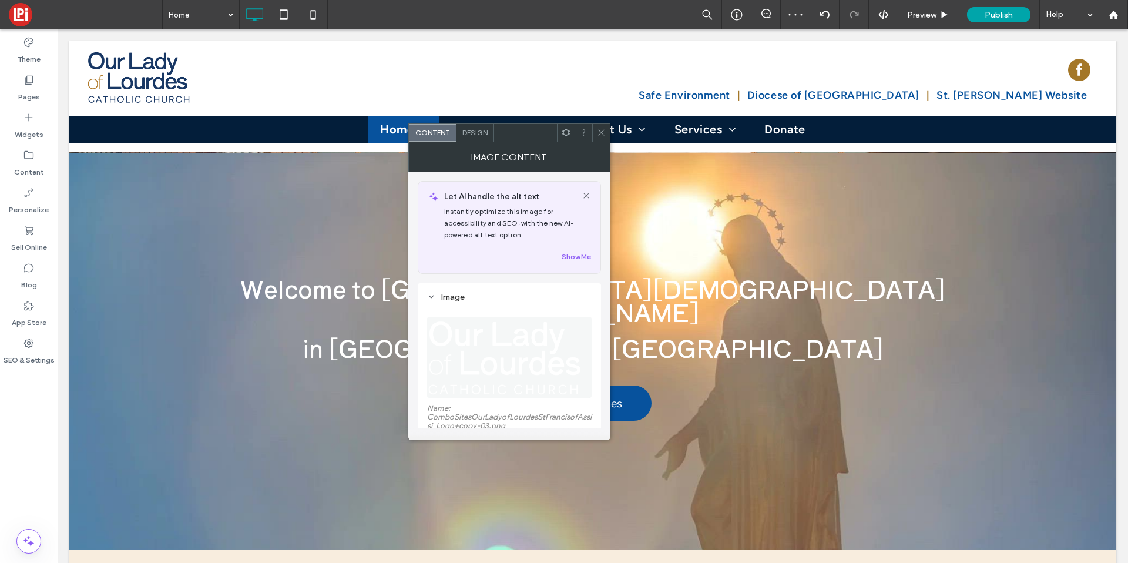
click at [599, 128] on icon at bounding box center [601, 132] width 9 height 9
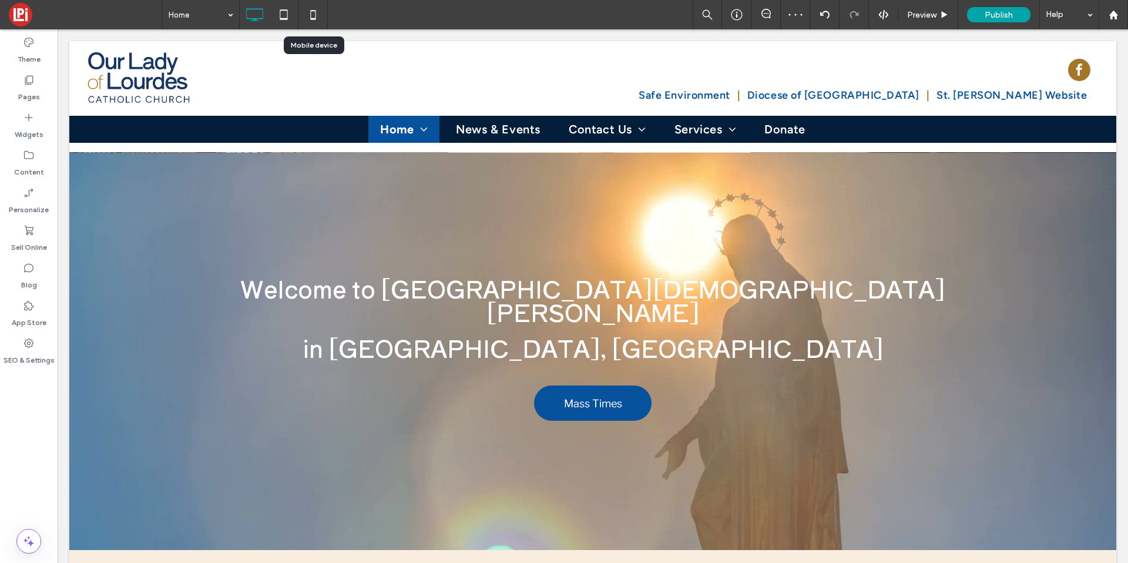
click at [321, 18] on icon at bounding box center [313, 15] width 24 height 24
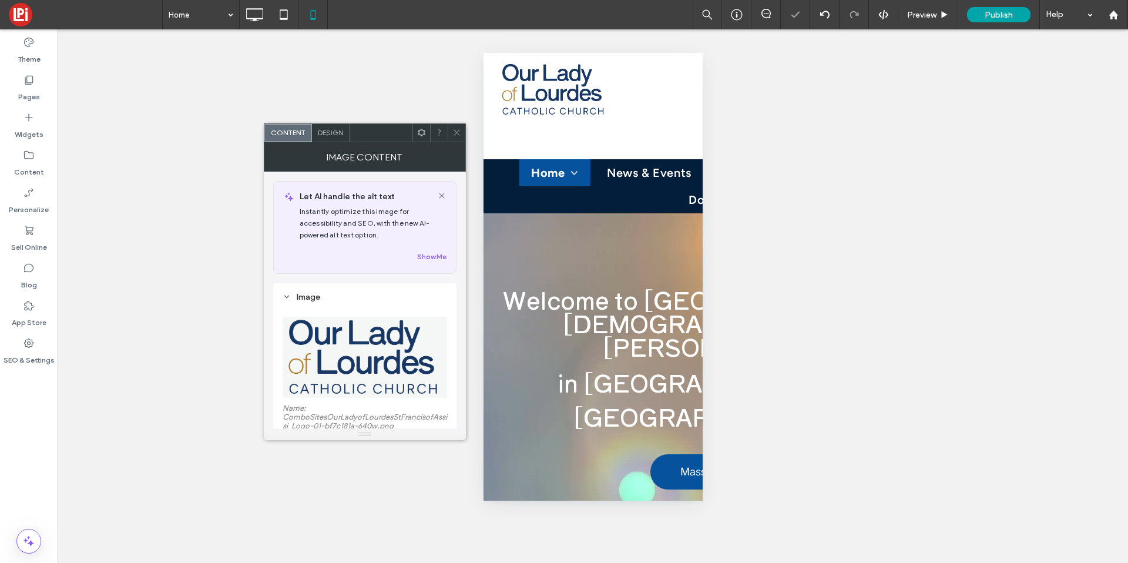
click at [363, 351] on img at bounding box center [365, 357] width 156 height 81
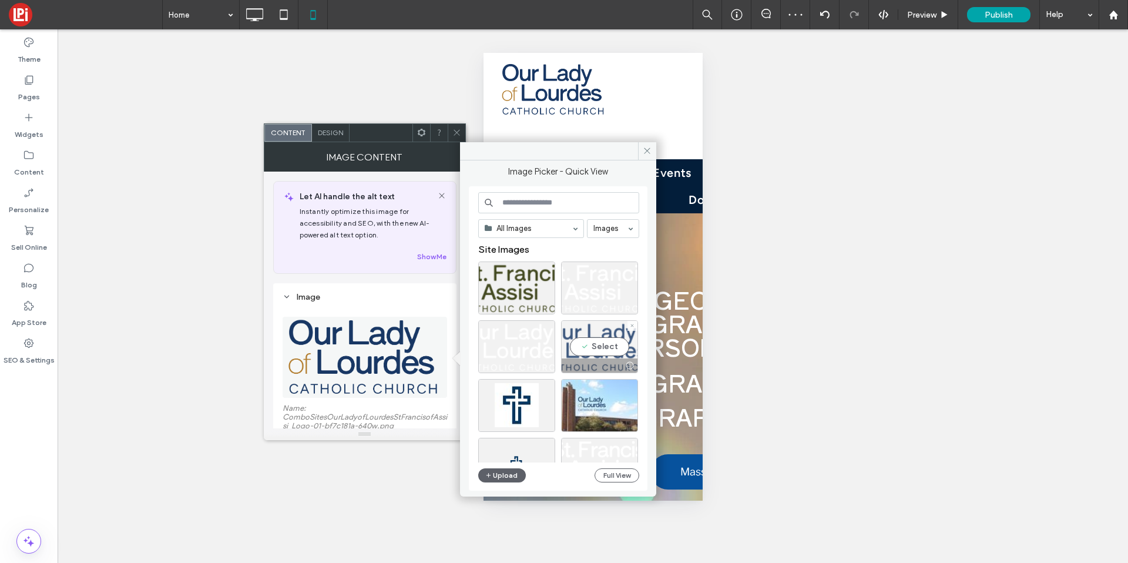
click at [591, 348] on div "Select" at bounding box center [599, 346] width 77 height 53
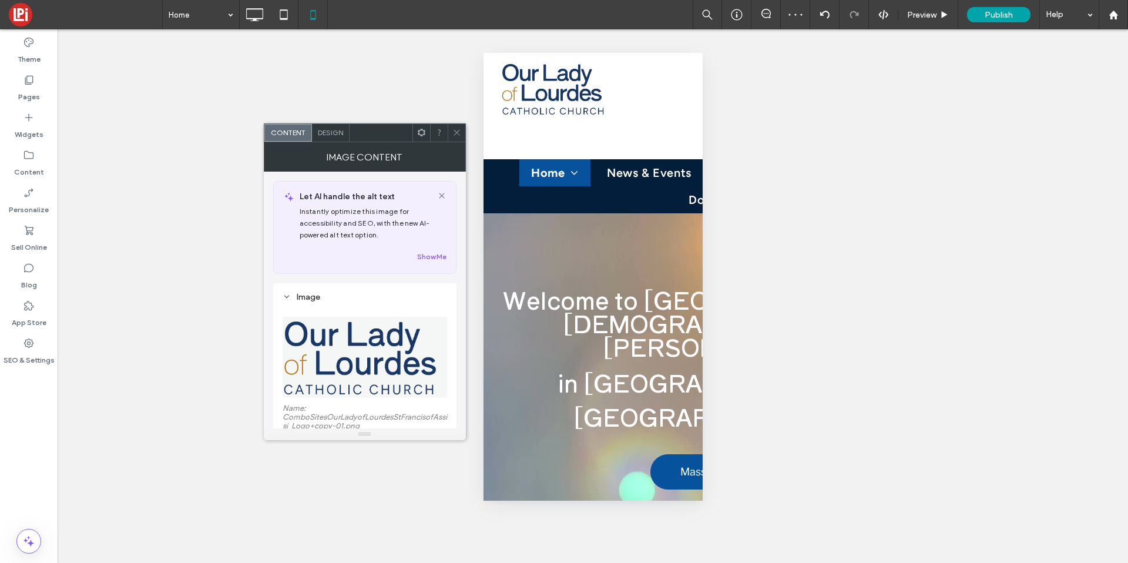
click at [455, 131] on use at bounding box center [457, 133] width 6 height 6
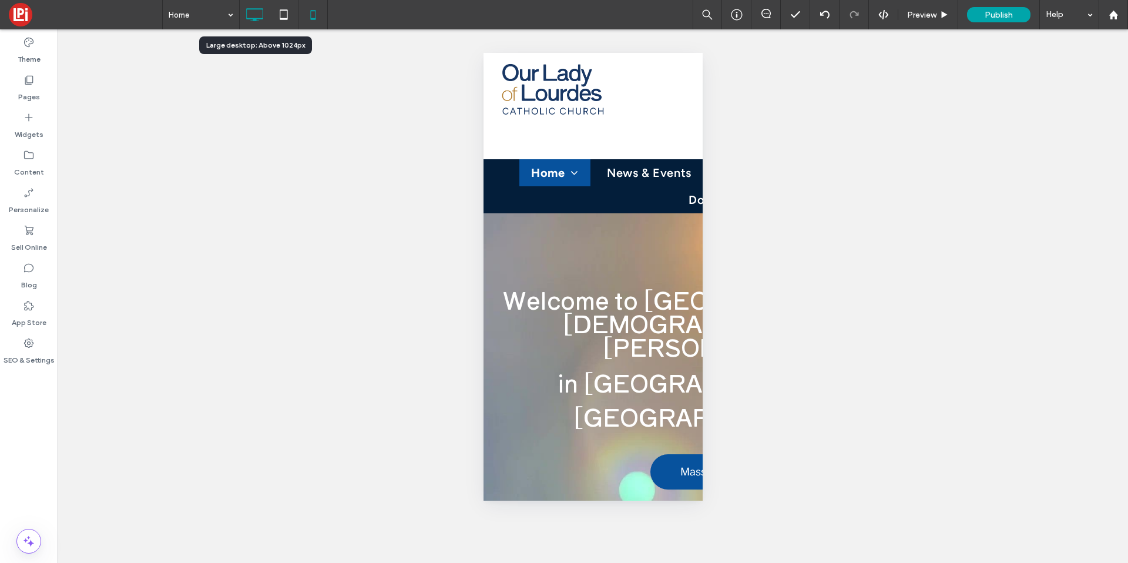
click at [260, 18] on icon at bounding box center [255, 15] width 24 height 24
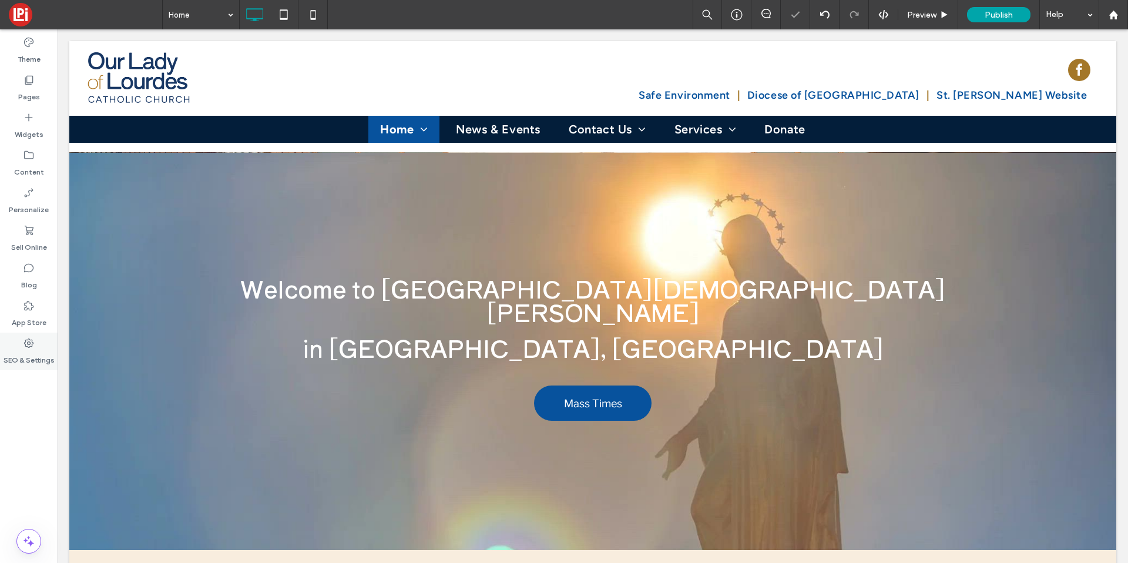
click at [28, 334] on div "SEO & Settings" at bounding box center [29, 352] width 58 height 38
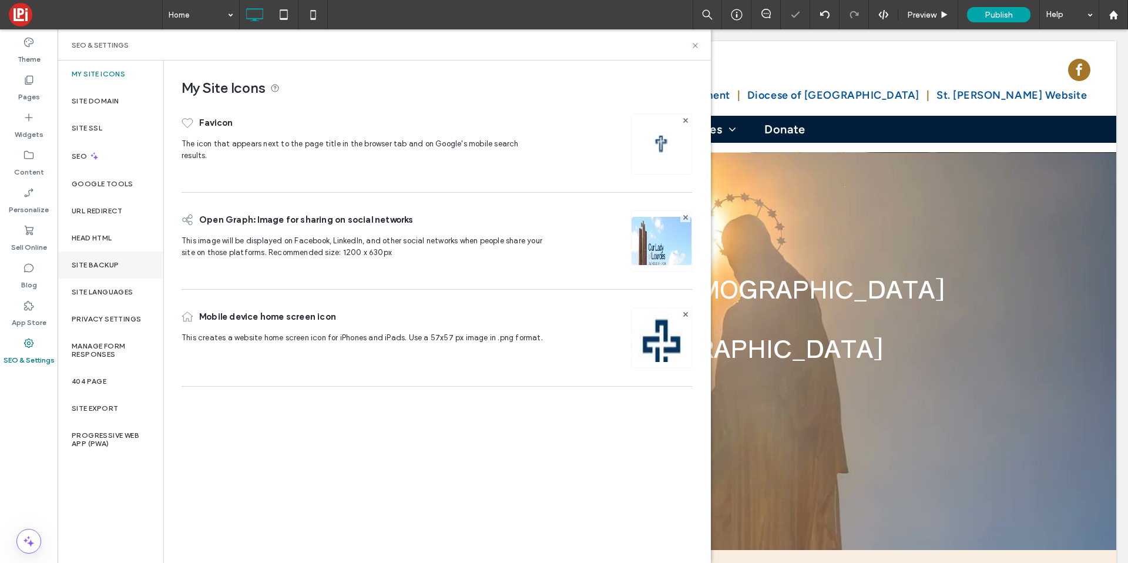
click at [93, 262] on label "Site Backup" at bounding box center [95, 265] width 47 height 8
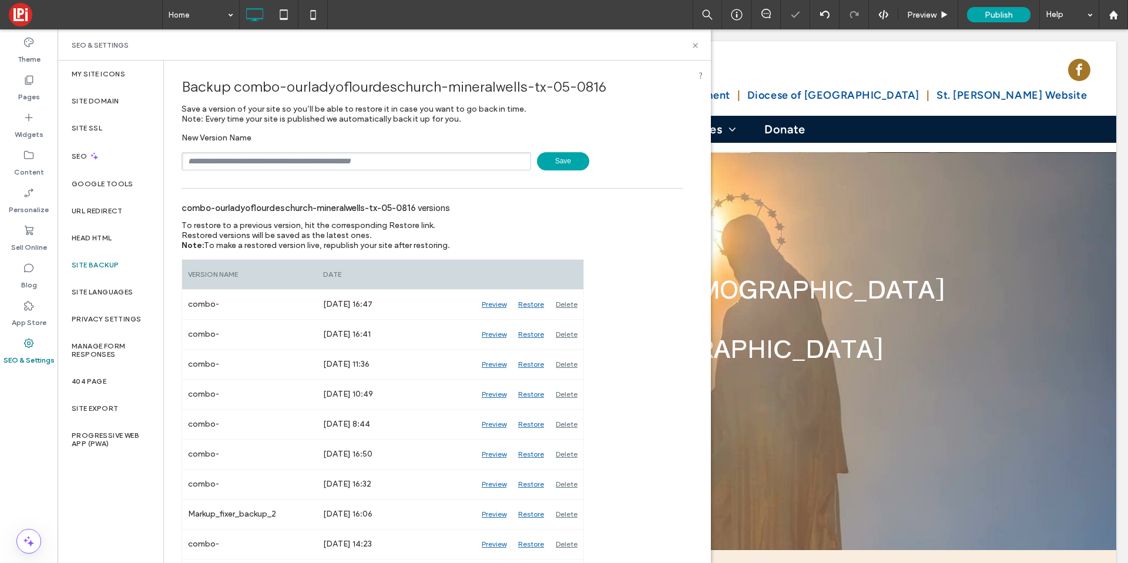
click at [569, 157] on span "Save" at bounding box center [563, 161] width 52 height 18
click at [1116, 18] on icon at bounding box center [1114, 15] width 10 height 10
